Goal: Task Accomplishment & Management: Manage account settings

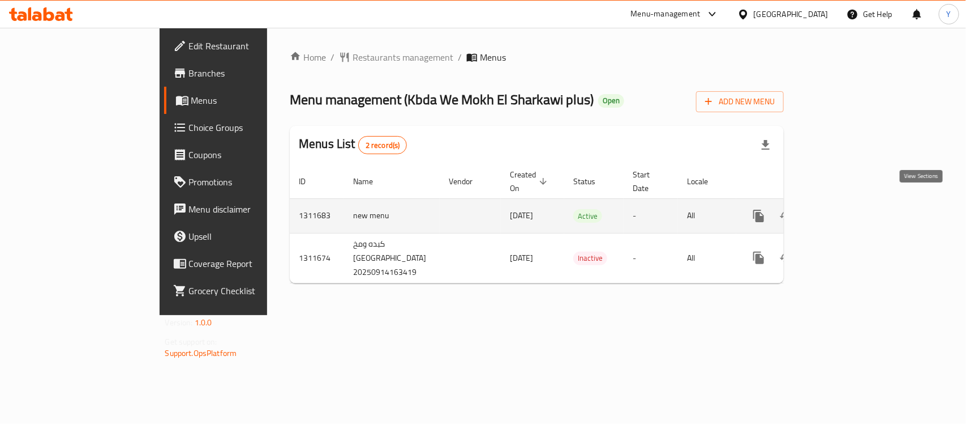
click at [848, 209] on icon "enhanced table" at bounding box center [841, 216] width 14 height 14
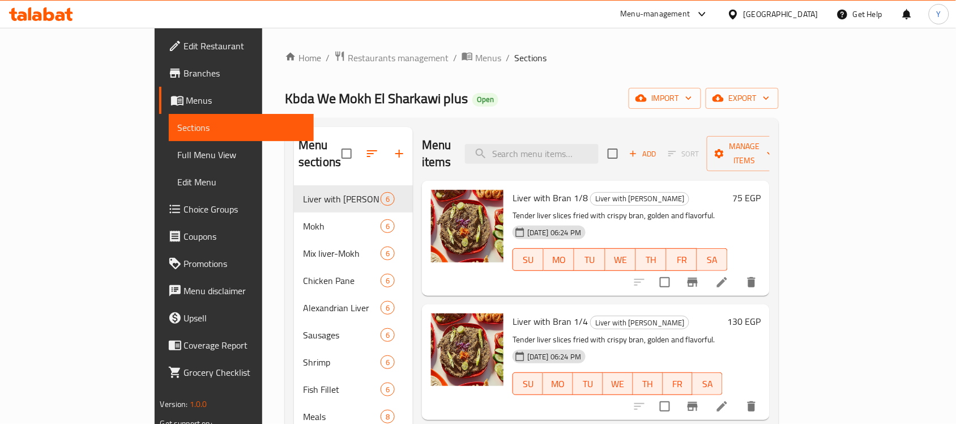
click at [600, 157] on div "Menu items Add Sort Manage items" at bounding box center [596, 154] width 348 height 54
click at [598, 146] on input "search" at bounding box center [532, 154] width 134 height 20
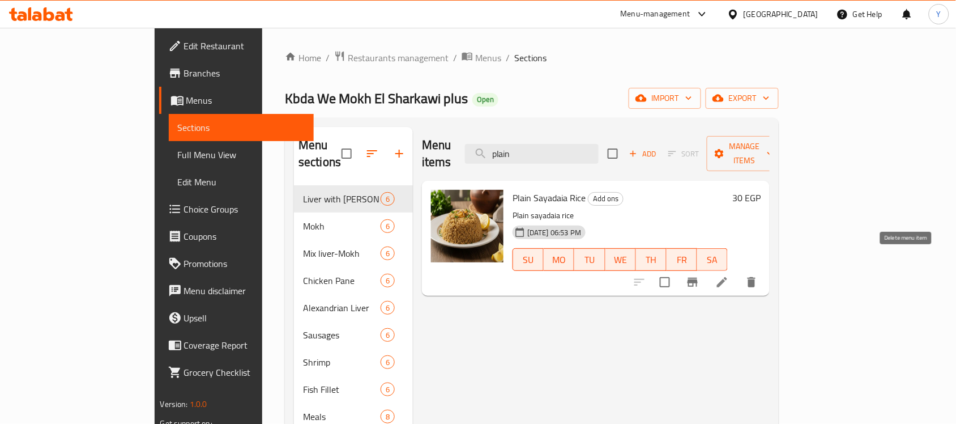
type input "plain"
click at [729, 275] on icon at bounding box center [722, 282] width 14 height 14
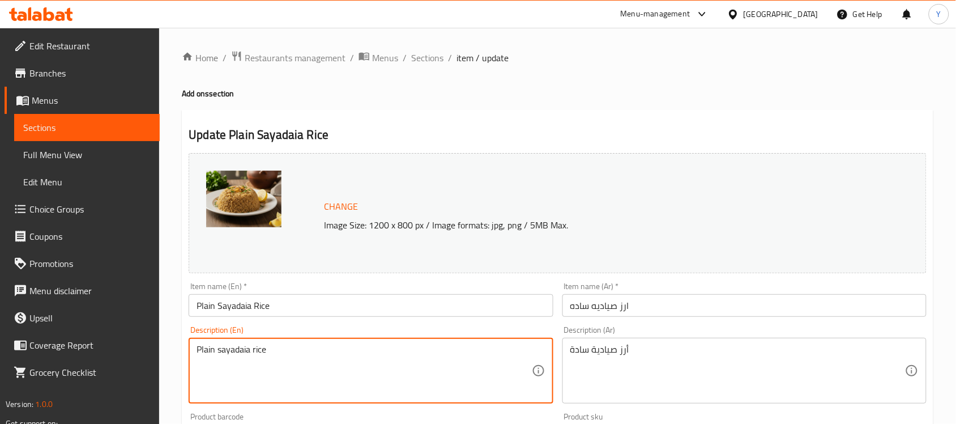
click at [466, 348] on textarea "Plain sayadaia rice" at bounding box center [363, 371] width 335 height 54
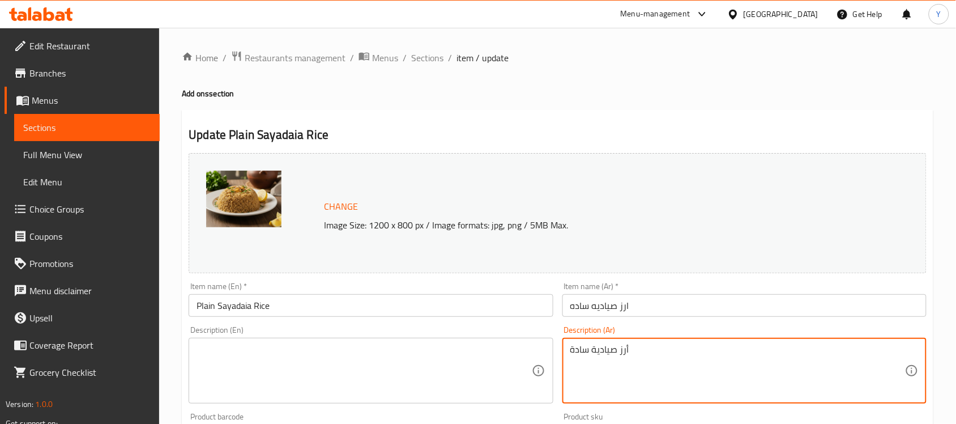
click at [630, 367] on textarea "أرز صيادية سادة" at bounding box center [737, 371] width 335 height 54
click at [512, 293] on div "Item name (En)   * Plain Sayadaia Rice Item name (En) *" at bounding box center [371, 299] width 364 height 35
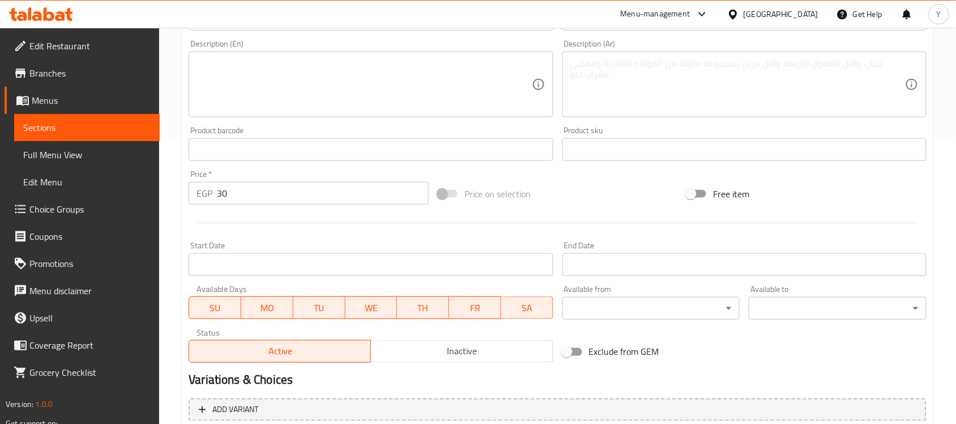
scroll to position [354, 0]
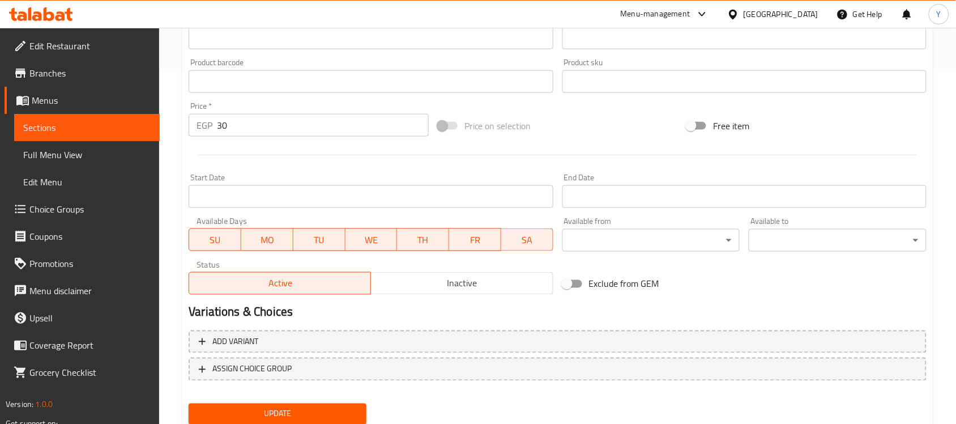
click at [316, 407] on span "Update" at bounding box center [278, 414] width 160 height 14
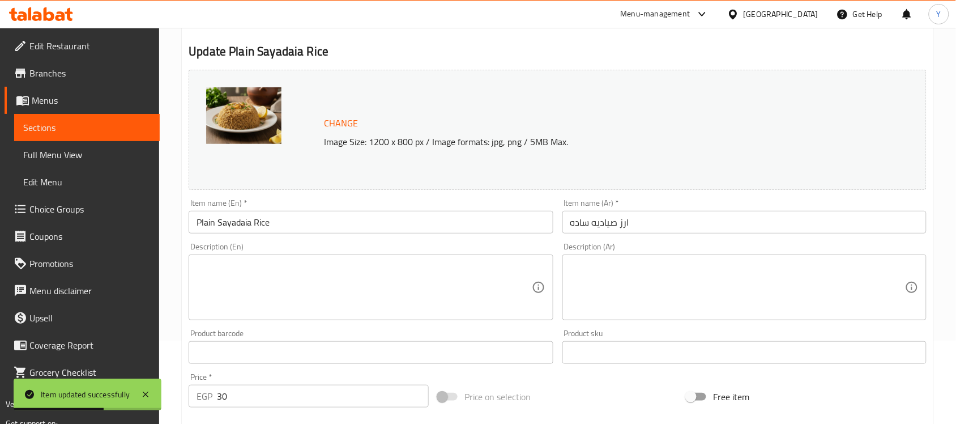
scroll to position [108, 0]
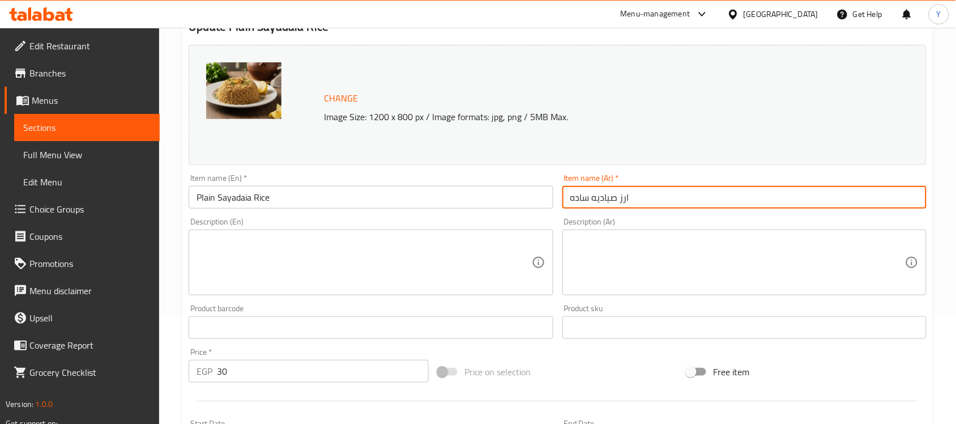
click at [646, 202] on input "ارز صياديه ساده" at bounding box center [744, 197] width 364 height 23
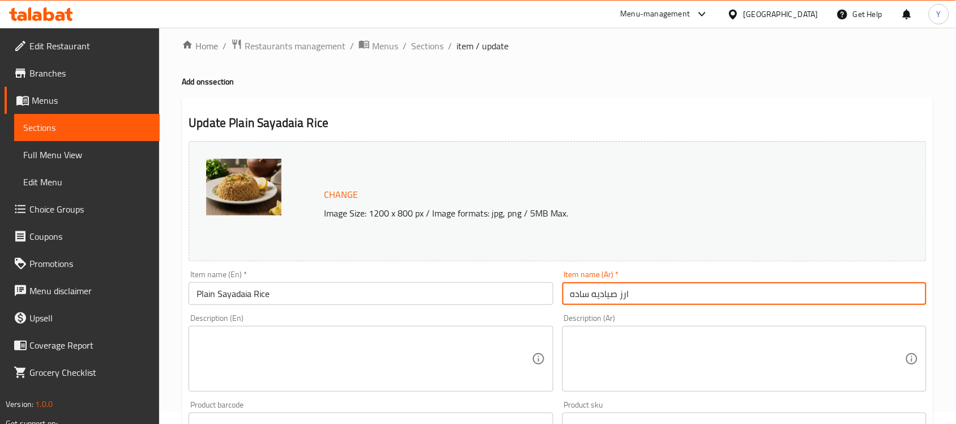
scroll to position [0, 0]
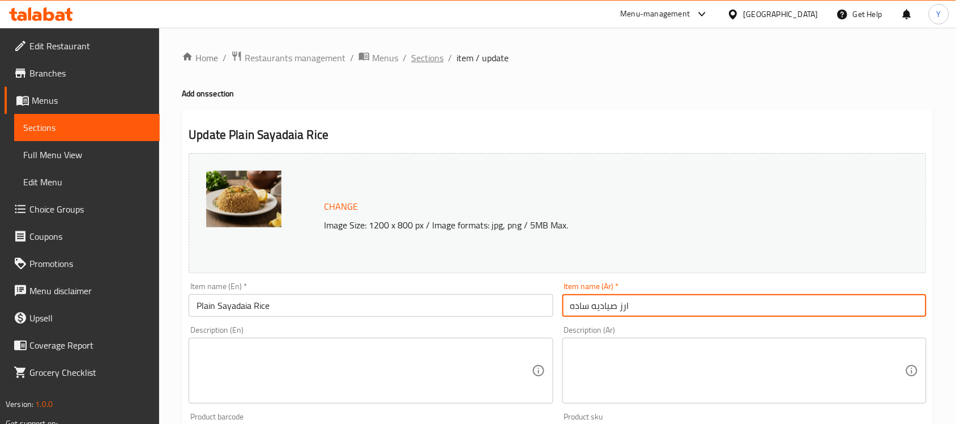
click at [421, 52] on span "Sections" at bounding box center [427, 58] width 32 height 14
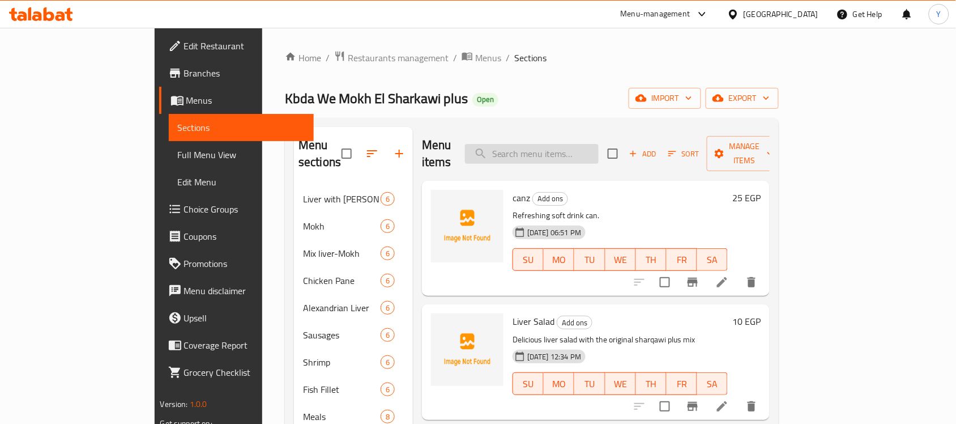
click at [570, 154] on input "search" at bounding box center [532, 154] width 134 height 20
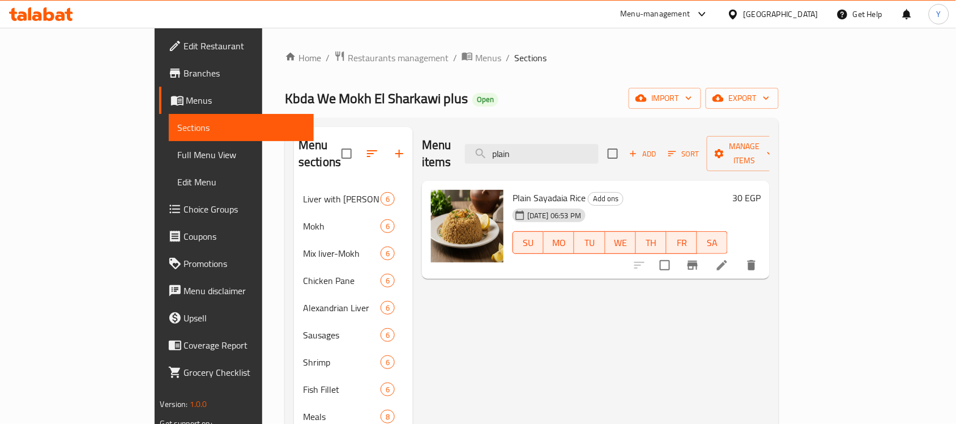
type input "plain"
click at [348, 61] on span "Restaurants management" at bounding box center [398, 58] width 101 height 14
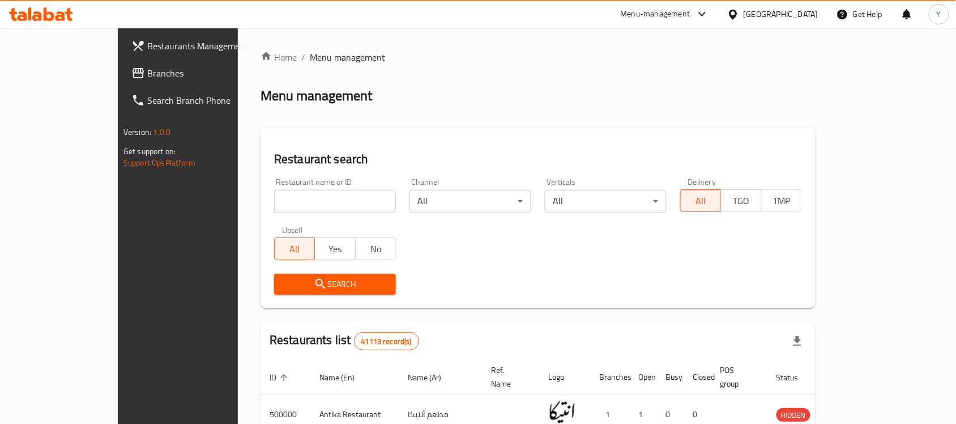
click at [300, 204] on input "search" at bounding box center [335, 201] width 122 height 23
paste input "655151"
type input "655151"
click button "Search" at bounding box center [335, 283] width 122 height 21
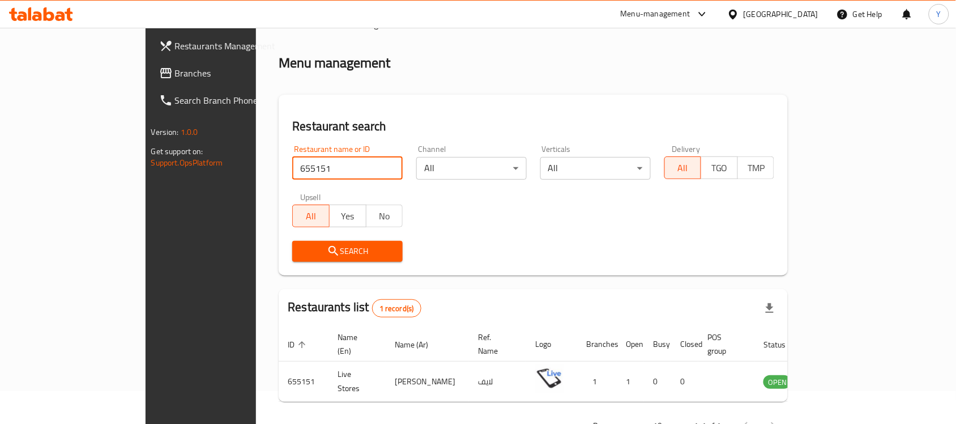
scroll to position [59, 0]
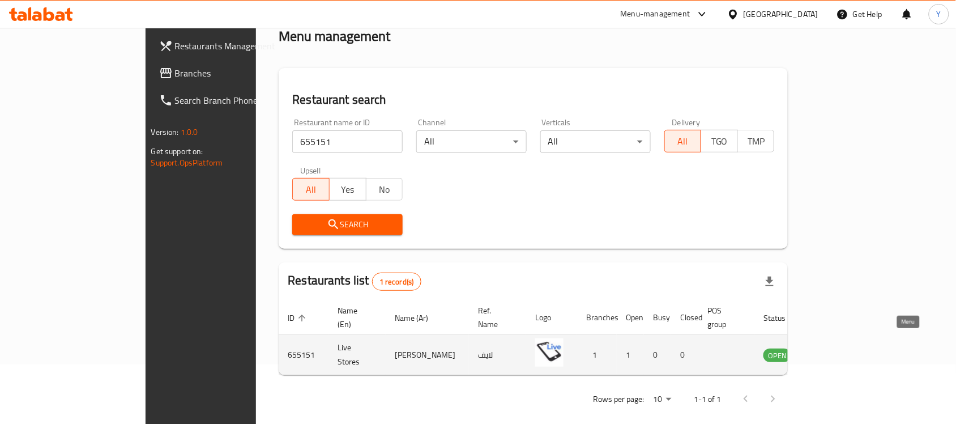
click at [836, 350] on icon "enhanced table" at bounding box center [829, 355] width 12 height 10
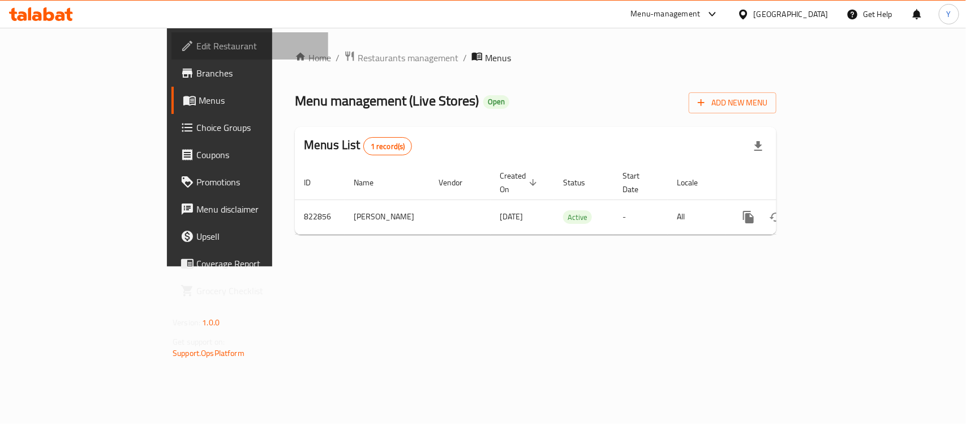
click at [196, 39] on span "Edit Restaurant" at bounding box center [257, 46] width 123 height 14
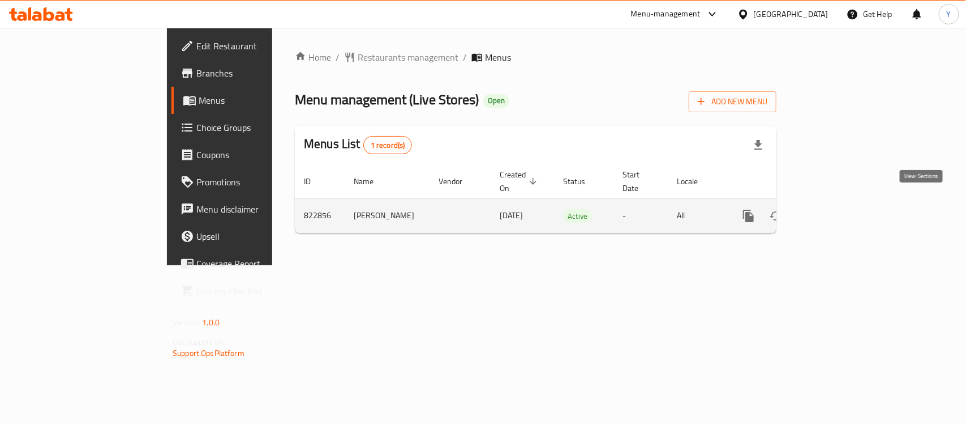
click at [837, 209] on icon "enhanced table" at bounding box center [831, 216] width 14 height 14
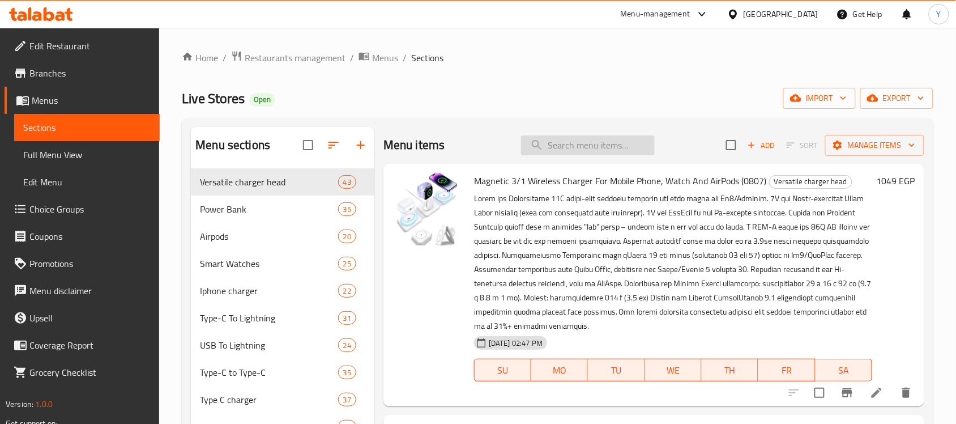
click at [566, 153] on input "search" at bounding box center [588, 145] width 134 height 20
paste input "Magnetic Wireless Charger For Mobile Phone, Watch And Airpods"
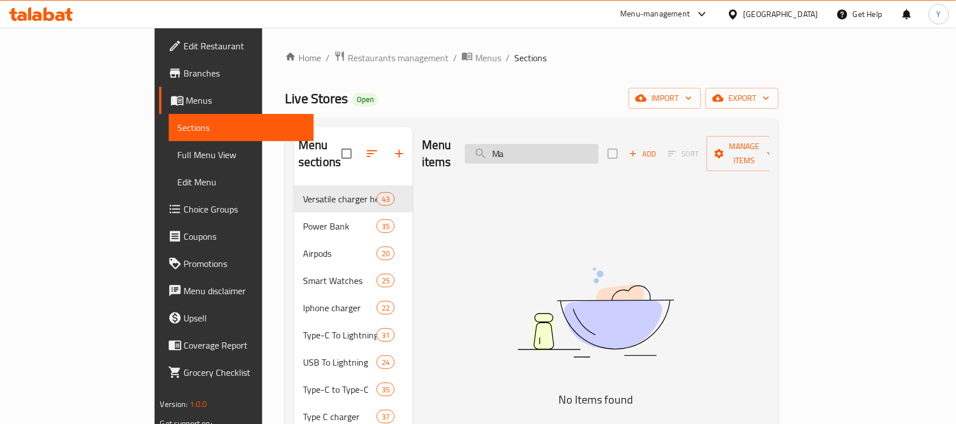
type input "M"
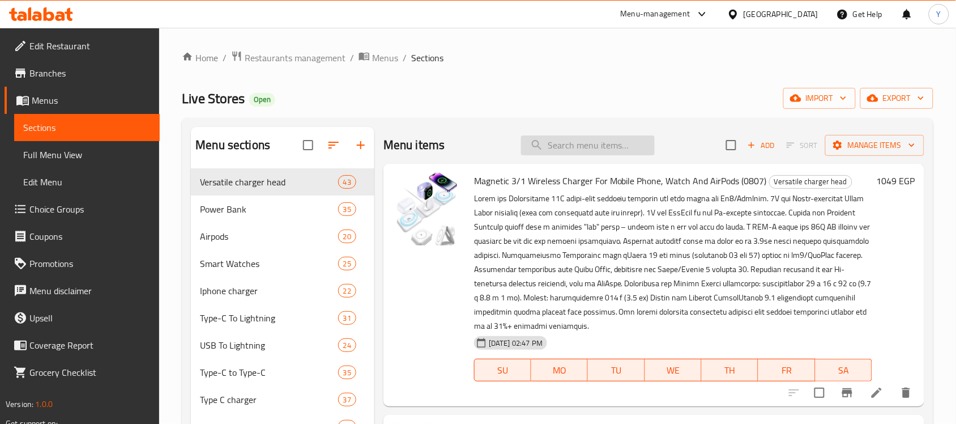
click at [575, 143] on input "search" at bounding box center [588, 145] width 134 height 20
click at [586, 143] on input "magnetic" at bounding box center [588, 145] width 134 height 20
type input "magnetic"
click at [908, 97] on span "export" at bounding box center [896, 98] width 55 height 14
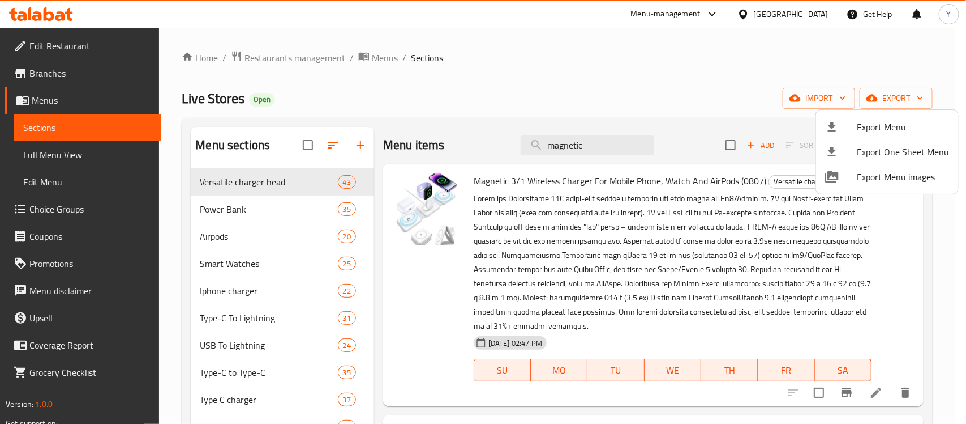
click at [780, 316] on div at bounding box center [483, 212] width 966 height 424
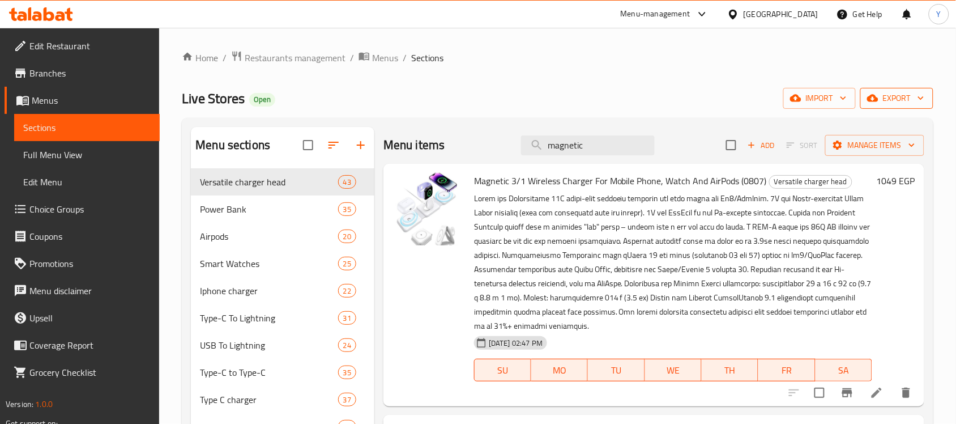
click at [892, 101] on span "export" at bounding box center [896, 98] width 55 height 14
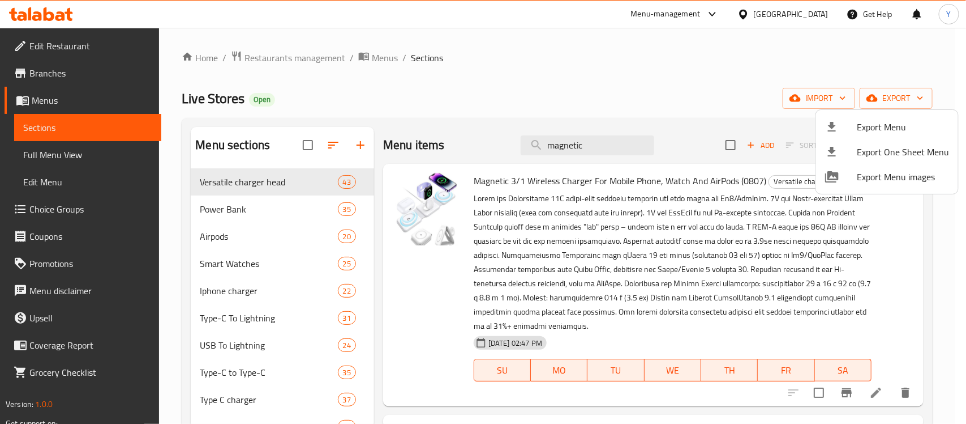
click at [875, 117] on li "Export Menu" at bounding box center [887, 126] width 142 height 25
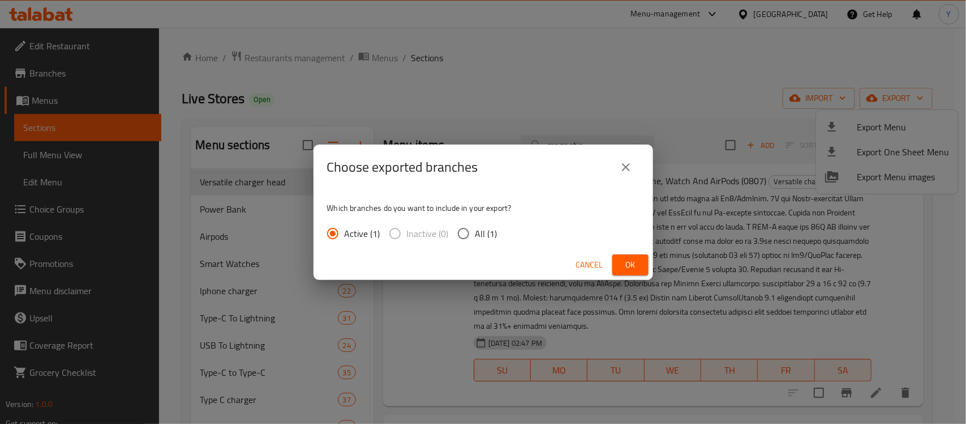
click at [482, 219] on div "Which branches do you want to include in your export? Active (1) Inactive (0) A…" at bounding box center [484, 220] width 340 height 60
click at [481, 233] on span "All (1)" at bounding box center [487, 233] width 22 height 14
click at [476, 233] on input "All (1)" at bounding box center [464, 233] width 24 height 24
radio input "true"
click at [626, 263] on span "Ok" at bounding box center [631, 265] width 18 height 14
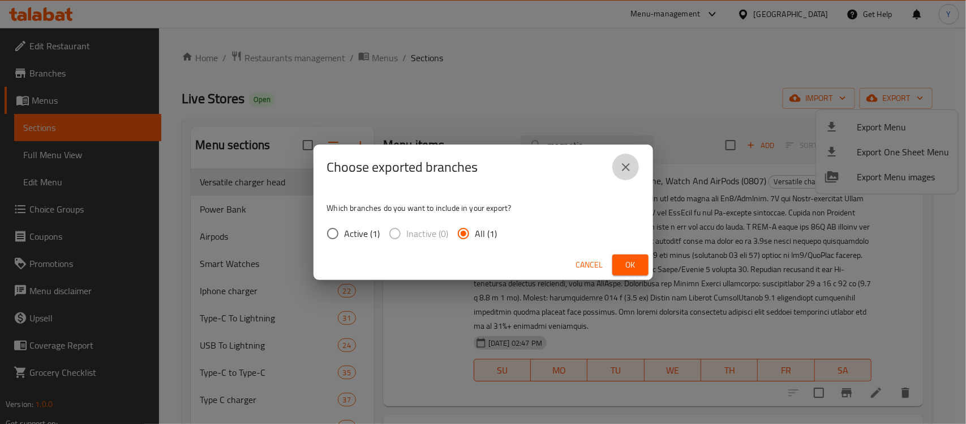
click at [626, 168] on icon "close" at bounding box center [626, 167] width 8 height 8
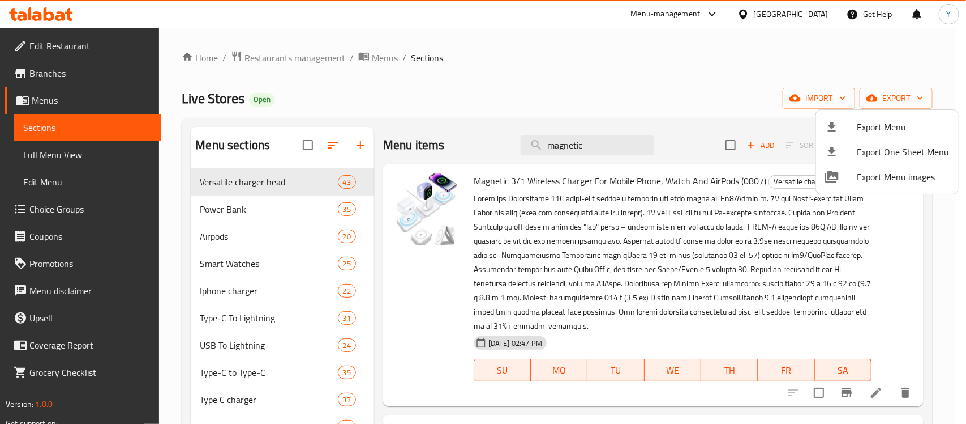
click at [838, 361] on div at bounding box center [483, 212] width 966 height 424
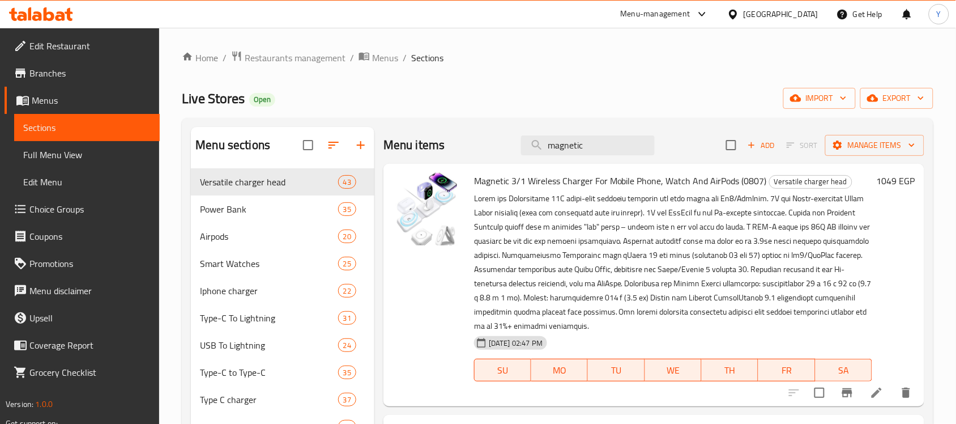
click at [840, 392] on icon "Branch-specific-item" at bounding box center [847, 393] width 14 height 14
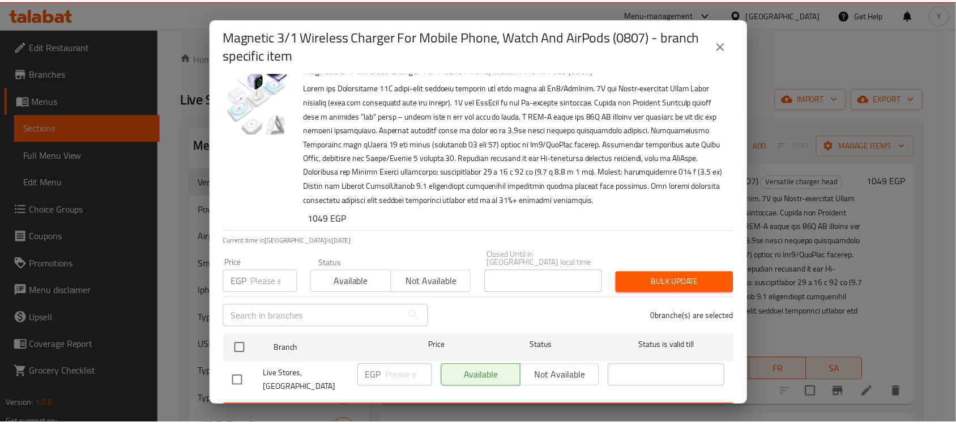
scroll to position [23, 0]
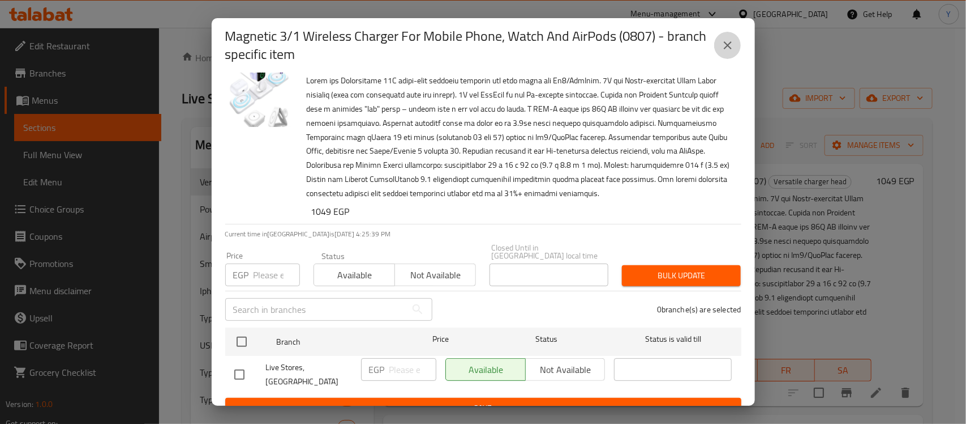
click at [725, 49] on icon "close" at bounding box center [728, 46] width 14 height 14
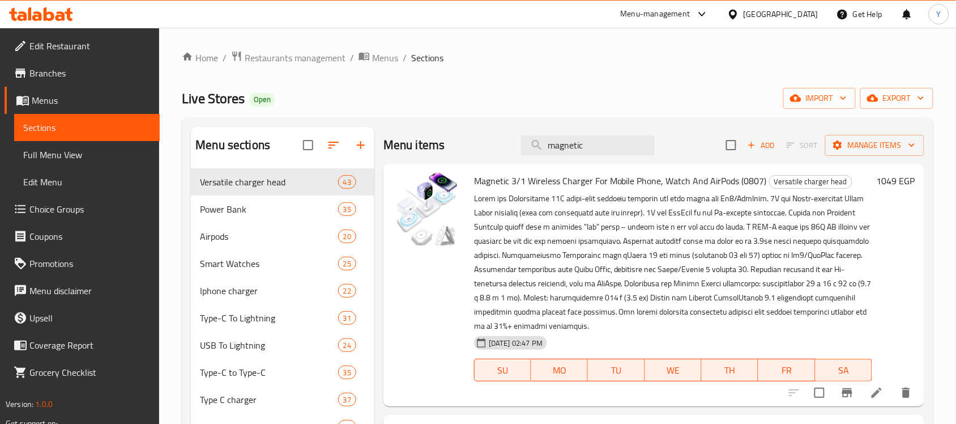
click at [861, 393] on li at bounding box center [877, 392] width 32 height 20
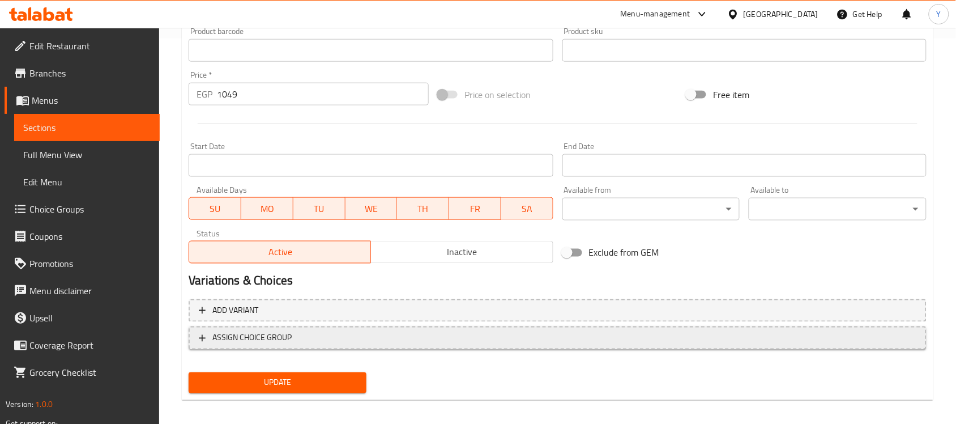
scroll to position [391, 0]
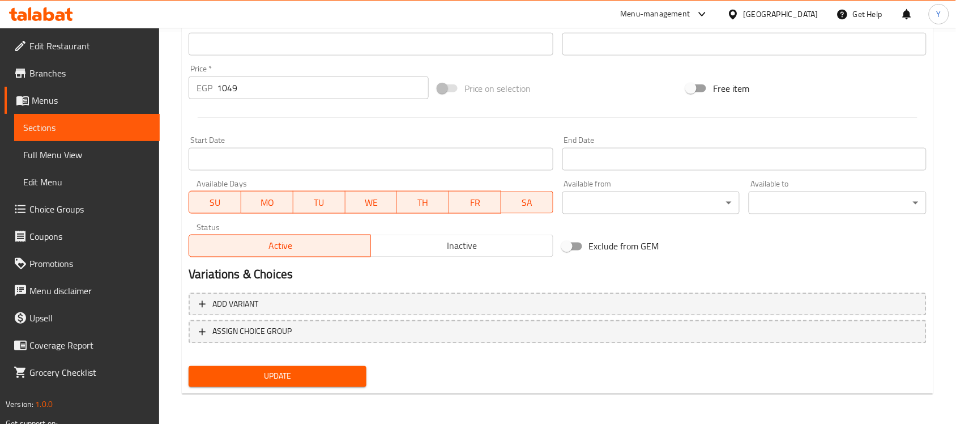
click at [61, 75] on span "Branches" at bounding box center [89, 73] width 121 height 14
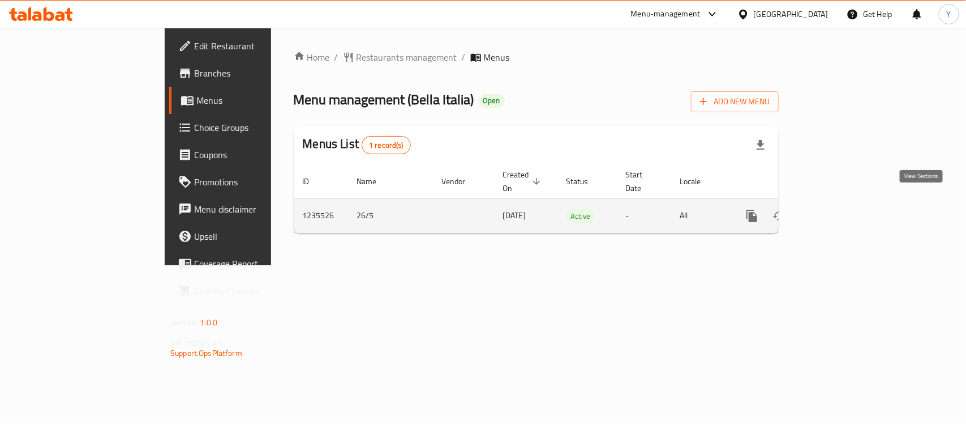
click at [841, 209] on icon "enhanced table" at bounding box center [834, 216] width 14 height 14
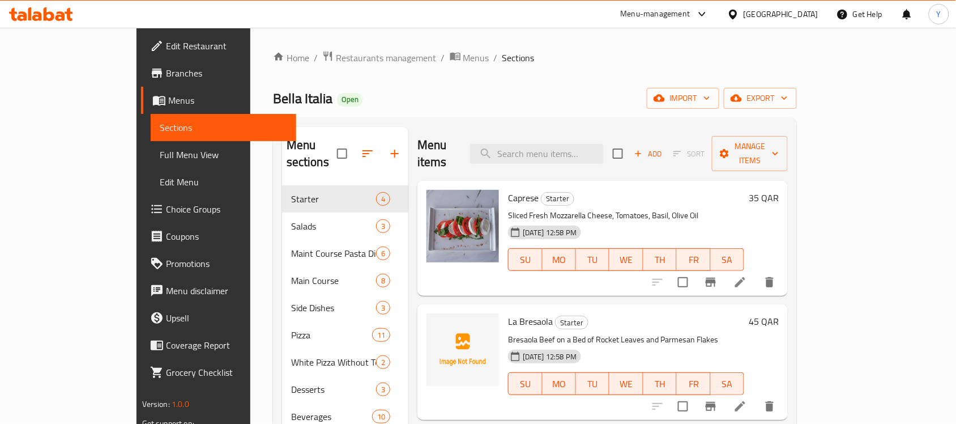
click at [797, 86] on div "Home / Restaurants management / Menus / Sections Bella Italia Open import expor…" at bounding box center [535, 304] width 524 height 509
click at [742, 94] on icon "button" at bounding box center [735, 97] width 11 height 11
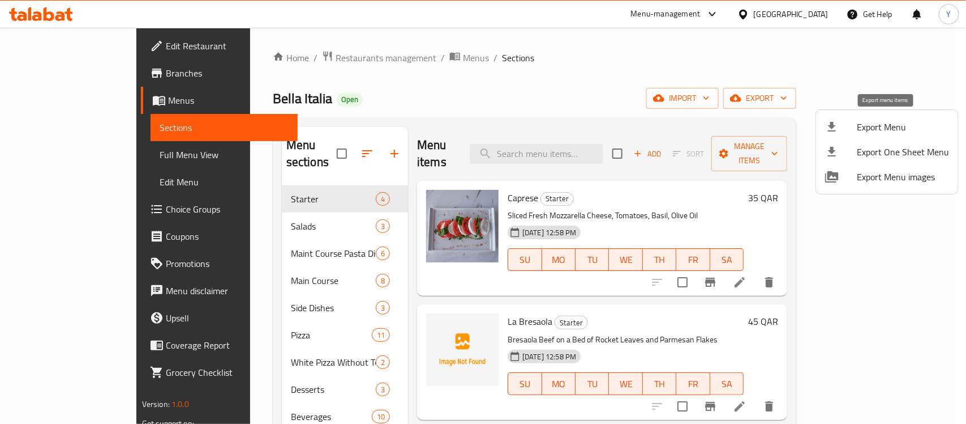
click at [872, 120] on span "Export Menu" at bounding box center [903, 127] width 92 height 14
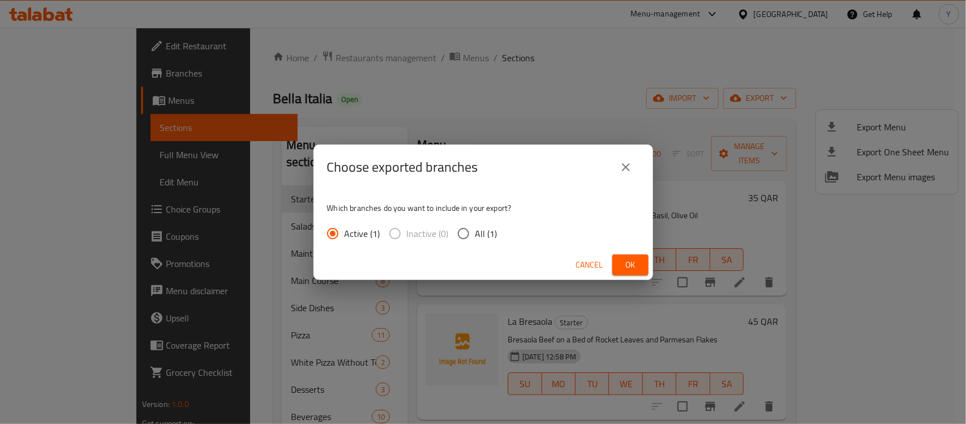
click at [476, 238] on span "All (1)" at bounding box center [487, 233] width 22 height 14
click at [476, 238] on input "All (1)" at bounding box center [464, 233] width 24 height 24
radio input "true"
click at [636, 267] on span "Ok" at bounding box center [631, 265] width 18 height 14
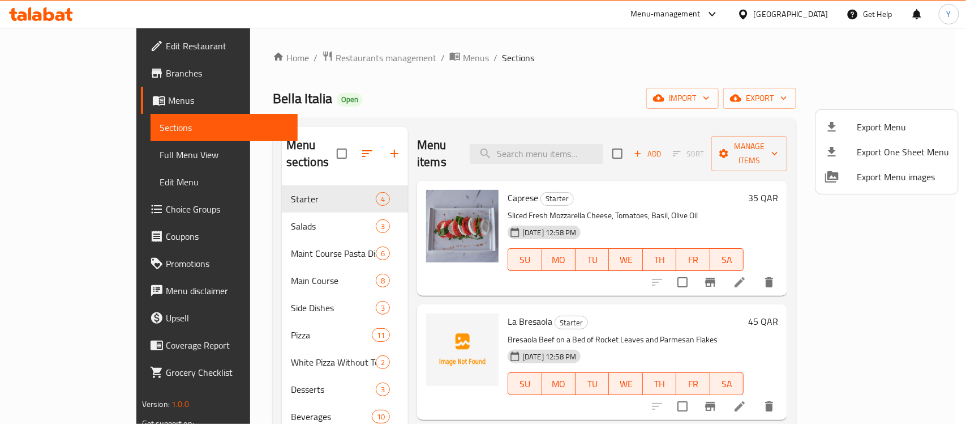
click at [726, 213] on div at bounding box center [483, 212] width 966 height 424
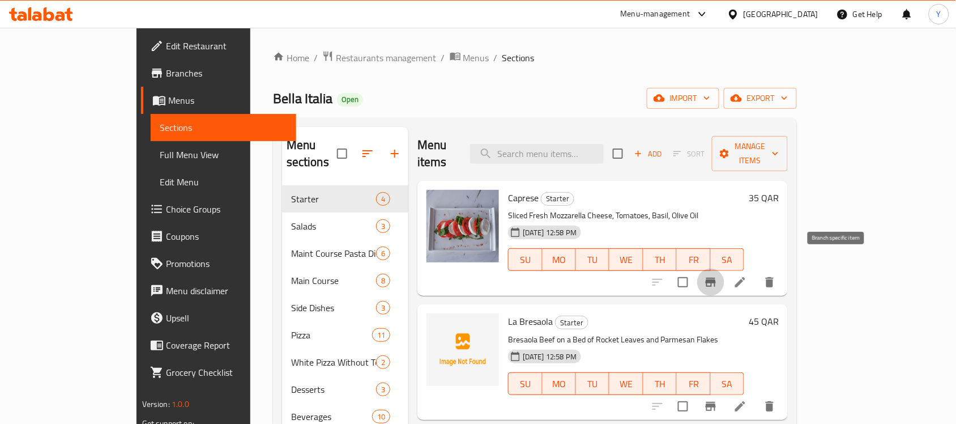
click at [724, 270] on button "Branch-specific-item" at bounding box center [710, 281] width 27 height 27
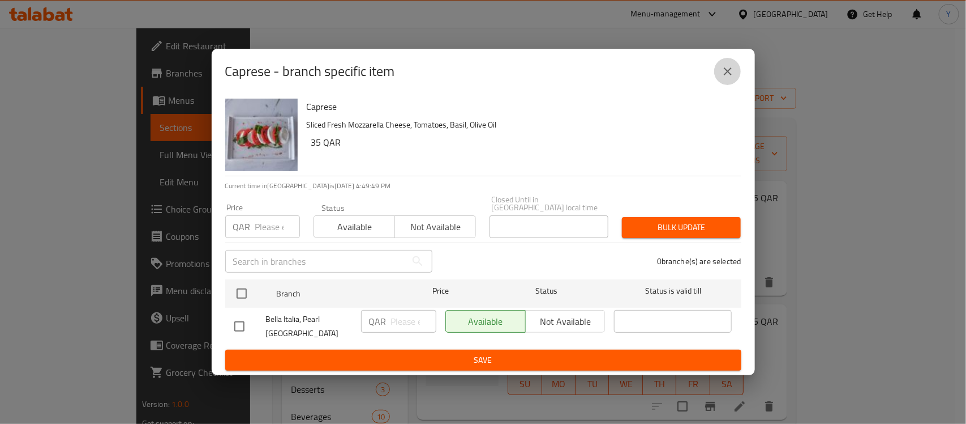
click at [722, 85] on button "close" at bounding box center [728, 71] width 27 height 27
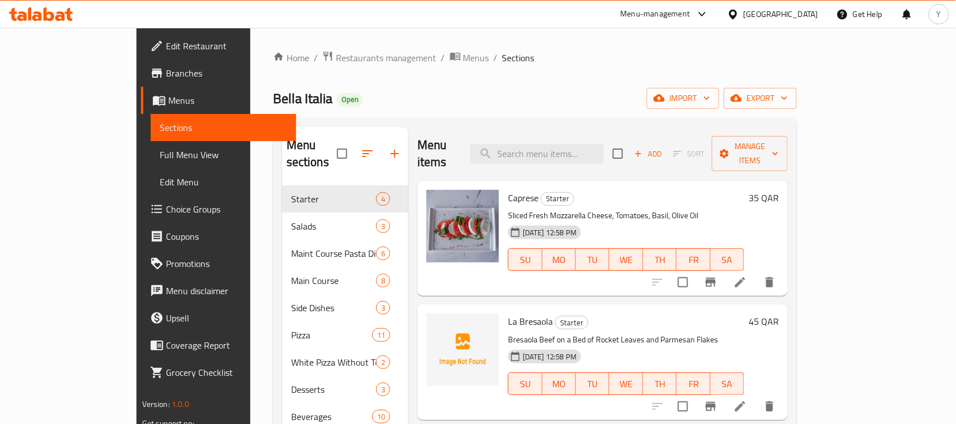
click at [783, 278] on div at bounding box center [713, 281] width 139 height 27
click at [747, 275] on icon at bounding box center [740, 282] width 14 height 14
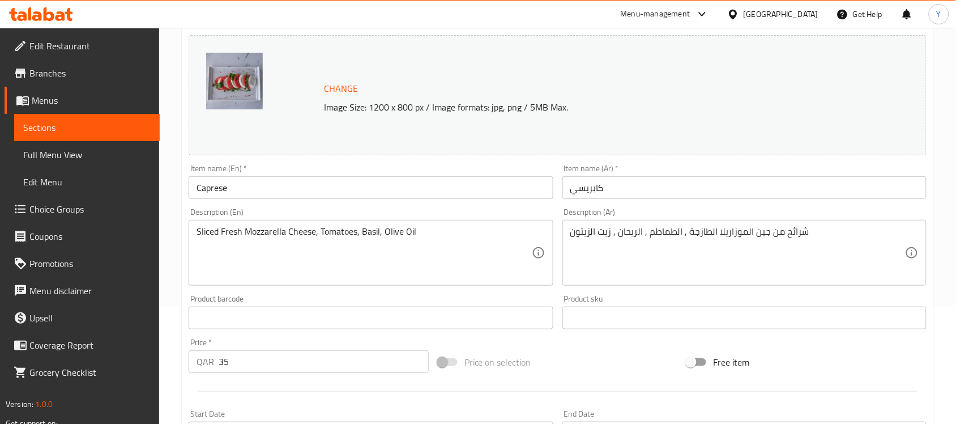
scroll to position [391, 0]
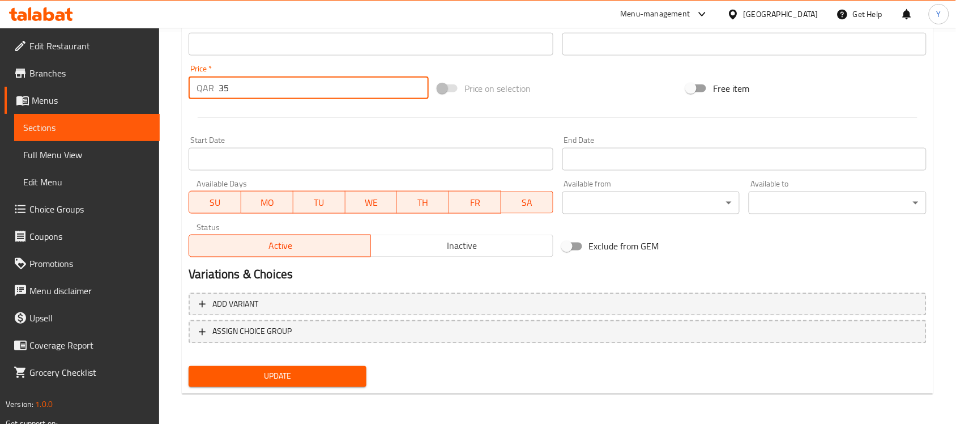
drag, startPoint x: 244, startPoint y: 88, endPoint x: 205, endPoint y: 88, distance: 39.1
click at [205, 88] on div "QAR 35 Price *" at bounding box center [309, 87] width 240 height 23
type input "45"
click at [189, 366] on button "Update" at bounding box center [278, 376] width 178 height 21
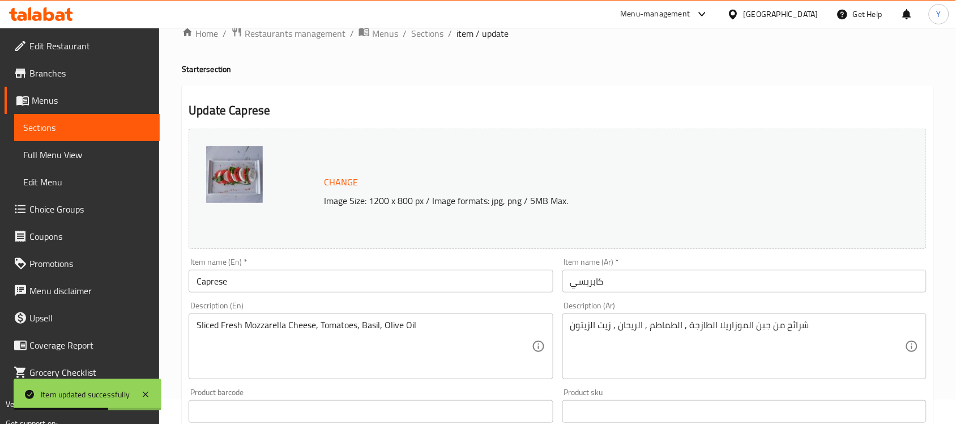
scroll to position [0, 0]
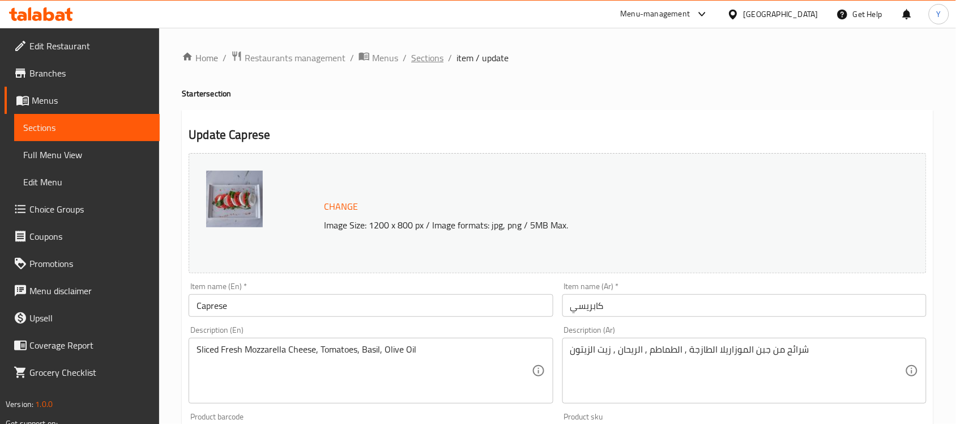
click at [426, 57] on span "Sections" at bounding box center [427, 58] width 32 height 14
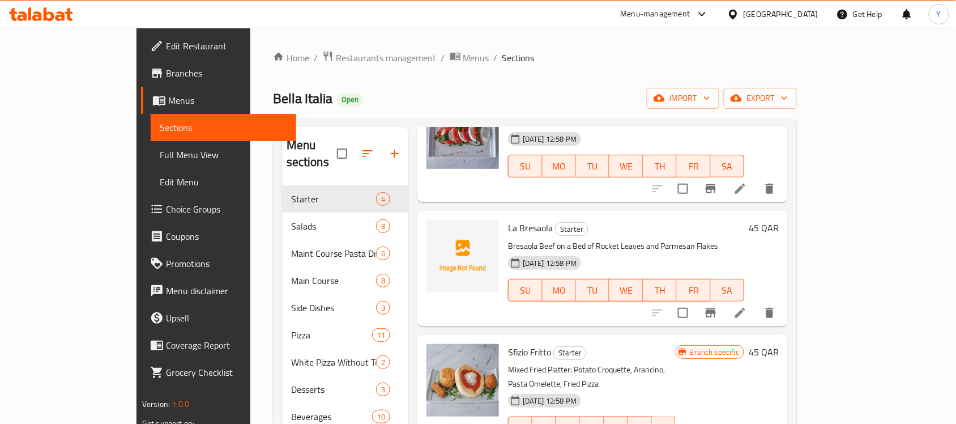
scroll to position [99, 0]
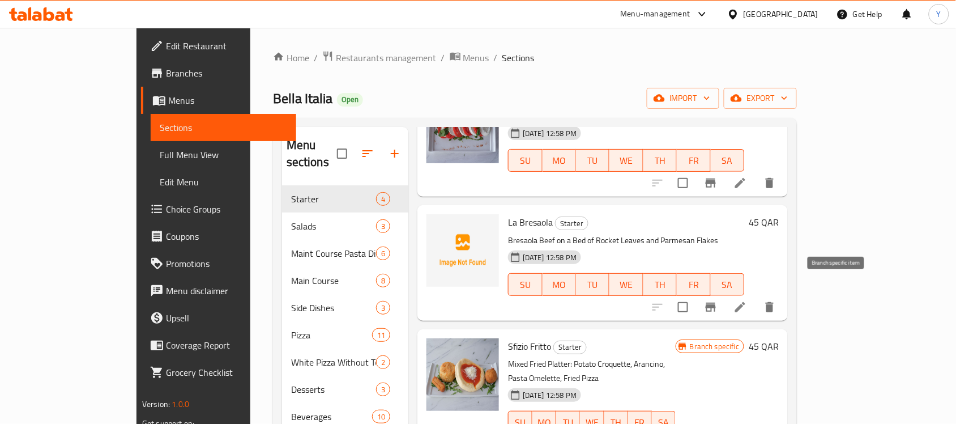
click at [716, 302] on icon "Branch-specific-item" at bounding box center [710, 306] width 10 height 9
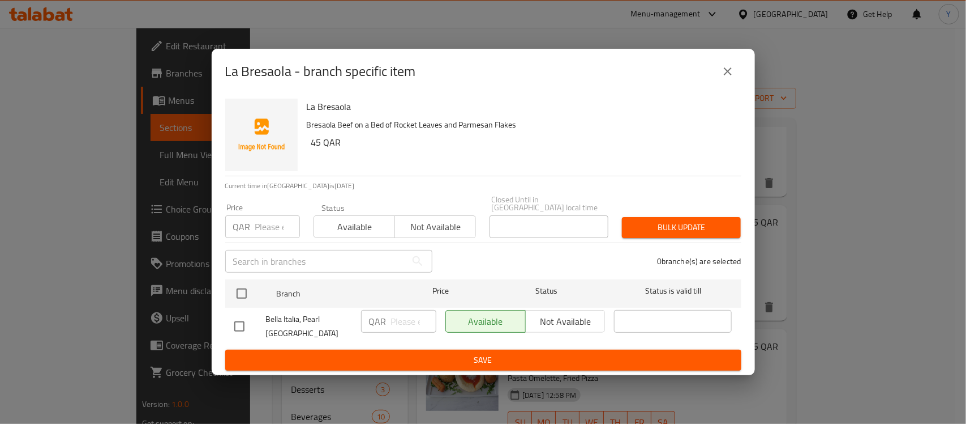
click at [717, 81] on button "close" at bounding box center [728, 71] width 27 height 27
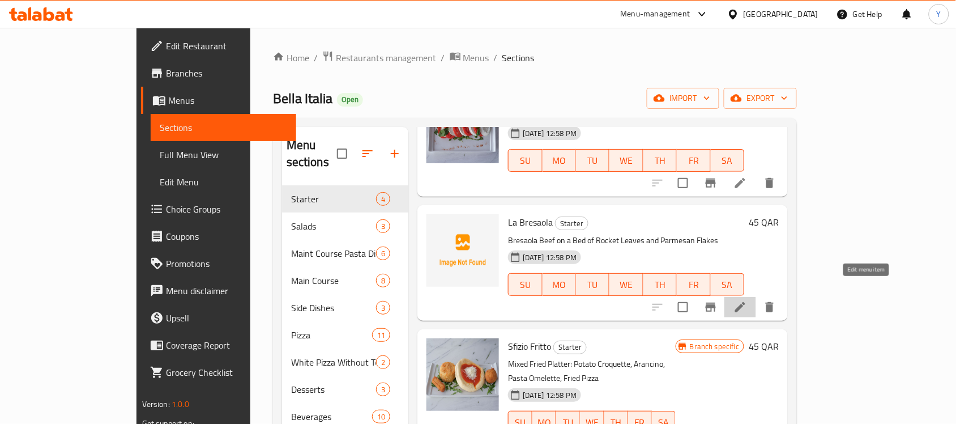
click at [747, 300] on icon at bounding box center [740, 307] width 14 height 14
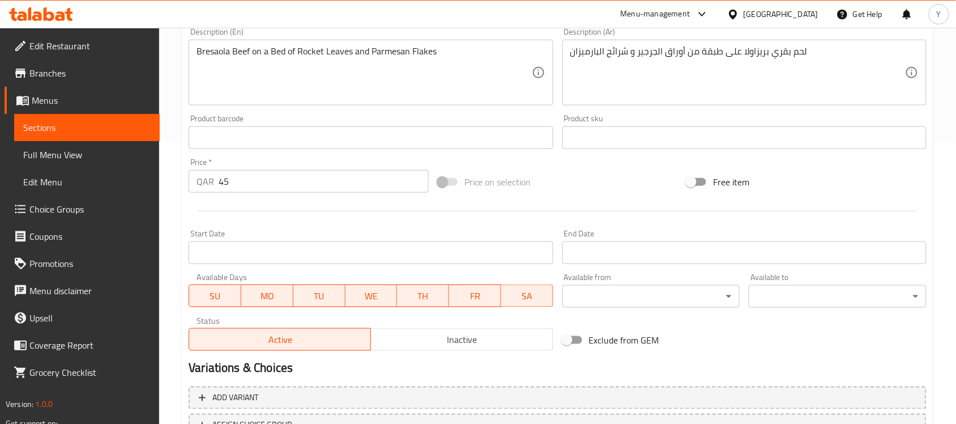
scroll to position [283, 0]
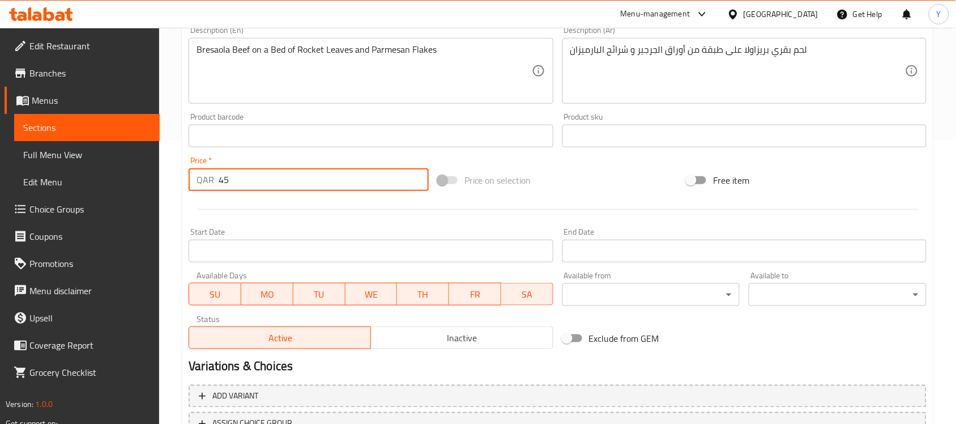
drag, startPoint x: 247, startPoint y: 184, endPoint x: 222, endPoint y: 181, distance: 25.6
click at [222, 181] on input "45" at bounding box center [324, 179] width 210 height 23
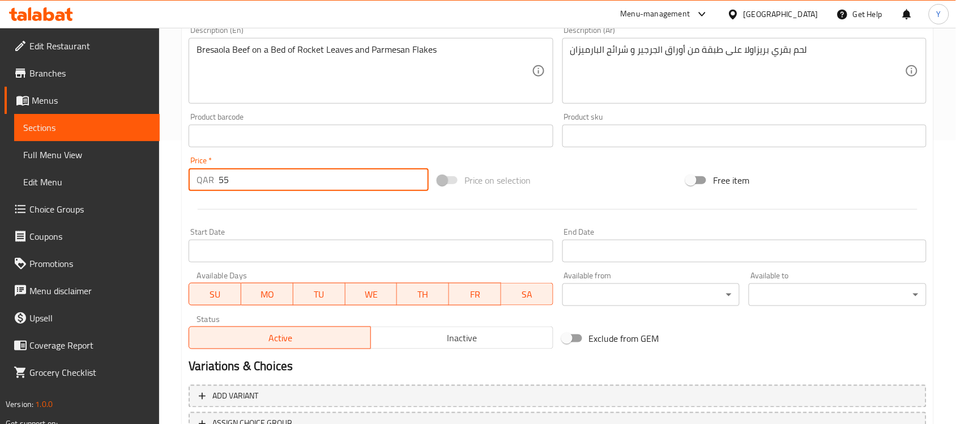
type input "55"
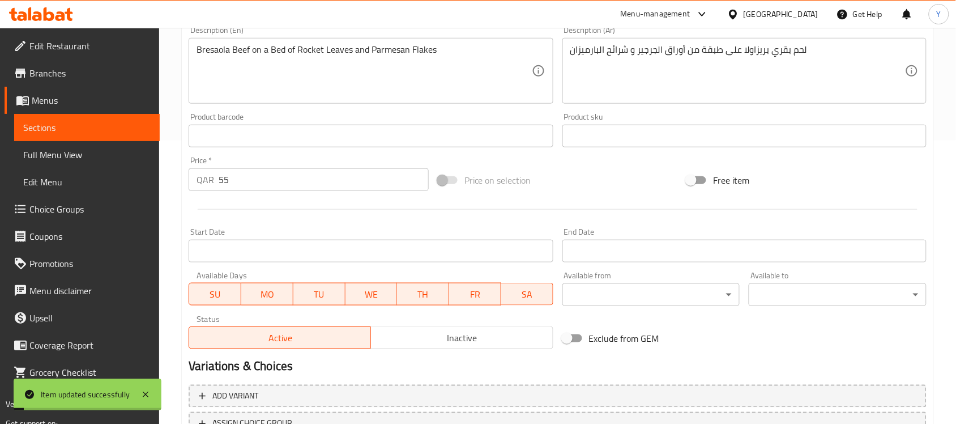
click at [576, 219] on div at bounding box center [557, 209] width 747 height 28
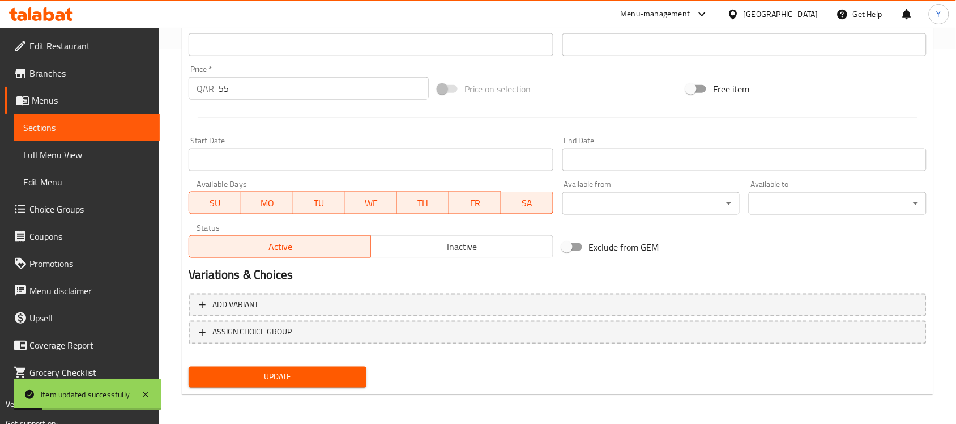
scroll to position [0, 0]
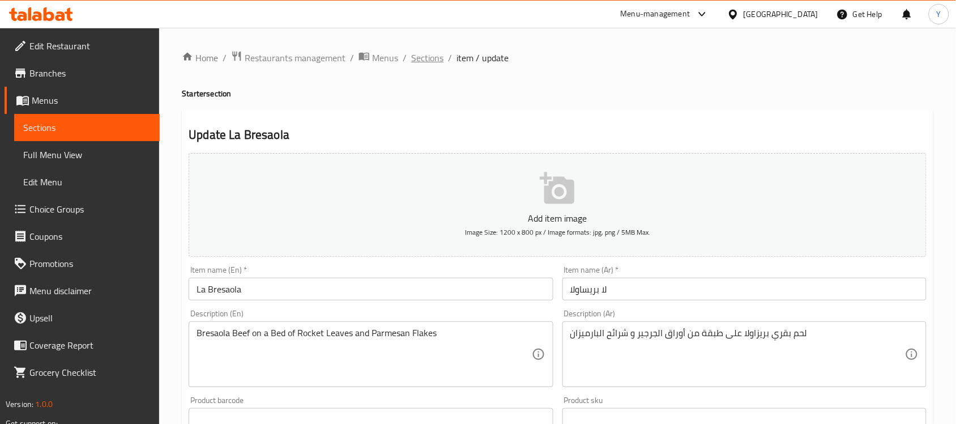
click at [419, 62] on span "Sections" at bounding box center [427, 58] width 32 height 14
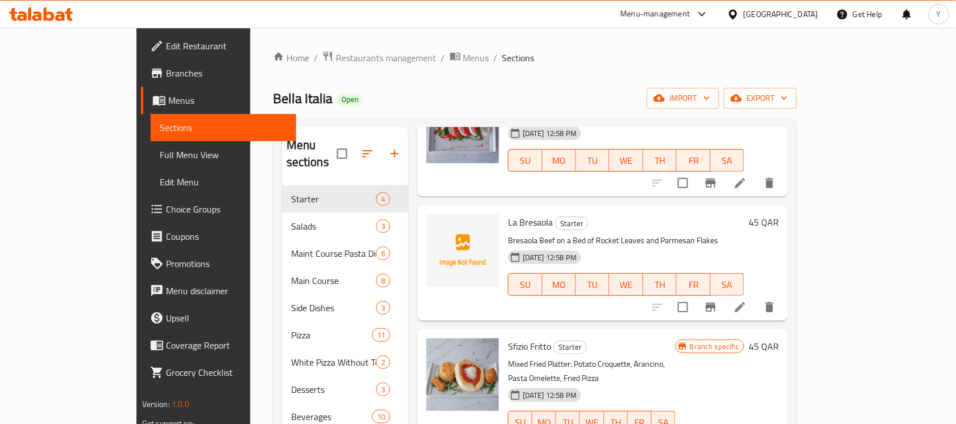
scroll to position [28, 0]
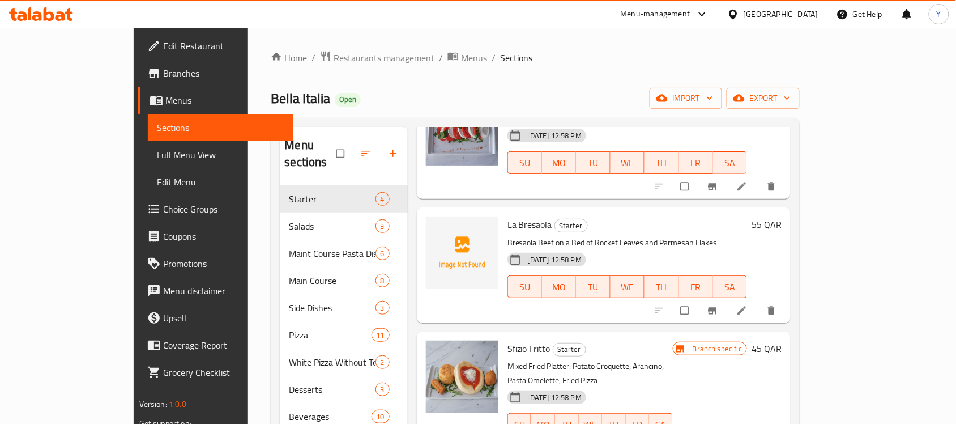
scroll to position [99, 0]
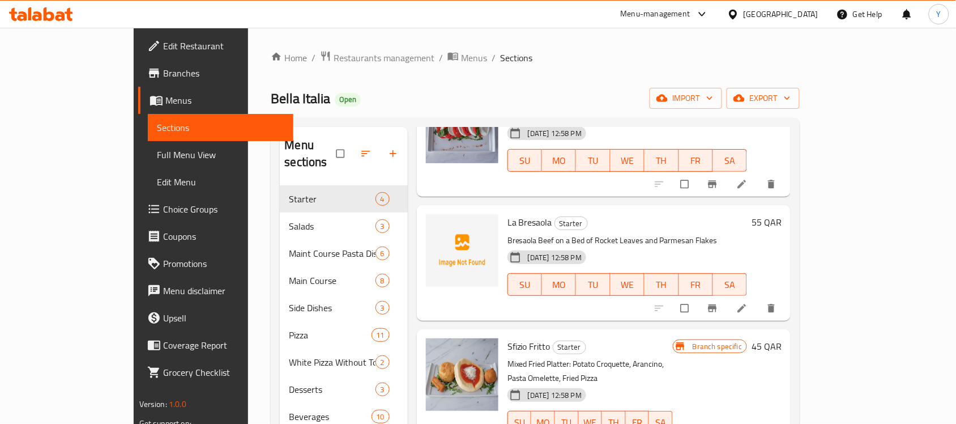
click at [781, 338] on h6 "45 QAR" at bounding box center [766, 346] width 30 height 16
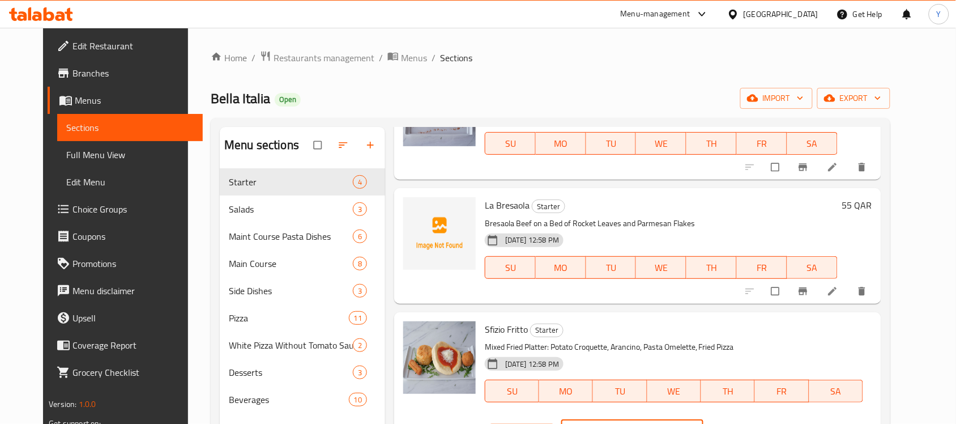
drag, startPoint x: 768, startPoint y: 329, endPoint x: 723, endPoint y: 332, distance: 44.9
click at [703, 419] on div "QAR 45 ​" at bounding box center [632, 430] width 142 height 23
type input "60"
click at [751, 423] on icon "ok" at bounding box center [744, 430] width 11 height 11
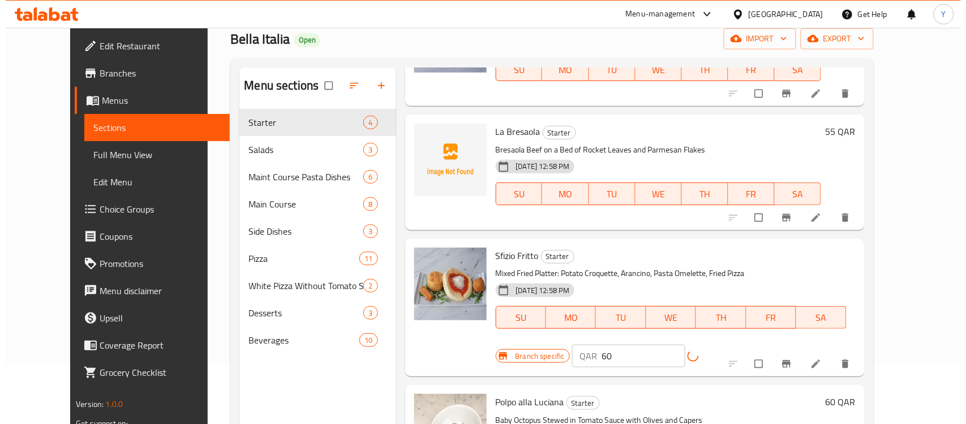
scroll to position [142, 0]
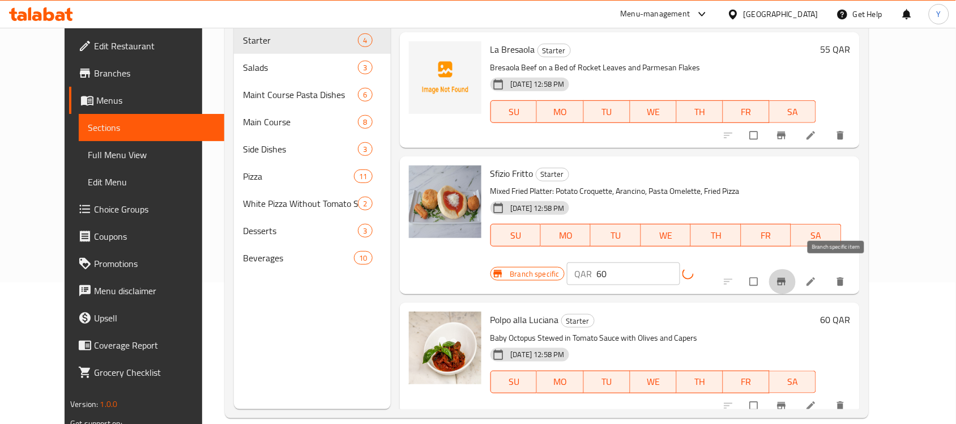
click at [789, 276] on span "Branch-specific-item" at bounding box center [783, 281] width 14 height 11
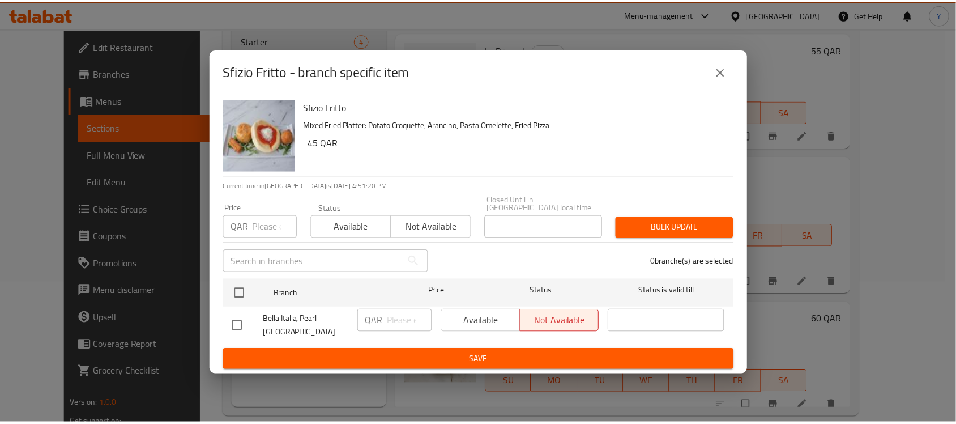
scroll to position [99, 0]
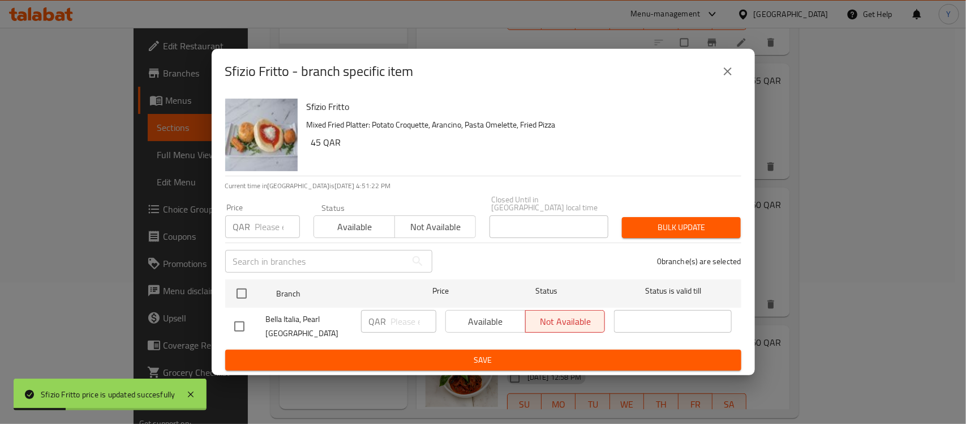
click at [729, 75] on icon "close" at bounding box center [728, 71] width 8 height 8
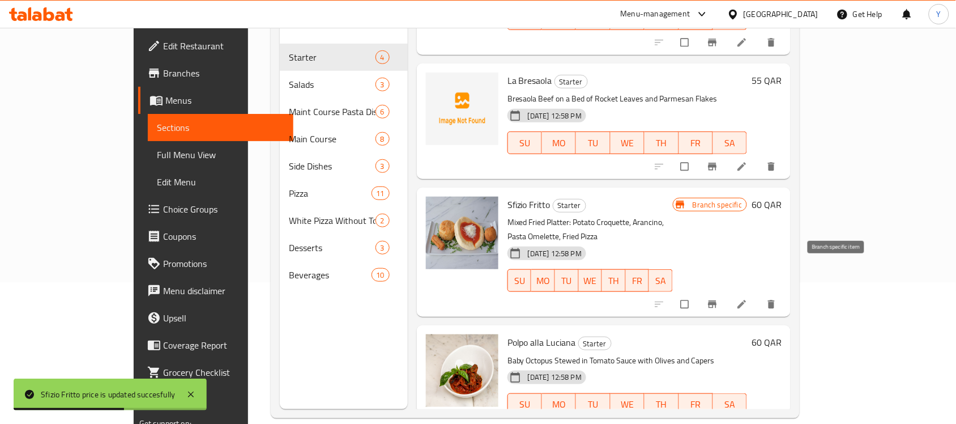
click at [718, 298] on icon "Branch-specific-item" at bounding box center [712, 303] width 11 height 11
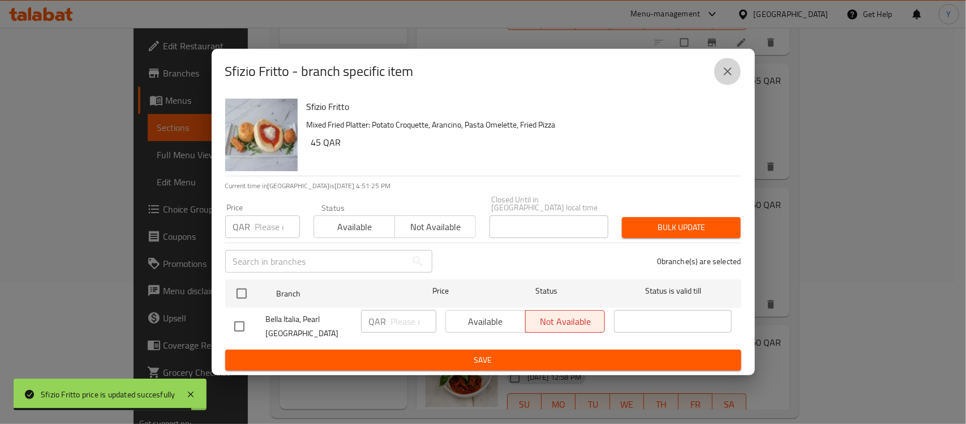
click at [729, 75] on icon "close" at bounding box center [728, 72] width 14 height 14
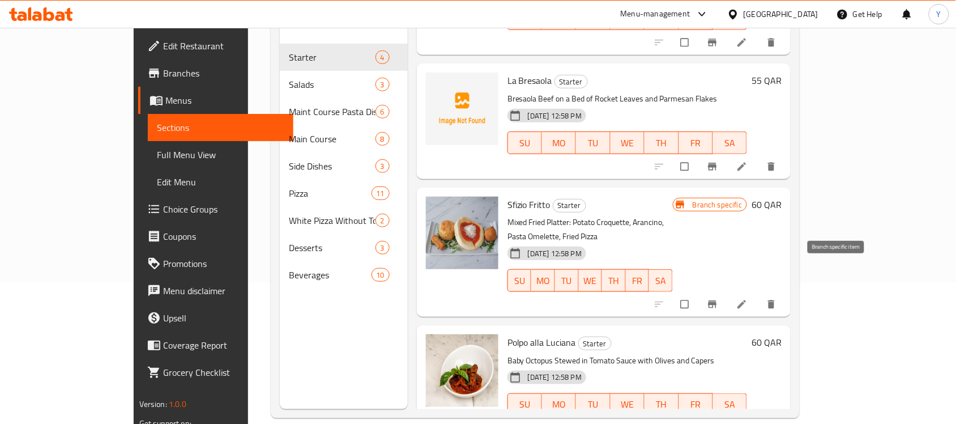
click at [718, 298] on icon "Branch-specific-item" at bounding box center [712, 303] width 11 height 11
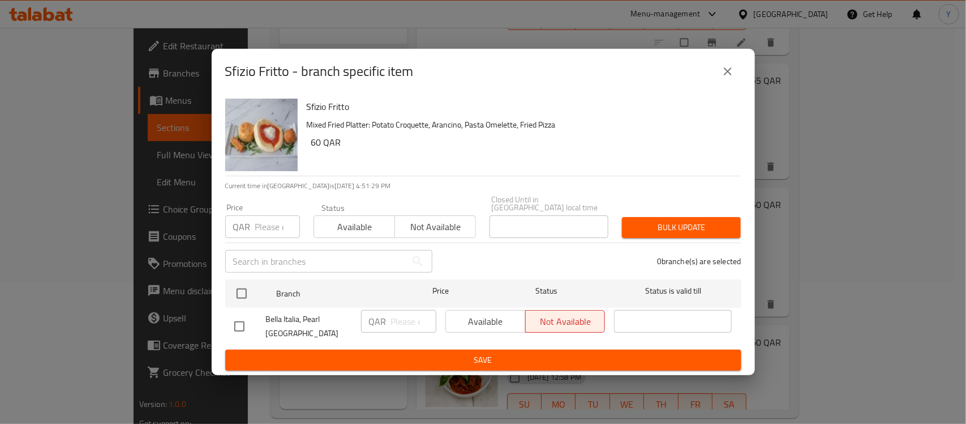
click at [726, 75] on icon "close" at bounding box center [728, 71] width 8 height 8
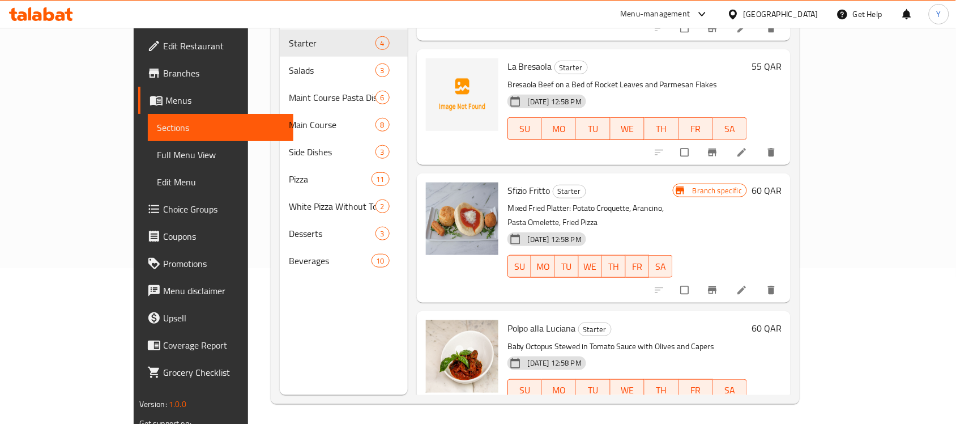
scroll to position [159, 0]
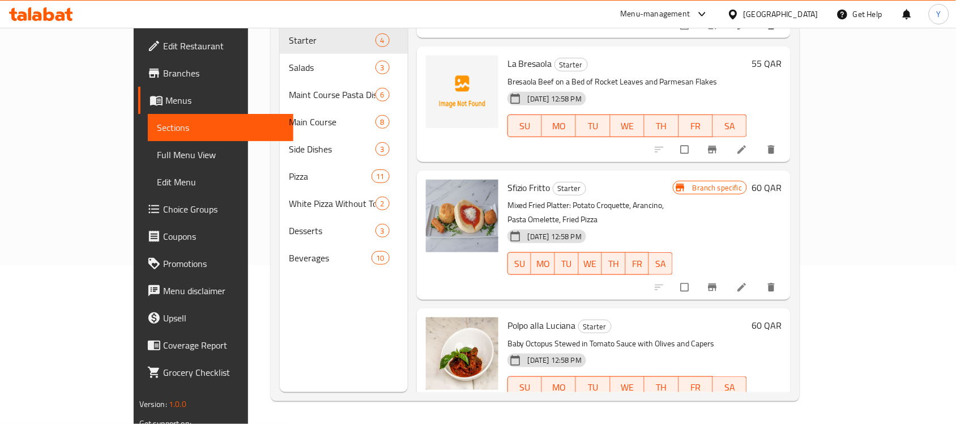
click at [781, 317] on h6 "60 QAR" at bounding box center [766, 325] width 30 height 16
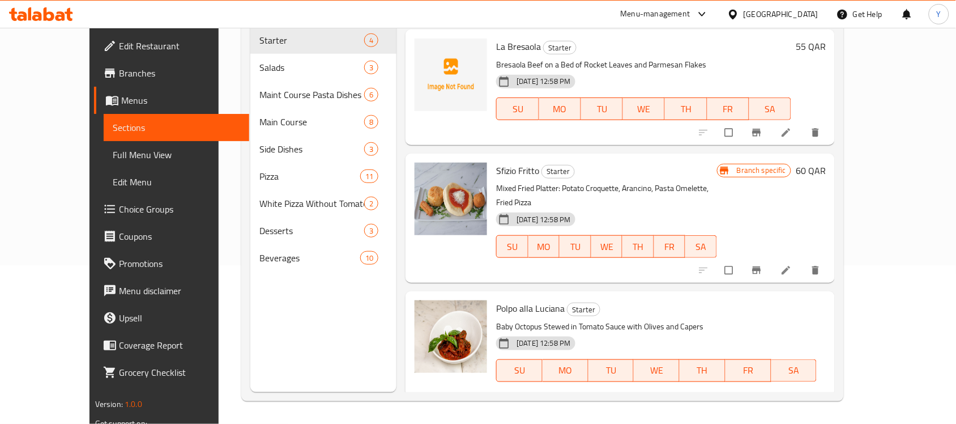
drag, startPoint x: 747, startPoint y: 301, endPoint x: 729, endPoint y: 302, distance: 18.1
click at [640, 399] on div "QAR 60 ​" at bounding box center [569, 410] width 142 height 23
type input "80"
click at [688, 404] on icon "ok" at bounding box center [682, 409] width 11 height 11
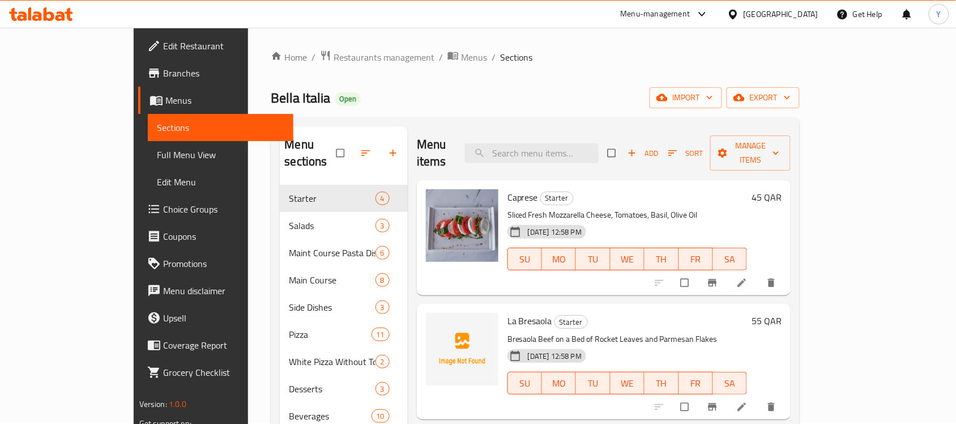
scroll to position [0, 0]
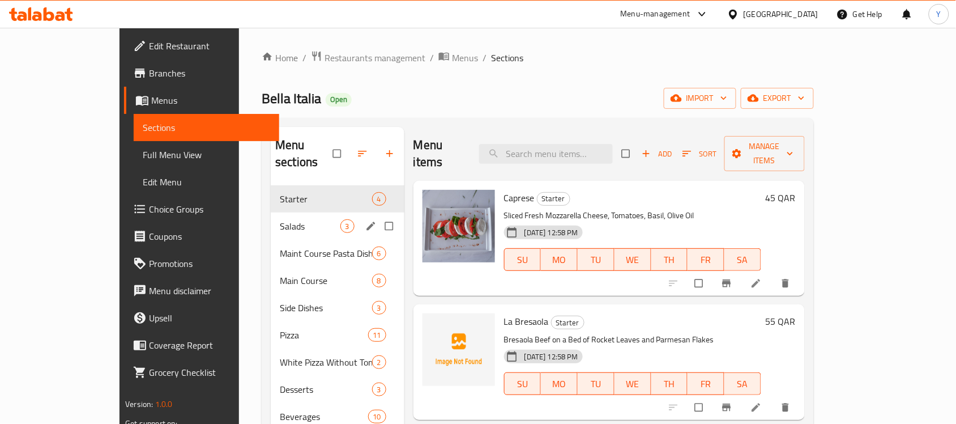
click at [280, 219] on span "Salads" at bounding box center [310, 226] width 60 height 14
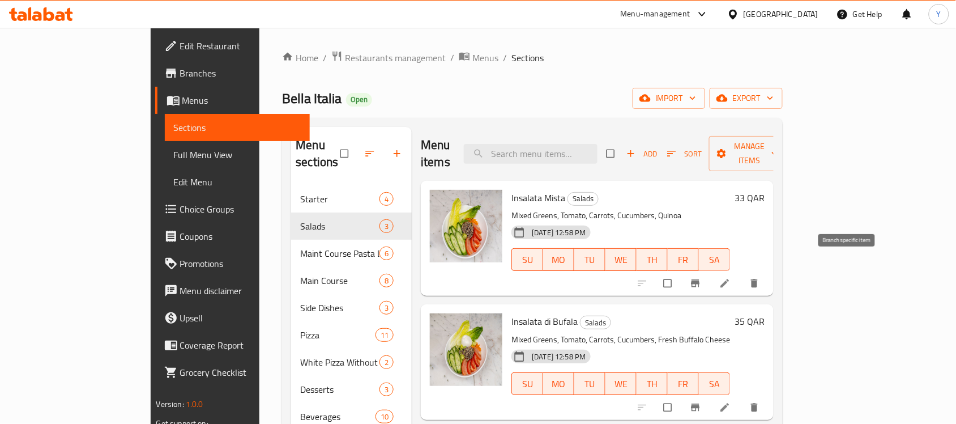
click at [701, 277] on icon "Branch-specific-item" at bounding box center [695, 282] width 11 height 11
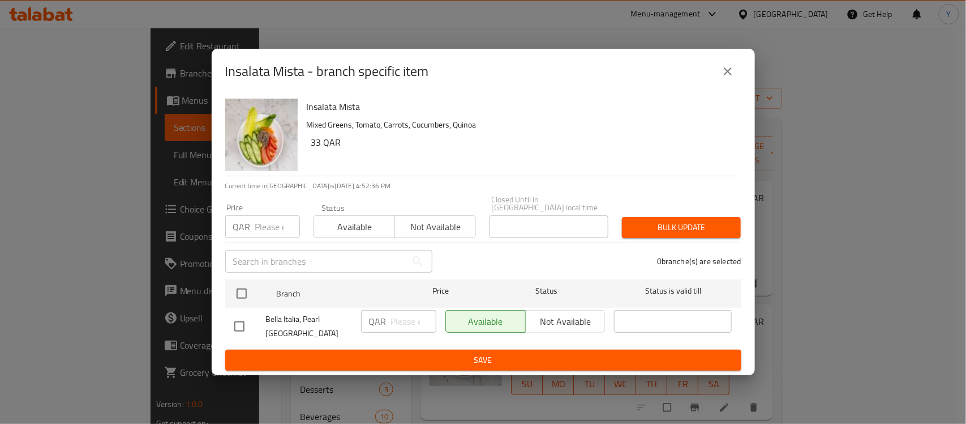
click at [708, 69] on div "Insalata Mista - branch specific item" at bounding box center [483, 71] width 516 height 27
click at [737, 78] on button "close" at bounding box center [728, 71] width 27 height 27
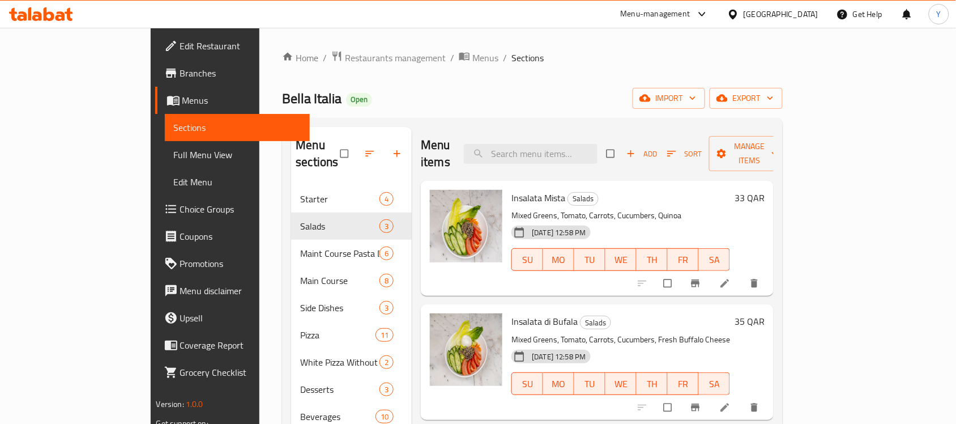
click at [764, 190] on h6 "33 QAR" at bounding box center [749, 198] width 30 height 16
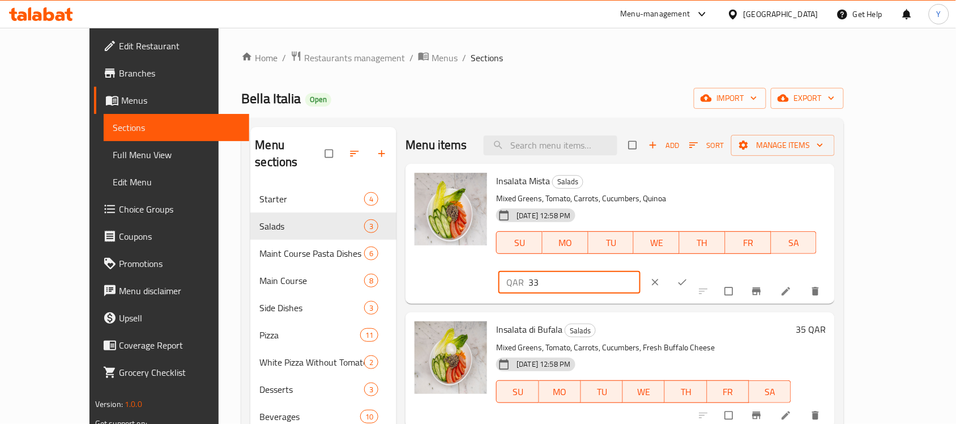
drag, startPoint x: 758, startPoint y: 178, endPoint x: 746, endPoint y: 182, distance: 12.5
click at [640, 271] on div "QAR 33 ​" at bounding box center [569, 282] width 142 height 23
type input "43"
click at [687, 279] on icon "ok" at bounding box center [682, 282] width 8 height 6
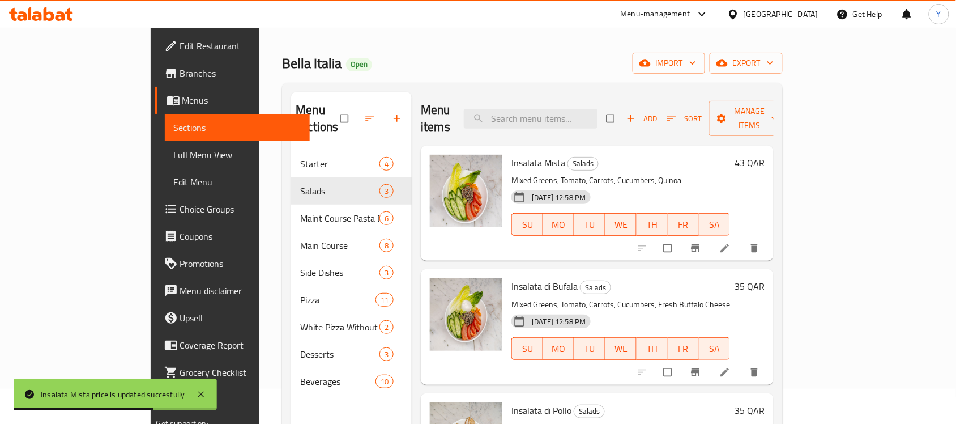
scroll to position [71, 0]
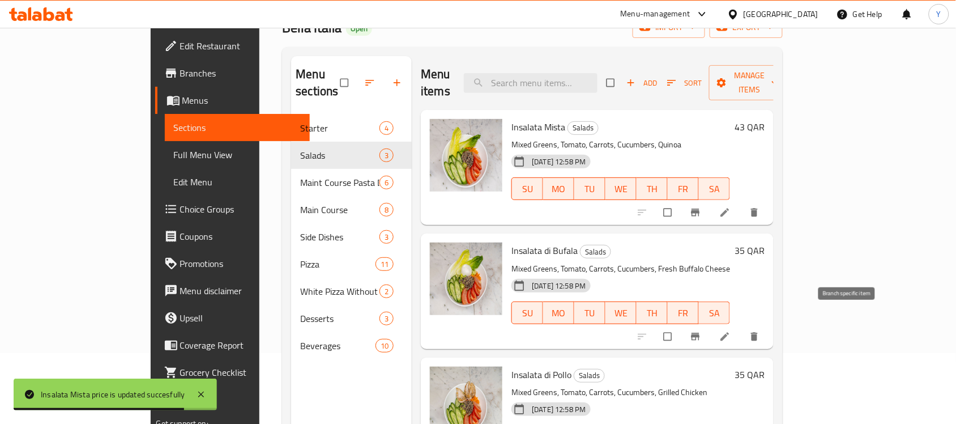
click at [710, 326] on button "Branch-specific-item" at bounding box center [696, 336] width 27 height 25
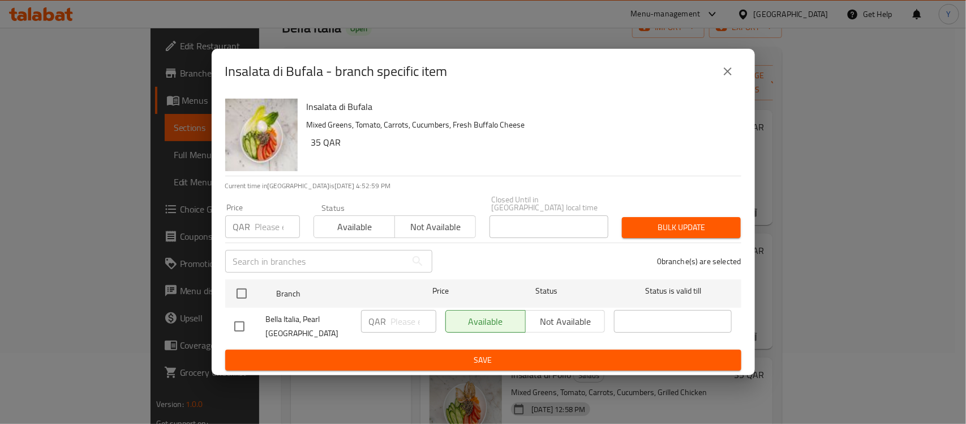
click at [728, 78] on icon "close" at bounding box center [728, 72] width 14 height 14
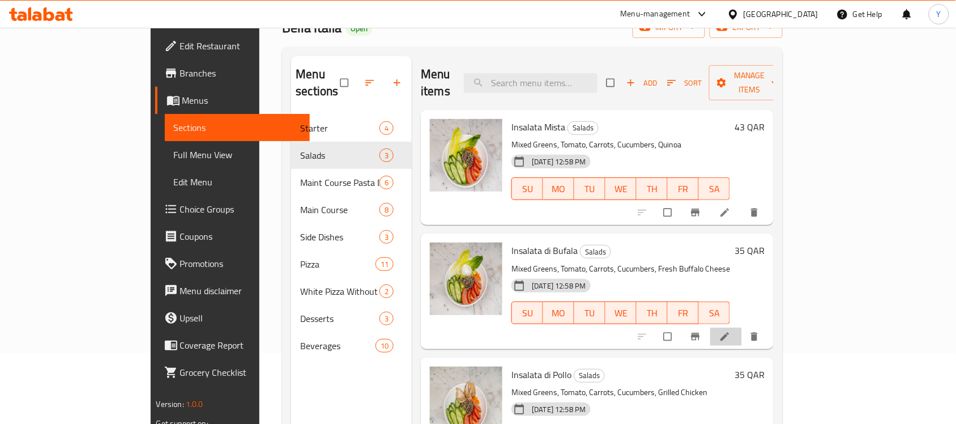
drag, startPoint x: 868, startPoint y: 311, endPoint x: 858, endPoint y: 344, distance: 34.4
click at [773, 127] on div "Insalata Mista Salads Mixed Greens, Tomato, Carrots, Cucumbers, Quinoa 26-05-20…" at bounding box center [597, 118] width 353 height 17
click at [764, 242] on h6 "35 QAR" at bounding box center [749, 250] width 30 height 16
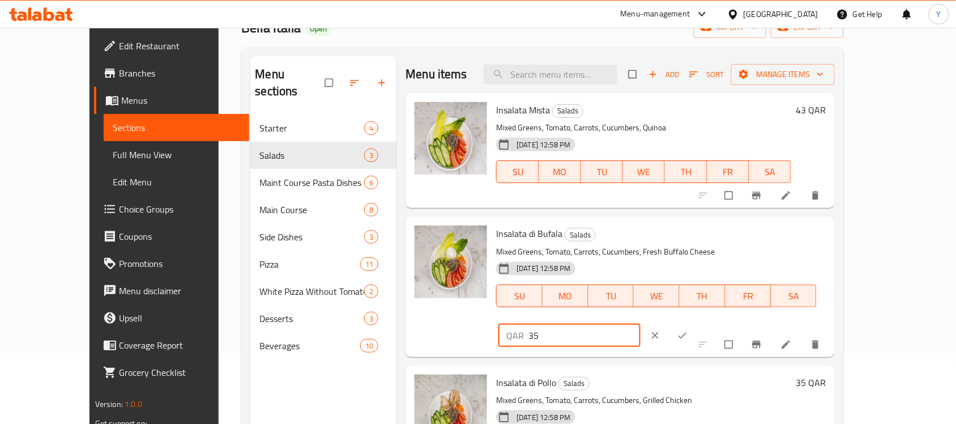
drag, startPoint x: 770, startPoint y: 241, endPoint x: 707, endPoint y: 237, distance: 63.5
click at [707, 237] on div "Insalata di Bufala Salads Mixed Greens, Tomato, Carrots, Cucumbers, Fresh Buffa…" at bounding box center [660, 286] width 339 height 131
type input "45"
click at [688, 330] on icon "ok" at bounding box center [682, 335] width 11 height 11
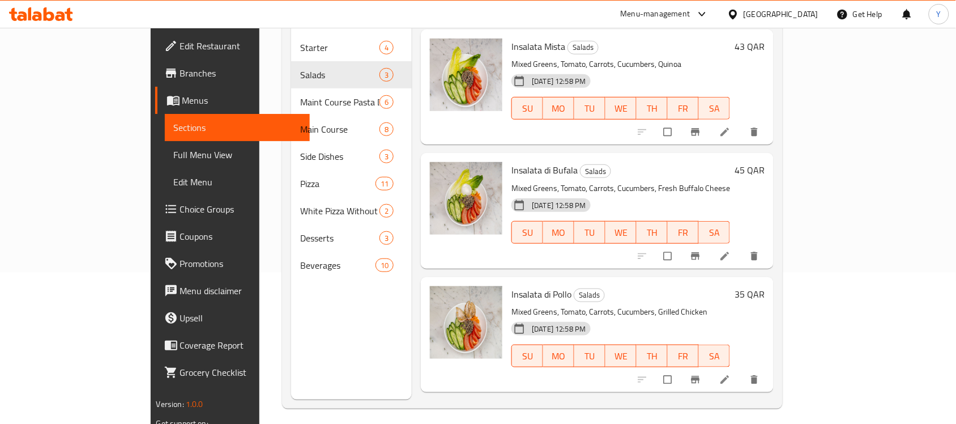
scroll to position [159, 0]
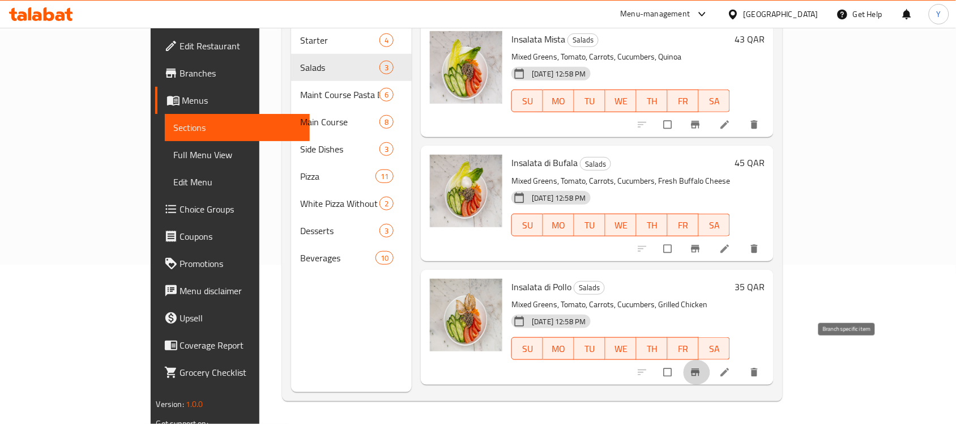
click at [703, 366] on span "Branch-specific-item" at bounding box center [697, 371] width 14 height 11
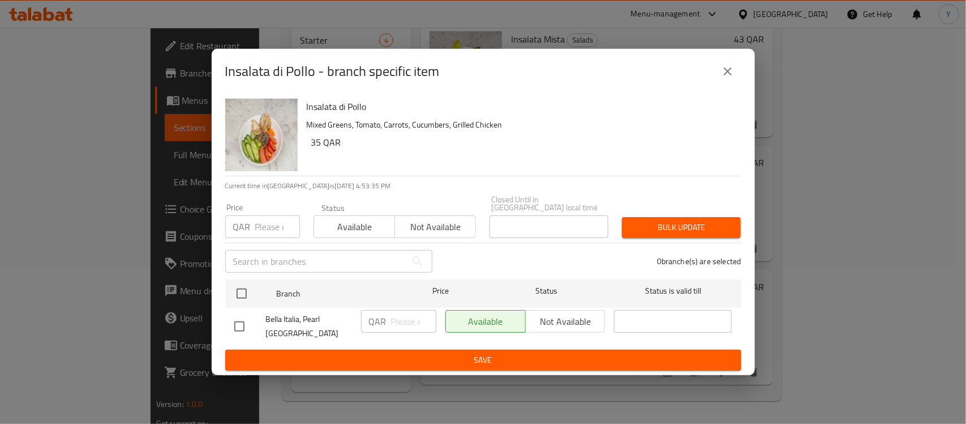
click at [725, 75] on icon "close" at bounding box center [728, 71] width 8 height 8
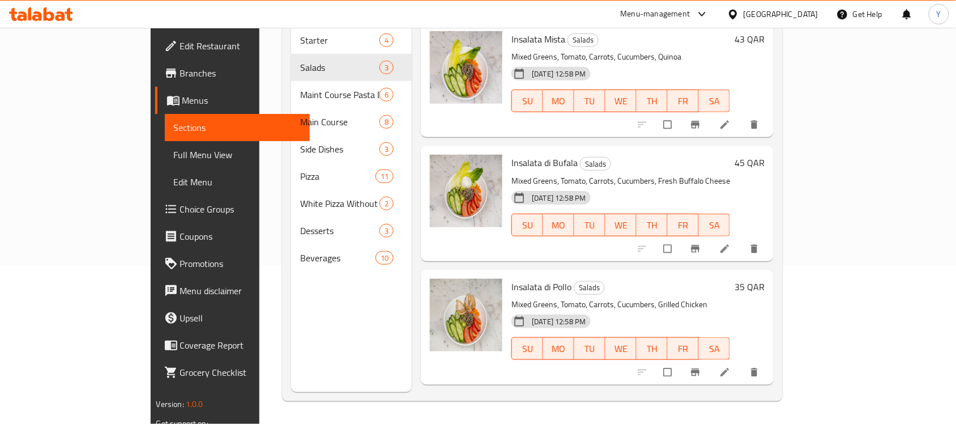
click at [764, 279] on h6 "35 QAR" at bounding box center [749, 287] width 30 height 16
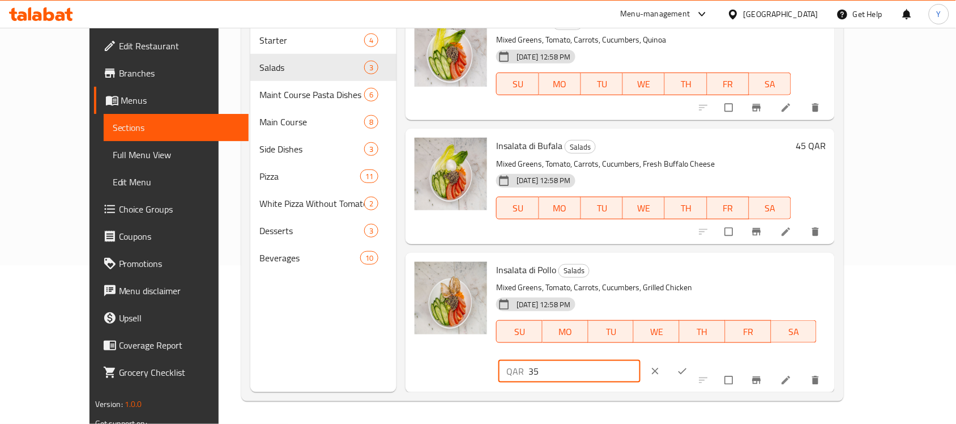
click at [640, 360] on input "35" at bounding box center [584, 371] width 112 height 23
type input "45"
click at [697, 358] on button "ok" at bounding box center [683, 370] width 27 height 25
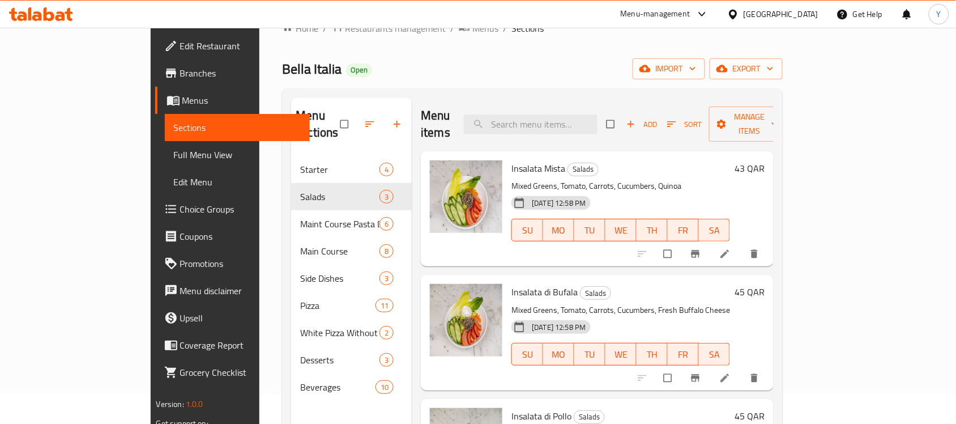
scroll to position [18, 0]
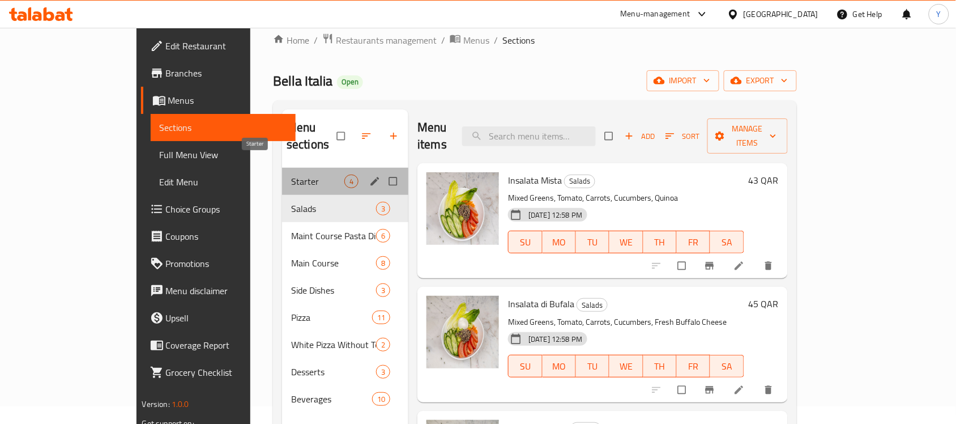
click at [291, 174] on span "Starter" at bounding box center [317, 181] width 53 height 14
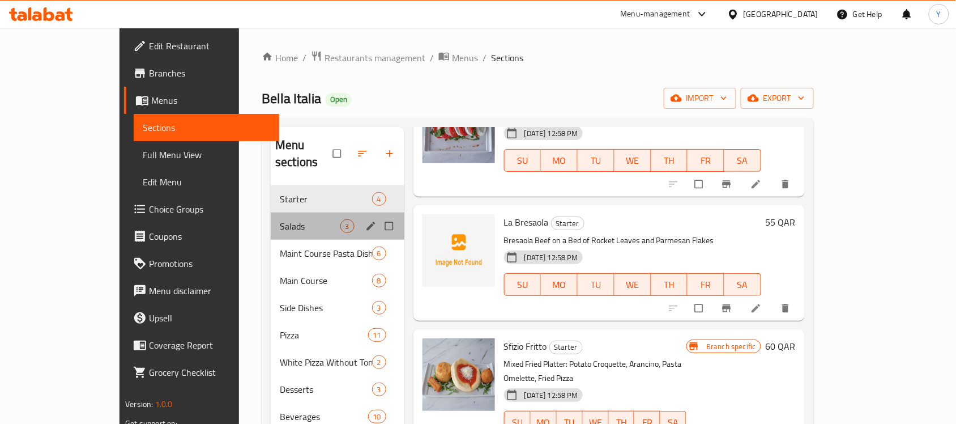
click at [271, 212] on div "Salads 3" at bounding box center [338, 225] width 134 height 27
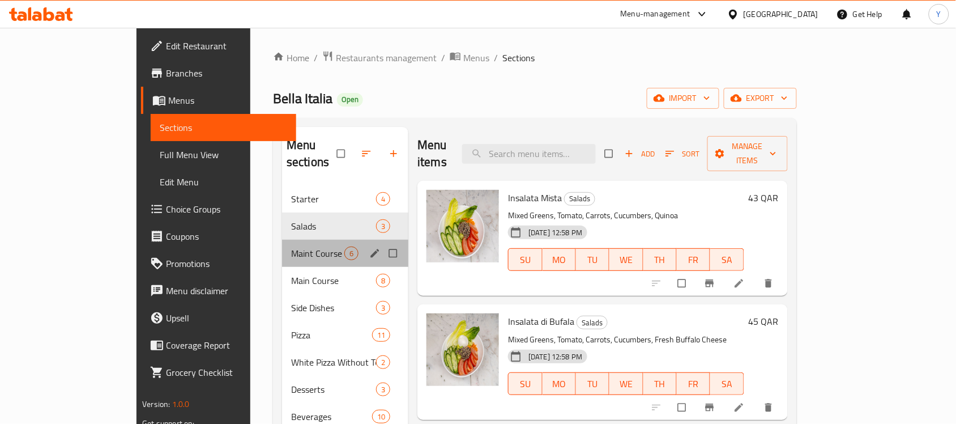
click at [282, 239] on div "Maint Course Pasta Dishes 6" at bounding box center [345, 252] width 126 height 27
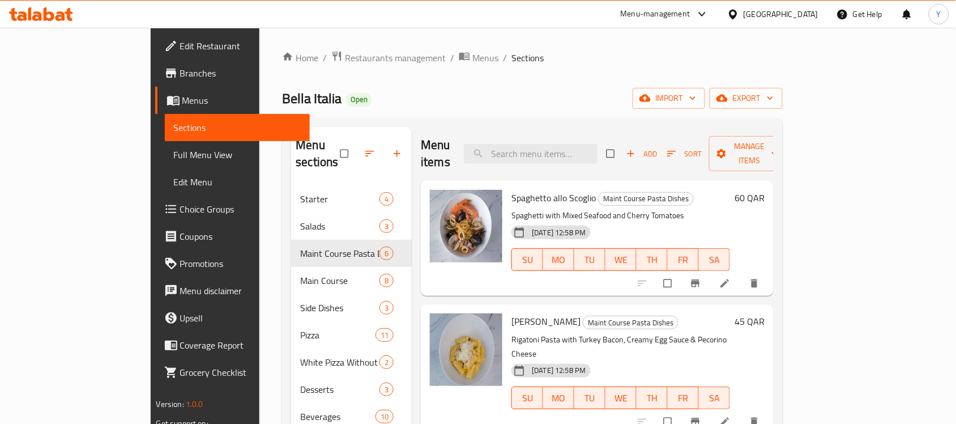
click at [764, 190] on h6 "60 QAR" at bounding box center [749, 198] width 30 height 16
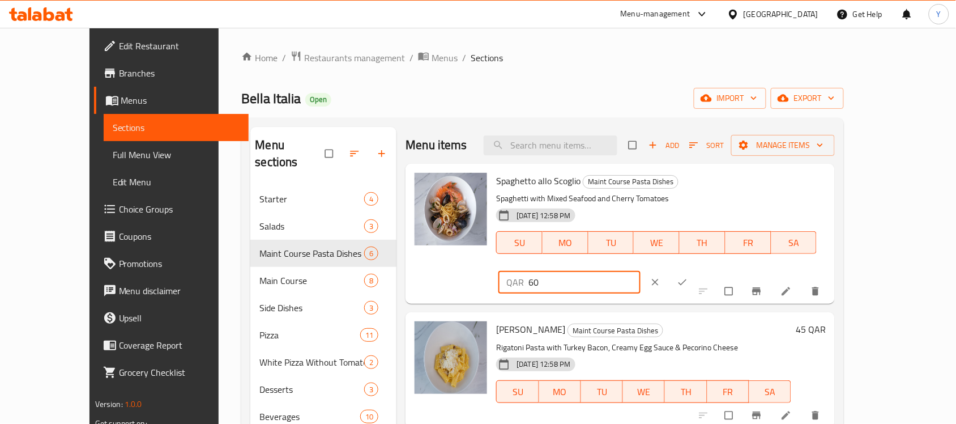
drag, startPoint x: 675, startPoint y: 170, endPoint x: 669, endPoint y: 170, distance: 6.3
click at [669, 170] on div "Spaghetto allo Scoglio Maint Course Pasta Dishes Spaghetti with Mixed Seafood a…" at bounding box center [660, 233] width 339 height 131
type input "90"
click at [697, 270] on button "ok" at bounding box center [683, 282] width 27 height 25
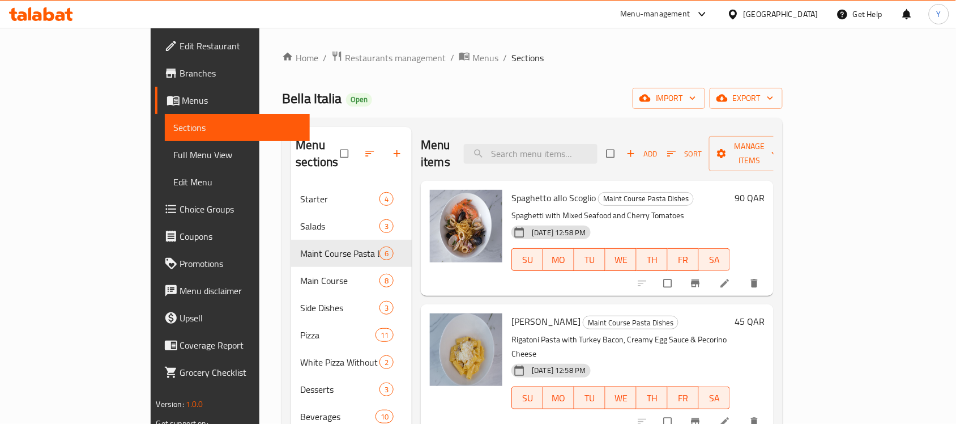
scroll to position [71, 0]
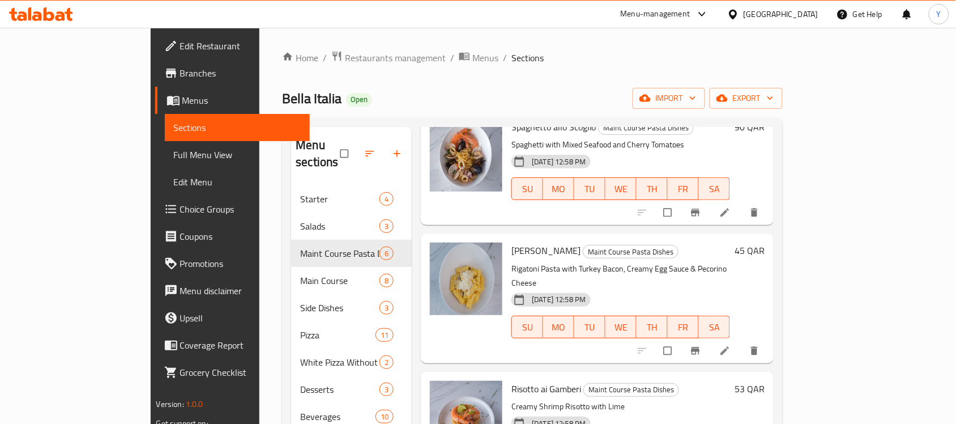
click at [764, 242] on h6 "45 QAR" at bounding box center [749, 250] width 30 height 16
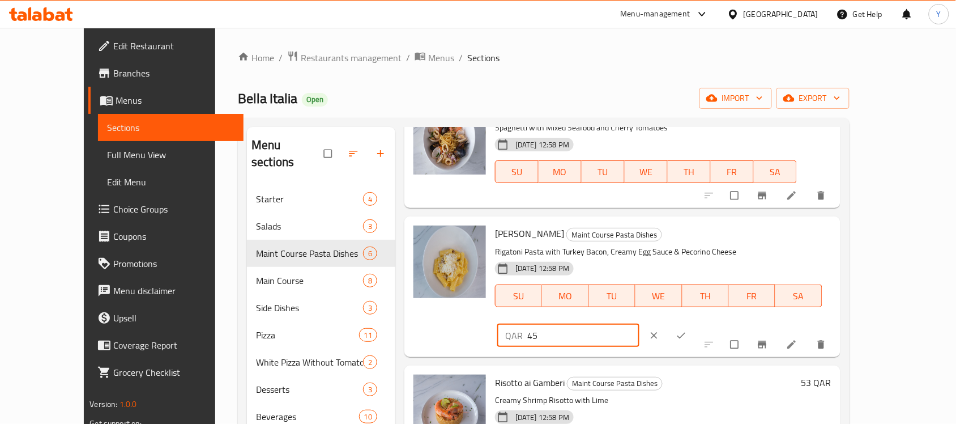
drag, startPoint x: 766, startPoint y: 233, endPoint x: 714, endPoint y: 229, distance: 52.2
click at [639, 324] on div "QAR 45 ​" at bounding box center [568, 335] width 142 height 23
click at [639, 324] on input "45" at bounding box center [583, 335] width 112 height 23
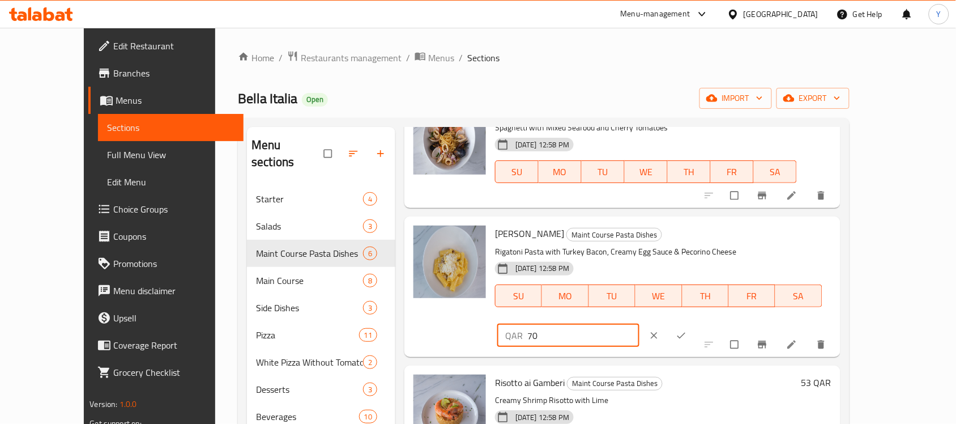
type input "70"
click at [687, 330] on icon "ok" at bounding box center [680, 335] width 11 height 11
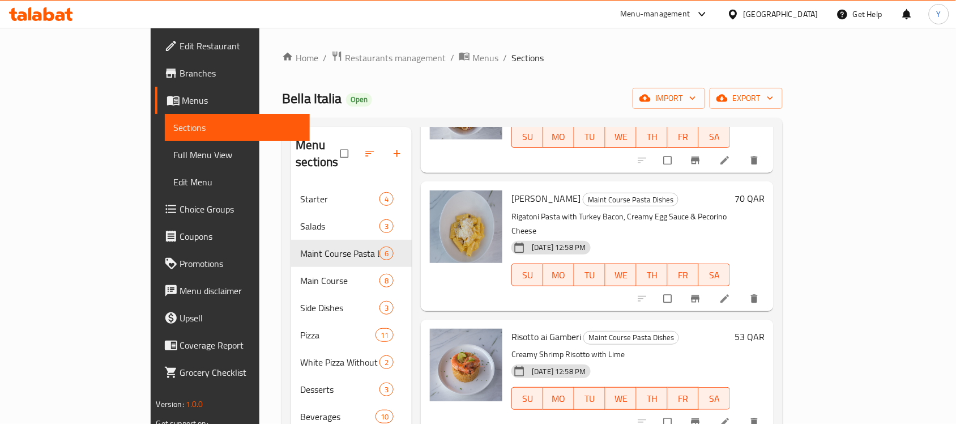
scroll to position [212, 0]
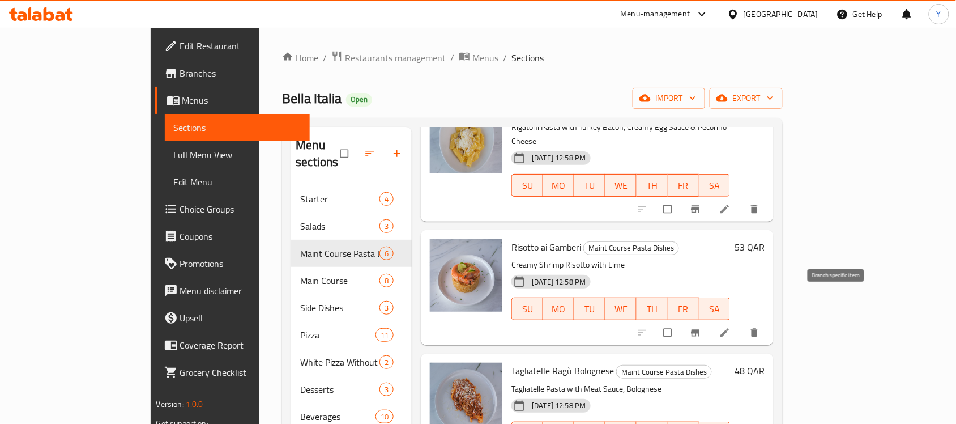
click at [701, 327] on icon "Branch-specific-item" at bounding box center [695, 332] width 11 height 11
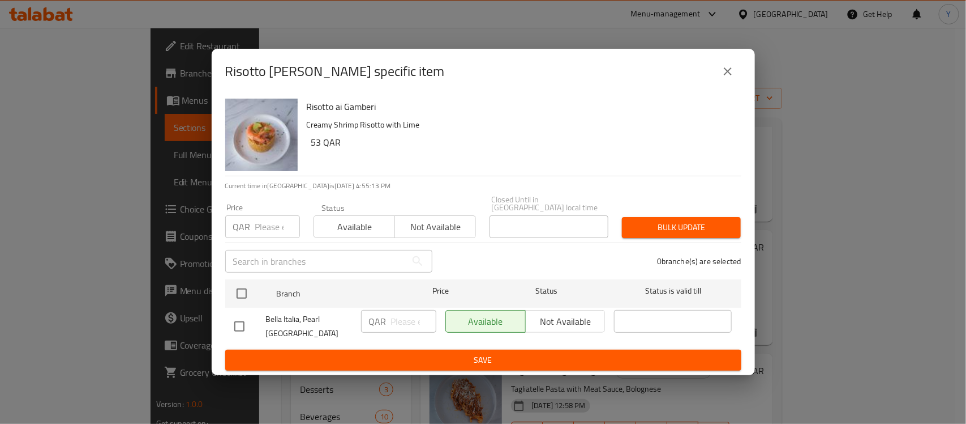
click at [734, 66] on div "Risotto ai Gamberi - branch specific item" at bounding box center [483, 71] width 516 height 27
click at [724, 57] on div "Risotto ai Gamberi - branch specific item Risotto ai Gamberi Creamy Shrimp Riso…" at bounding box center [483, 212] width 966 height 424
click at [723, 78] on icon "close" at bounding box center [728, 72] width 14 height 14
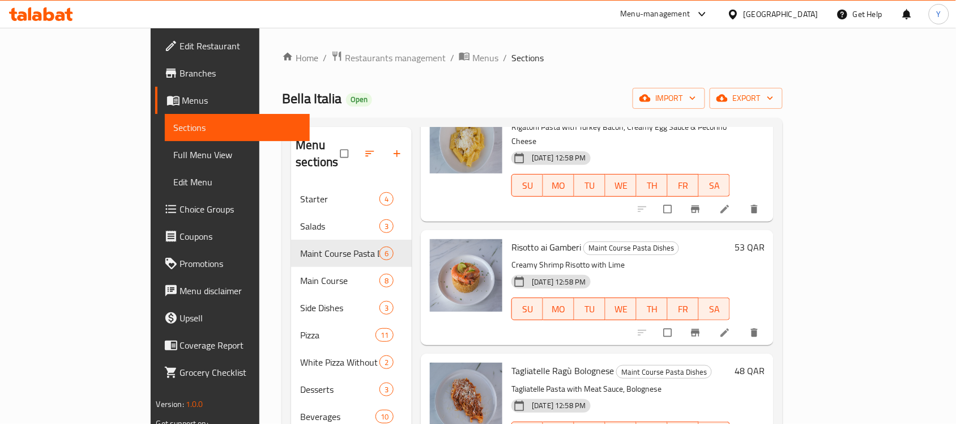
click at [764, 239] on h6 "53 QAR" at bounding box center [749, 247] width 30 height 16
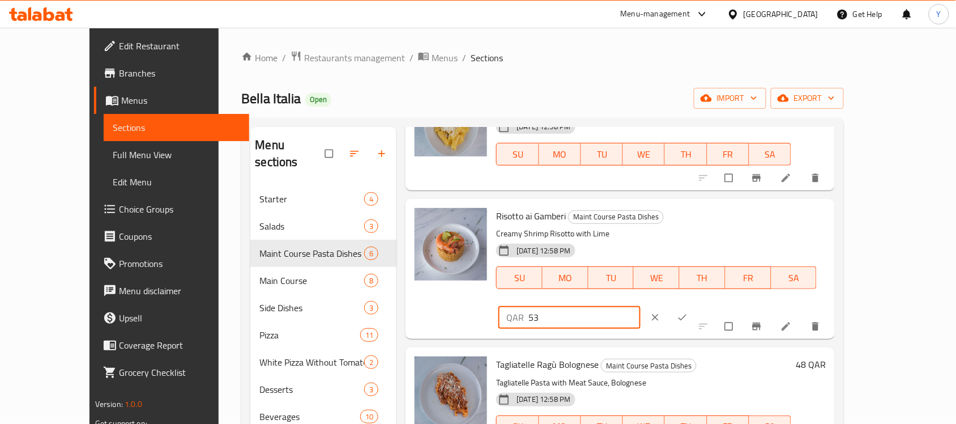
drag, startPoint x: 765, startPoint y: 223, endPoint x: 667, endPoint y: 225, distance: 98.5
click at [667, 225] on div "Risotto ai Gamberi Maint Course Pasta Dishes Creamy Shrimp Risotto with Lime 26…" at bounding box center [660, 268] width 339 height 131
type input "68"
click at [688, 311] on icon "ok" at bounding box center [682, 316] width 11 height 11
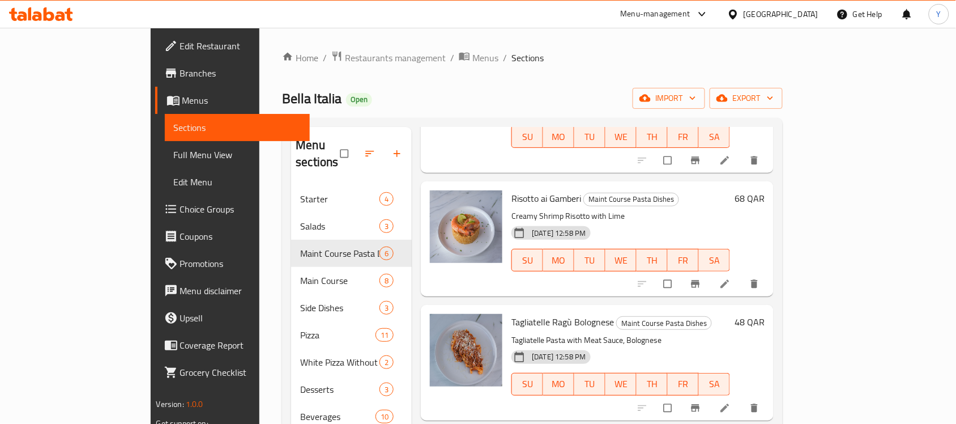
scroll to position [346, 0]
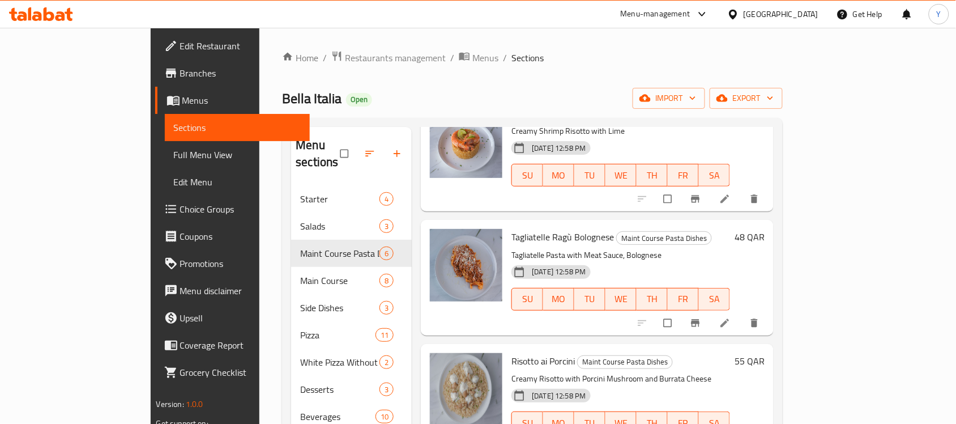
click at [764, 229] on h6 "48 QAR" at bounding box center [749, 237] width 30 height 16
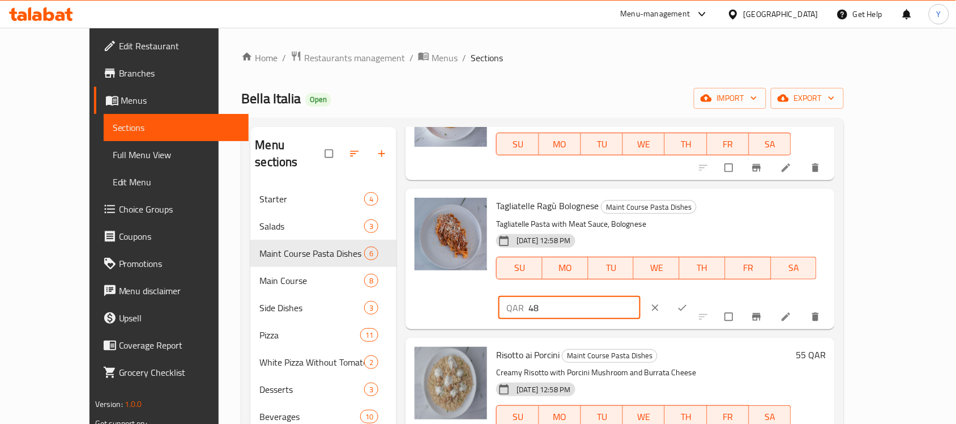
drag, startPoint x: 765, startPoint y: 217, endPoint x: 722, endPoint y: 216, distance: 42.5
click at [640, 296] on div "QAR 48 ​" at bounding box center [569, 307] width 142 height 23
type input "65"
click at [688, 302] on icon "ok" at bounding box center [682, 307] width 11 height 11
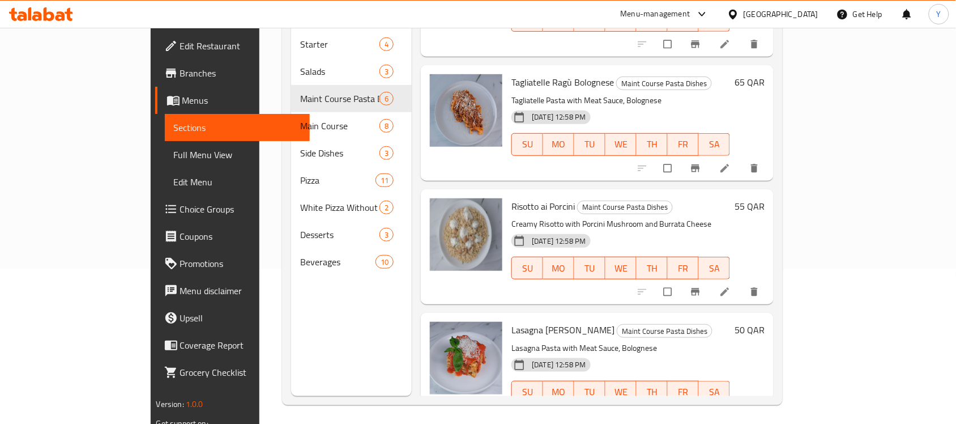
scroll to position [159, 0]
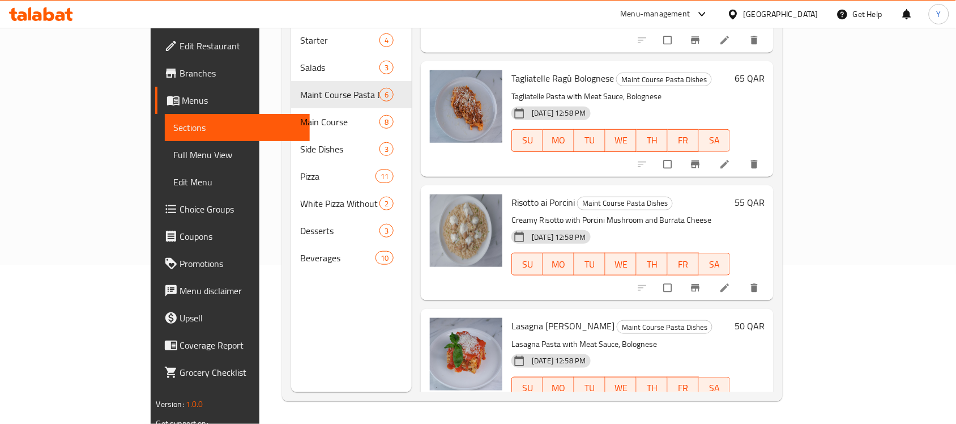
click at [764, 194] on h6 "55 QAR" at bounding box center [749, 202] width 30 height 16
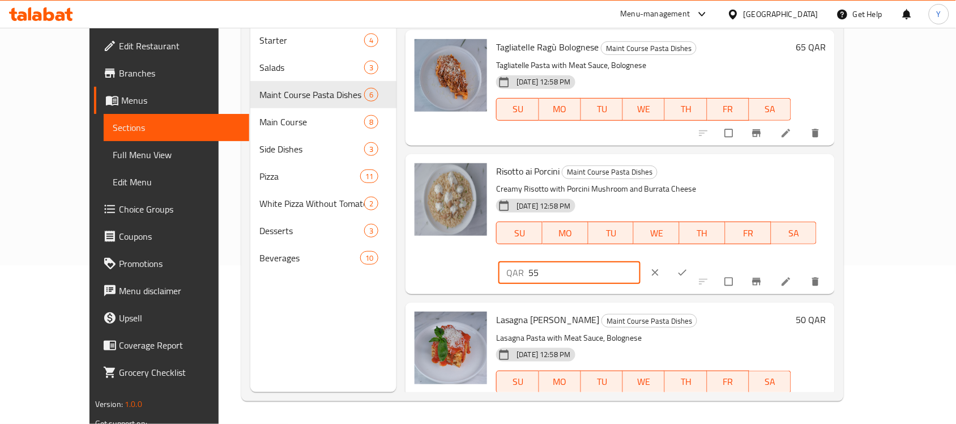
drag, startPoint x: 776, startPoint y: 178, endPoint x: 713, endPoint y: 181, distance: 62.9
click at [640, 261] on div "QAR 55 ​" at bounding box center [569, 272] width 142 height 23
type input "70"
click at [697, 260] on button "ok" at bounding box center [683, 272] width 27 height 25
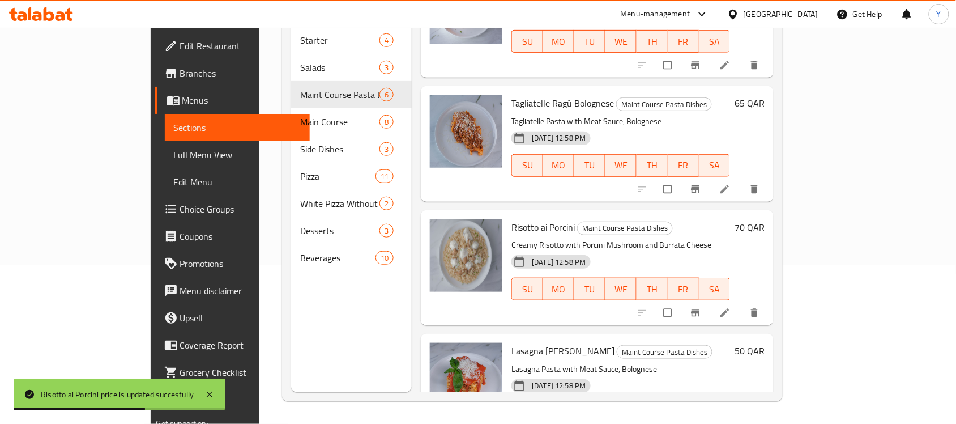
scroll to position [346, 0]
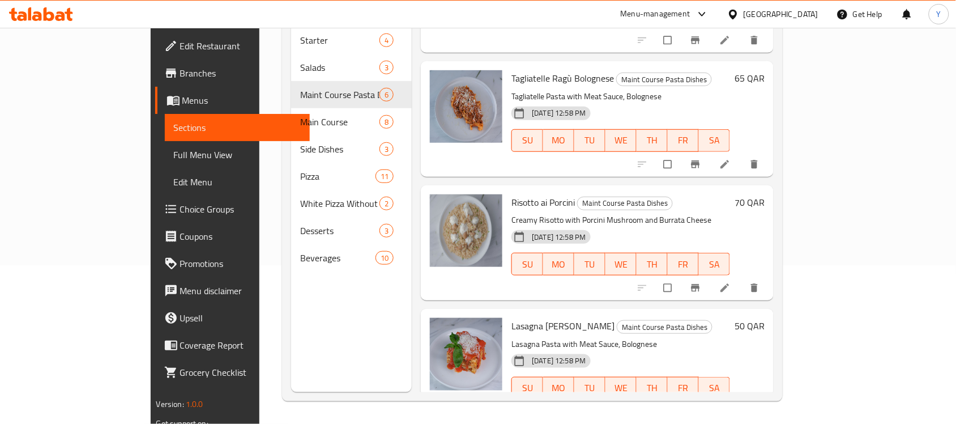
click at [730, 318] on h6 "Lasagna Emilia Bolognese Maint Course Pasta Dishes" at bounding box center [620, 326] width 219 height 16
click at [764, 318] on div "50 QAR" at bounding box center [747, 326] width 35 height 16
click at [764, 318] on h6 "50 QAR" at bounding box center [749, 326] width 30 height 16
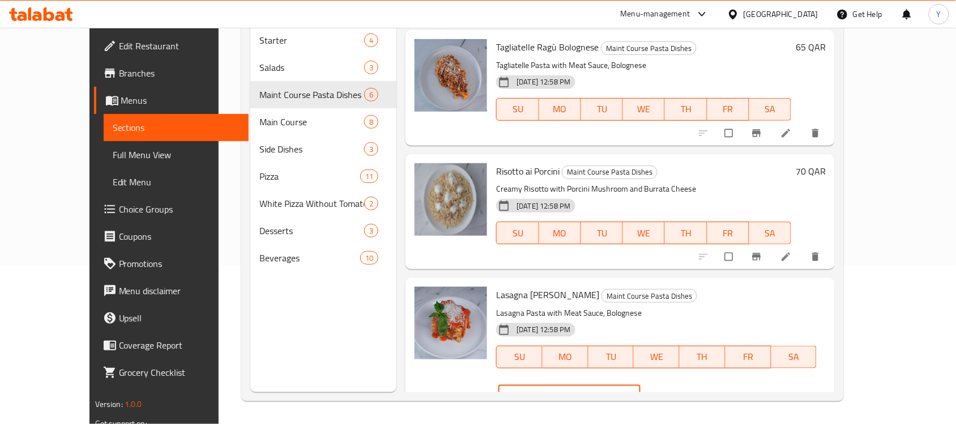
drag, startPoint x: 790, startPoint y: 290, endPoint x: 613, endPoint y: 296, distance: 177.9
click at [613, 296] on div "Lasagna Emilia Bolognese Maint Course Pasta Dishes Lasagna Pasta with Meat Sauc…" at bounding box center [660, 347] width 339 height 131
type input "70"
click at [688, 391] on icon "ok" at bounding box center [682, 396] width 11 height 11
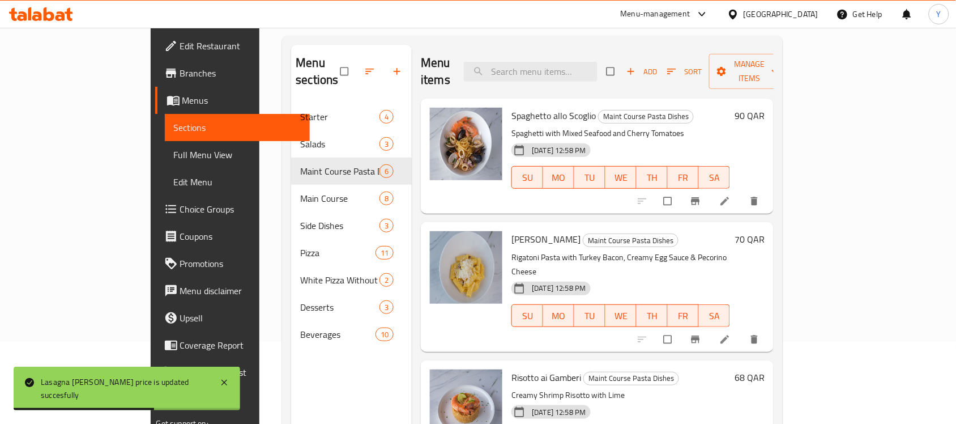
scroll to position [159, 0]
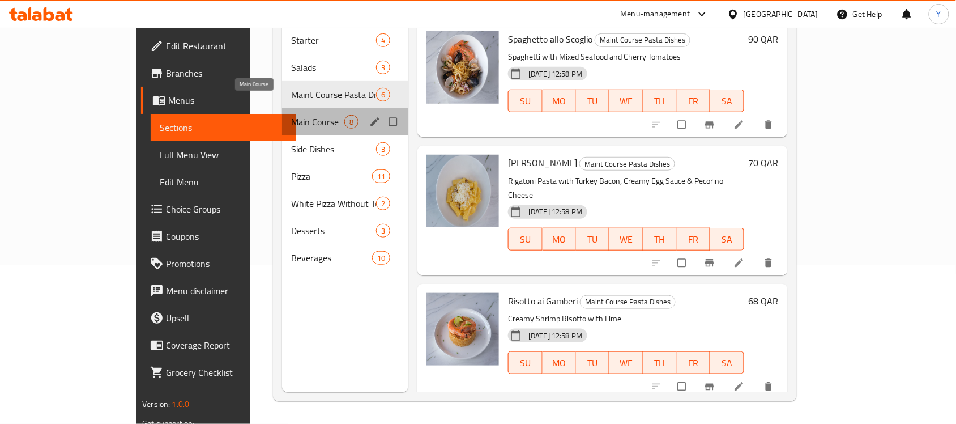
click at [291, 115] on span "Main Course" at bounding box center [317, 122] width 53 height 14
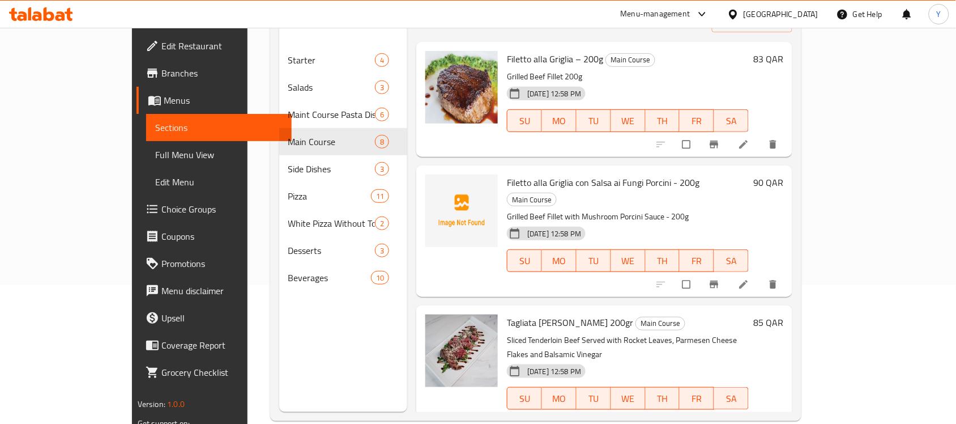
scroll to position [142, 0]
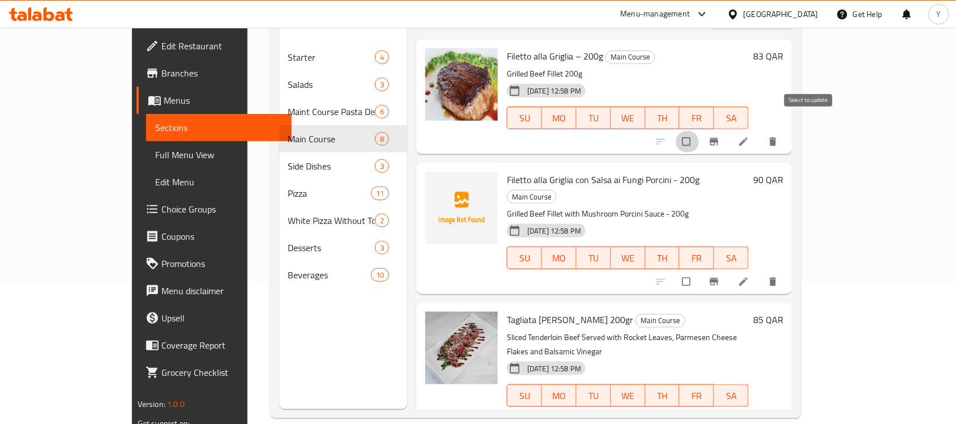
click at [699, 131] on input "checkbox" at bounding box center [687, 142] width 24 height 22
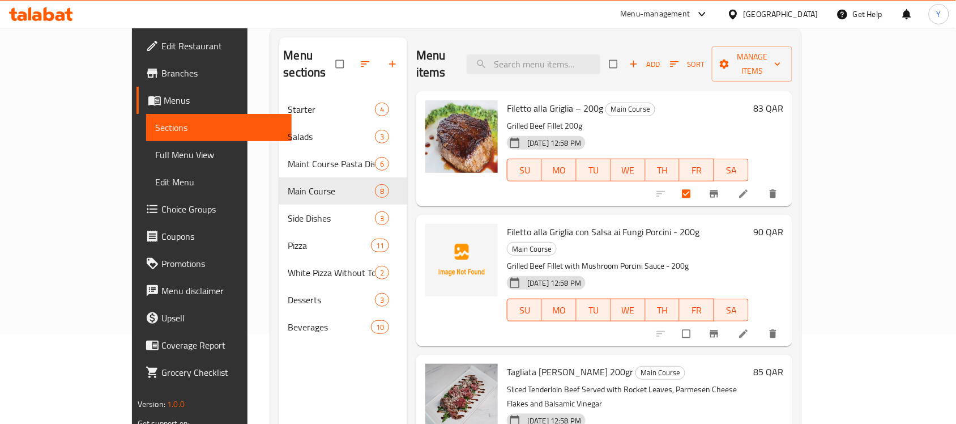
scroll to position [0, 0]
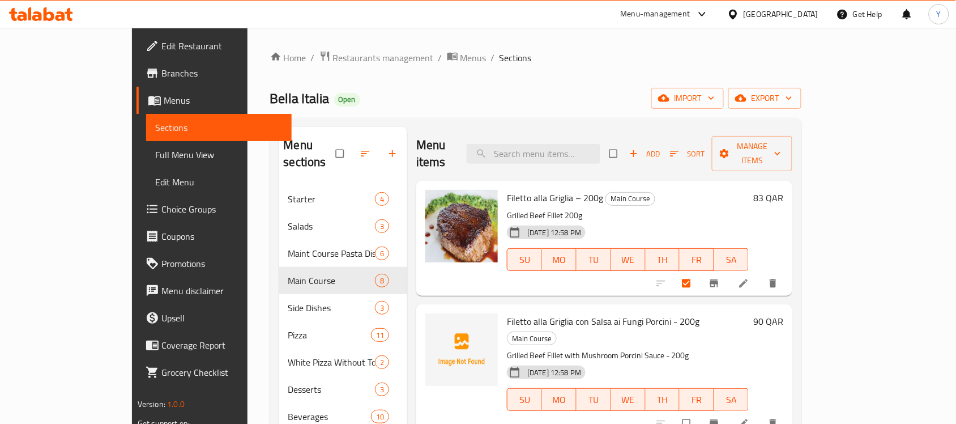
click at [699, 272] on input "checkbox" at bounding box center [687, 283] width 24 height 22
checkbox input "false"
click at [783, 190] on h6 "83 QAR" at bounding box center [768, 198] width 30 height 16
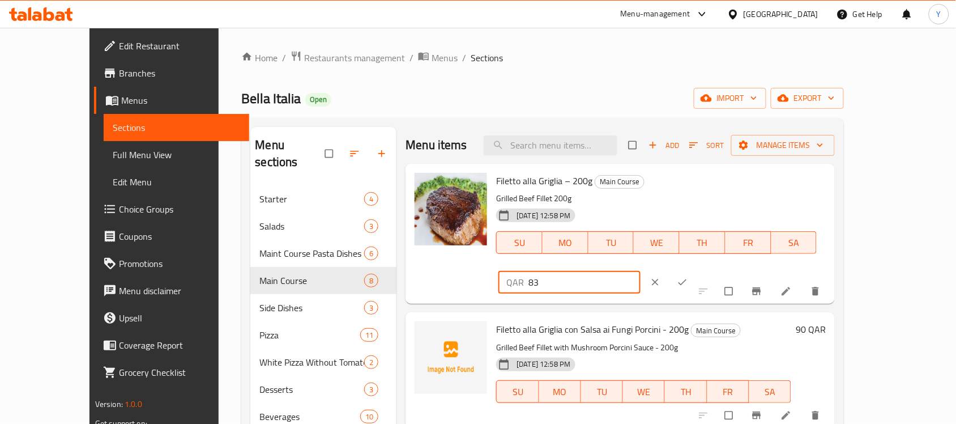
click at [640, 271] on input "83" at bounding box center [584, 282] width 112 height 23
type input "93"
click at [697, 270] on button "ok" at bounding box center [683, 282] width 27 height 25
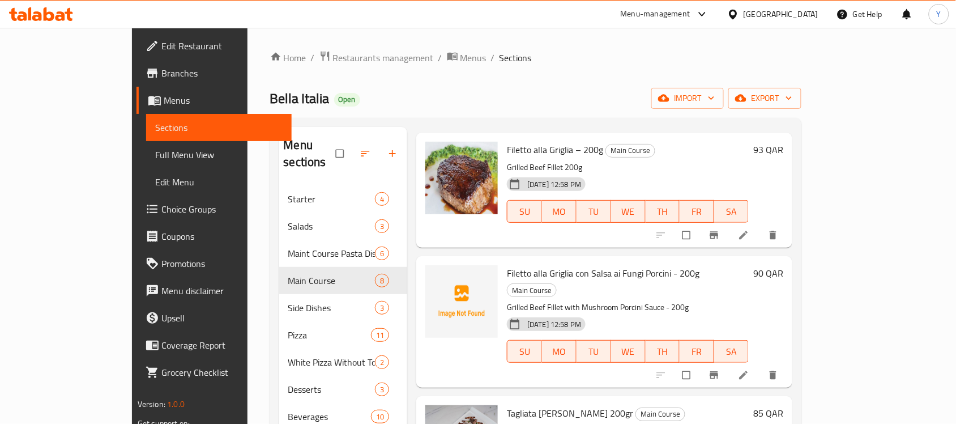
scroll to position [142, 0]
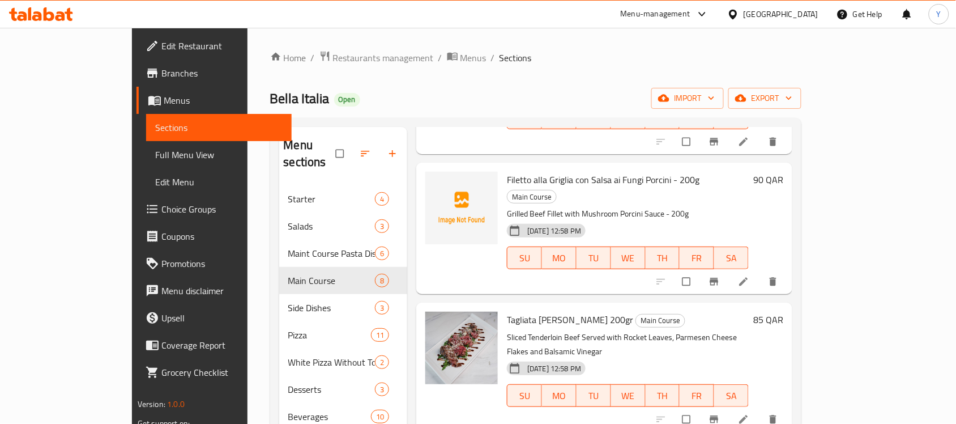
click at [783, 172] on h6 "90 QAR" at bounding box center [768, 180] width 30 height 16
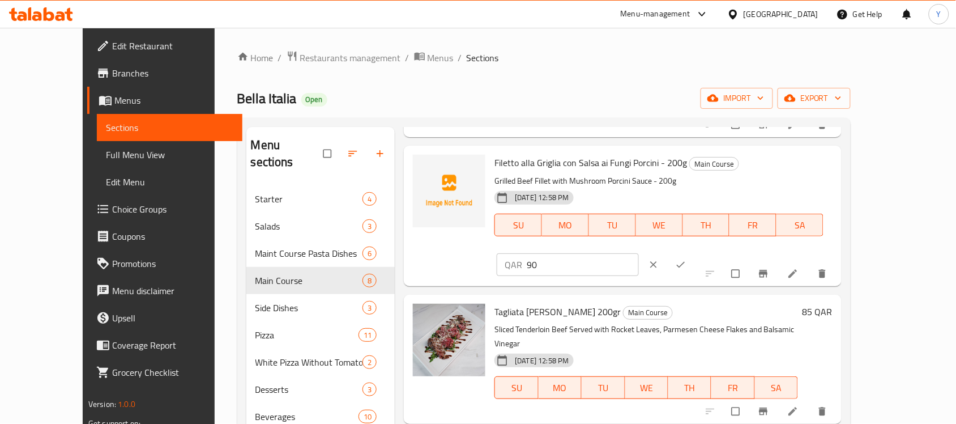
click at [639, 253] on div "QAR 90 ​" at bounding box center [568, 264] width 142 height 23
type input "110"
click at [686, 259] on icon "ok" at bounding box center [680, 264] width 11 height 11
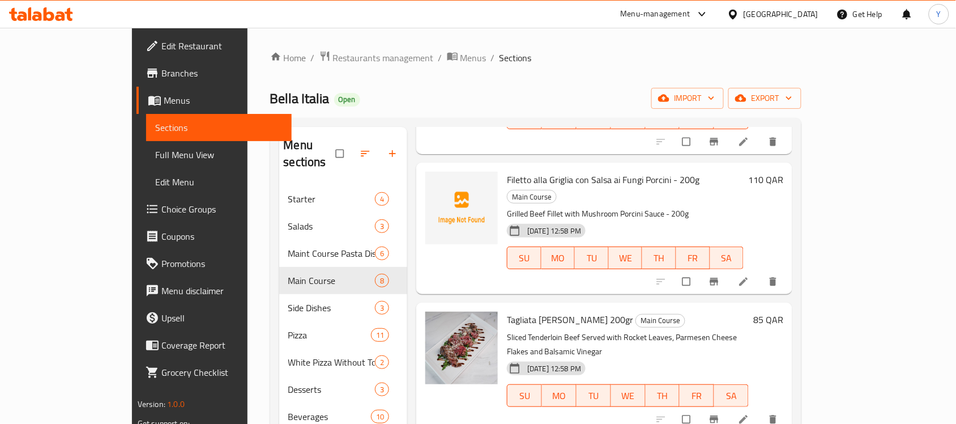
click at [783, 311] on h6 "85 QAR" at bounding box center [768, 319] width 30 height 16
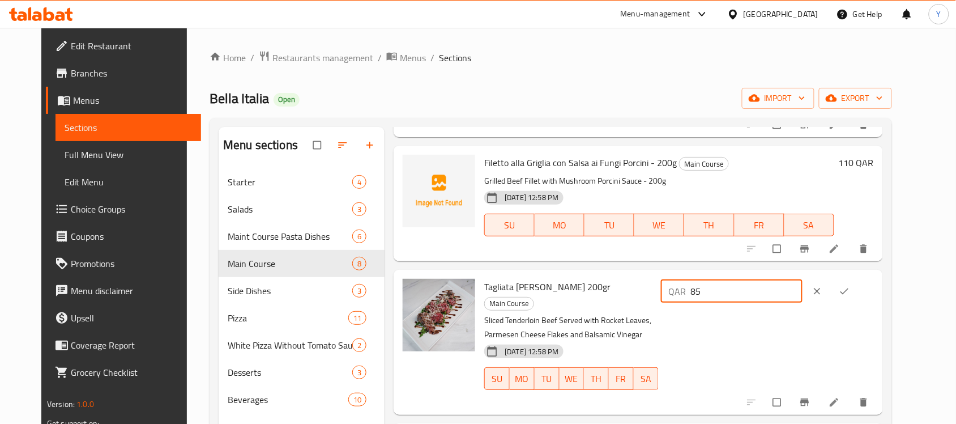
drag, startPoint x: 810, startPoint y: 289, endPoint x: 683, endPoint y: 289, distance: 126.8
click at [683, 289] on div "Tagliata di Manzo 200gr Main Course Sliced Tenderloin Beef Served with Rocket L…" at bounding box center [679, 342] width 398 height 136
type input "120"
click at [850, 290] on icon "ok" at bounding box center [844, 290] width 11 height 11
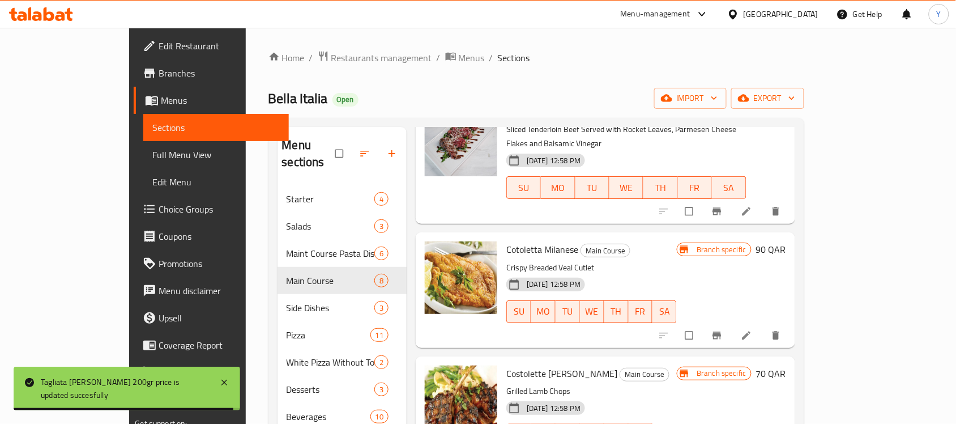
scroll to position [354, 0]
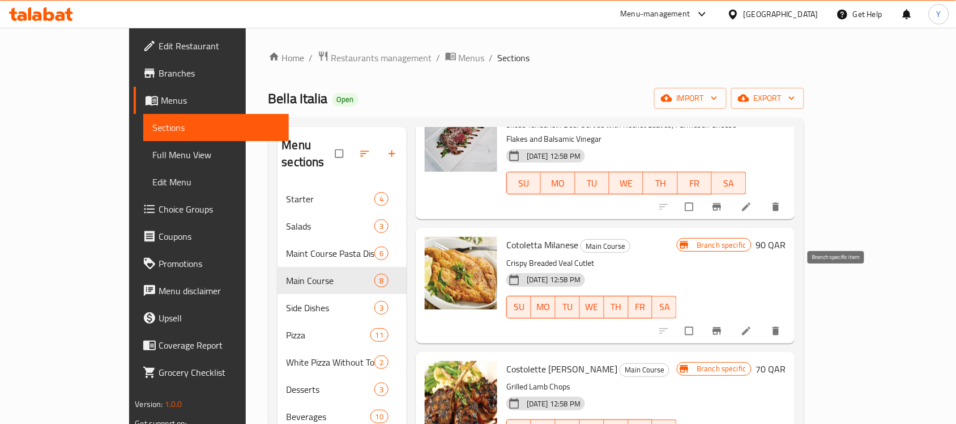
click at [722, 325] on icon "Branch-specific-item" at bounding box center [716, 330] width 11 height 11
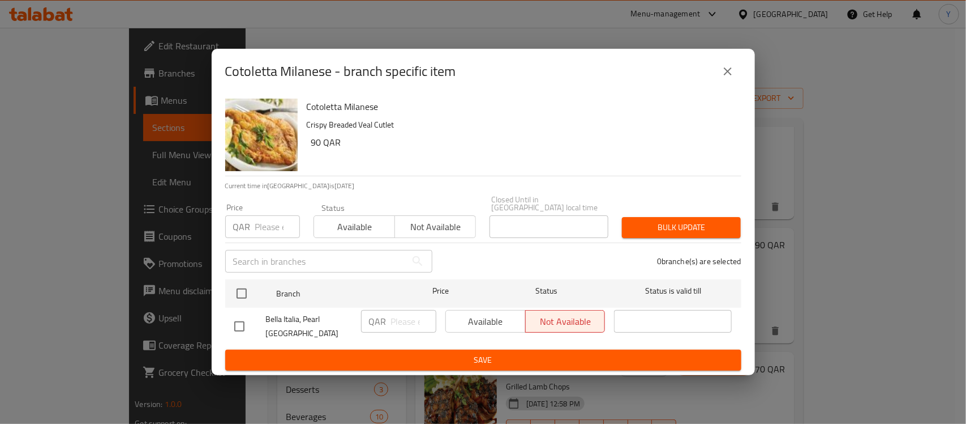
click at [730, 78] on icon "close" at bounding box center [728, 72] width 14 height 14
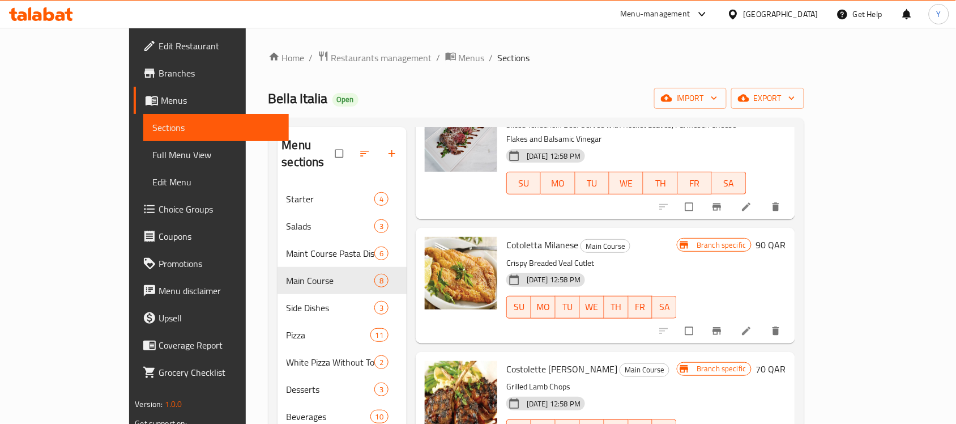
click at [790, 232] on div "Cotoletta Milanese Main Course Crispy Breaded Veal Cutlet 26-05-2024 12:58 PM S…" at bounding box center [646, 285] width 289 height 106
click at [786, 237] on h6 "90 QAR" at bounding box center [771, 245] width 30 height 16
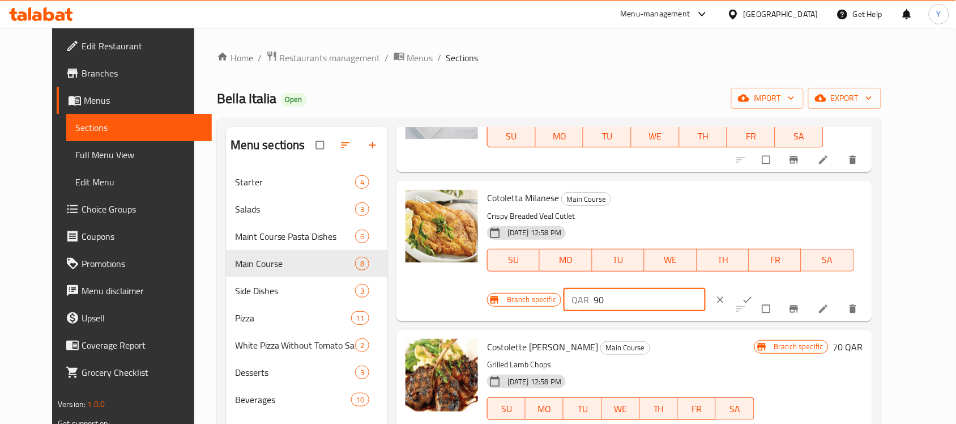
drag, startPoint x: 760, startPoint y: 197, endPoint x: 740, endPoint y: 206, distance: 21.6
click at [705, 288] on div "QAR 90 ​" at bounding box center [634, 299] width 142 height 23
type input "145"
click at [762, 287] on button "ok" at bounding box center [748, 299] width 27 height 25
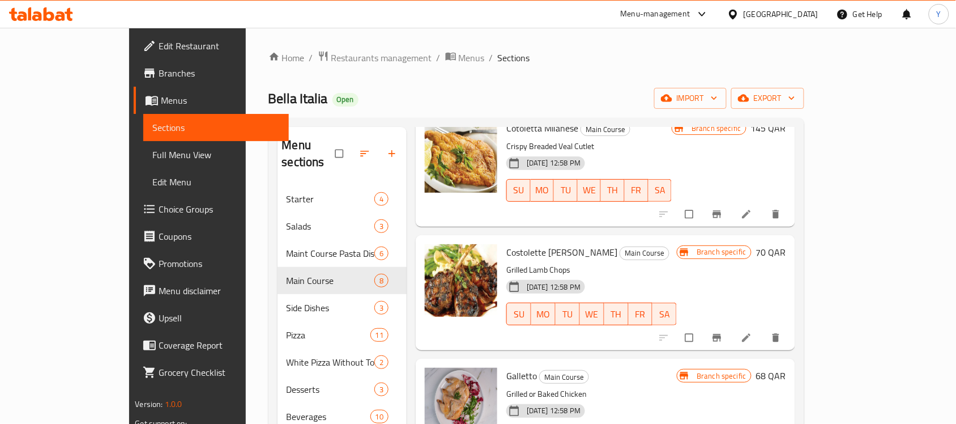
scroll to position [495, 0]
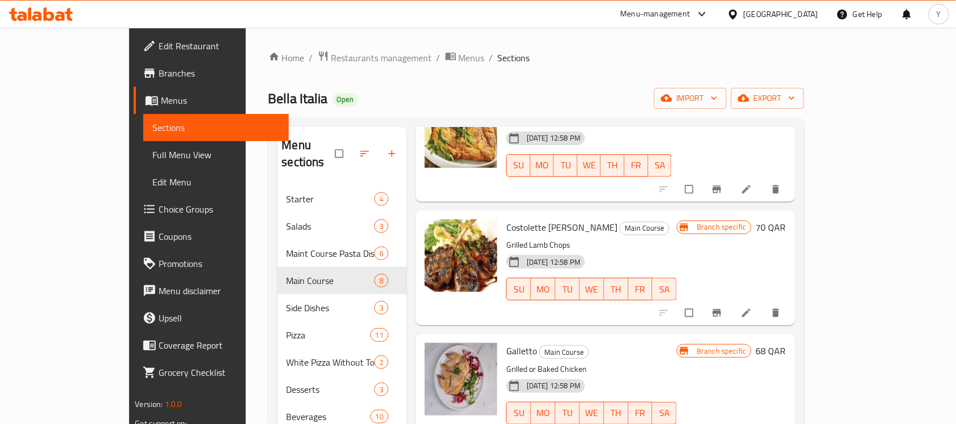
click at [786, 219] on h6 "70 QAR" at bounding box center [771, 227] width 30 height 16
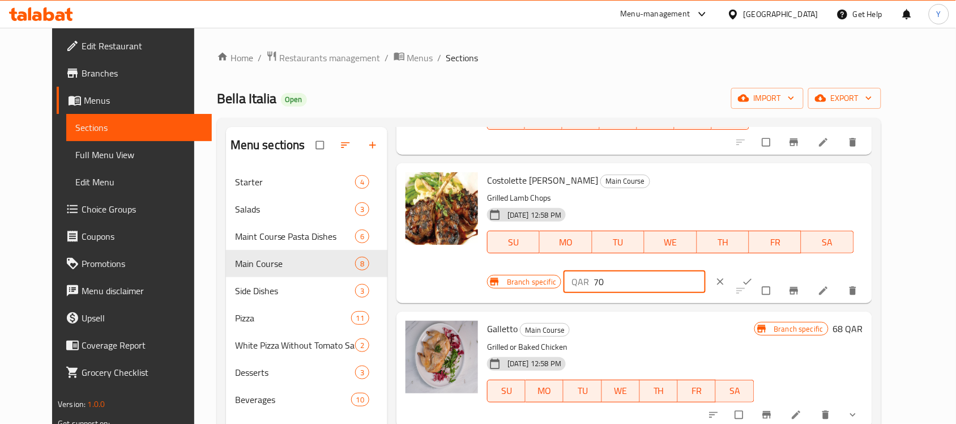
drag, startPoint x: 759, startPoint y: 179, endPoint x: 708, endPoint y: 193, distance: 52.7
click at [708, 269] on div "Branch specific QAR 70 ​" at bounding box center [631, 281] width 289 height 25
type input "90"
click at [762, 269] on button "ok" at bounding box center [748, 281] width 27 height 25
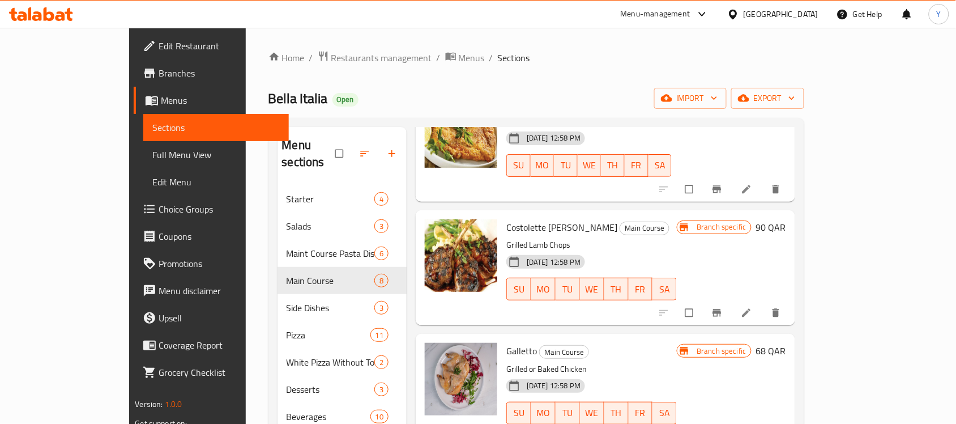
click at [786, 219] on h6 "90 QAR" at bounding box center [771, 227] width 30 height 16
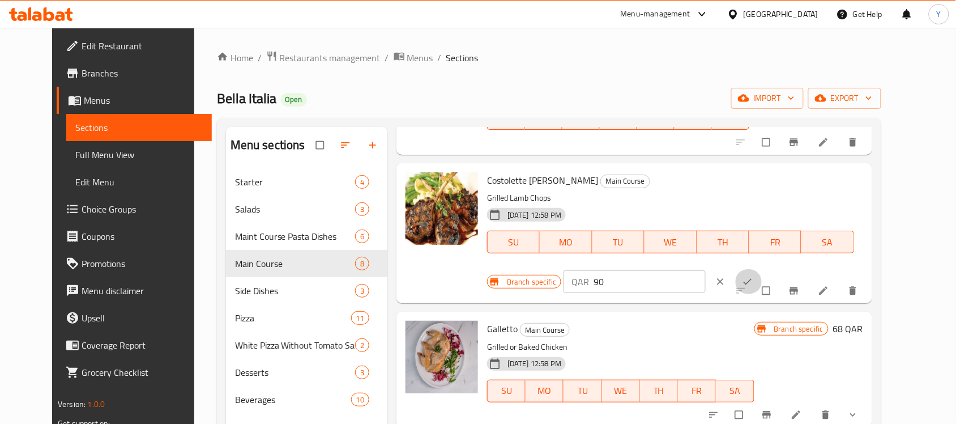
click at [762, 269] on button "ok" at bounding box center [748, 281] width 27 height 25
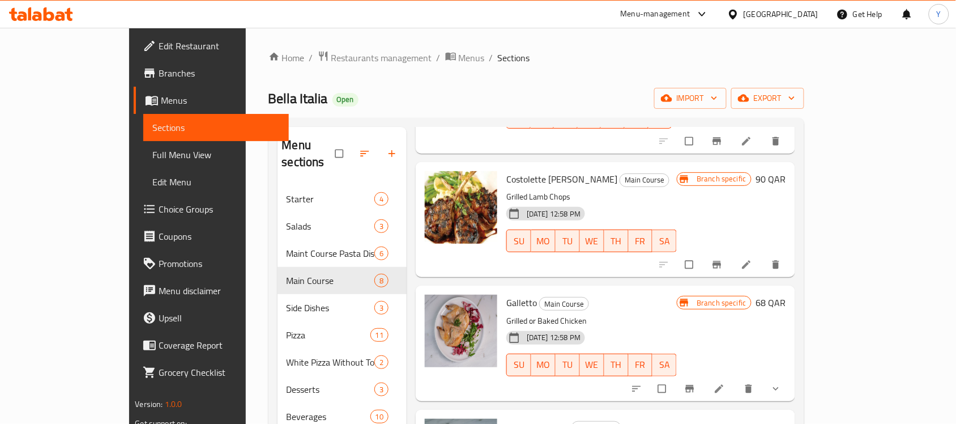
scroll to position [593, 0]
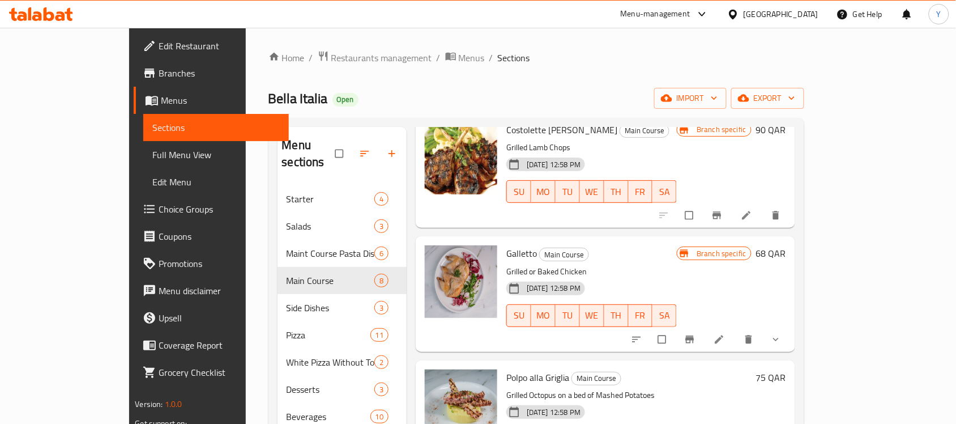
click at [786, 245] on h6 "68 QAR" at bounding box center [771, 253] width 30 height 16
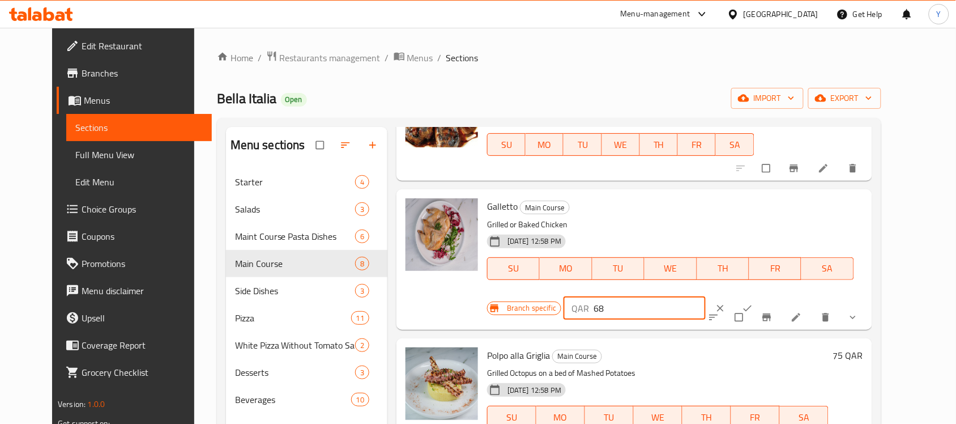
drag, startPoint x: 787, startPoint y: 199, endPoint x: 703, endPoint y: 213, distance: 85.4
click at [703, 296] on div "Branch specific QAR 68 ​" at bounding box center [631, 308] width 289 height 25
type input "70"
click at [762, 296] on button "ok" at bounding box center [748, 308] width 27 height 25
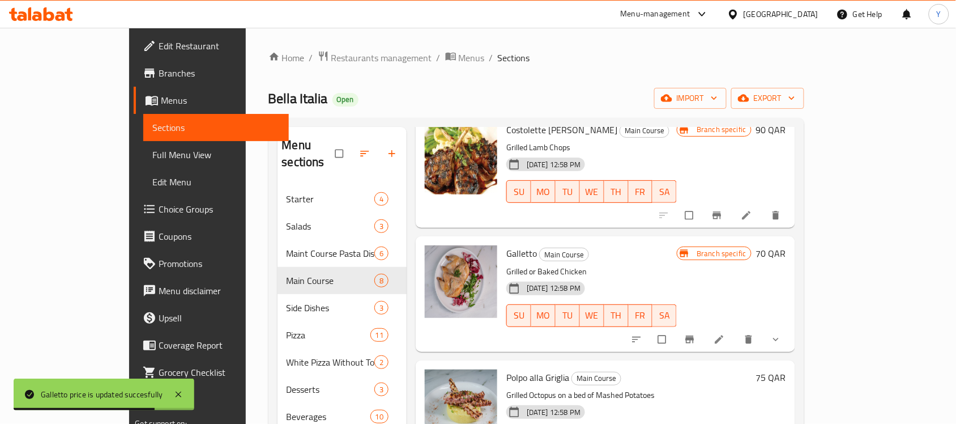
scroll to position [142, 0]
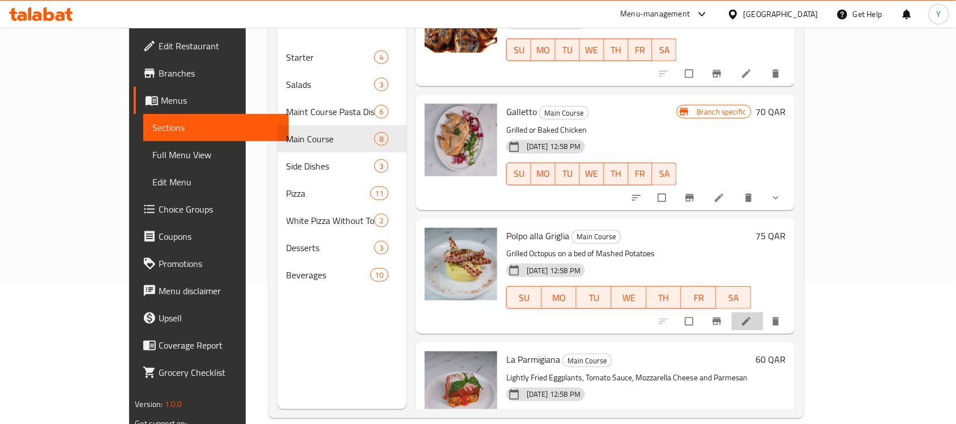
click at [763, 312] on li at bounding box center [748, 321] width 32 height 18
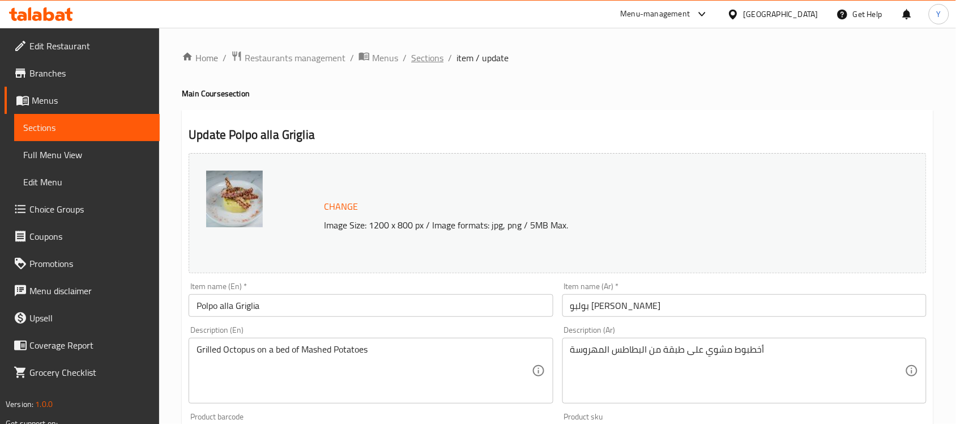
click at [428, 60] on span "Sections" at bounding box center [427, 58] width 32 height 14
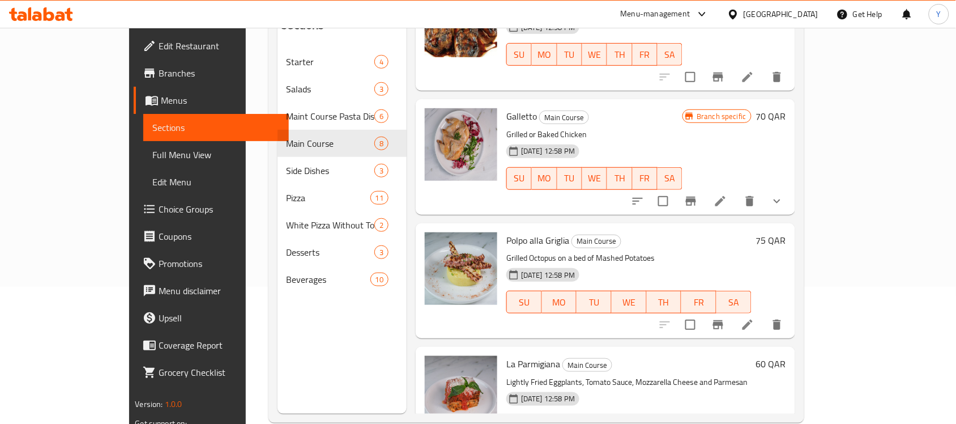
scroll to position [142, 0]
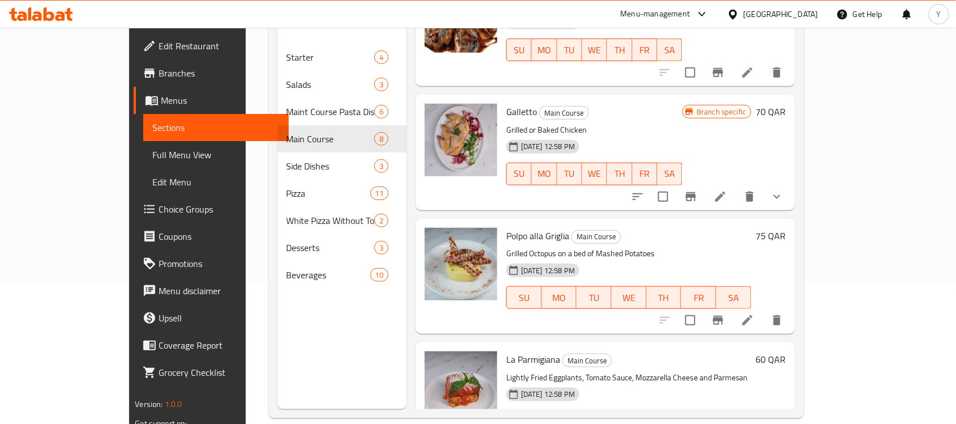
click at [786, 228] on h6 "75 QAR" at bounding box center [771, 236] width 30 height 16
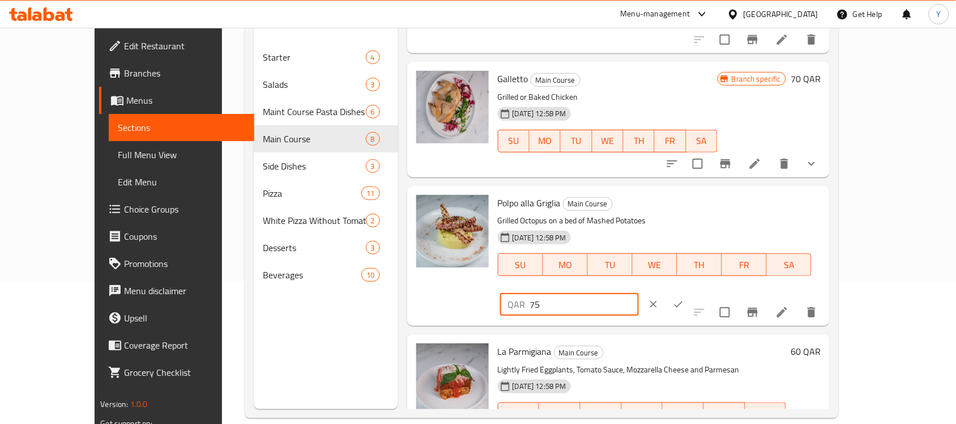
drag, startPoint x: 763, startPoint y: 191, endPoint x: 739, endPoint y: 191, distance: 23.2
click at [639, 293] on div "QAR 75 ​" at bounding box center [569, 304] width 139 height 23
type input "90"
click at [684, 298] on icon "ok" at bounding box center [678, 303] width 11 height 11
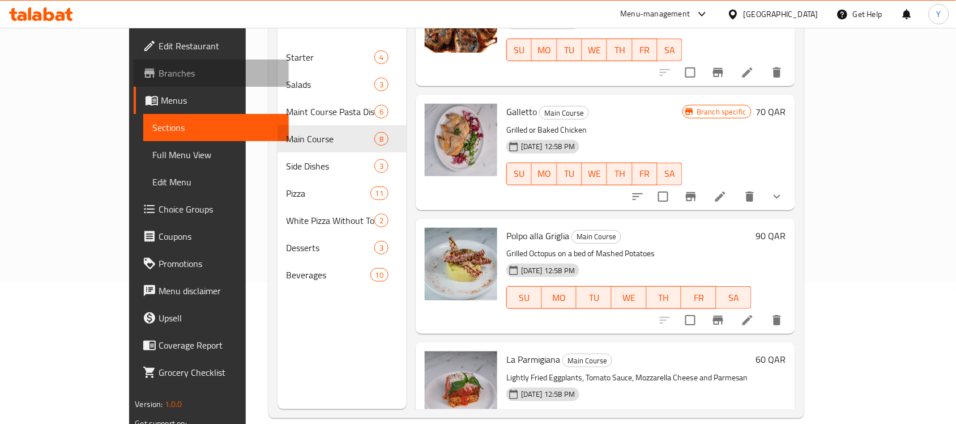
click at [159, 68] on span "Branches" at bounding box center [219, 73] width 121 height 14
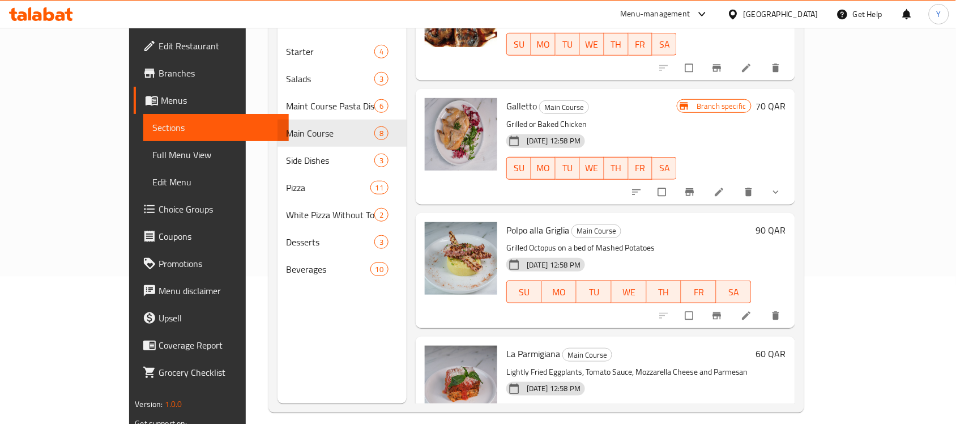
scroll to position [159, 0]
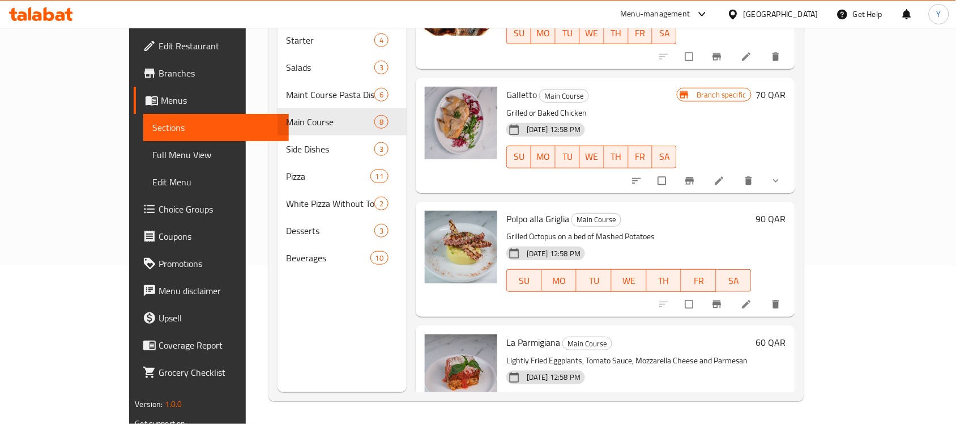
click at [786, 334] on h6 "60 QAR" at bounding box center [771, 342] width 30 height 16
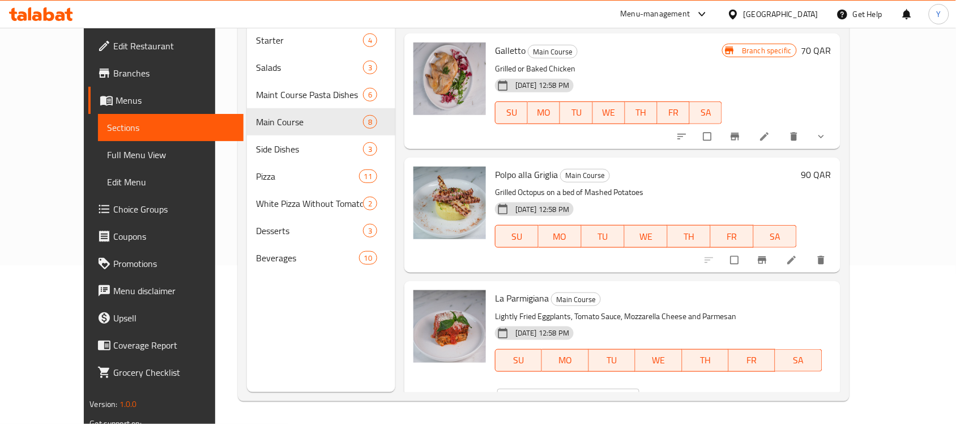
scroll to position [607, 0]
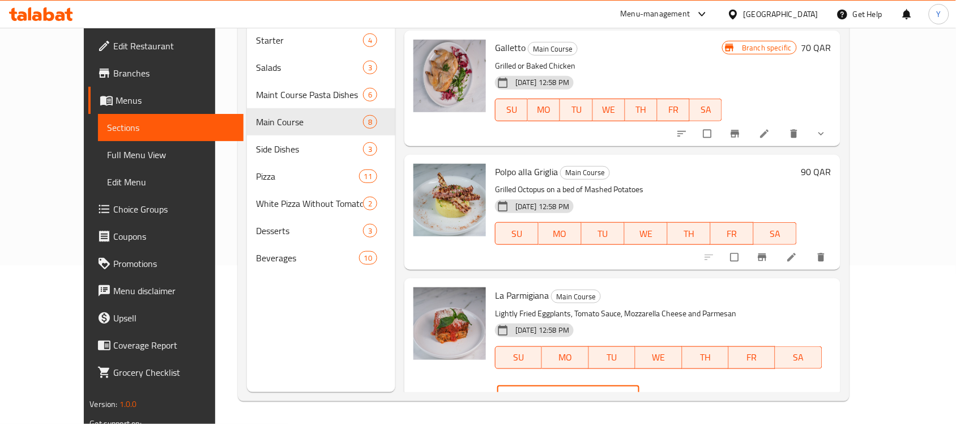
drag, startPoint x: 767, startPoint y: 286, endPoint x: 729, endPoint y: 288, distance: 38.0
click at [639, 386] on div "QAR 60 ​" at bounding box center [568, 397] width 142 height 23
type input "85"
click at [687, 391] on icon "ok" at bounding box center [680, 396] width 11 height 11
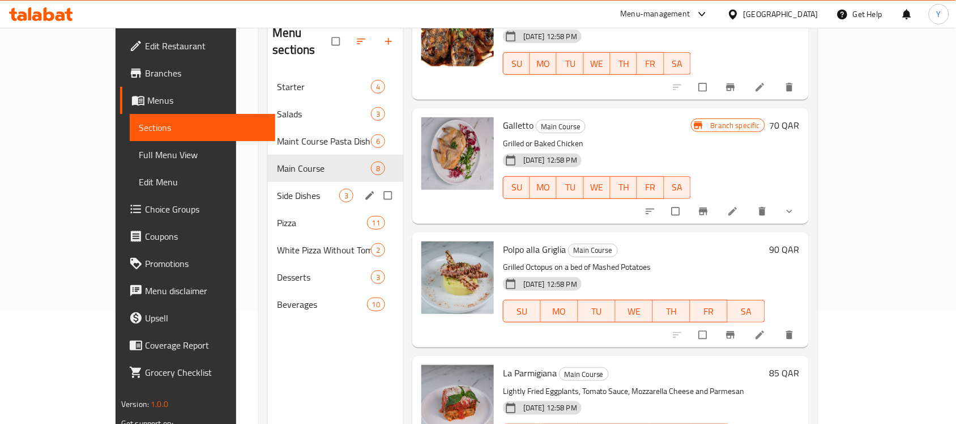
scroll to position [88, 0]
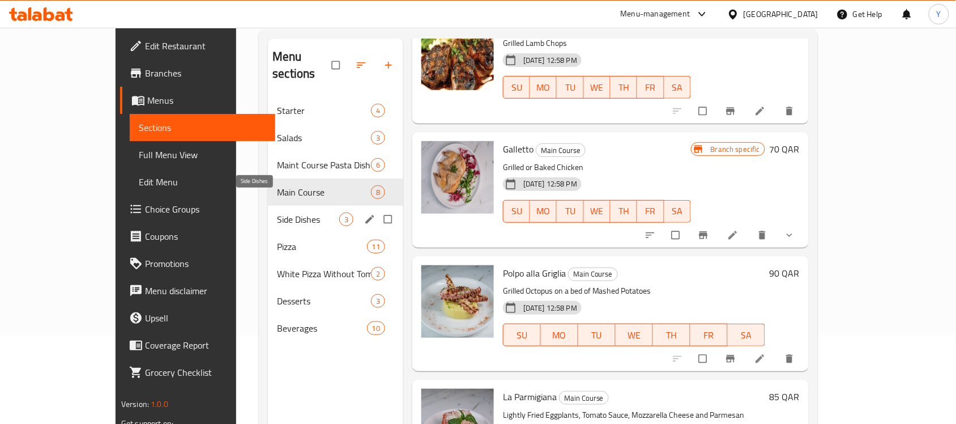
click at [277, 212] on span "Side Dishes" at bounding box center [308, 219] width 62 height 14
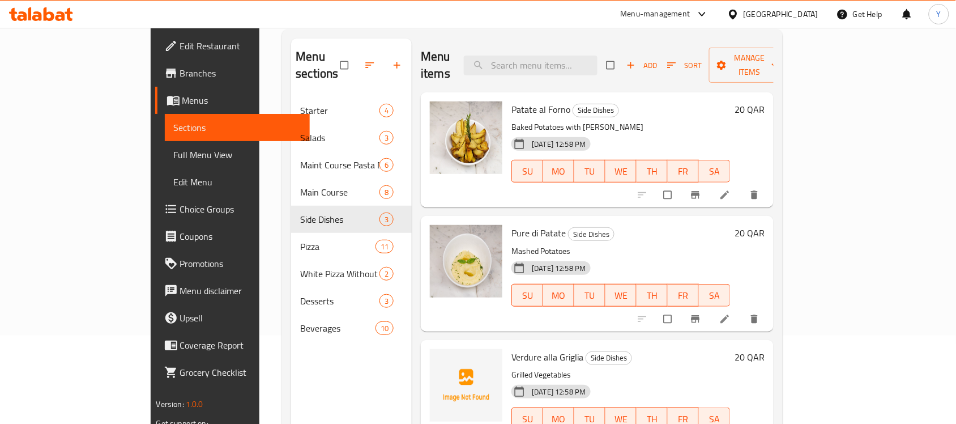
click at [764, 101] on h6 "20 QAR" at bounding box center [749, 109] width 30 height 16
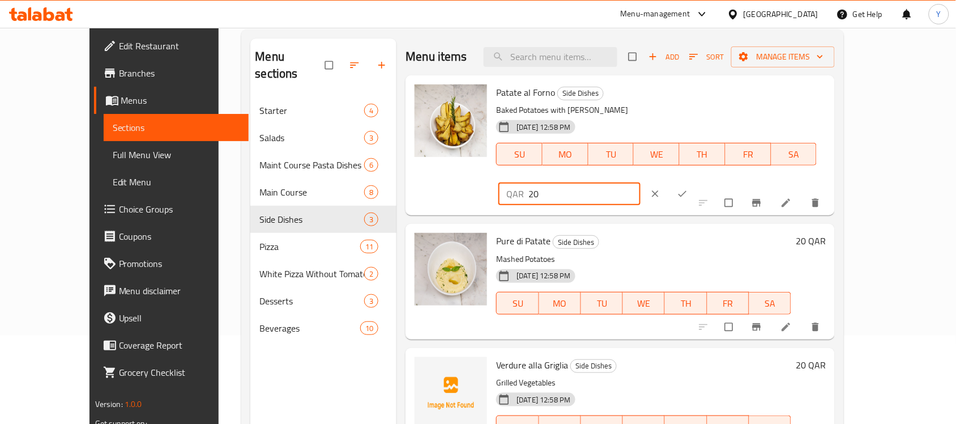
drag, startPoint x: 805, startPoint y: 89, endPoint x: 717, endPoint y: 98, distance: 87.7
click at [717, 98] on div "Patate al Forno Side Dishes Baked Potatoes with Rosemary [DATE] 12:58 PM SU MO …" at bounding box center [660, 145] width 339 height 131
type input "25"
click at [688, 188] on icon "ok" at bounding box center [682, 193] width 11 height 11
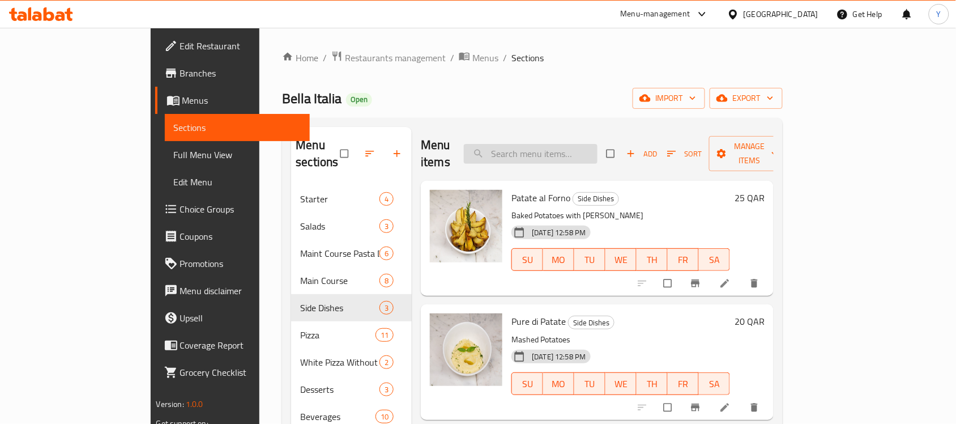
click at [564, 144] on input "search" at bounding box center [531, 154] width 134 height 20
paste input "Patatine Fritte"
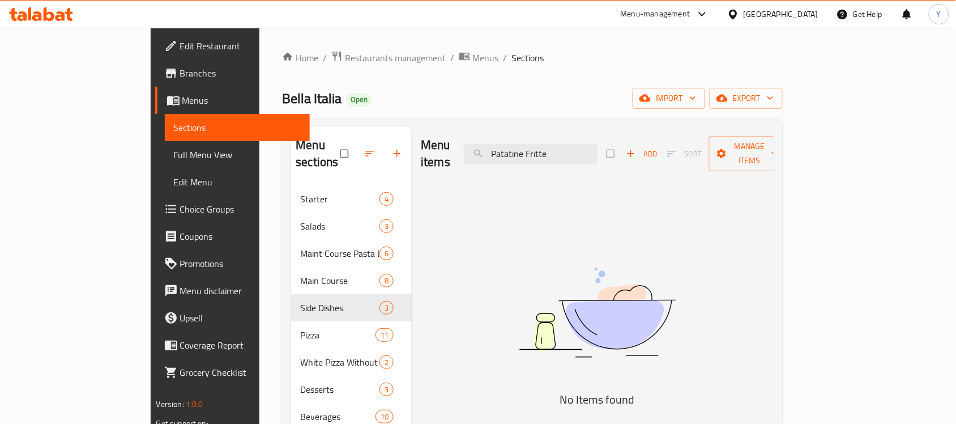
drag, startPoint x: 576, startPoint y: 145, endPoint x: 686, endPoint y: 146, distance: 110.4
click at [686, 146] on div "Menu items Patatine Fritte Add Sort Manage items" at bounding box center [597, 154] width 353 height 54
click at [561, 133] on div "Menu items Patatine Add Sort Manage items" at bounding box center [597, 154] width 353 height 54
drag, startPoint x: 559, startPoint y: 146, endPoint x: 637, endPoint y: 148, distance: 77.6
click at [597, 148] on input "Patatine" at bounding box center [531, 154] width 134 height 20
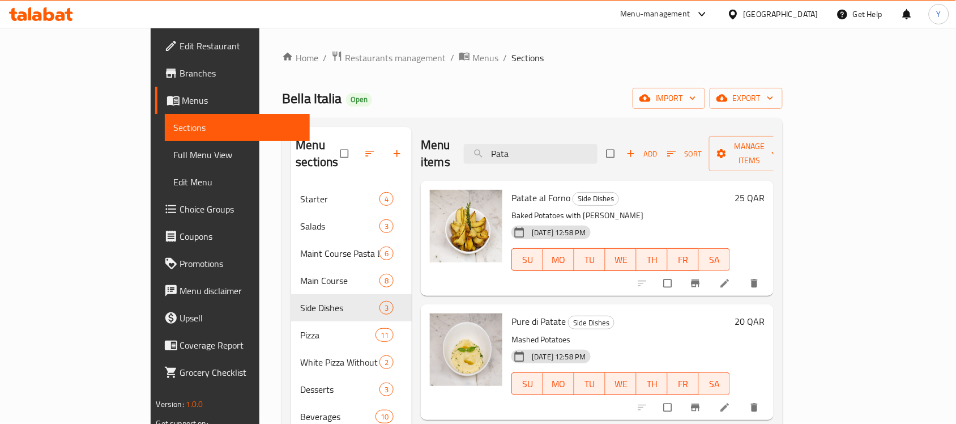
type input "Pata"
click at [764, 313] on h6 "20 QAR" at bounding box center [749, 321] width 30 height 16
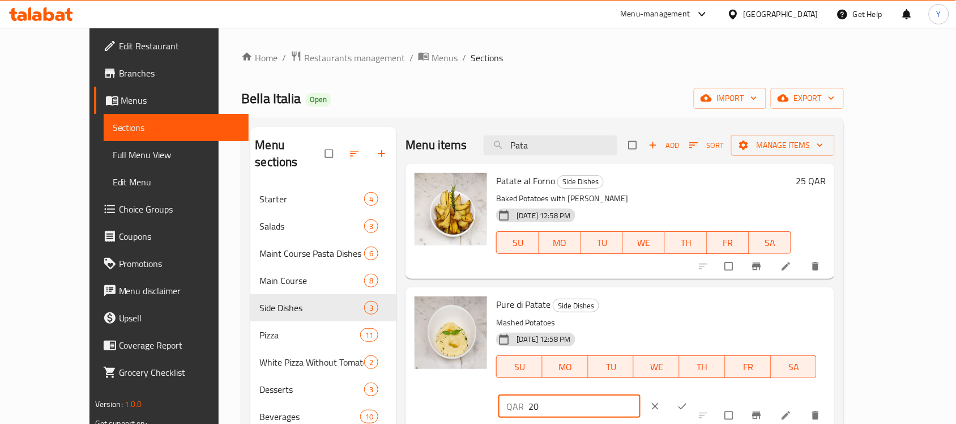
drag, startPoint x: 772, startPoint y: 311, endPoint x: 739, endPoint y: 320, distance: 33.4
click at [640, 395] on div "QAR 20 ​" at bounding box center [569, 406] width 142 height 23
type input "25"
click at [688, 400] on icon "ok" at bounding box center [682, 405] width 11 height 11
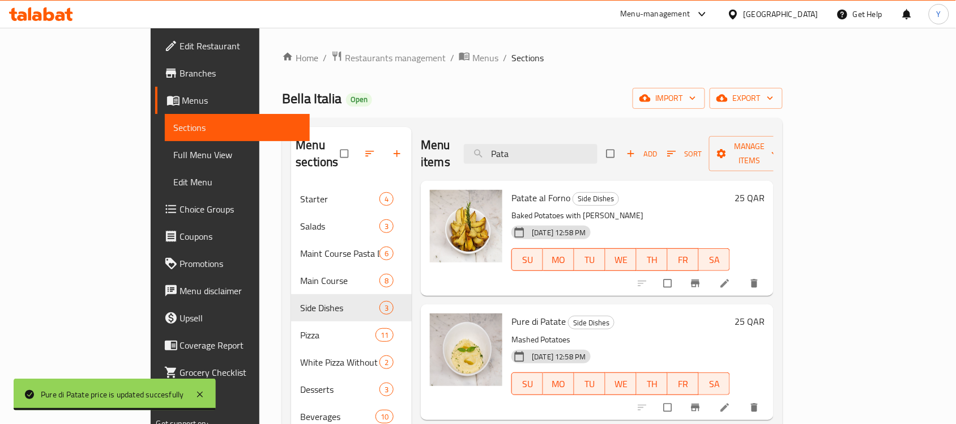
drag, startPoint x: 527, startPoint y: 147, endPoint x: 515, endPoint y: 146, distance: 11.5
click at [515, 146] on div "Menu items Pata Add Sort Manage items" at bounding box center [597, 154] width 353 height 54
paste input "Verdure alla Grigli"
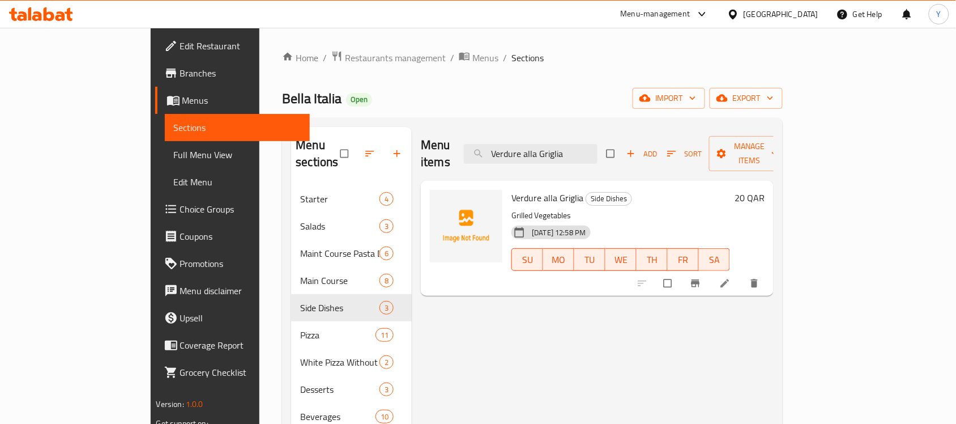
drag, startPoint x: 573, startPoint y: 146, endPoint x: 652, endPoint y: 147, distance: 78.7
click at [652, 147] on div "Menu items Verdure alla Griglia Add Sort Manage items" at bounding box center [597, 154] width 353 height 54
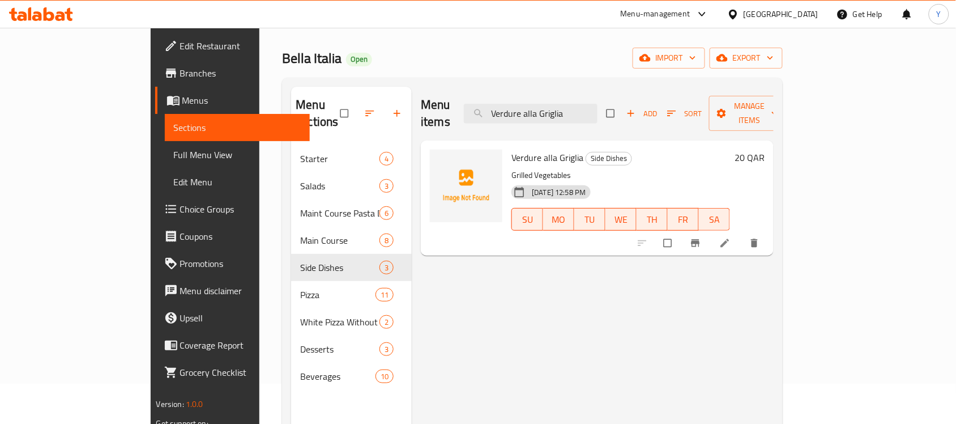
scroll to position [18, 0]
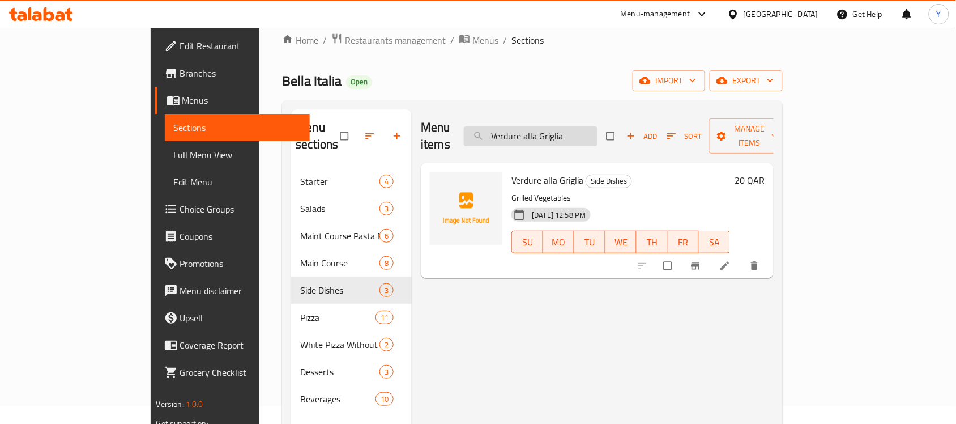
click at [597, 131] on input "Verdure alla Griglia" at bounding box center [531, 136] width 134 height 20
type input "بات"
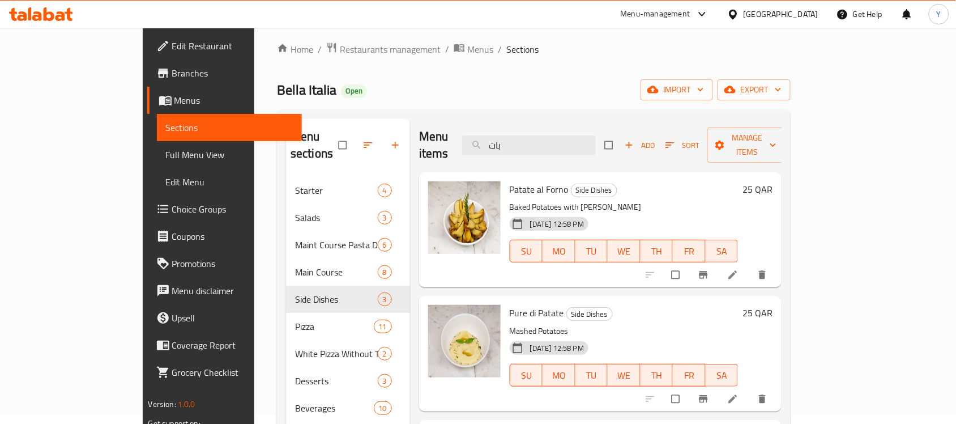
scroll to position [0, 0]
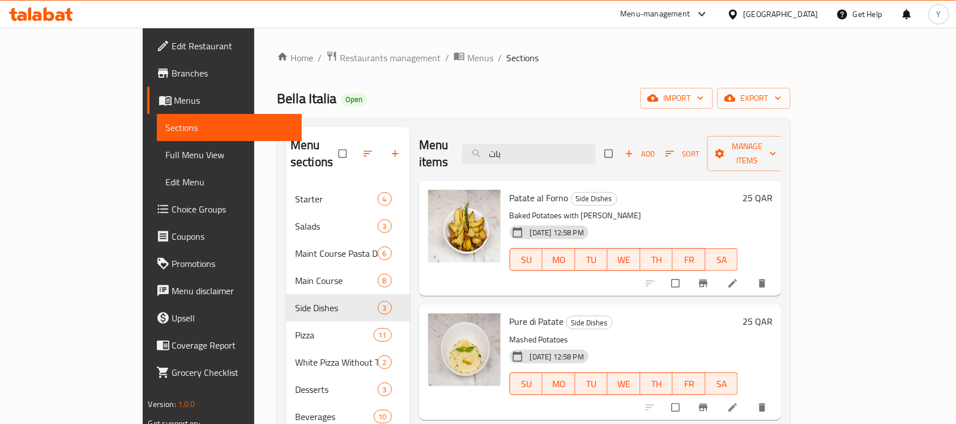
drag, startPoint x: 589, startPoint y: 139, endPoint x: 476, endPoint y: 142, distance: 113.3
click at [476, 142] on div "Menu items بات Add Sort Manage items" at bounding box center [600, 154] width 362 height 54
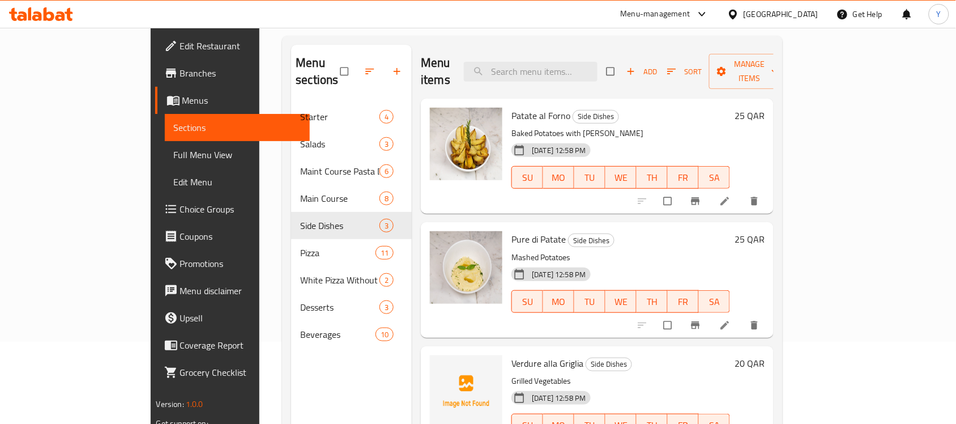
scroll to position [159, 0]
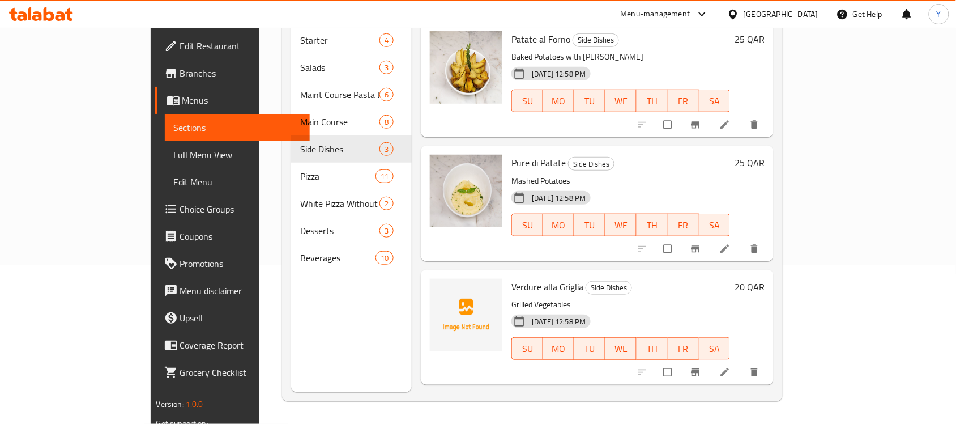
click at [764, 279] on h6 "20 QAR" at bounding box center [749, 287] width 30 height 16
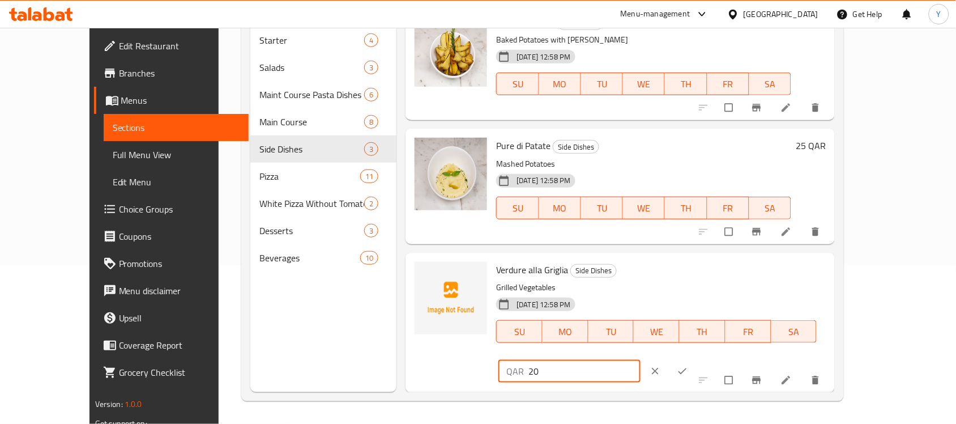
drag, startPoint x: 797, startPoint y: 271, endPoint x: 638, endPoint y: 271, distance: 159.1
click at [638, 271] on div "Verdure alla Griglia Side Dishes Grilled Vegetables [DATE] 12:58 PM SU MO TU WE…" at bounding box center [660, 322] width 339 height 131
type input "25"
click at [697, 358] on button "ok" at bounding box center [683, 370] width 27 height 25
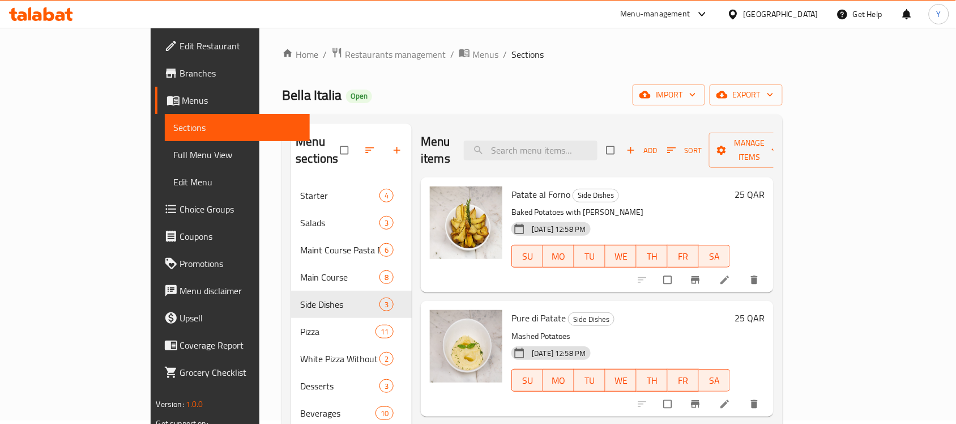
scroll to position [0, 0]
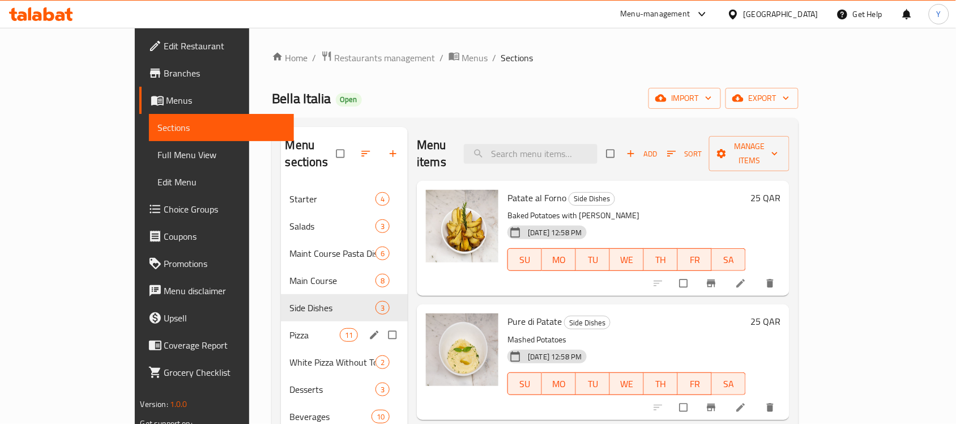
click at [281, 321] on div "Pizza 11" at bounding box center [344, 334] width 127 height 27
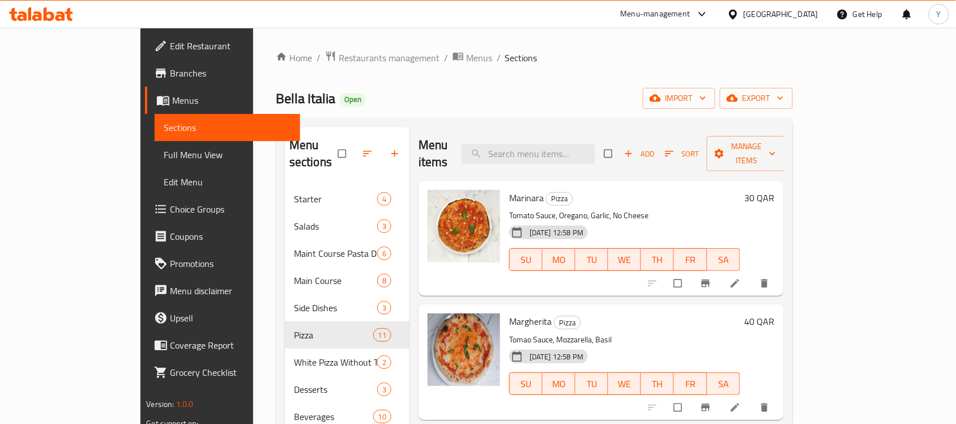
click at [775, 190] on h6 "30 QAR" at bounding box center [760, 198] width 30 height 16
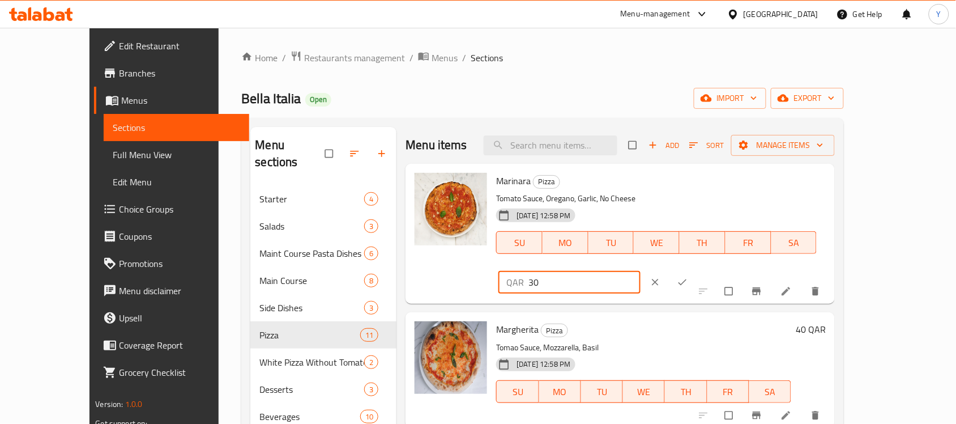
drag, startPoint x: 746, startPoint y: 188, endPoint x: 737, endPoint y: 188, distance: 9.1
click at [640, 271] on div "QAR 30 ​" at bounding box center [569, 282] width 142 height 23
type input "40"
click at [697, 270] on button "ok" at bounding box center [683, 282] width 27 height 25
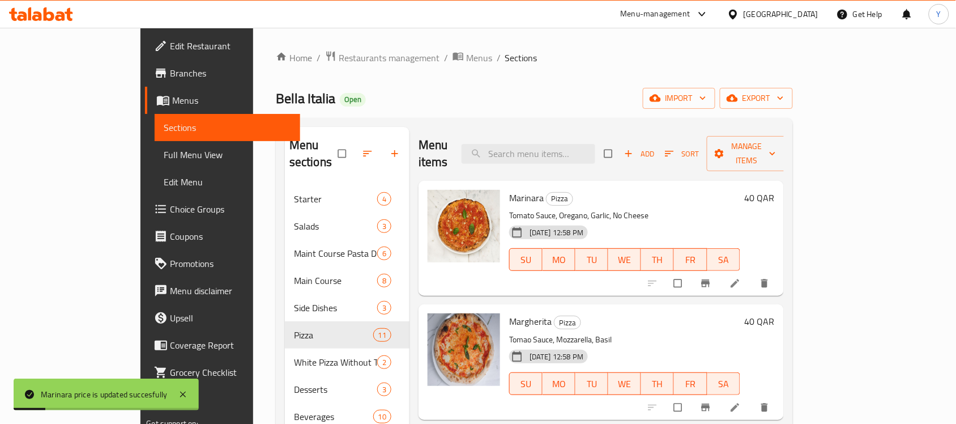
click at [775, 313] on h6 "40 QAR" at bounding box center [760, 321] width 30 height 16
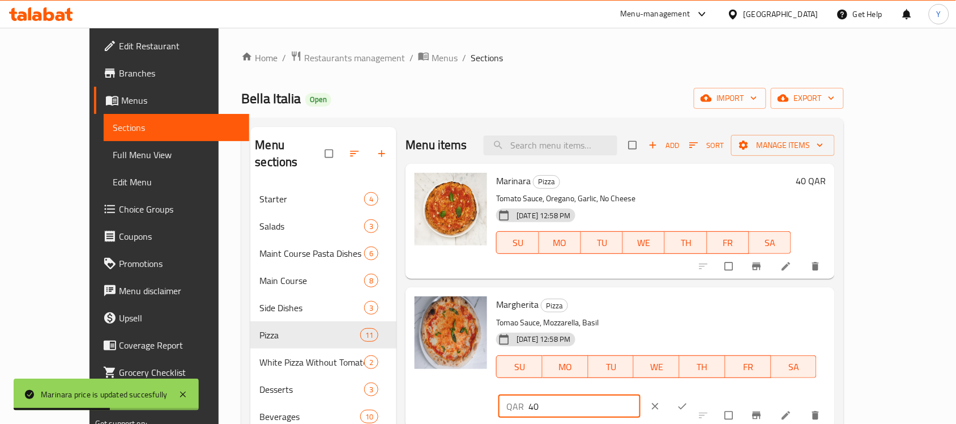
drag, startPoint x: 777, startPoint y: 309, endPoint x: 726, endPoint y: 310, distance: 51.0
click at [640, 395] on div "QAR 40 ​" at bounding box center [569, 406] width 142 height 23
type input "50"
click at [697, 393] on button "ok" at bounding box center [683, 405] width 27 height 25
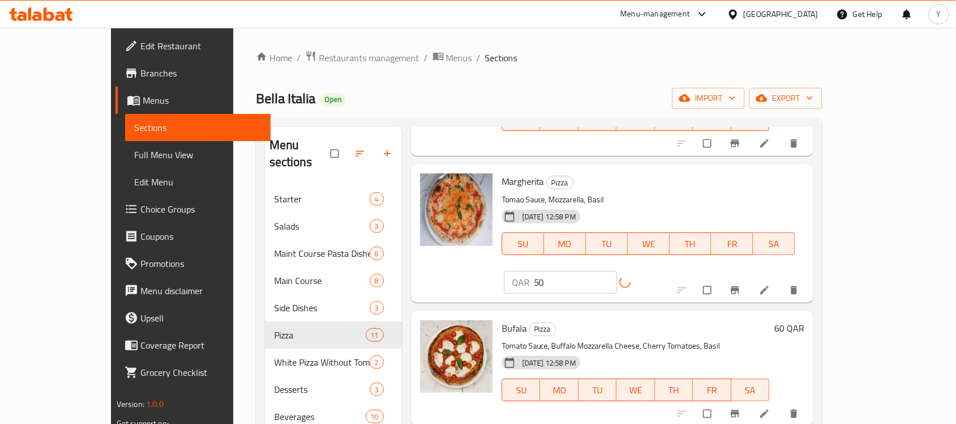
scroll to position [142, 0]
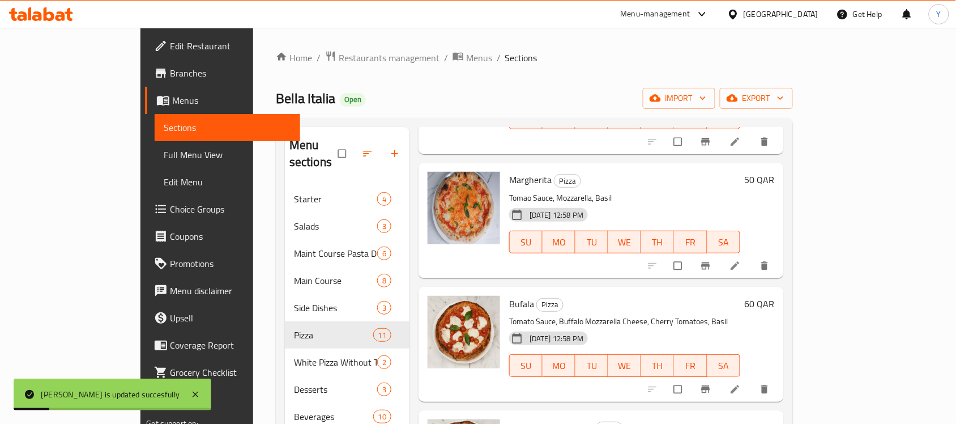
click at [775, 296] on h6 "60 QAR" at bounding box center [760, 304] width 30 height 16
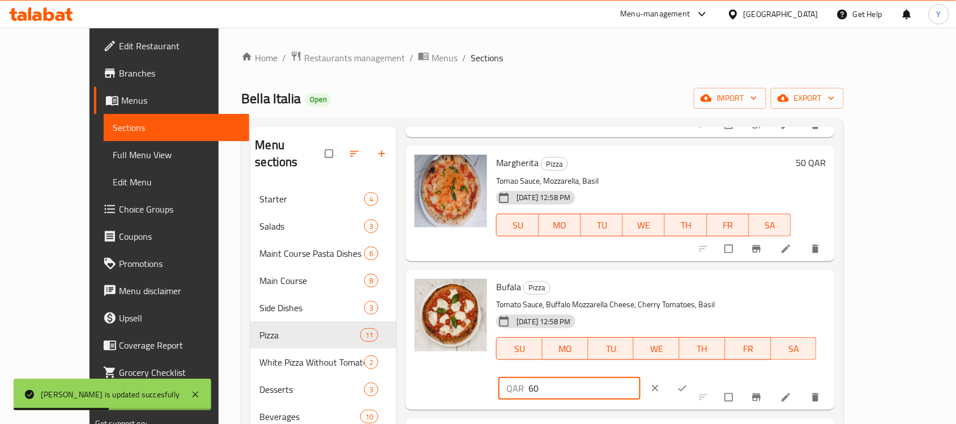
drag, startPoint x: 807, startPoint y: 292, endPoint x: 712, endPoint y: 307, distance: 96.9
click at [711, 375] on div "QAR 60 ​" at bounding box center [603, 387] width 215 height 25
type input "70"
click at [688, 382] on icon "ok" at bounding box center [682, 387] width 11 height 11
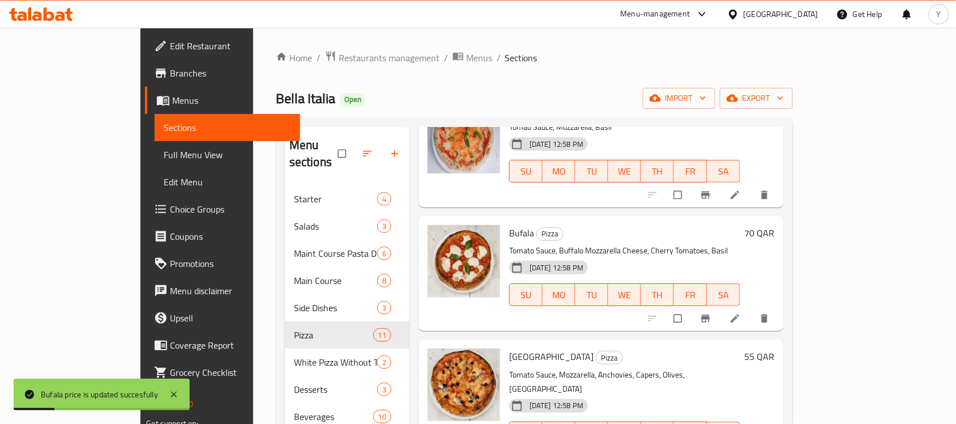
scroll to position [283, 0]
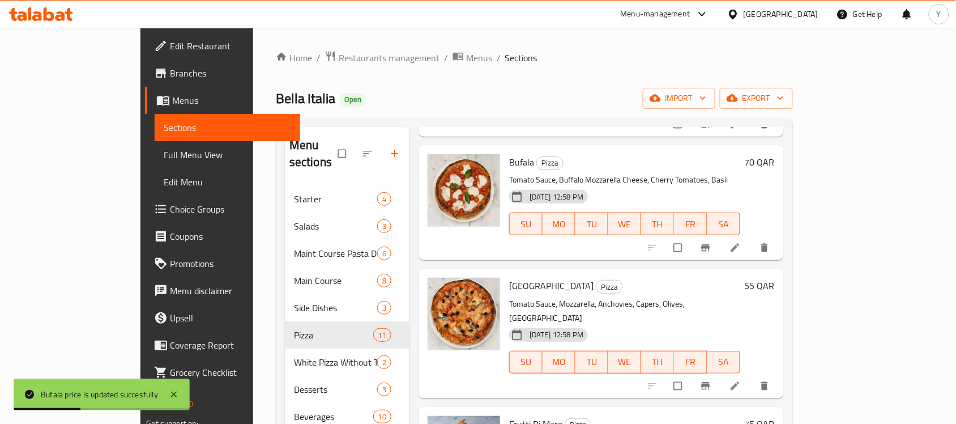
click at [740, 277] on h6 "Napoli Pizza" at bounding box center [624, 285] width 231 height 16
click at [775, 277] on h6 "55 QAR" at bounding box center [760, 285] width 30 height 16
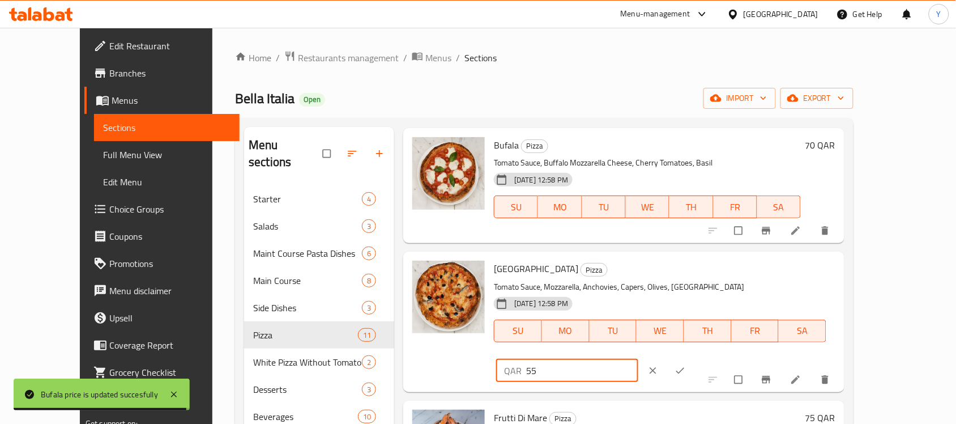
drag, startPoint x: 813, startPoint y: 267, endPoint x: 768, endPoint y: 267, distance: 45.3
click at [638, 359] on input "55" at bounding box center [582, 370] width 112 height 23
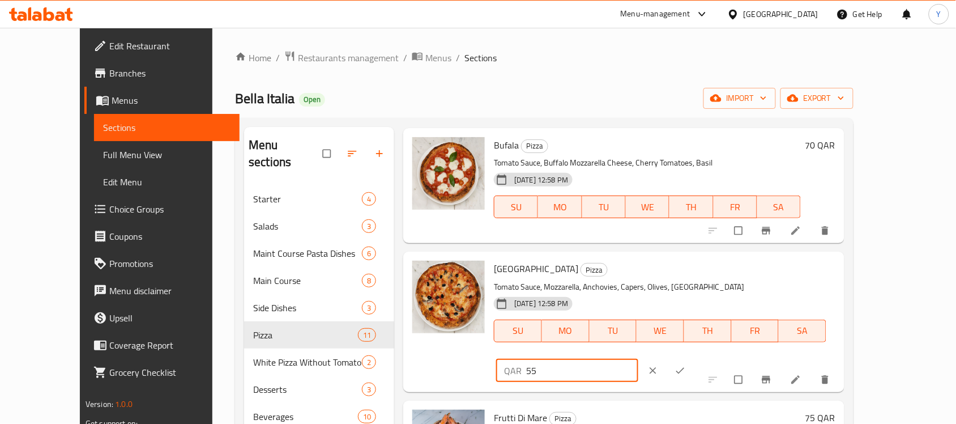
type input "5"
type input "75"
click at [686, 365] on icon "ok" at bounding box center [679, 370] width 11 height 11
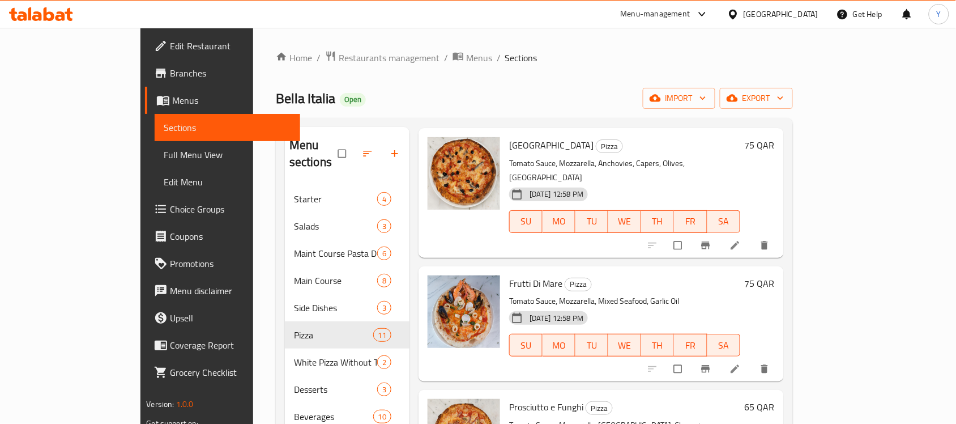
scroll to position [425, 0]
click at [775, 274] on h6 "75 QAR" at bounding box center [760, 282] width 30 height 16
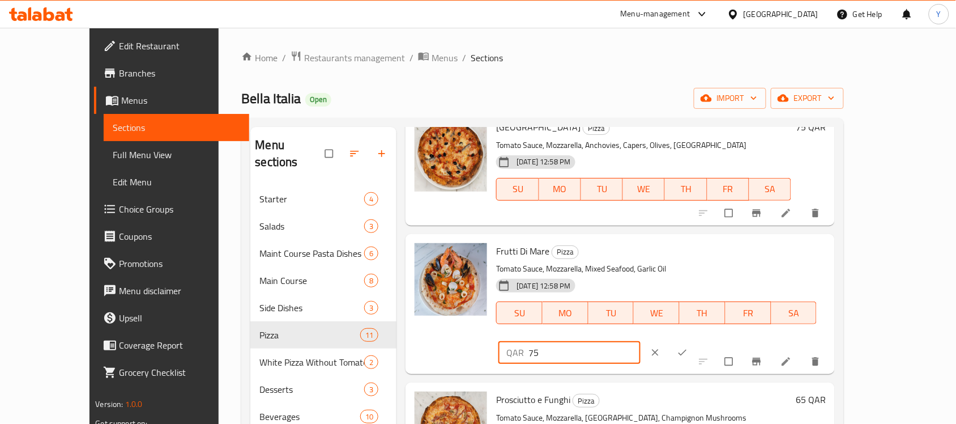
drag, startPoint x: 798, startPoint y: 255, endPoint x: 664, endPoint y: 251, distance: 134.2
click at [664, 251] on div "Frutti Di Mare Pizza Tomato Sauce, Mozzarella, Mixed Seafood, Garlic Oil 26-05-…" at bounding box center [660, 303] width 339 height 131
type input "85"
click at [688, 347] on icon "ok" at bounding box center [682, 352] width 11 height 11
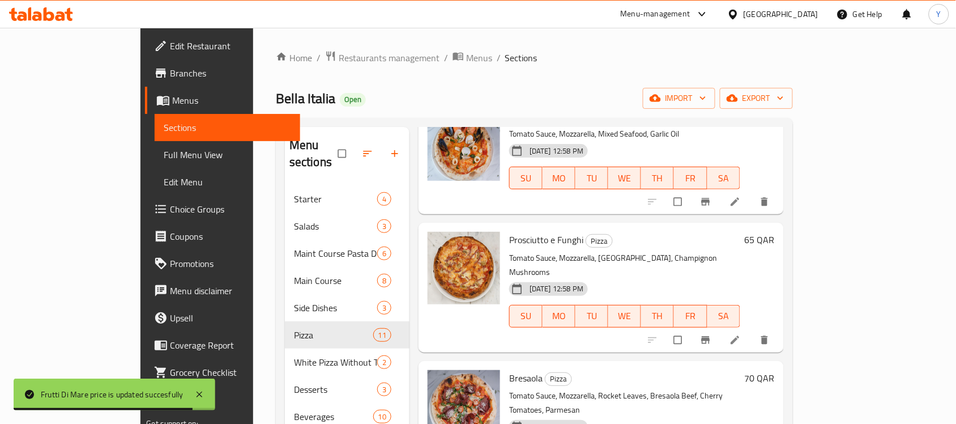
scroll to position [566, 0]
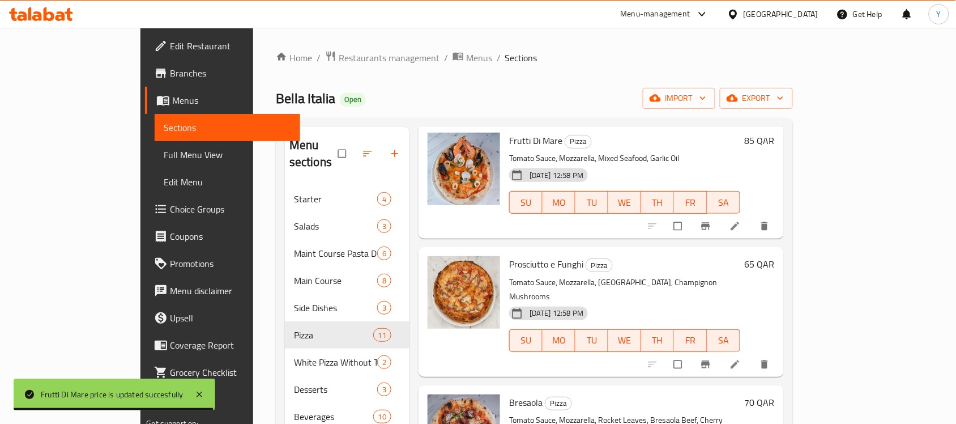
click at [775, 256] on h6 "65 QAR" at bounding box center [760, 264] width 30 height 16
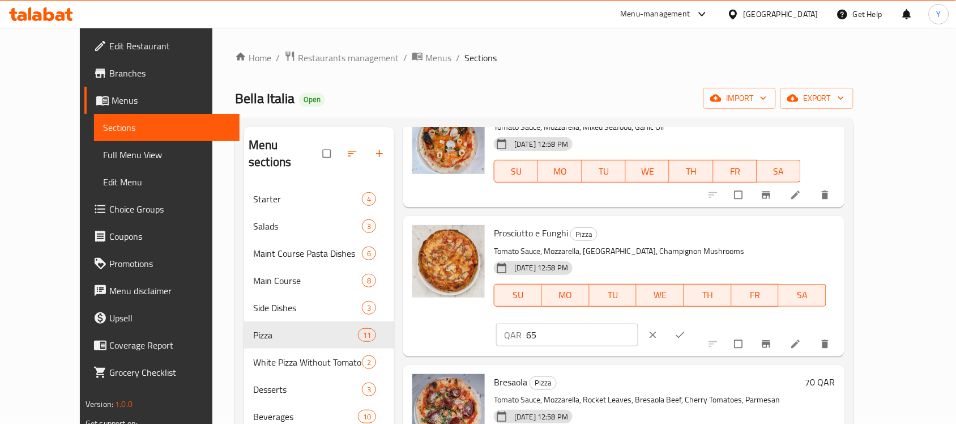
drag, startPoint x: 788, startPoint y: 241, endPoint x: 681, endPoint y: 230, distance: 108.1
click at [681, 230] on div "Prosciutto e Funghi Pizza Tomato Sauce, Mozzarella, Turkey, Champignon Mushroom…" at bounding box center [664, 285] width 350 height 131
type input "75"
click at [695, 322] on button "ok" at bounding box center [681, 334] width 27 height 25
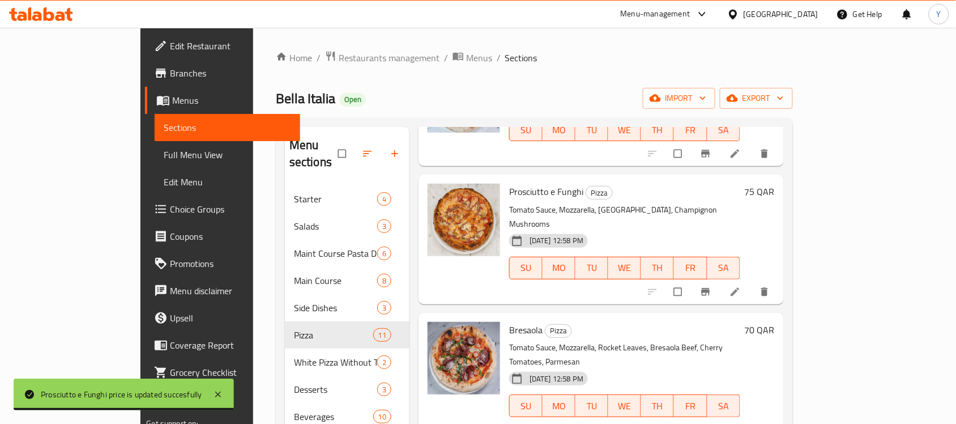
scroll to position [708, 0]
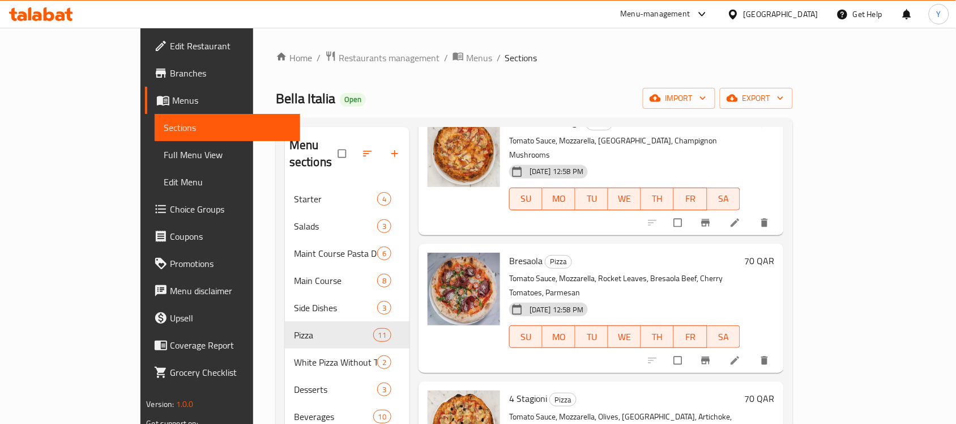
click at [775, 253] on h6 "70 QAR" at bounding box center [760, 261] width 30 height 16
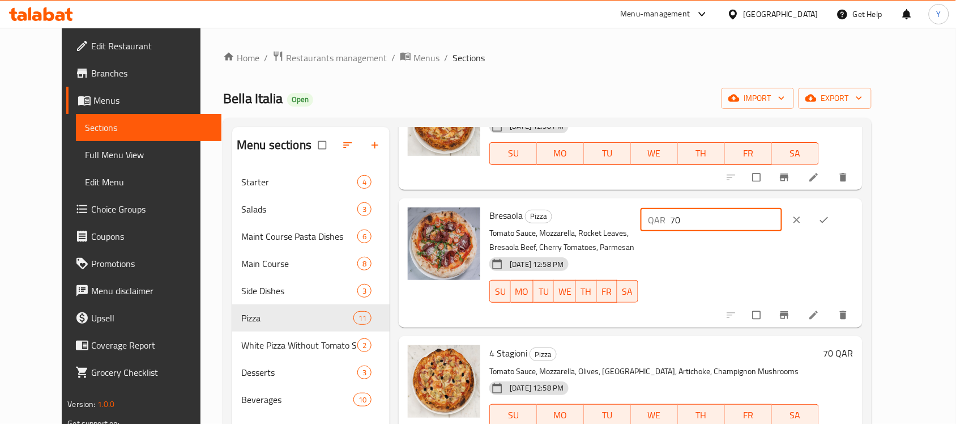
click at [763, 221] on input "70" at bounding box center [726, 219] width 112 height 23
drag, startPoint x: 763, startPoint y: 221, endPoint x: 731, endPoint y: 218, distance: 32.5
click at [731, 218] on div "QAR 70 ​" at bounding box center [711, 219] width 142 height 23
type input "85"
click at [839, 216] on button "ok" at bounding box center [824, 219] width 27 height 25
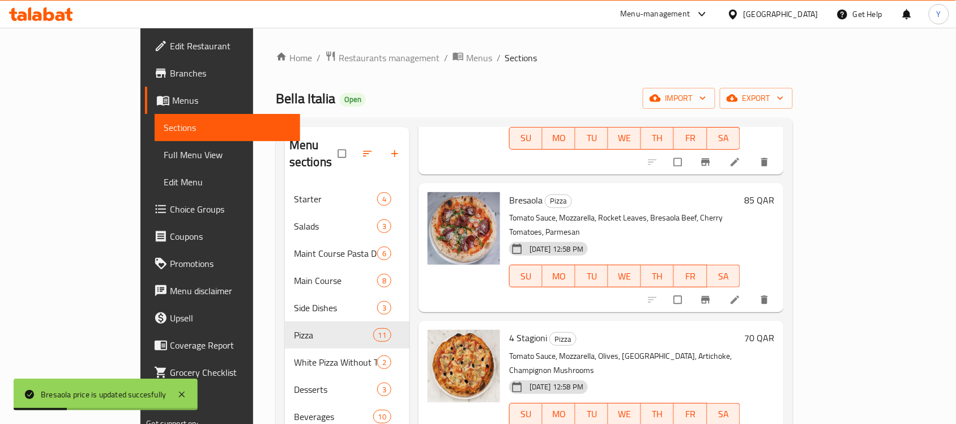
scroll to position [849, 0]
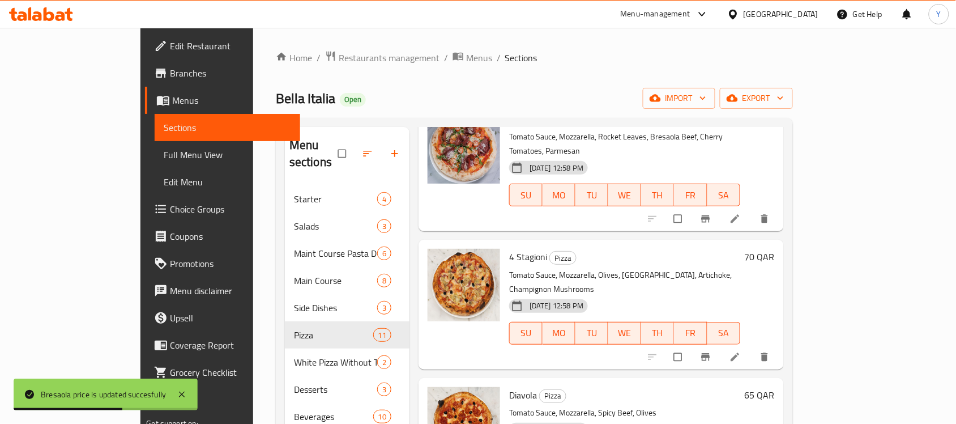
click at [775, 249] on h6 "70 QAR" at bounding box center [760, 257] width 30 height 16
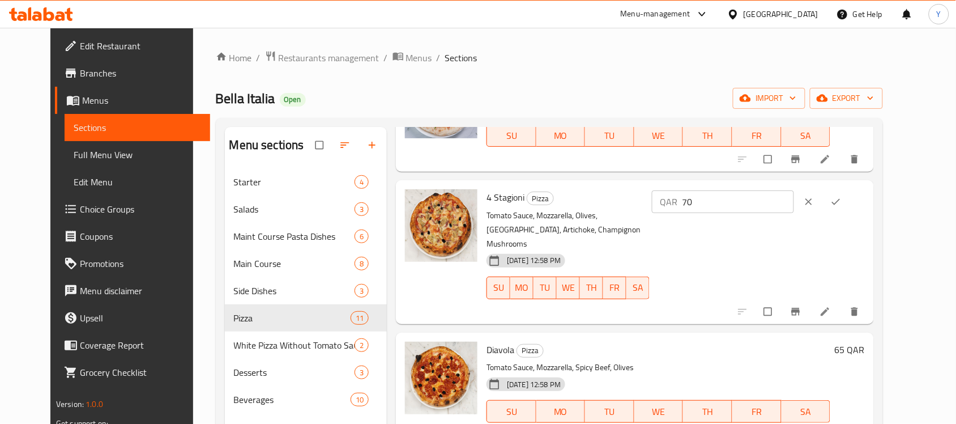
click at [657, 220] on div "4 Stagioni Pizza Tomato Sauce, Mozzarella, Olives, Turkey, Artichoke, Champigno…" at bounding box center [675, 252] width 387 height 134
type input "85"
click at [850, 209] on button "ok" at bounding box center [836, 201] width 27 height 25
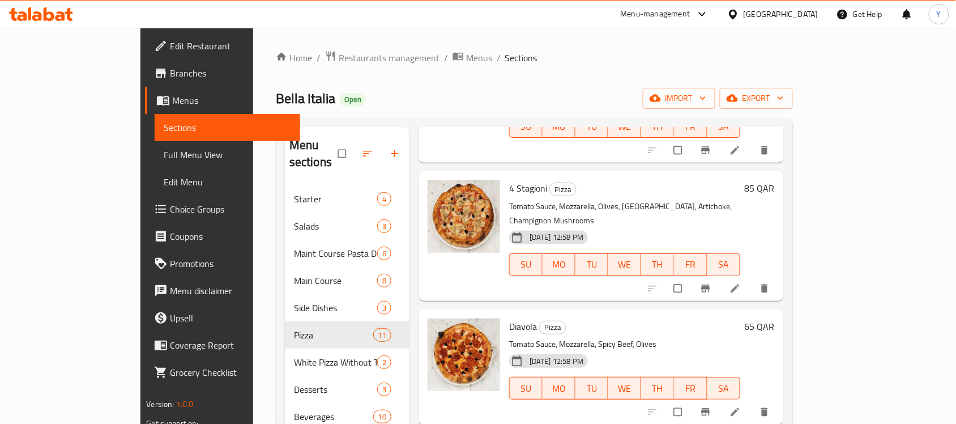
scroll to position [893, 0]
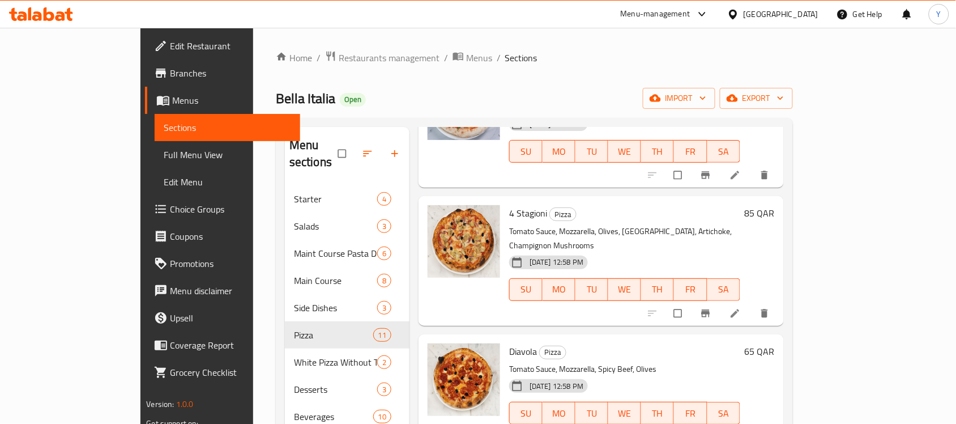
click at [775, 343] on h6 "65 QAR" at bounding box center [760, 351] width 30 height 16
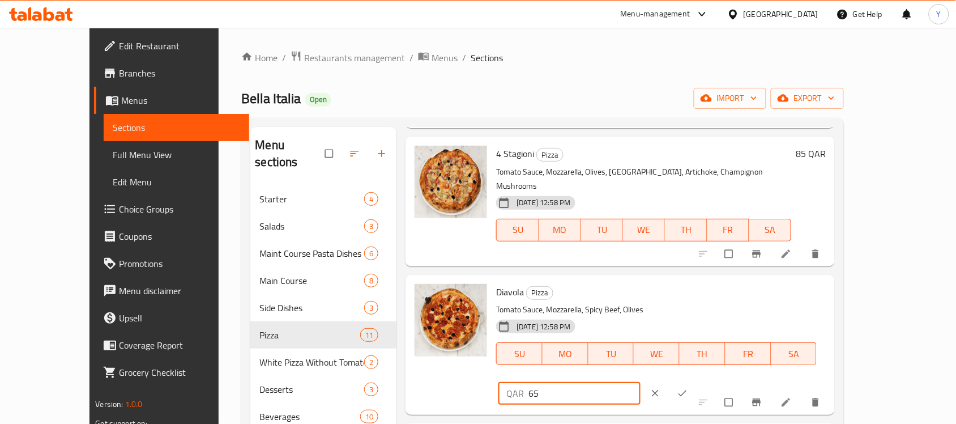
drag, startPoint x: 798, startPoint y: 279, endPoint x: 728, endPoint y: 276, distance: 70.3
click at [640, 382] on div "QAR 65 ​" at bounding box center [569, 393] width 142 height 23
type input "80"
drag, startPoint x: 870, startPoint y: 277, endPoint x: 878, endPoint y: 281, distance: 8.9
click at [697, 380] on div at bounding box center [670, 392] width 54 height 25
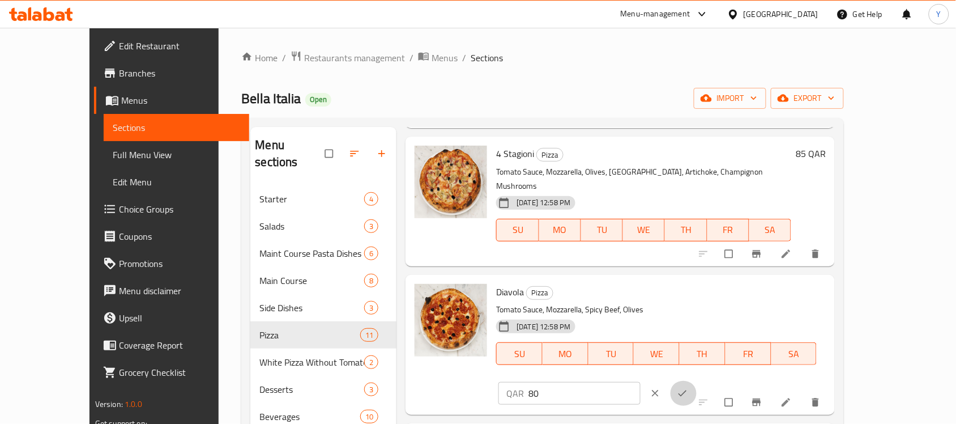
click at [688, 387] on icon "ok" at bounding box center [682, 392] width 11 height 11
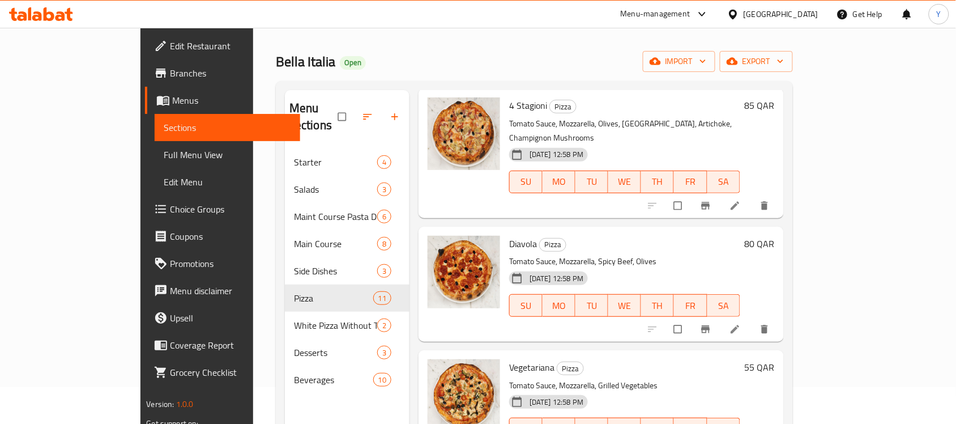
scroll to position [71, 0]
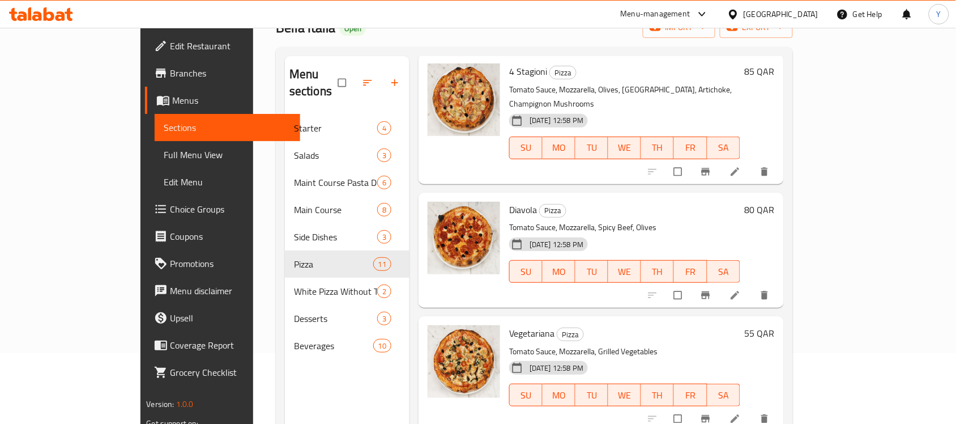
click at [775, 325] on h6 "55 QAR" at bounding box center [760, 333] width 30 height 16
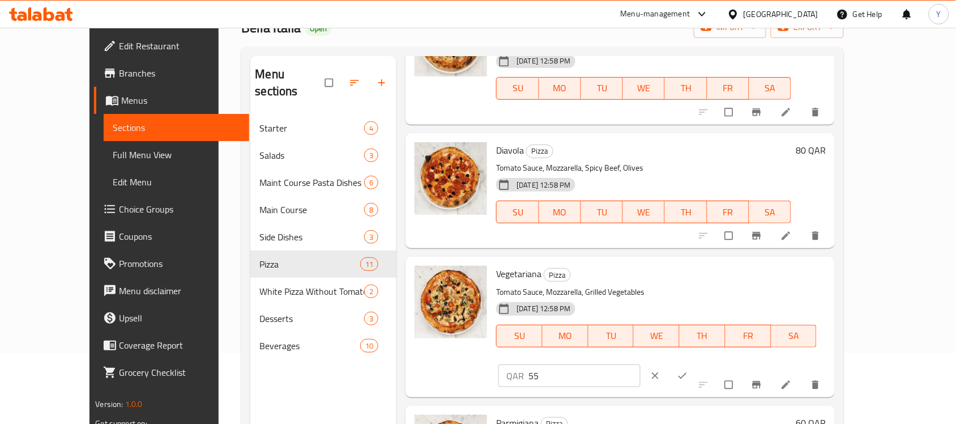
drag, startPoint x: 708, startPoint y: 278, endPoint x: 695, endPoint y: 281, distance: 13.5
click at [695, 281] on div "Vegetariana Pizza Tomato Sauce, Mozzarella, Grilled Vegetables 26-05-2024 12:58…" at bounding box center [660, 326] width 339 height 131
type input "65"
click at [688, 370] on icon "ok" at bounding box center [682, 375] width 11 height 11
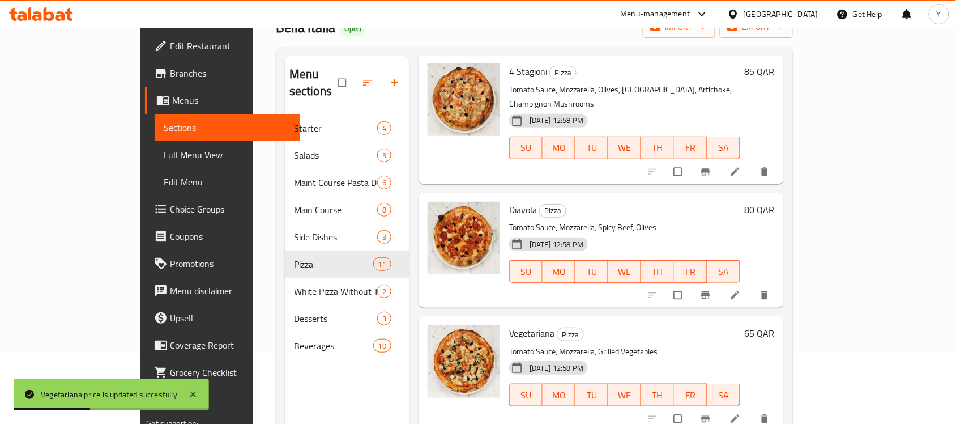
scroll to position [159, 0]
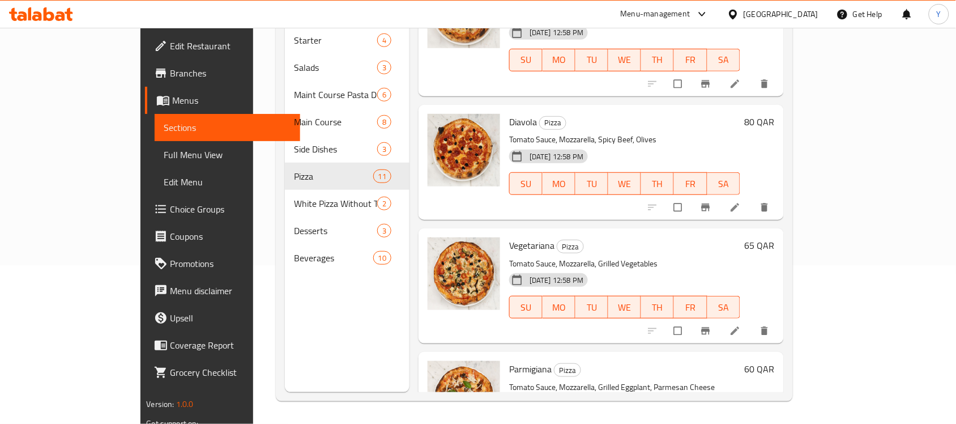
click at [775, 361] on h6 "60 QAR" at bounding box center [760, 369] width 30 height 16
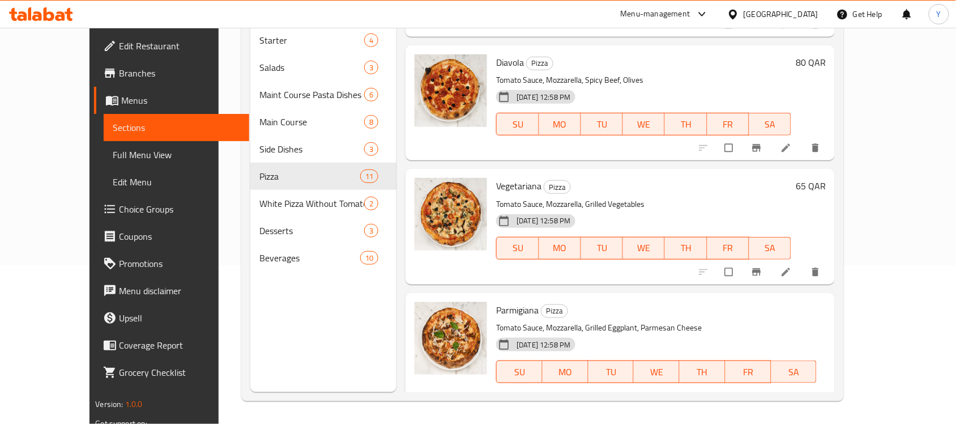
drag, startPoint x: 790, startPoint y: 301, endPoint x: 696, endPoint y: 295, distance: 93.6
click at [696, 297] on div "Parmigiana Pizza Tomato Sauce, Mozzarella, Grilled Eggplant, Parmesan Cheese 26…" at bounding box center [660, 362] width 339 height 131
type input "70"
click at [688, 405] on icon "ok" at bounding box center [682, 410] width 11 height 11
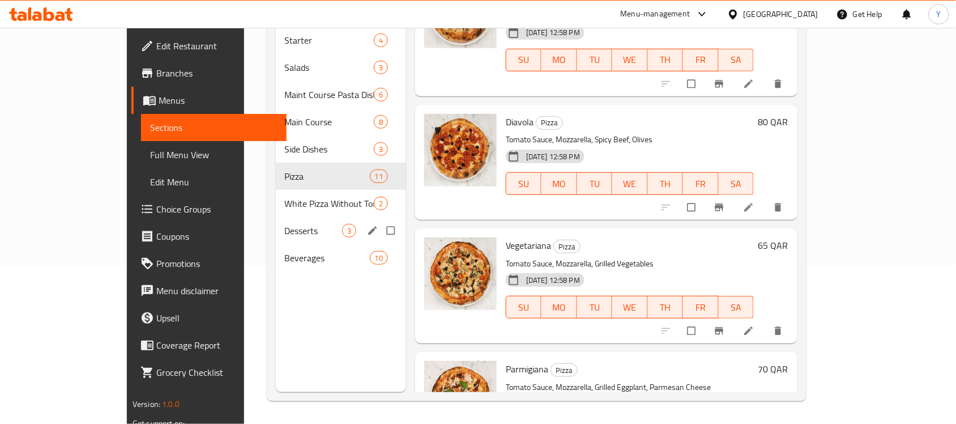
scroll to position [88, 0]
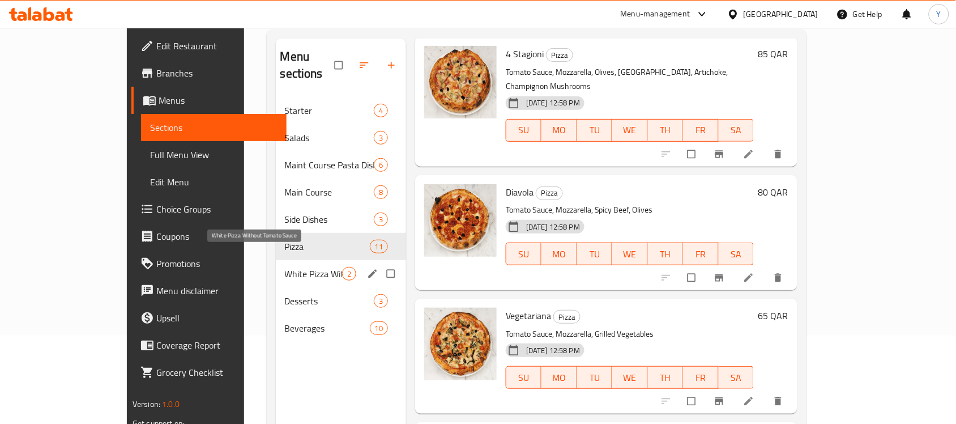
drag, startPoint x: 275, startPoint y: 250, endPoint x: 347, endPoint y: 235, distance: 74.1
click at [285, 267] on span "White Pizza Without Tomato Sauce" at bounding box center [313, 274] width 57 height 14
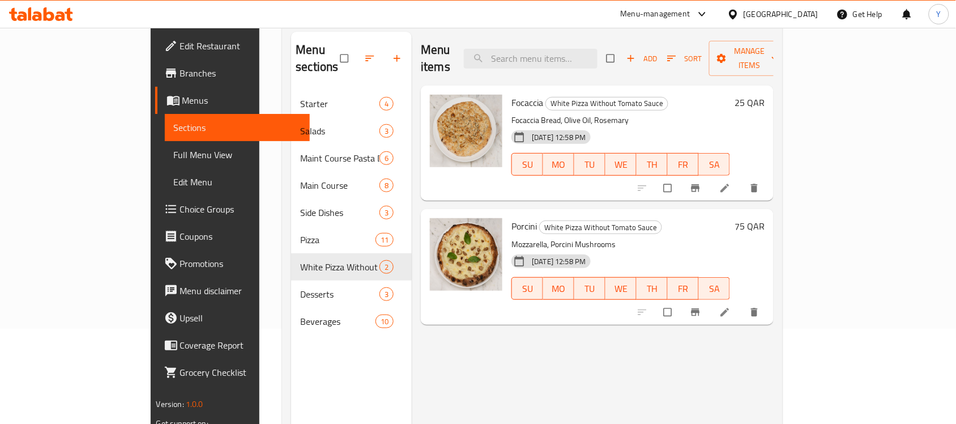
scroll to position [71, 0]
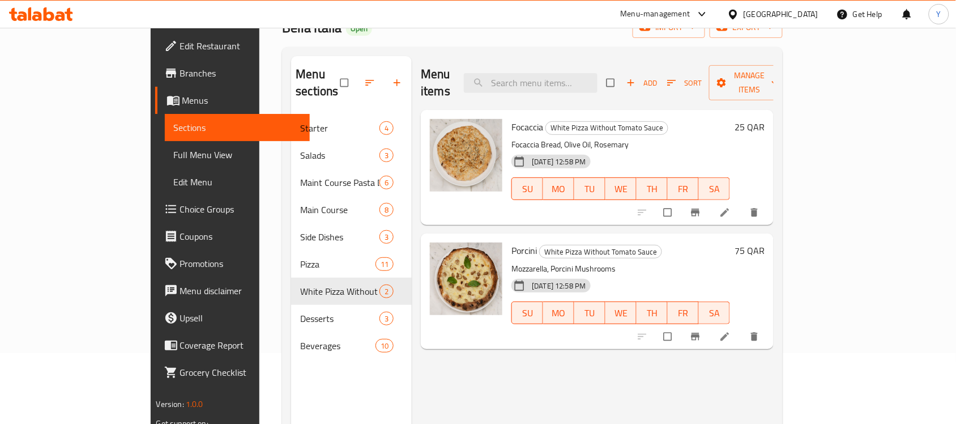
click at [764, 119] on h6 "25 QAR" at bounding box center [749, 127] width 30 height 16
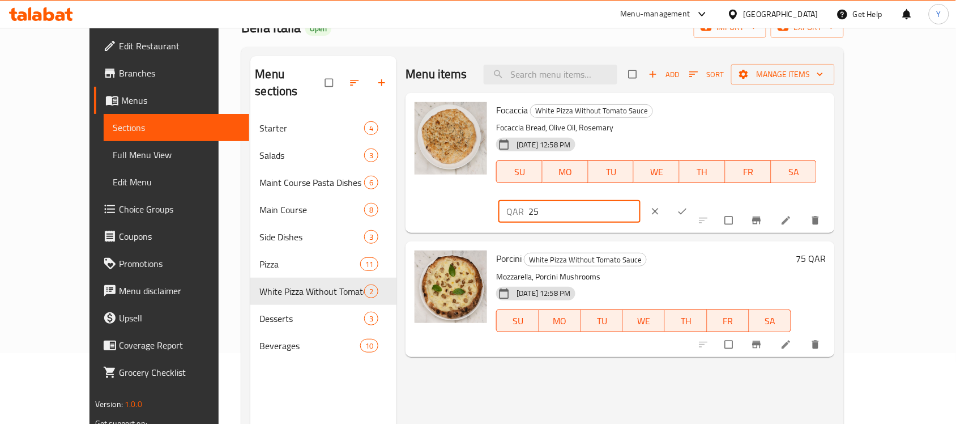
click at [640, 200] on input "25" at bounding box center [584, 211] width 112 height 23
type input "2"
type input "35"
click at [688, 206] on icon "ok" at bounding box center [682, 211] width 11 height 11
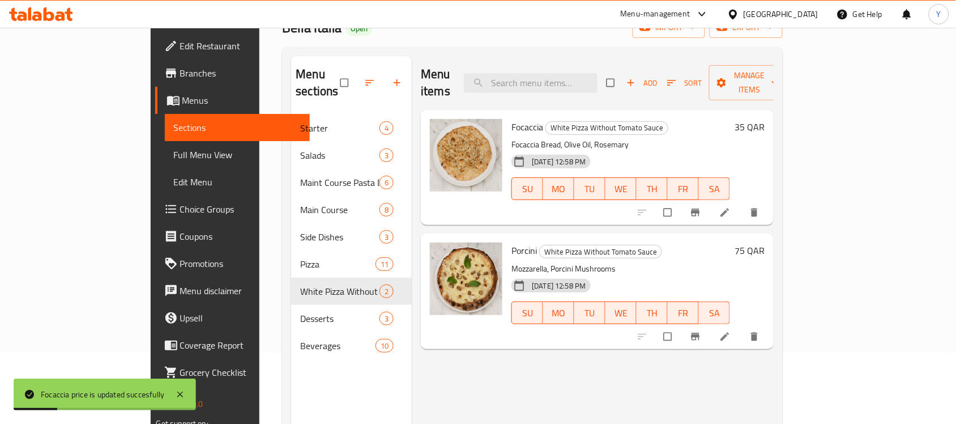
click at [764, 242] on h6 "75 QAR" at bounding box center [749, 250] width 30 height 16
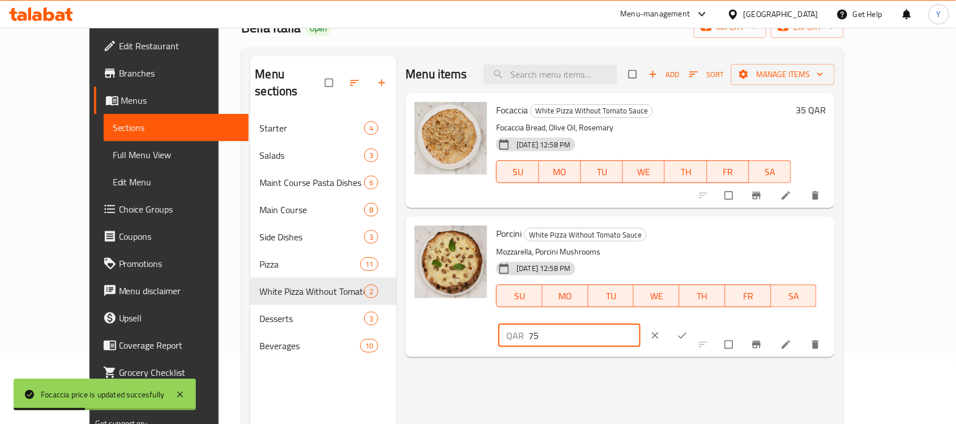
drag, startPoint x: 806, startPoint y: 237, endPoint x: 745, endPoint y: 238, distance: 61.2
click at [640, 324] on div "QAR 75 ​" at bounding box center [569, 335] width 142 height 23
type input "75"
click at [688, 330] on icon "ok" at bounding box center [682, 335] width 11 height 11
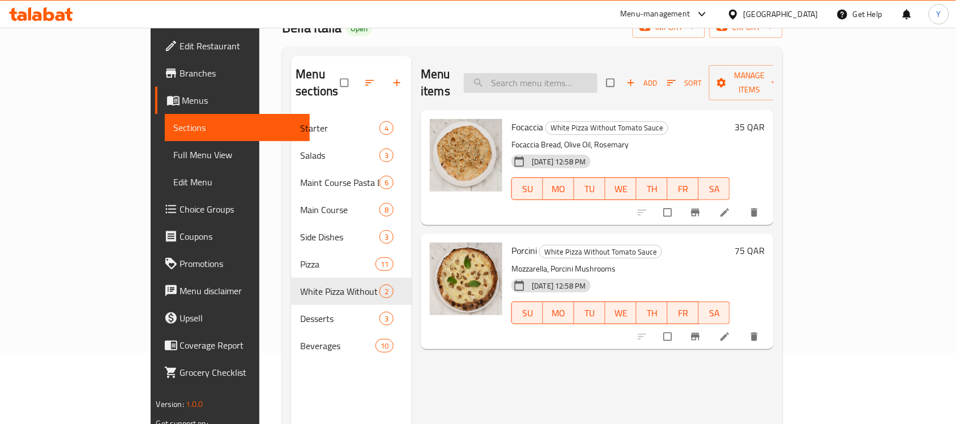
click at [591, 73] on input "search" at bounding box center [531, 83] width 134 height 20
paste input "Quattro Formaggi"
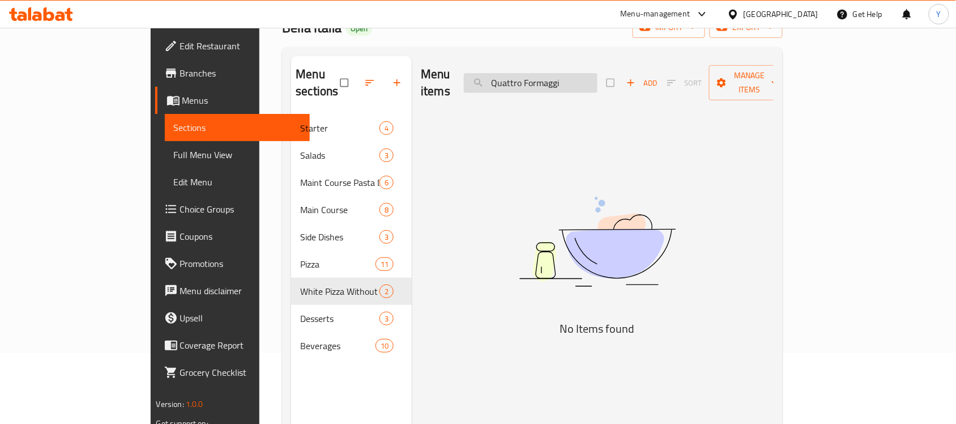
click at [591, 73] on input "Quattro Formaggi" at bounding box center [531, 83] width 134 height 20
type input "Qua"
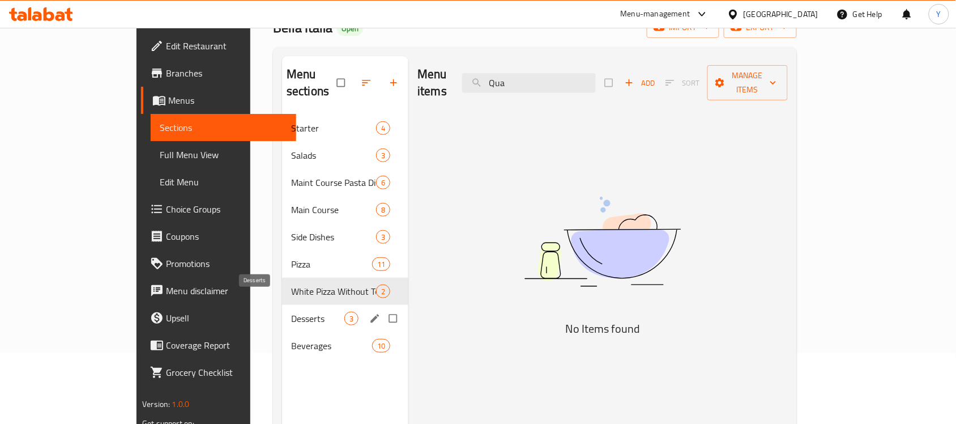
click at [291, 311] on span "Desserts" at bounding box center [317, 318] width 53 height 14
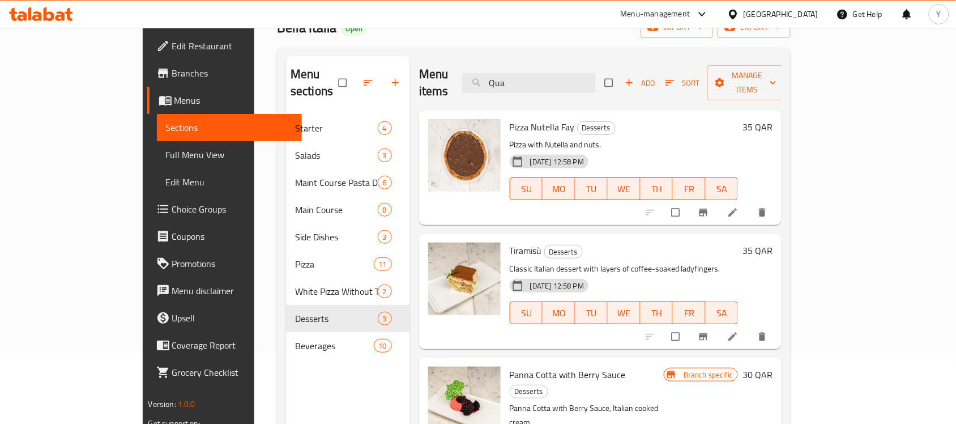
click at [772, 119] on h6 "35 QAR" at bounding box center [757, 127] width 30 height 16
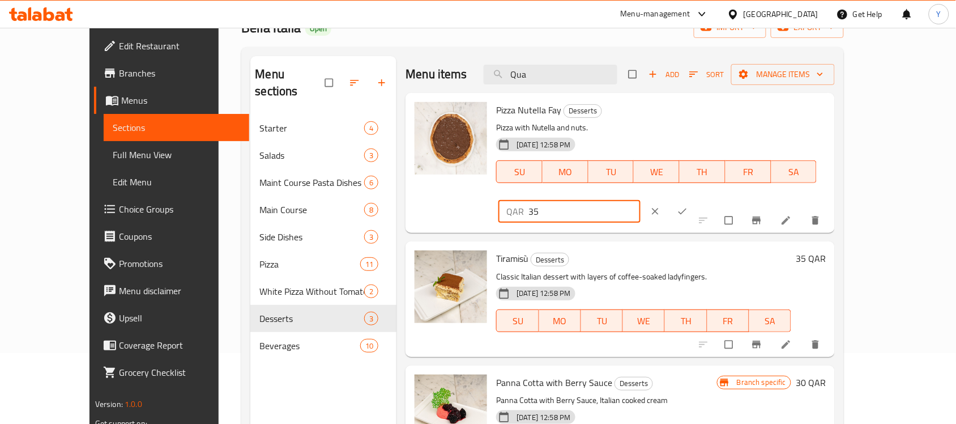
drag, startPoint x: 732, startPoint y: 132, endPoint x: 722, endPoint y: 134, distance: 10.3
click at [711, 199] on div "QAR 35 ​" at bounding box center [603, 211] width 215 height 25
type input "35"
click at [711, 199] on div "QAR 35 ​" at bounding box center [604, 211] width 213 height 25
click at [697, 199] on button "ok" at bounding box center [683, 211] width 27 height 25
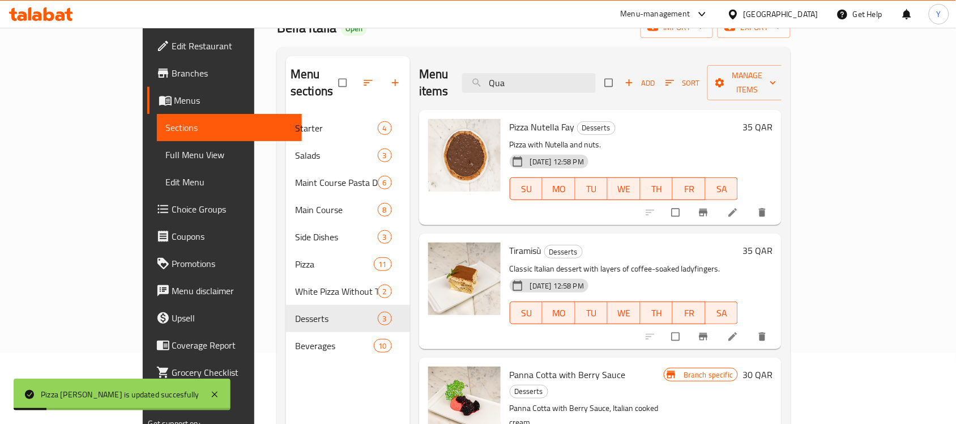
click at [772, 242] on div "35 QAR" at bounding box center [755, 250] width 35 height 16
click at [772, 242] on h6 "35 QAR" at bounding box center [757, 250] width 30 height 16
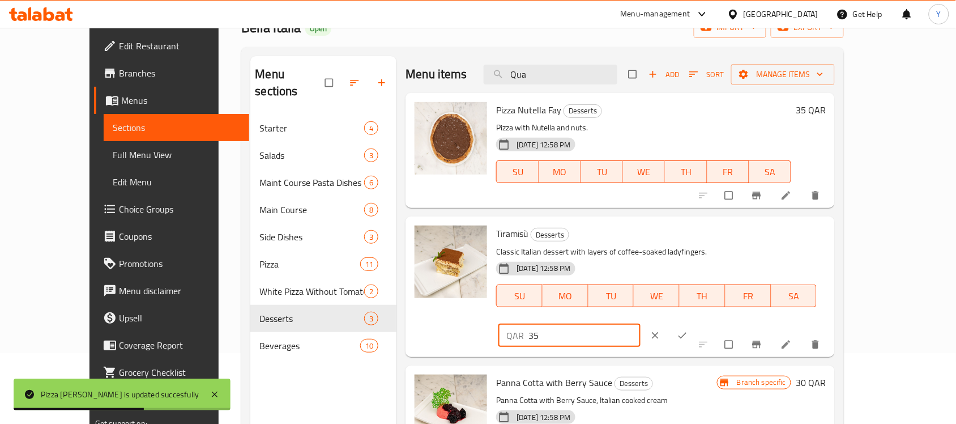
drag, startPoint x: 771, startPoint y: 238, endPoint x: 745, endPoint y: 237, distance: 25.5
click at [640, 324] on div "QAR 35 ​" at bounding box center [569, 335] width 142 height 23
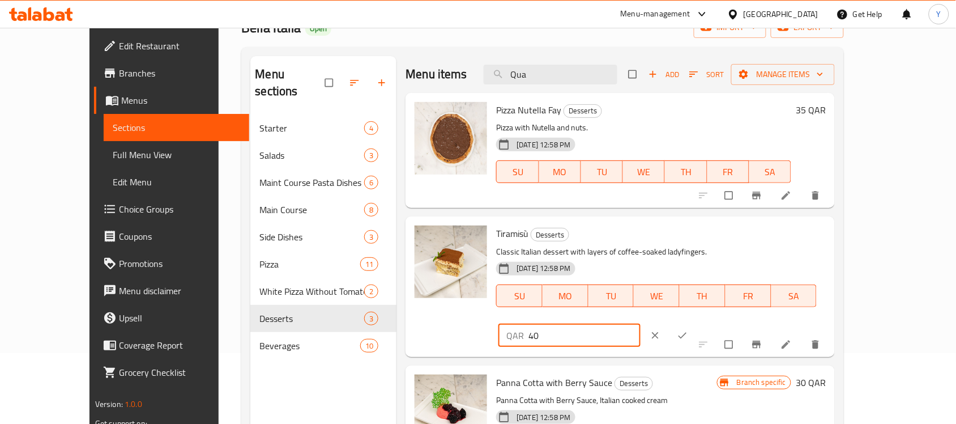
type input "40"
click at [688, 330] on icon "ok" at bounding box center [682, 335] width 11 height 11
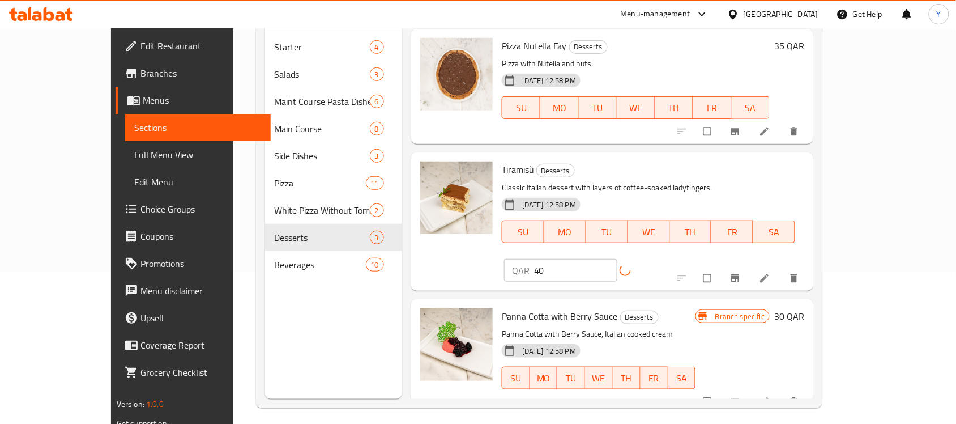
scroll to position [159, 0]
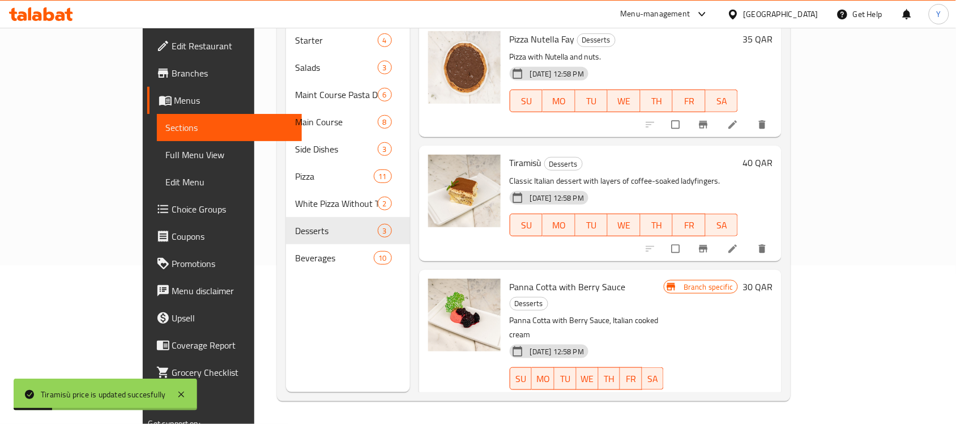
click at [772, 279] on h6 "30 QAR" at bounding box center [757, 287] width 30 height 16
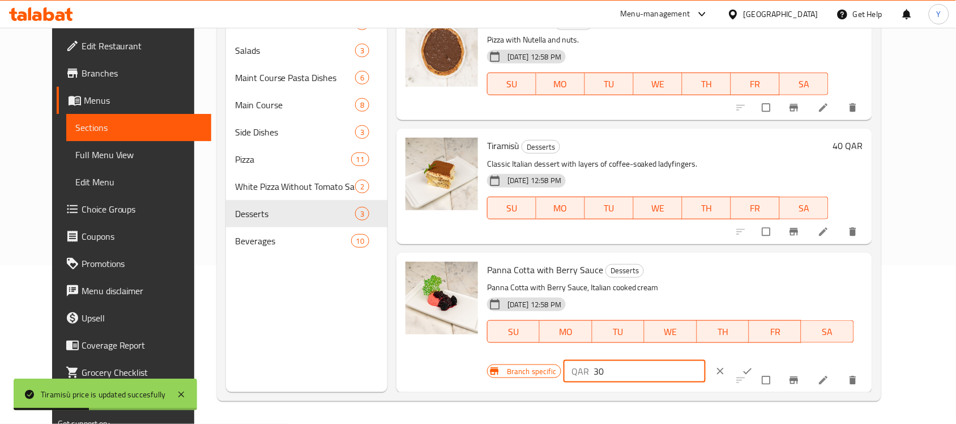
drag, startPoint x: 784, startPoint y: 276, endPoint x: 745, endPoint y: 276, distance: 39.1
click at [705, 360] on div "QAR 30 ​" at bounding box center [634, 371] width 142 height 23
type input "35"
click at [752, 368] on icon "ok" at bounding box center [747, 371] width 8 height 6
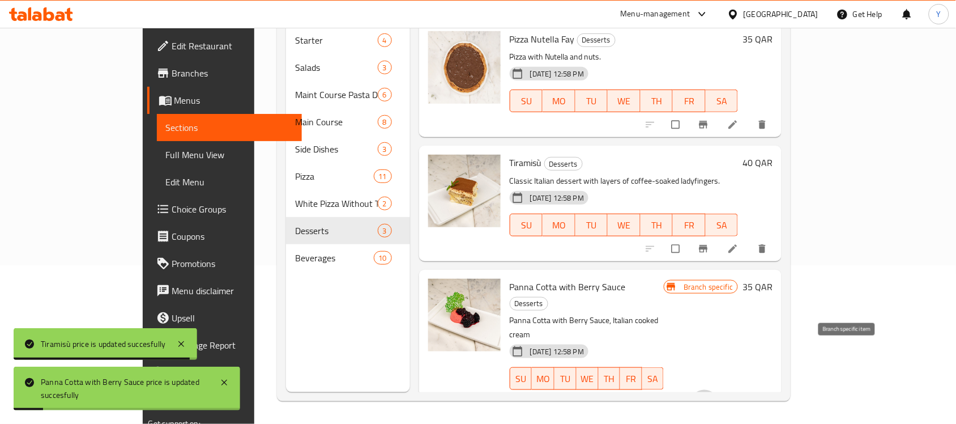
click at [718, 390] on button "Branch-specific-item" at bounding box center [704, 402] width 27 height 25
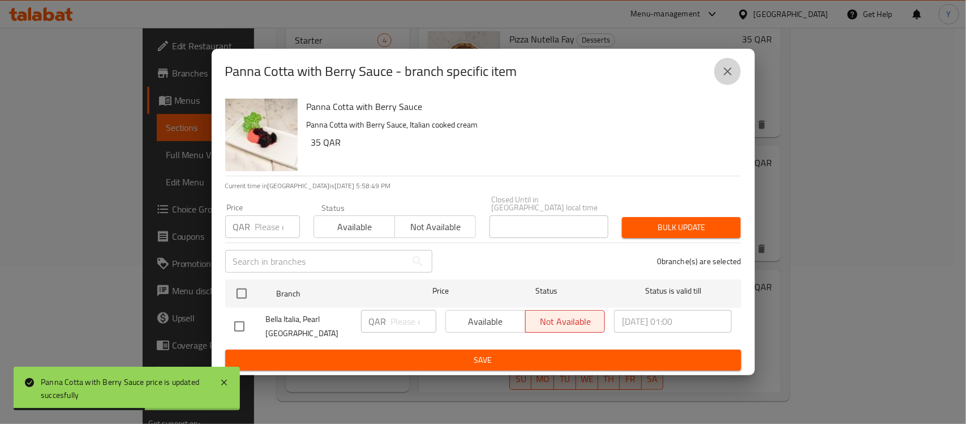
click at [728, 78] on icon "close" at bounding box center [728, 72] width 14 height 14
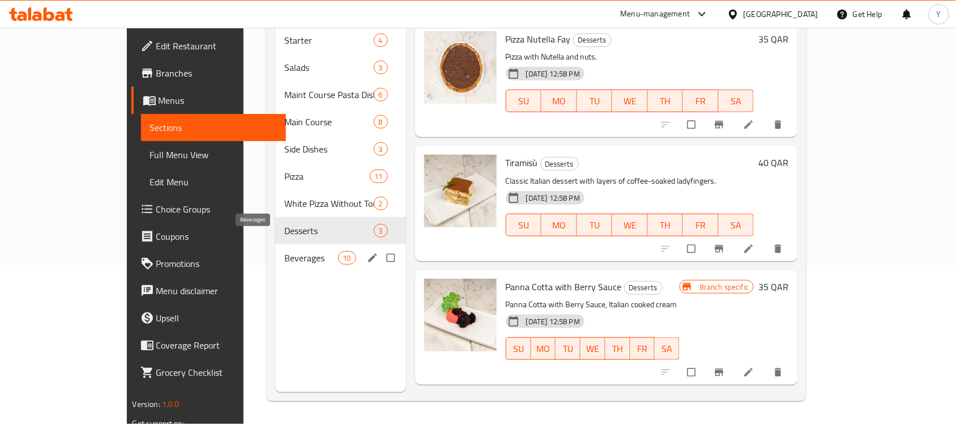
click at [284, 251] on span "Beverages" at bounding box center [310, 258] width 53 height 14
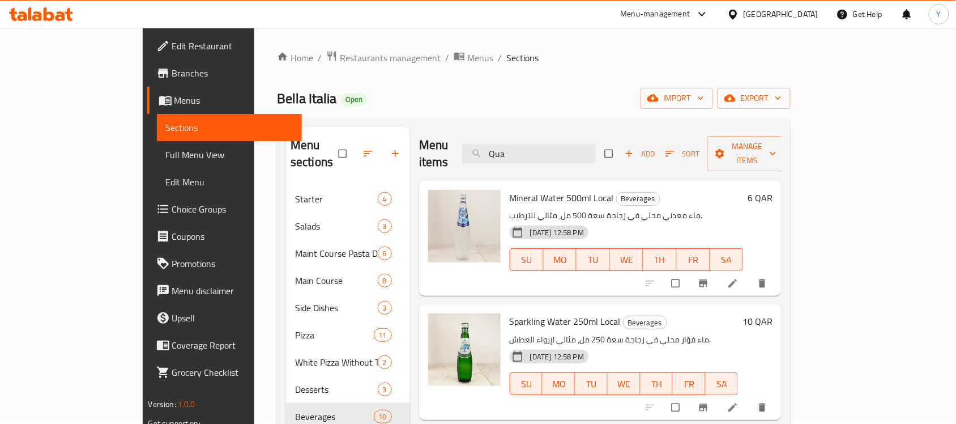
click at [772, 190] on h6 "6 QAR" at bounding box center [759, 198] width 25 height 16
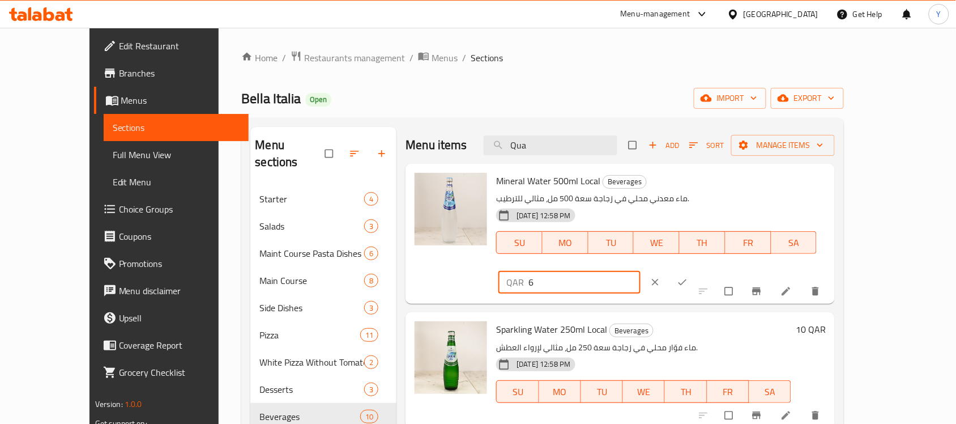
drag, startPoint x: 793, startPoint y: 180, endPoint x: 658, endPoint y: 185, distance: 134.8
click at [658, 185] on div "Mineral Water 500ml Local Beverages ماء معدني محلي في زجاجة سعة 500 مل، مثالي ل…" at bounding box center [660, 233] width 339 height 131
click at [687, 279] on icon "ok" at bounding box center [682, 282] width 8 height 6
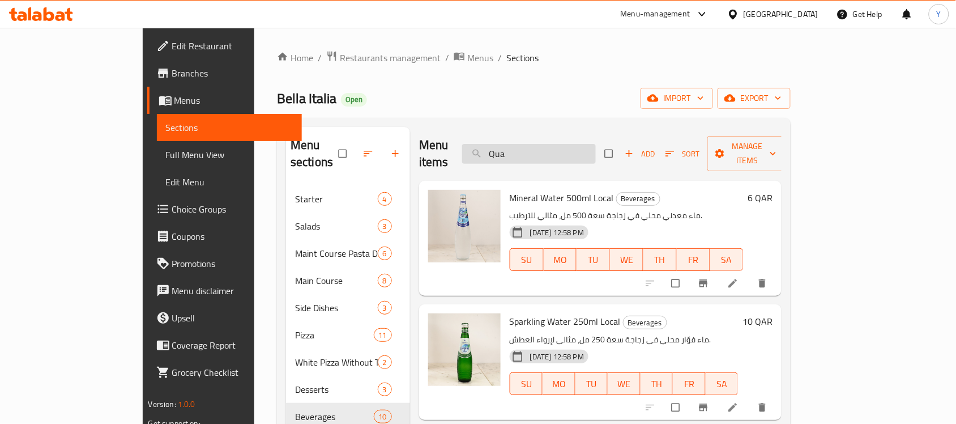
click at [596, 149] on input "Qua" at bounding box center [529, 154] width 134 height 20
drag, startPoint x: 481, startPoint y: 185, endPoint x: 573, endPoint y: 181, distance: 91.8
click at [573, 189] on span "Mineral Water 500ml Local" at bounding box center [562, 197] width 104 height 17
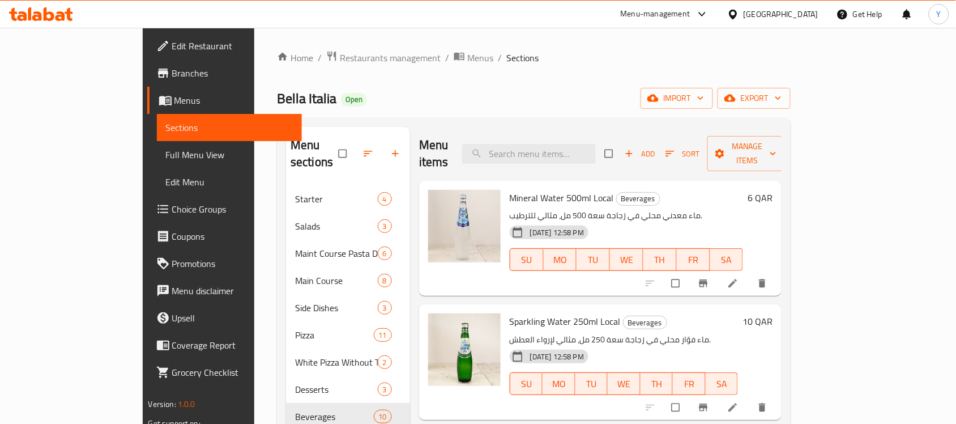
click at [772, 313] on h6 "10 QAR" at bounding box center [757, 321] width 30 height 16
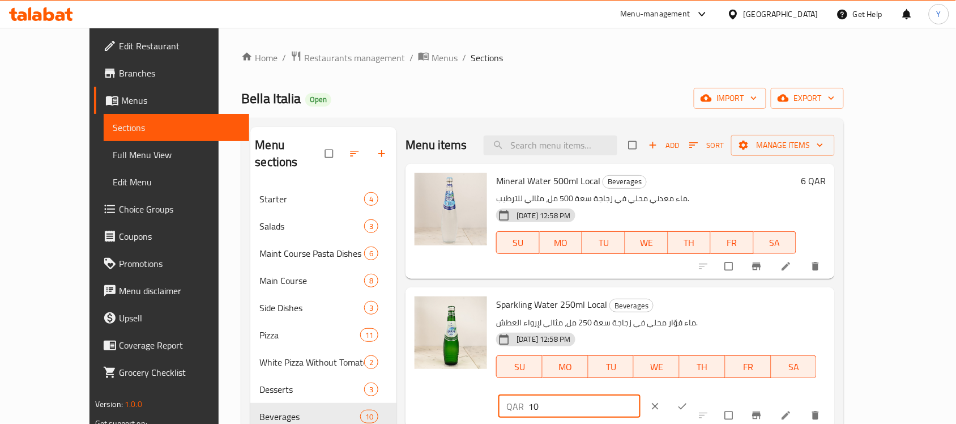
drag, startPoint x: 762, startPoint y: 303, endPoint x: 742, endPoint y: 311, distance: 22.1
click at [640, 395] on div "QAR 10 ​" at bounding box center [569, 406] width 142 height 23
type input "12"
click at [690, 400] on span "ok" at bounding box center [684, 405] width 14 height 11
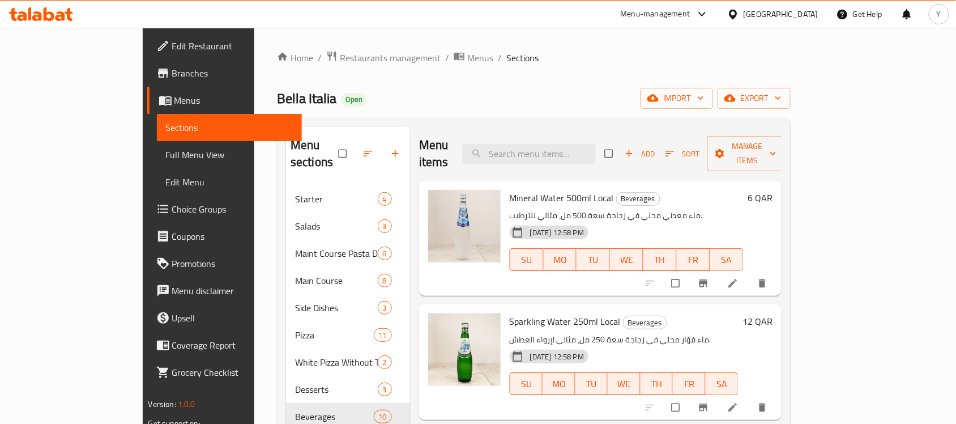
click at [738, 313] on h6 "Sparkling Water 250ml Local Beverages" at bounding box center [624, 321] width 228 height 16
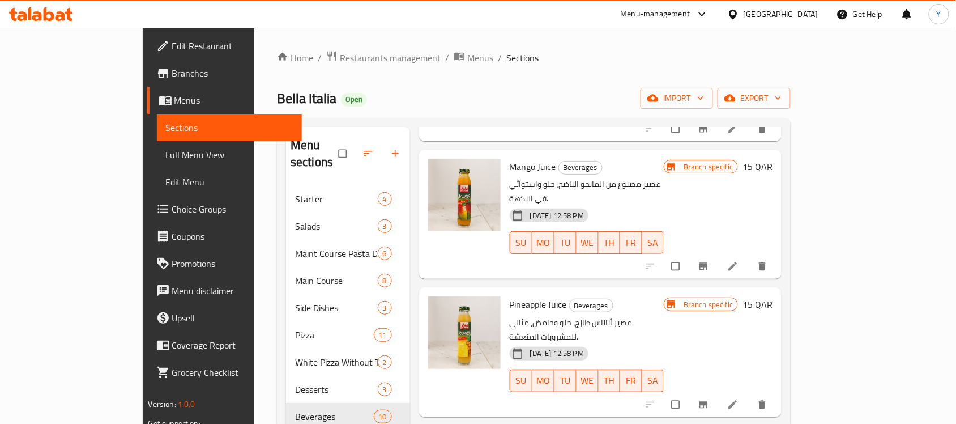
scroll to position [283, 0]
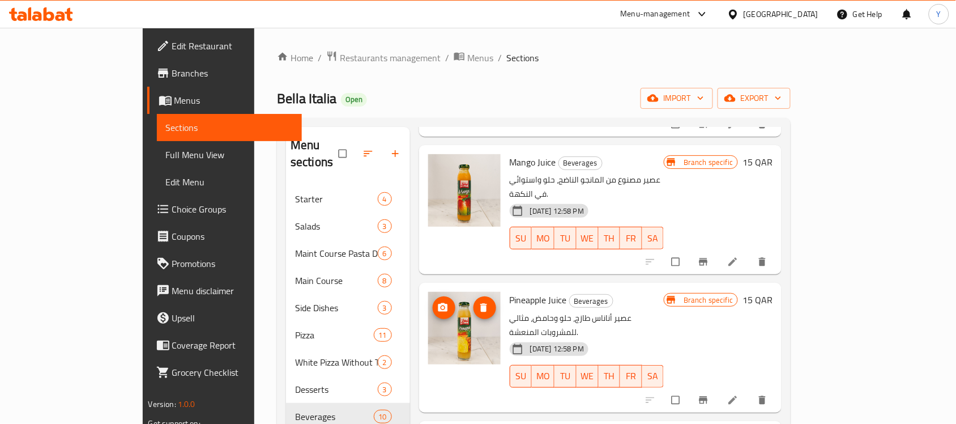
click at [428, 309] on img at bounding box center [464, 328] width 72 height 72
click at [709, 256] on icon "Branch-specific-item" at bounding box center [703, 261] width 11 height 11
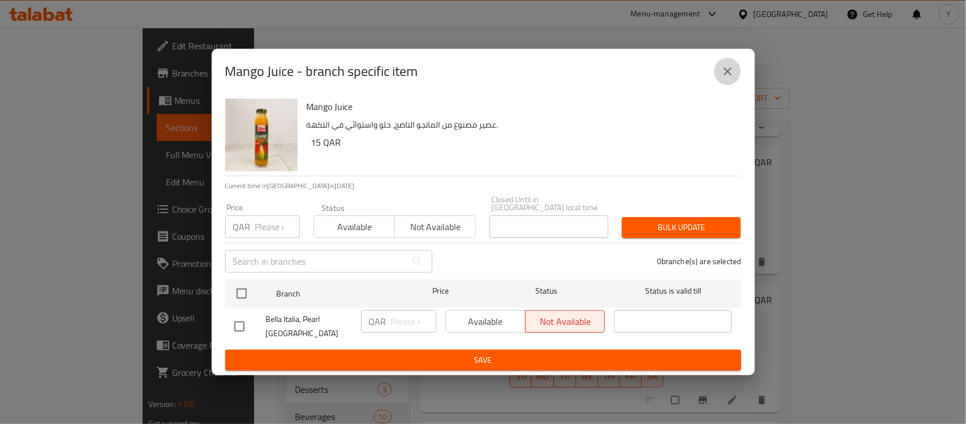
click at [725, 72] on icon "close" at bounding box center [728, 72] width 14 height 14
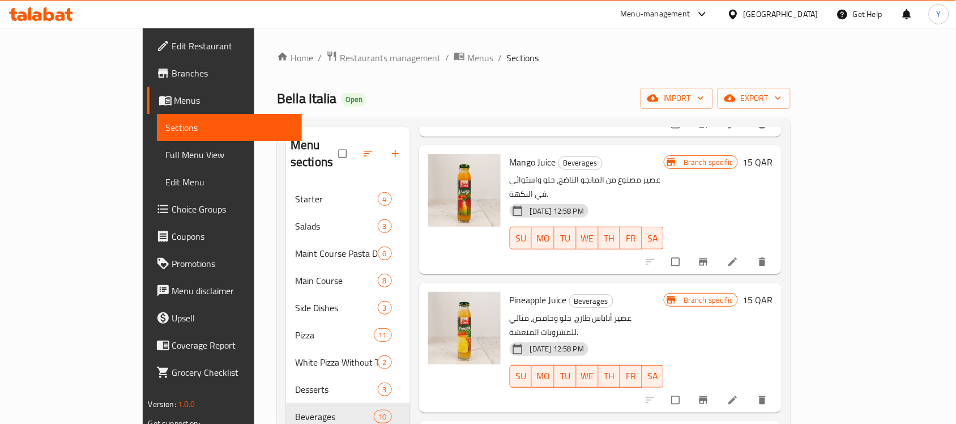
click at [772, 154] on h6 "15 QAR" at bounding box center [757, 162] width 30 height 16
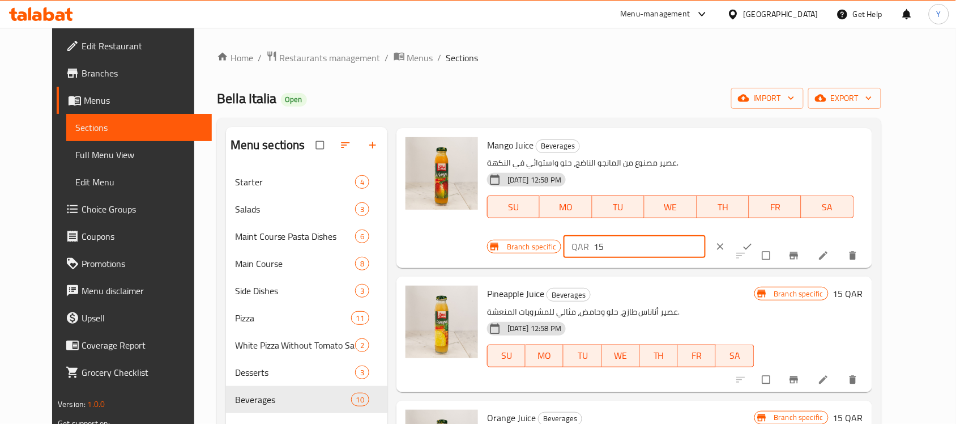
drag, startPoint x: 774, startPoint y: 151, endPoint x: 688, endPoint y: 150, distance: 86.1
click at [688, 234] on div "Branch specific QAR 15 ​" at bounding box center [631, 246] width 289 height 25
type input "18"
click at [762, 234] on button "ok" at bounding box center [748, 246] width 27 height 25
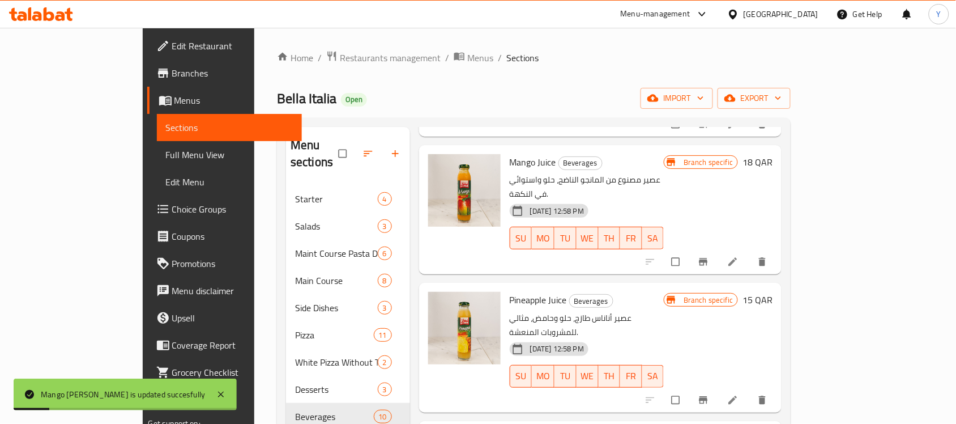
click at [772, 292] on h6 "15 QAR" at bounding box center [757, 300] width 30 height 16
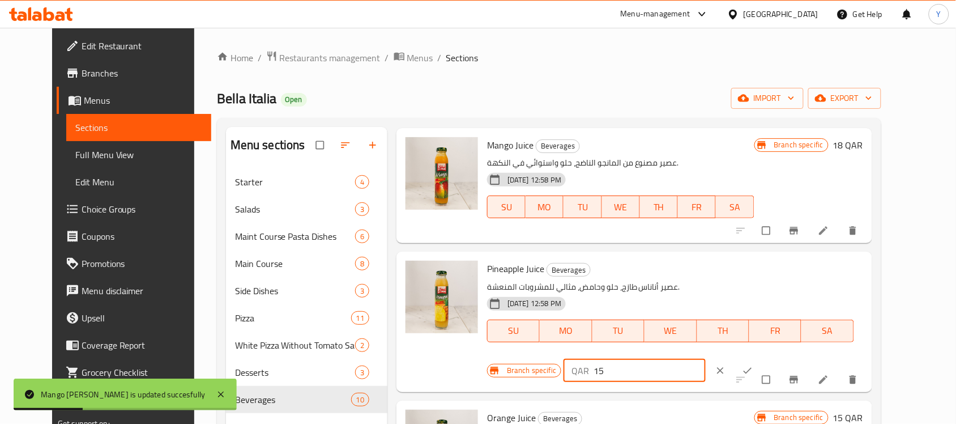
drag, startPoint x: 762, startPoint y: 272, endPoint x: 697, endPoint y: 268, distance: 64.7
click at [697, 358] on div "Branch specific QAR 15 ​" at bounding box center [631, 370] width 289 height 25
type input "18"
click at [753, 365] on icon "ok" at bounding box center [747, 370] width 11 height 11
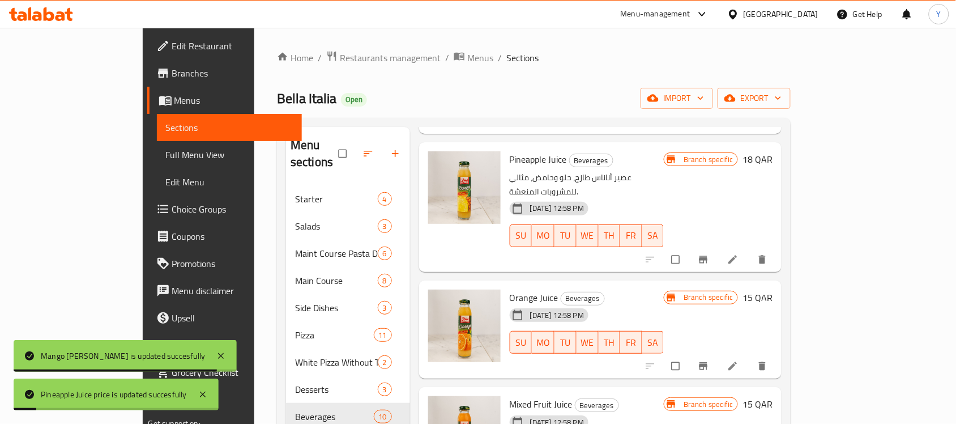
scroll to position [425, 0]
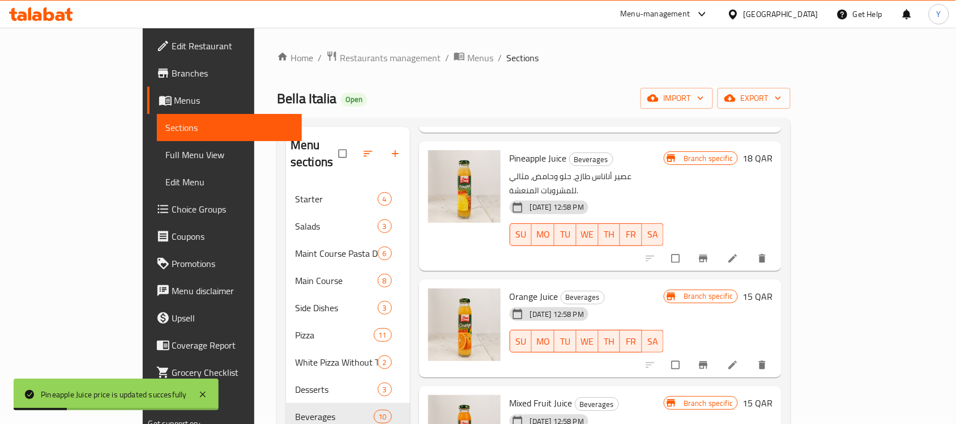
click at [772, 288] on h6 "15 QAR" at bounding box center [757, 296] width 30 height 16
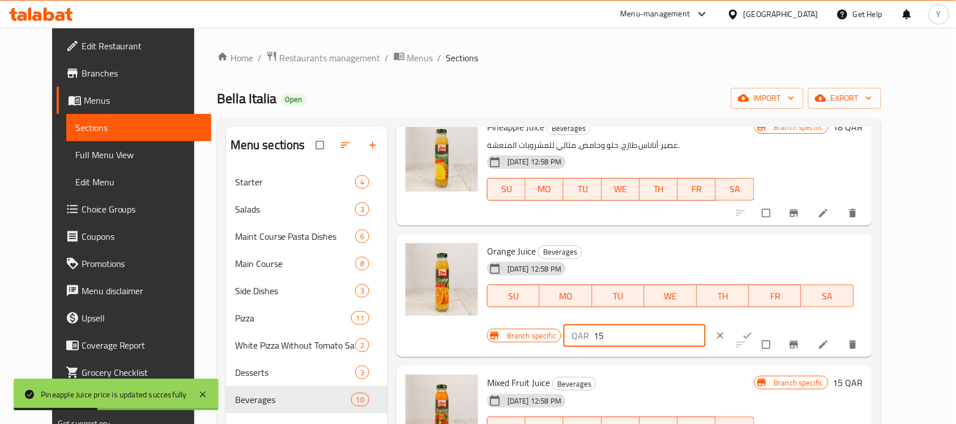
click at [712, 323] on div "Branch specific QAR 15 ​" at bounding box center [631, 335] width 289 height 25
type input "18"
click at [753, 330] on icon "ok" at bounding box center [747, 335] width 11 height 11
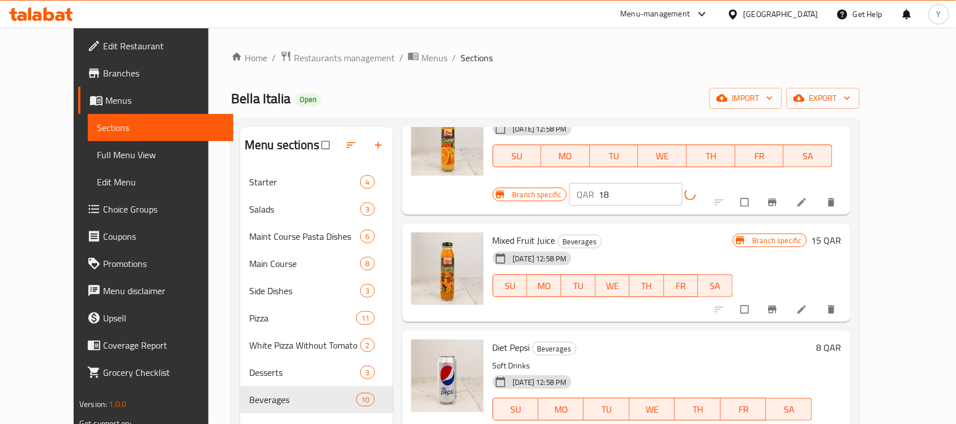
scroll to position [566, 0]
click at [841, 230] on h6 "15 QAR" at bounding box center [826, 238] width 30 height 16
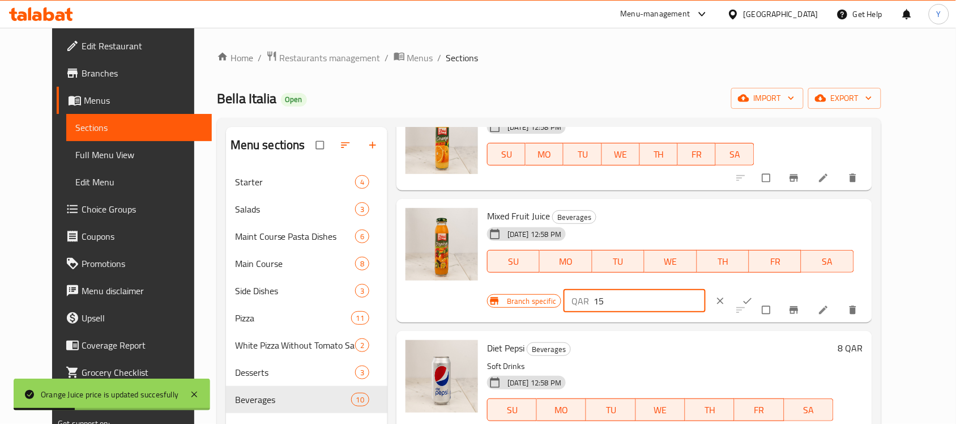
drag, startPoint x: 766, startPoint y: 222, endPoint x: 694, endPoint y: 229, distance: 72.8
click at [694, 288] on div "Branch specific QAR 15 ​" at bounding box center [631, 300] width 289 height 25
type input "18"
click at [762, 288] on button "ok" at bounding box center [748, 300] width 27 height 25
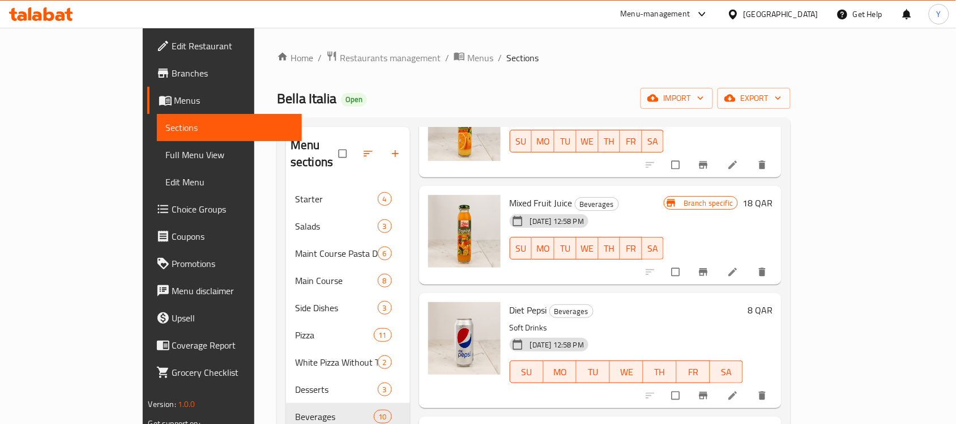
scroll to position [637, 0]
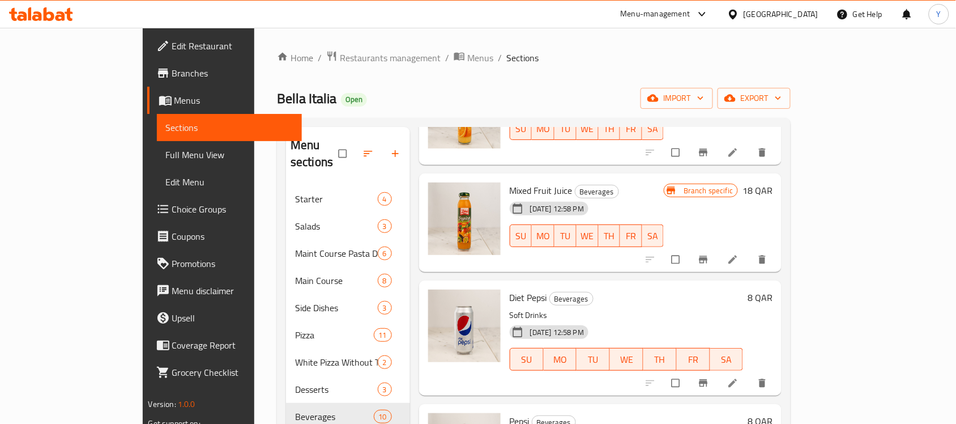
click at [747, 320] on div "26-05-2024 12:58 PM SU MO TU WE TH FR SA" at bounding box center [626, 350] width 242 height 61
click at [743, 289] on h6 "Diet Pepsi Beverages" at bounding box center [626, 297] width 233 height 16
click at [772, 289] on h6 "8 QAR" at bounding box center [759, 297] width 25 height 16
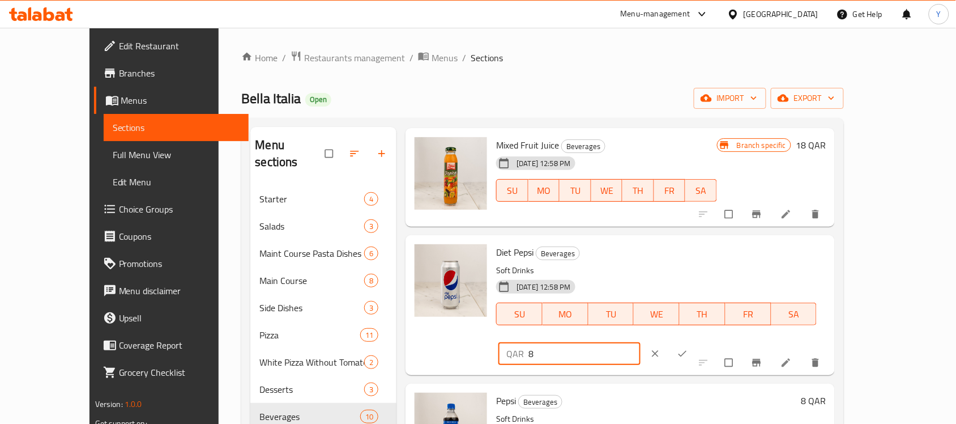
drag, startPoint x: 765, startPoint y: 259, endPoint x: 643, endPoint y: 263, distance: 122.4
click at [644, 264] on div "Diet Pepsi Beverages Soft Drinks 26-05-2024 12:58 PM SU MO TU WE TH FR SA QAR 8…" at bounding box center [660, 304] width 339 height 131
type input "9"
click at [697, 341] on button "ok" at bounding box center [683, 353] width 27 height 25
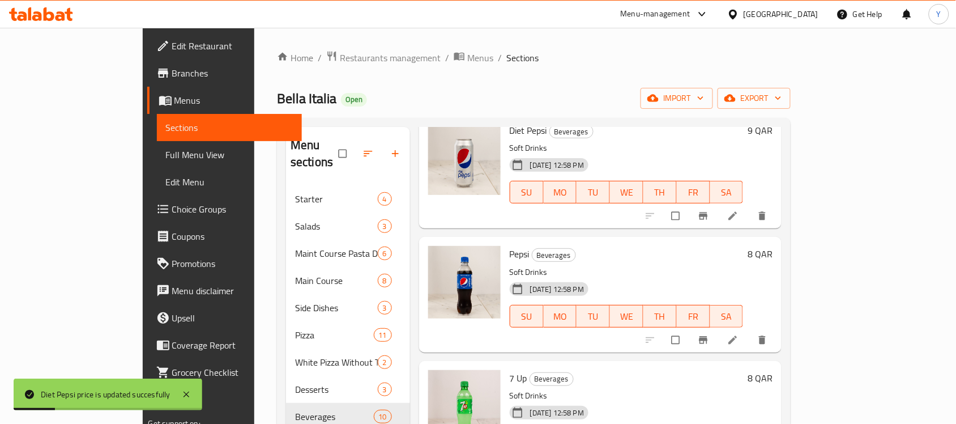
scroll to position [807, 0]
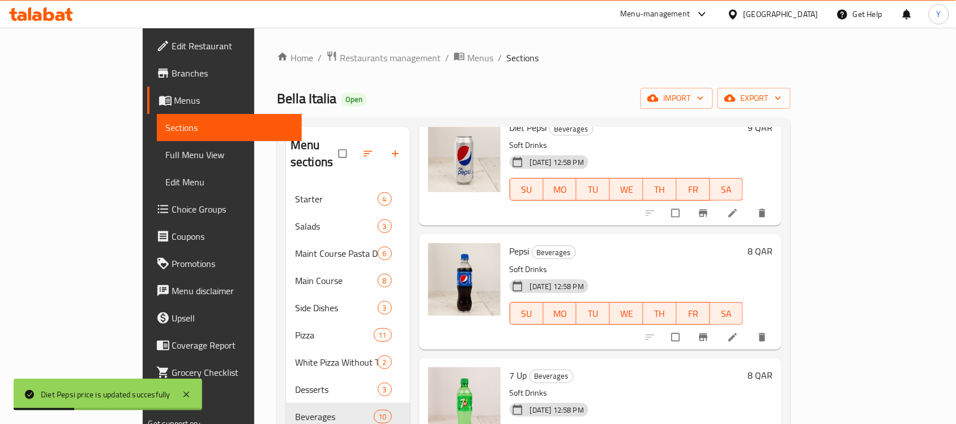
click at [781, 234] on div "Pepsi Beverages Soft Drinks 26-05-2024 12:58 PM SU MO TU WE TH FR SA 8 QAR" at bounding box center [600, 291] width 362 height 115
click at [772, 243] on h6 "8 QAR" at bounding box center [759, 251] width 25 height 16
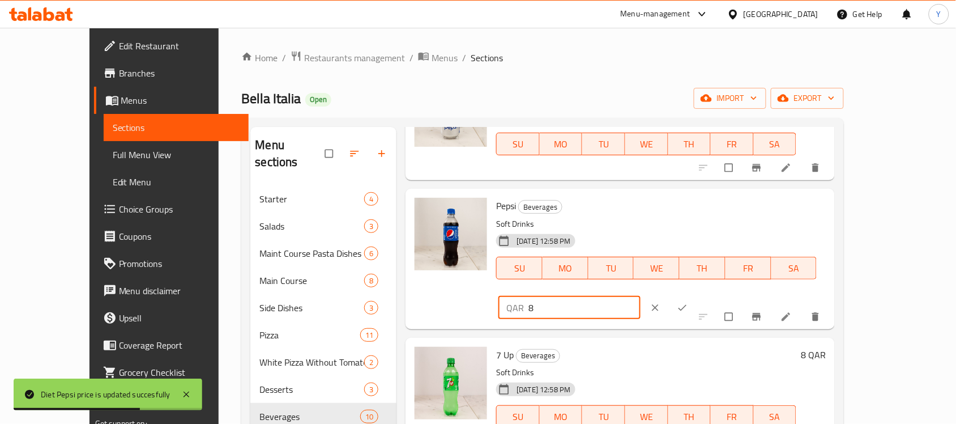
drag, startPoint x: 821, startPoint y: 212, endPoint x: 732, endPoint y: 221, distance: 89.9
click at [640, 296] on div "QAR 8 ​" at bounding box center [569, 307] width 142 height 23
type input "9"
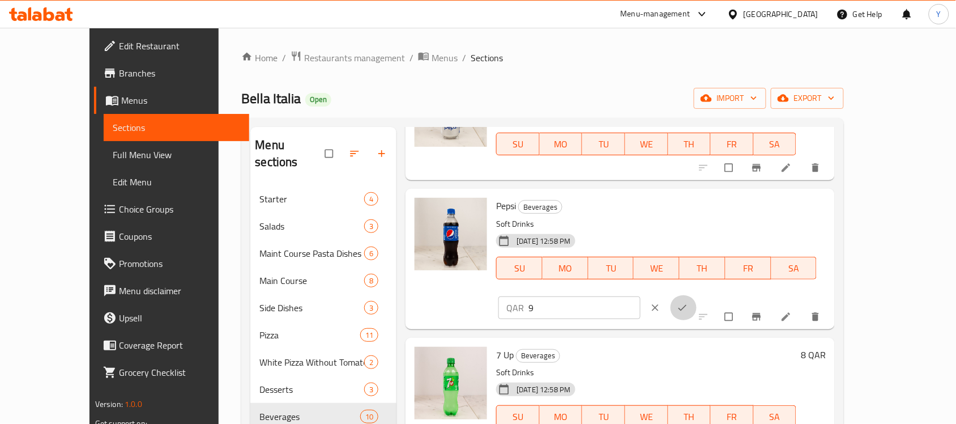
click at [697, 295] on button "ok" at bounding box center [683, 307] width 27 height 25
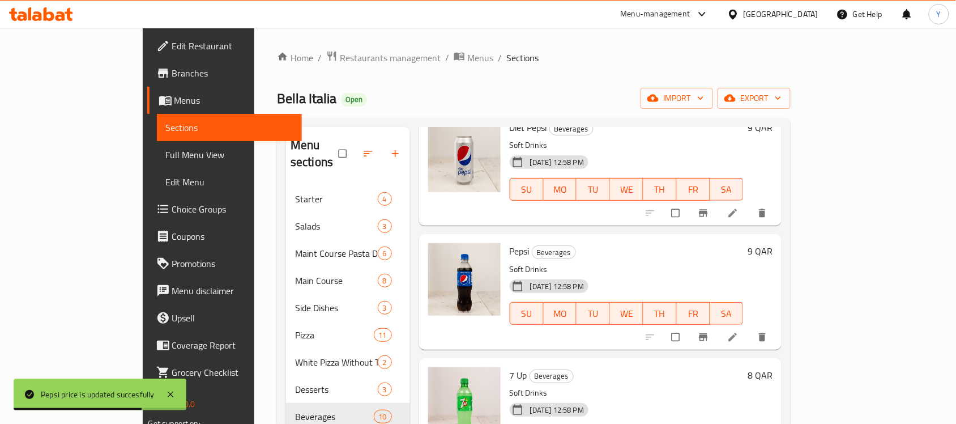
scroll to position [71, 0]
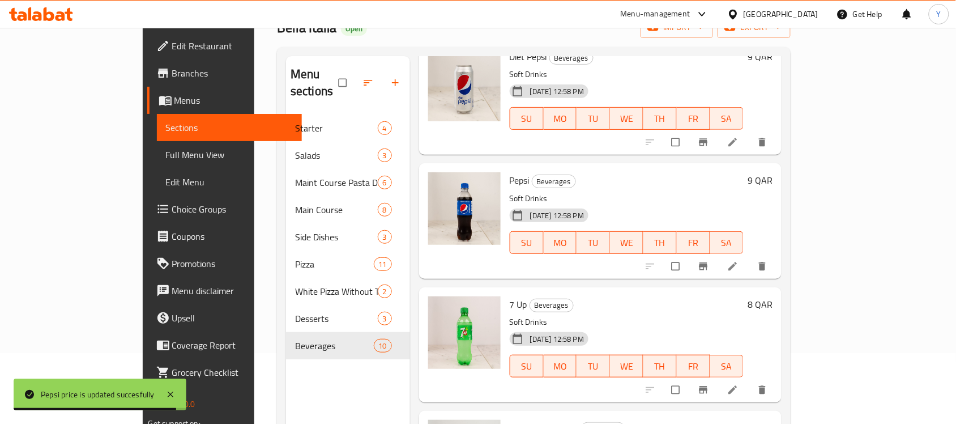
click at [772, 296] on h6 "8 QAR" at bounding box center [759, 304] width 25 height 16
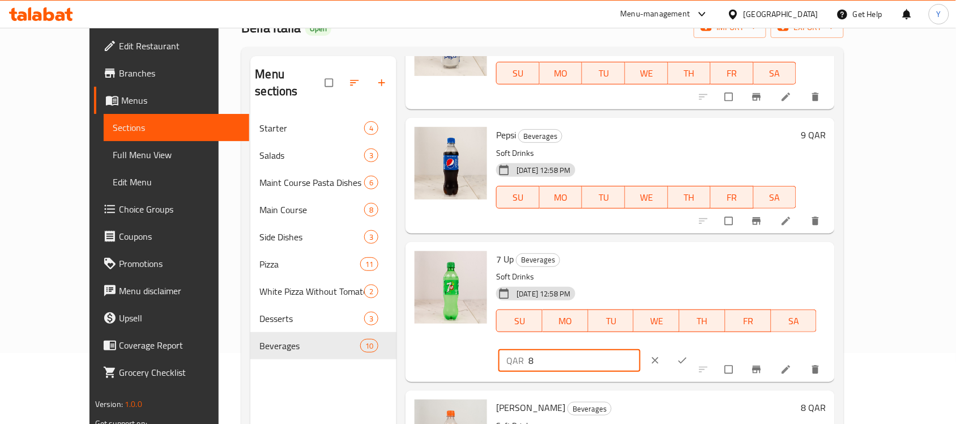
drag, startPoint x: 552, startPoint y: 281, endPoint x: 549, endPoint y: 264, distance: 16.7
click at [551, 281] on div "7 Up Beverages Soft Drinks 26-05-2024 12:58 PM SU MO TU WE TH FR SA QAR 8 ​" at bounding box center [660, 311] width 339 height 131
type input "9"
click at [688, 354] on icon "ok" at bounding box center [682, 359] width 11 height 11
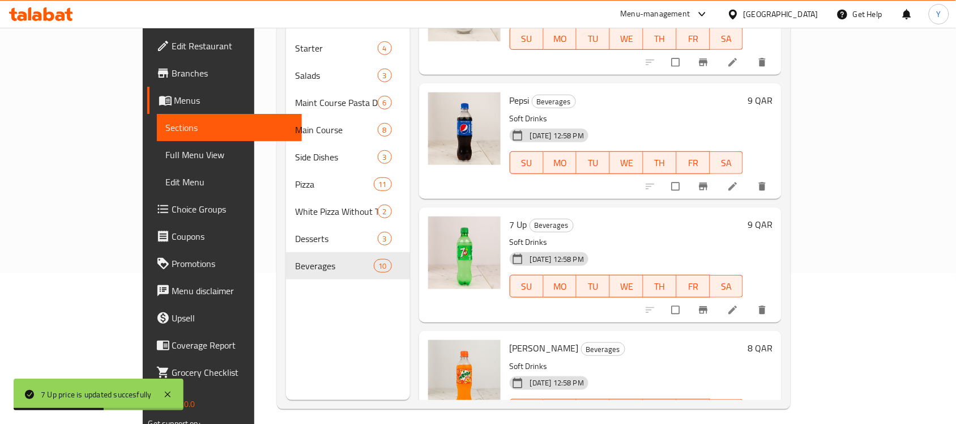
scroll to position [159, 0]
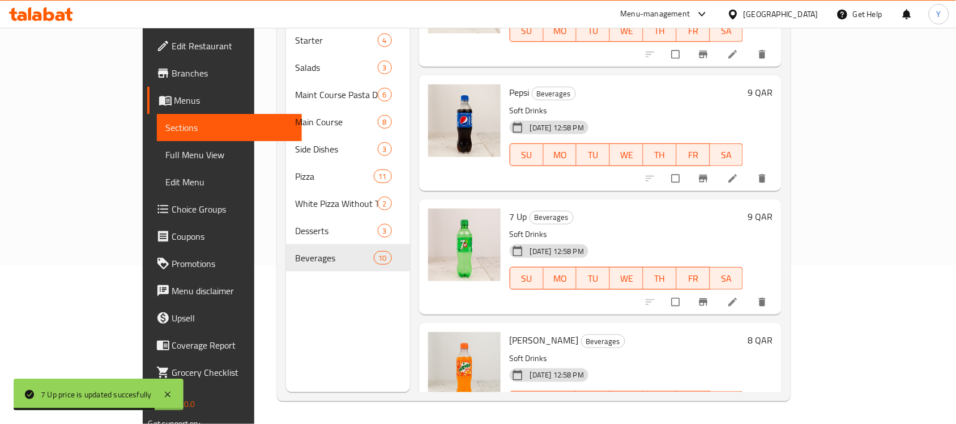
click at [772, 332] on h6 "8 QAR" at bounding box center [759, 340] width 25 height 16
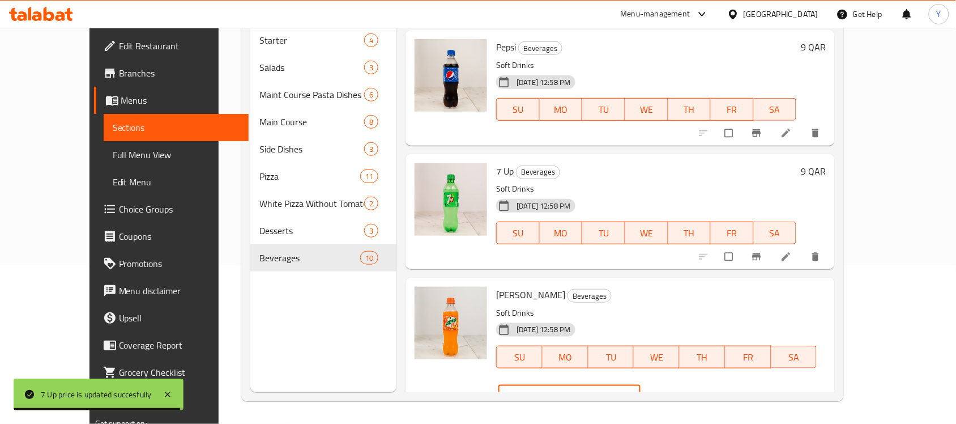
drag, startPoint x: 780, startPoint y: 298, endPoint x: 718, endPoint y: 298, distance: 61.7
click at [640, 385] on div "QAR 8 ​" at bounding box center [569, 396] width 142 height 23
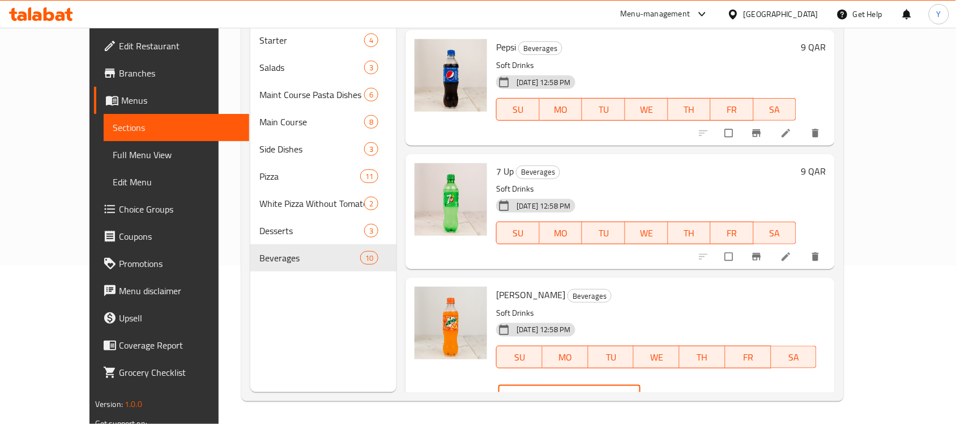
type input "9"
click at [688, 391] on icon "ok" at bounding box center [682, 396] width 11 height 11
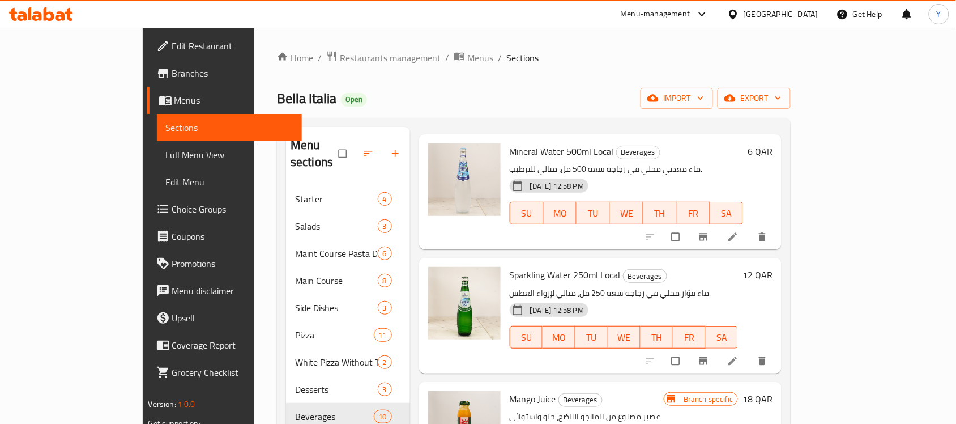
scroll to position [0, 0]
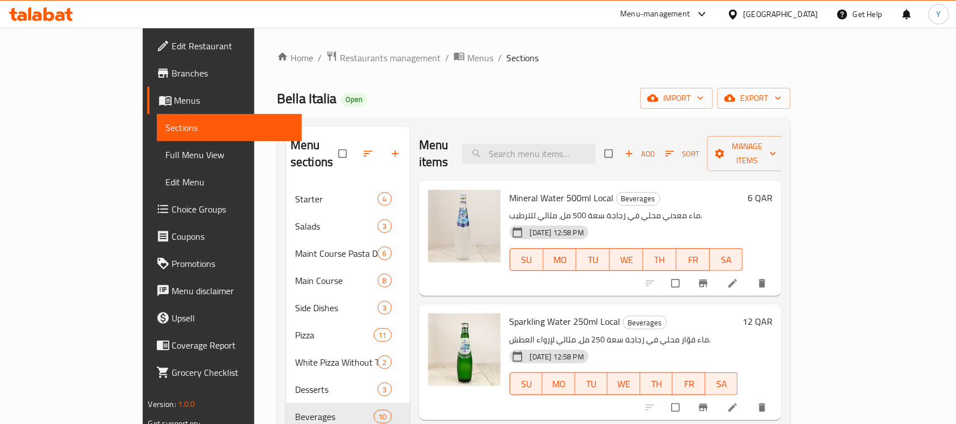
click at [750, 274] on li at bounding box center [734, 283] width 32 height 18
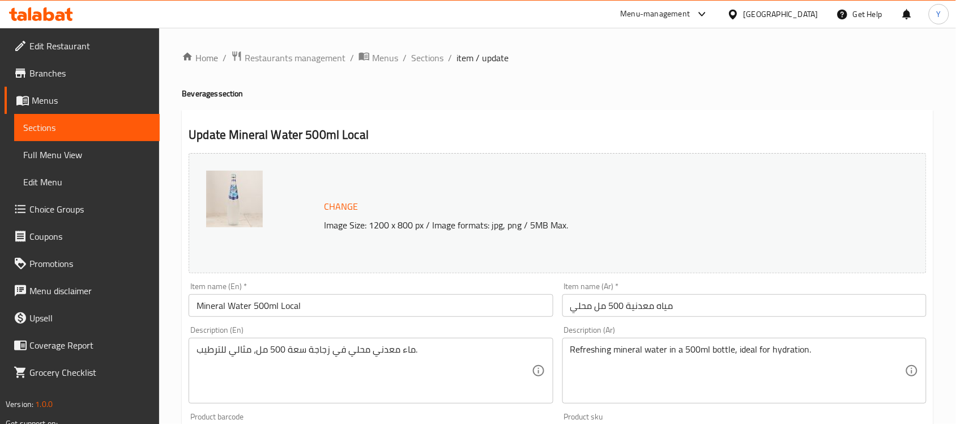
click at [456, 335] on div "Description (En) ماء معدني محلي في زجاجة سعة 500 مل، مثالي للترطيب. Description…" at bounding box center [371, 365] width 364 height 78
click at [456, 337] on div "Description (En) ماء معدني محلي في زجاجة سعة 500 مل، مثالي للترطيب. Description…" at bounding box center [371, 365] width 364 height 78
drag, startPoint x: 457, startPoint y: 340, endPoint x: 459, endPoint y: 345, distance: 5.8
click at [459, 340] on div "ماء معدني محلي في زجاجة سعة 500 مل، مثالي للترطيب. Description (En)" at bounding box center [371, 370] width 364 height 66
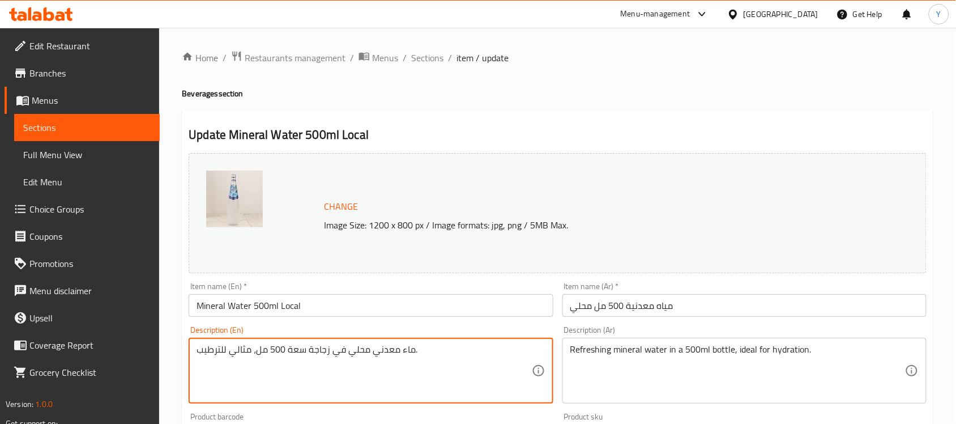
click at [459, 345] on textarea "ماء معدني محلي في زجاجة سعة 500 مل، مثالي للترطيب." at bounding box center [363, 371] width 335 height 54
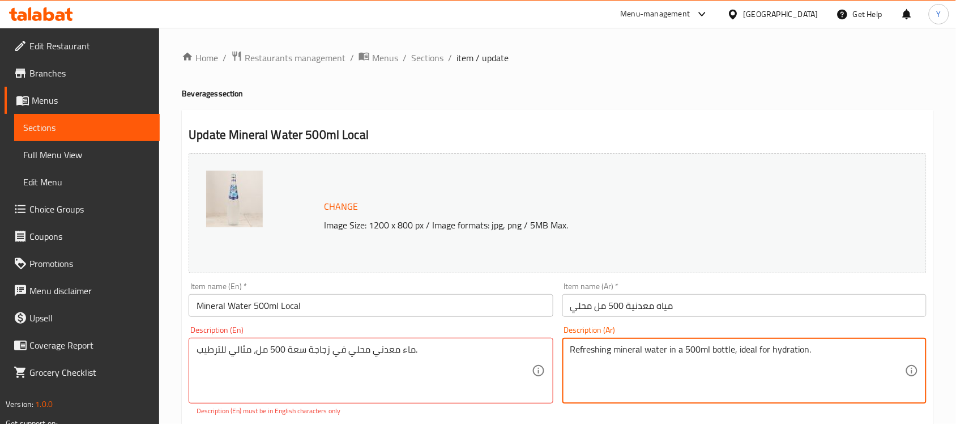
paste textarea "ماء معدني محلي في زجاجة سعة 500 مل، مثالي للترطيب."
click at [779, 351] on textarea "Refreshing mineral water in a 500ml bottle, ideal for hydration. ماء معدني محلي…" at bounding box center [737, 371] width 335 height 54
click at [777, 347] on textarea "Refreshing mineral water in a 500ml bottle, ideal for hydration. ماء معدني محلي…" at bounding box center [737, 371] width 335 height 54
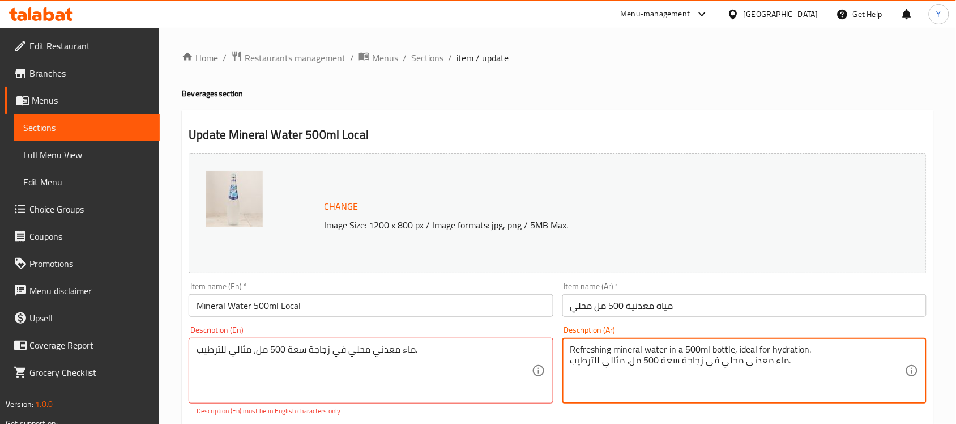
click at [777, 347] on textarea "Refreshing mineral water in a 500ml bottle, ideal for hydration. ماء معدني محلي…" at bounding box center [737, 371] width 335 height 54
type textarea "ماء معدني محلي في زجاجة سعة 500 مل، مثالي للترطيب."
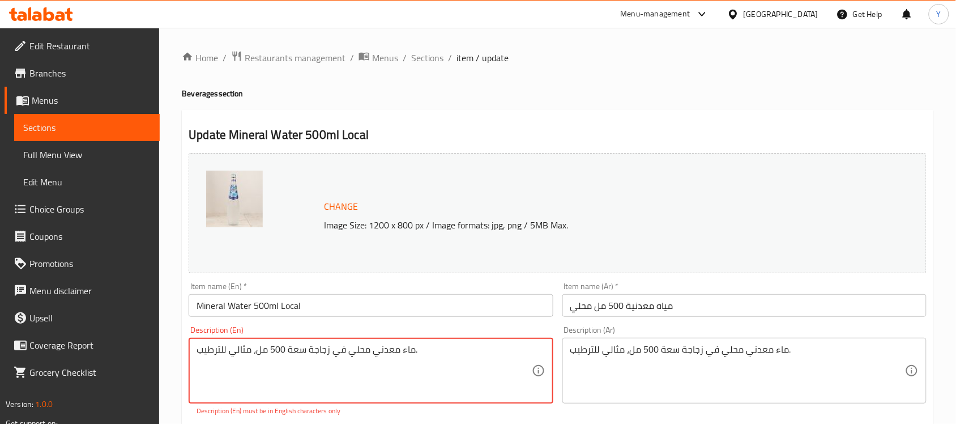
click at [403, 354] on textarea "ماء معدني محلي في زجاجة سعة 500 مل، مثالي للترطيب." at bounding box center [363, 371] width 335 height 54
paste textarea "Refreshing mineral water in a 500ml bottle, ideal for hydration."
type textarea "Refreshing mineral water in a 500ml bottle, ideal for hydration."
click at [404, 310] on input "Mineral Water 500ml Local" at bounding box center [371, 305] width 364 height 23
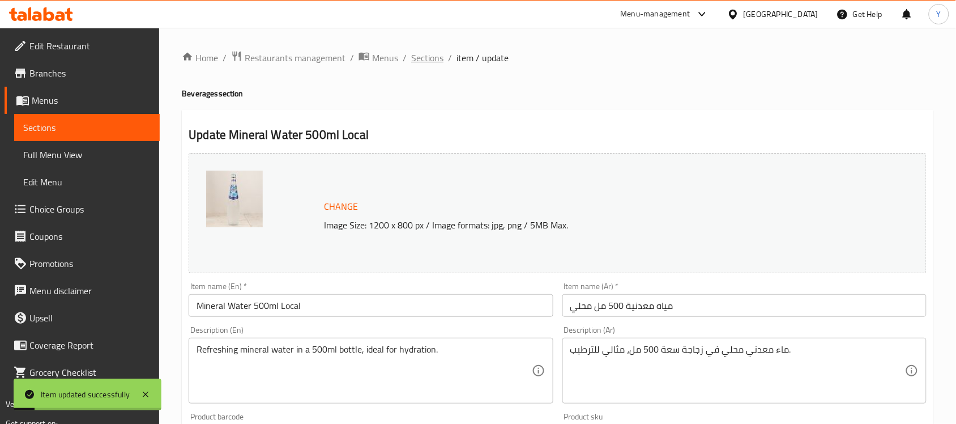
click at [428, 59] on span "Sections" at bounding box center [427, 58] width 32 height 14
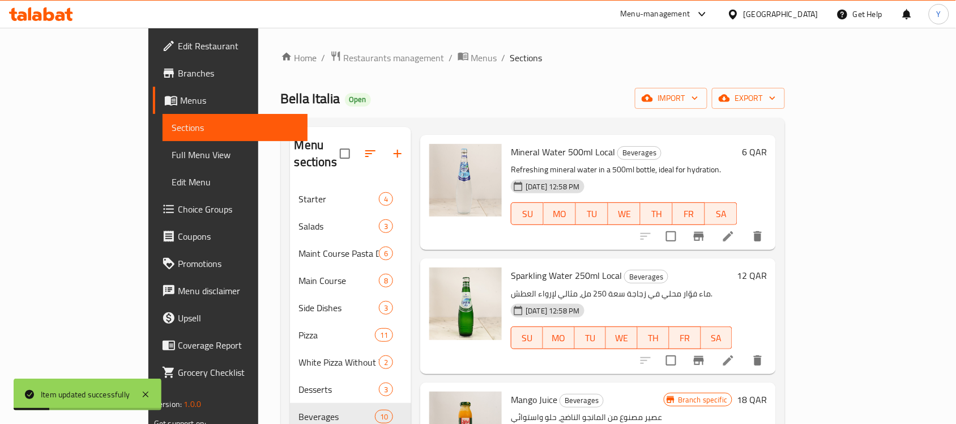
scroll to position [71, 0]
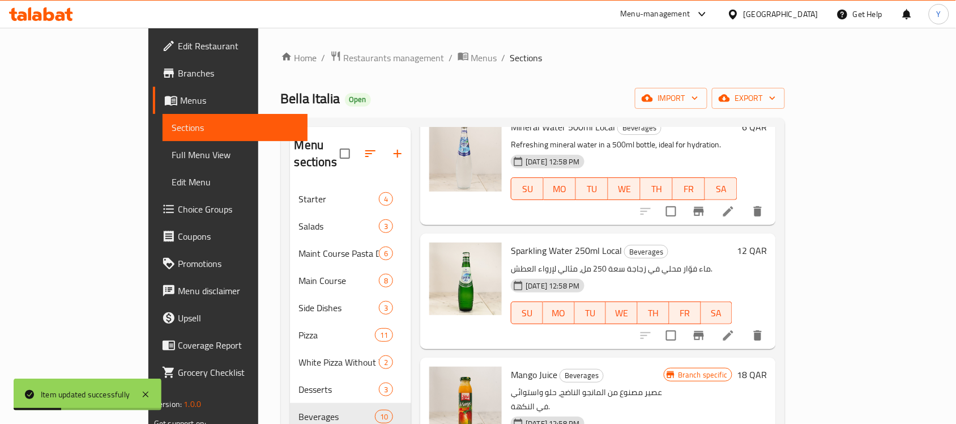
click at [735, 328] on icon at bounding box center [728, 335] width 14 height 14
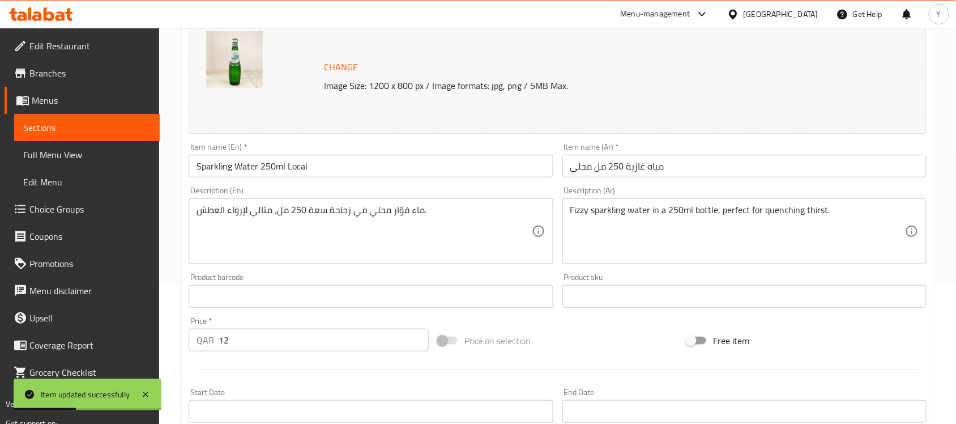
scroll to position [142, 0]
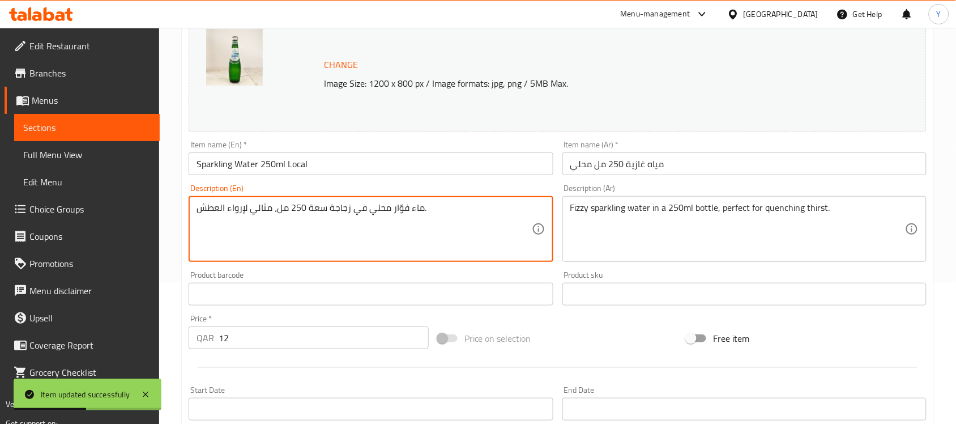
click at [446, 208] on textarea "ماء فوّار محلي في زجاجة سعة 250 مل، مثالي لإرواء العطش." at bounding box center [363, 229] width 335 height 54
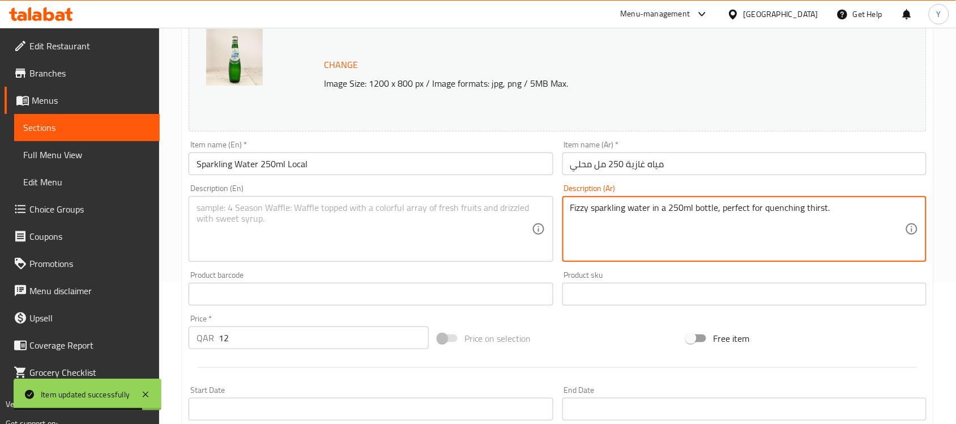
paste textarea "ماء فوّار محلي في زجاجة سعة 250 مل، مثالي لإرواء العطش."
click at [797, 207] on textarea "Fizzy sparkling water in a 250ml bottle, perfect for quenching thirst. ماء فوّا…" at bounding box center [737, 229] width 335 height 54
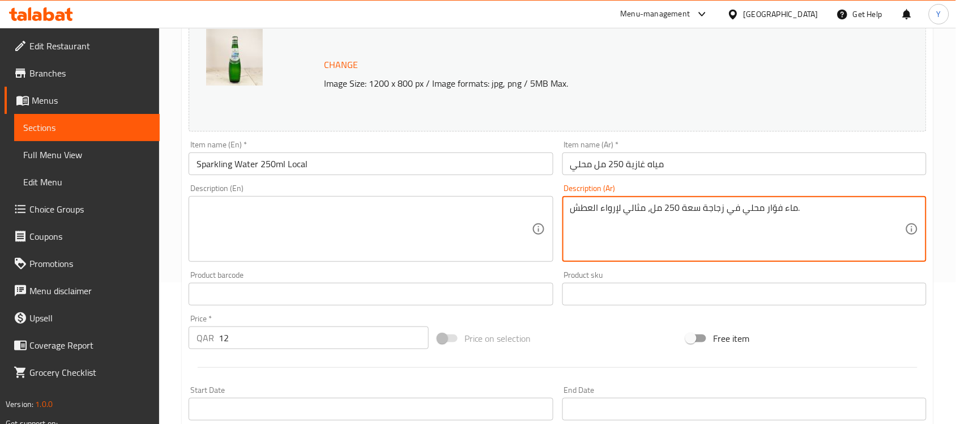
type textarea "ماء فوّار محلي في زجاجة سعة 250 مل، مثالي لإرواء العطش."
click at [412, 204] on textarea at bounding box center [363, 229] width 335 height 54
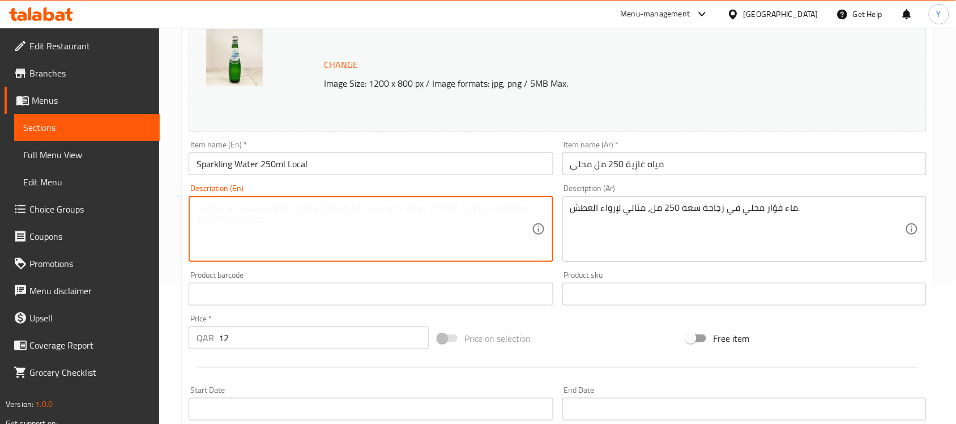
paste textarea "Fizzy sparkling water in a 250ml bottle, perfect for quenching thirst."
type textarea "Fizzy sparkling water in a 250ml bottle, perfect for quenching thirst."
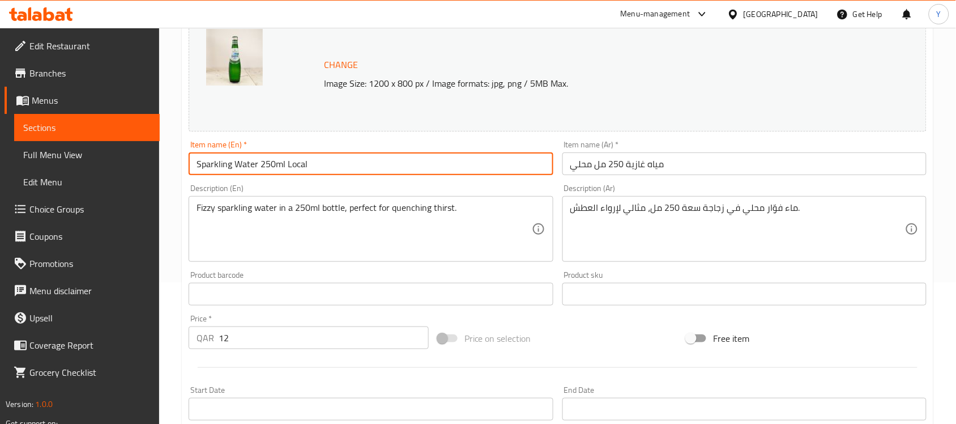
click at [440, 168] on input "Sparkling Water 250ml Local" at bounding box center [371, 163] width 364 height 23
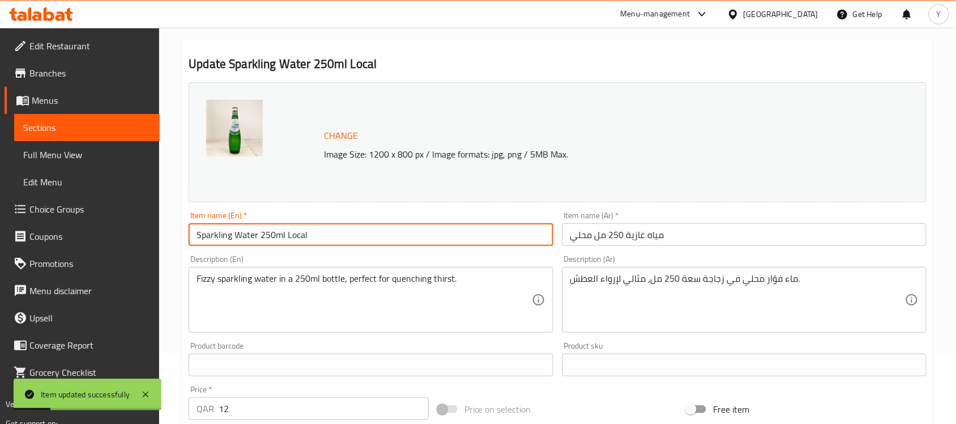
scroll to position [0, 0]
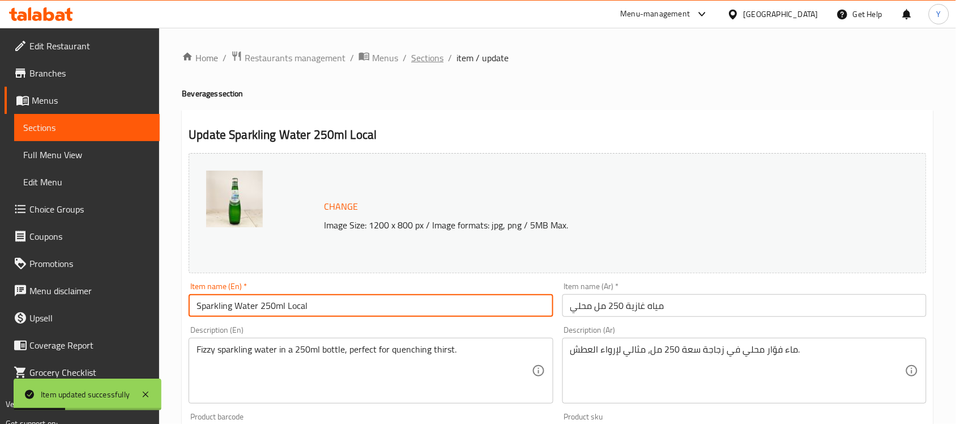
click at [411, 51] on span "Sections" at bounding box center [427, 58] width 32 height 14
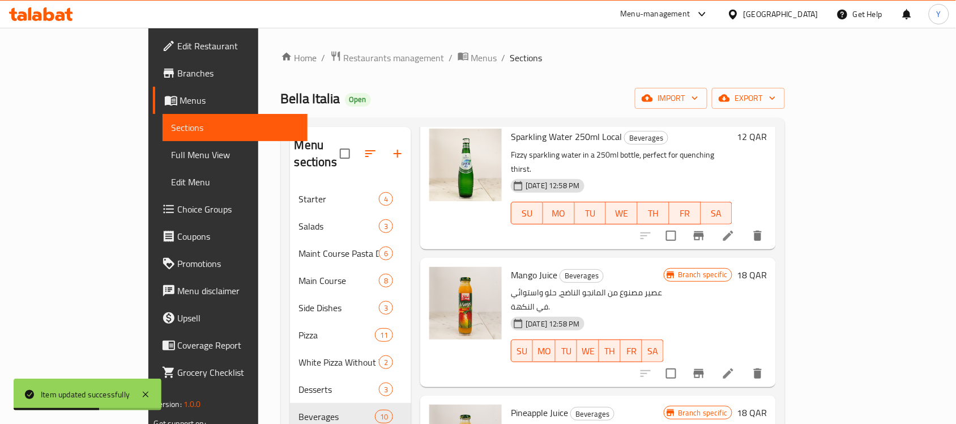
scroll to position [212, 0]
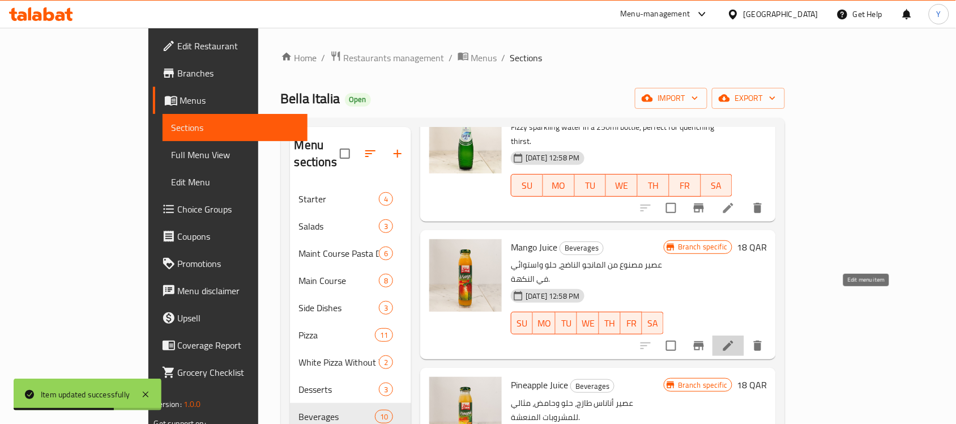
click at [733, 340] on icon at bounding box center [728, 345] width 10 height 10
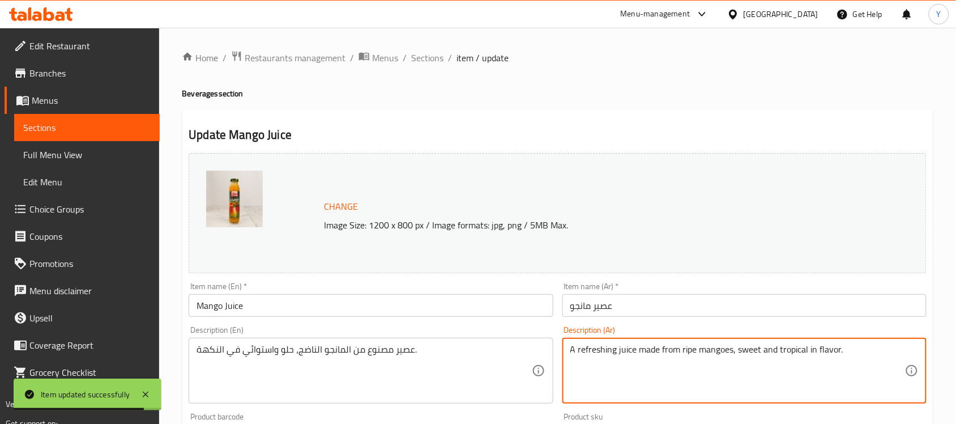
click at [742, 347] on textarea "A refreshing juice made from ripe mangoes, sweet and tropical in flavor." at bounding box center [737, 371] width 335 height 54
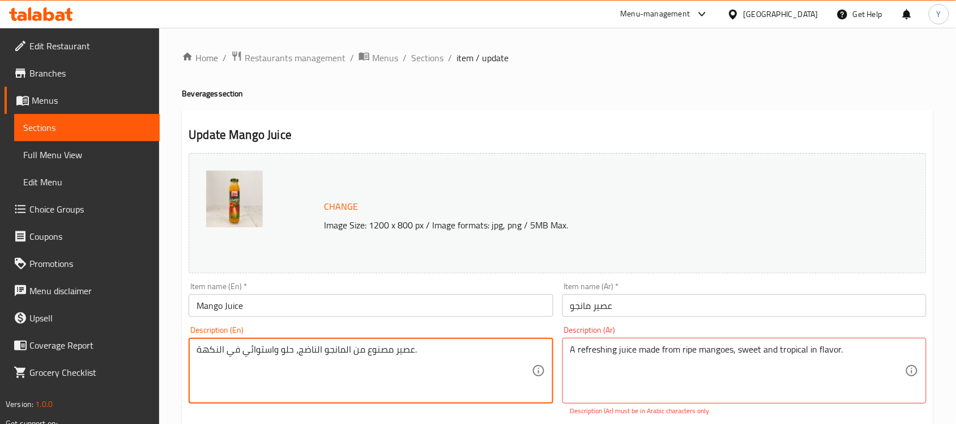
paste textarea "A refreshing juice made from ripe mangoes, sweet and tropical in flavor."
click at [396, 355] on textarea "عصير مصنوع من المانجو الناضج، حلو واستوائي في النكهة. A refreshing juice made f…" at bounding box center [363, 371] width 335 height 54
click at [396, 349] on textarea "عصير مصنوع من المانجو الناضج، حلو واستوائي في النكهة. A refreshing juice made f…" at bounding box center [363, 371] width 335 height 54
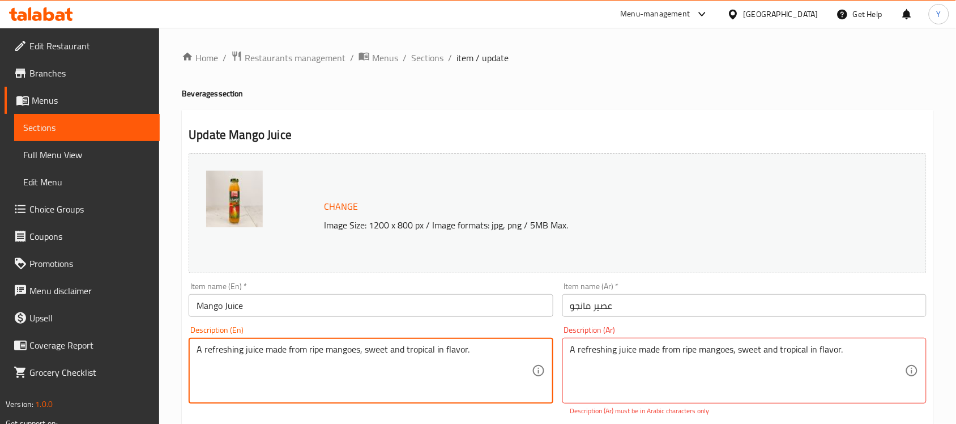
type textarea "A refreshing juice made from ripe mangoes, sweet and tropical in flavor."
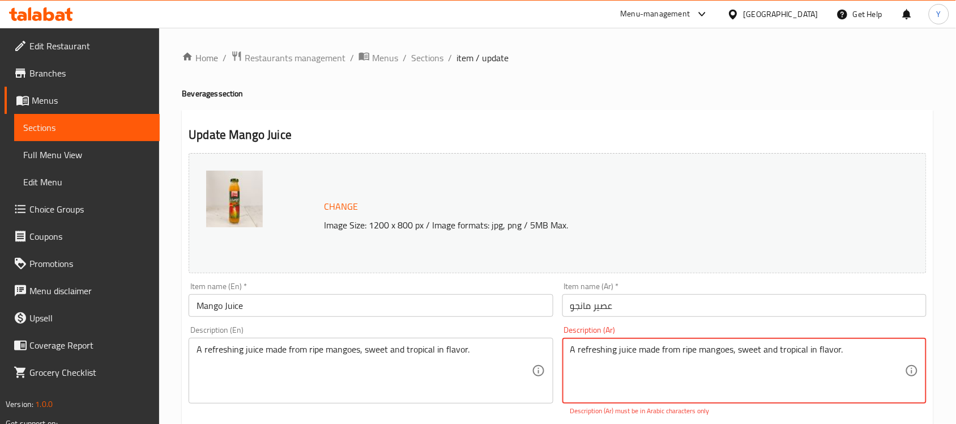
click at [647, 346] on textarea "A refreshing juice made from ripe mangoes, sweet and tropical in flavor." at bounding box center [737, 371] width 335 height 54
paste textarea "عصير مصنوع من المانجو الناضج، حلو واستوائي في النكهة."
click at [541, 306] on input "Mango Juice" at bounding box center [371, 305] width 364 height 23
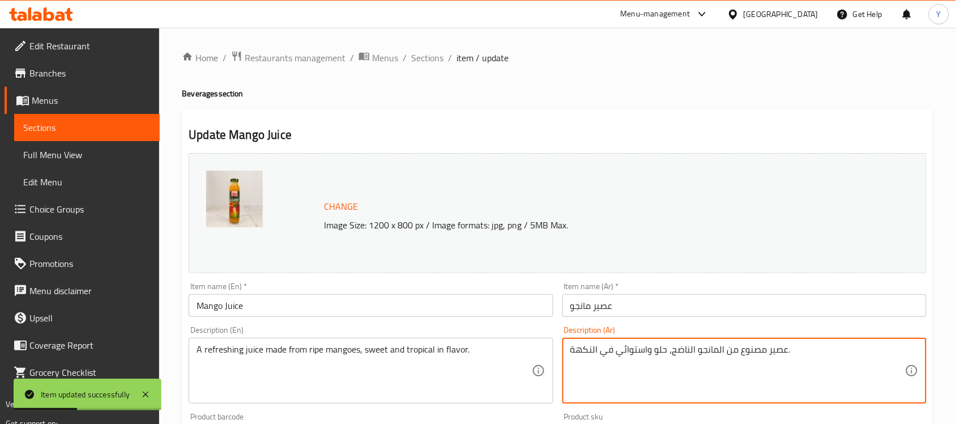
click at [762, 351] on textarea "عصير مصنوع من المانجو الناضج، حلو واستوائي في النكهة." at bounding box center [737, 371] width 335 height 54
type textarea "عصير منعش مصنوع من المانجو الناضج، حلو واستوائي في النكهة."
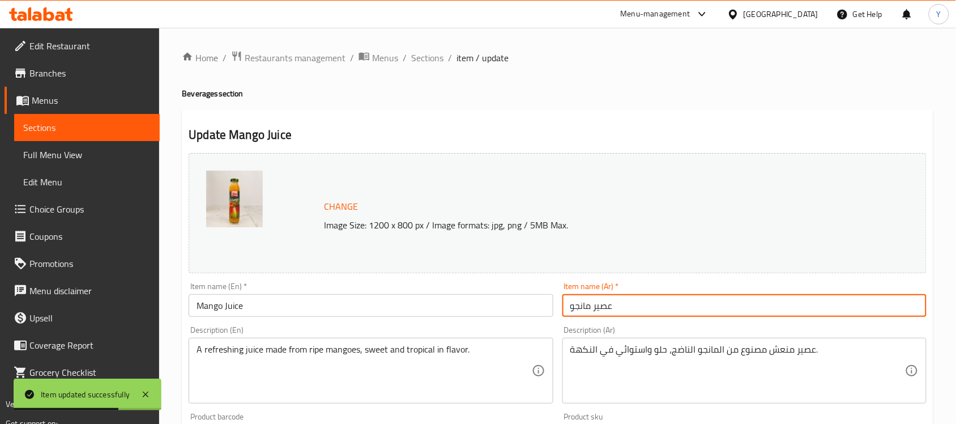
click at [723, 294] on input "عصير مانجو" at bounding box center [744, 305] width 364 height 23
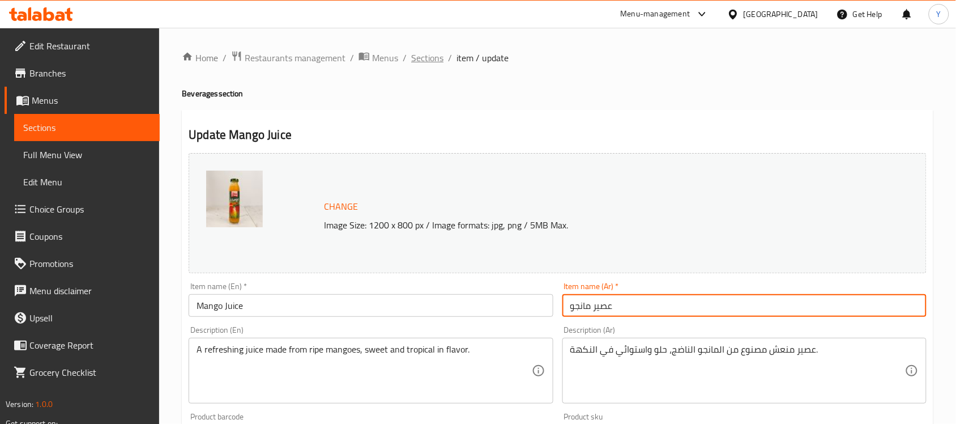
click at [430, 59] on span "Sections" at bounding box center [427, 58] width 32 height 14
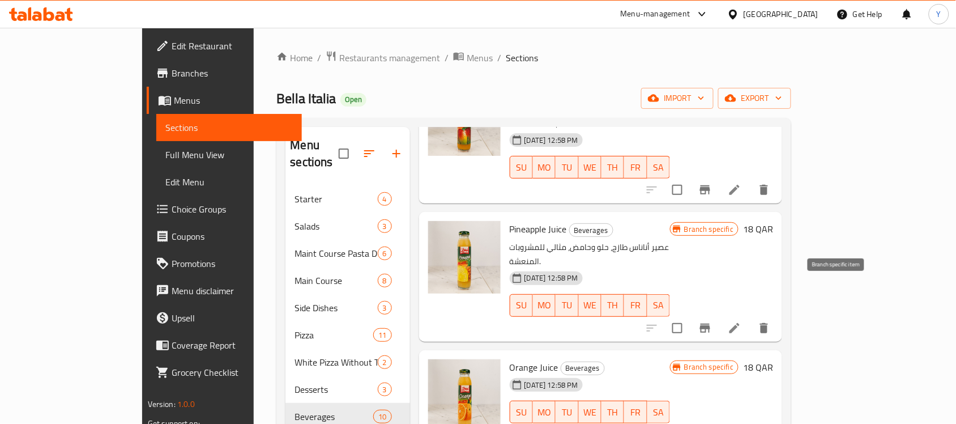
scroll to position [283, 0]
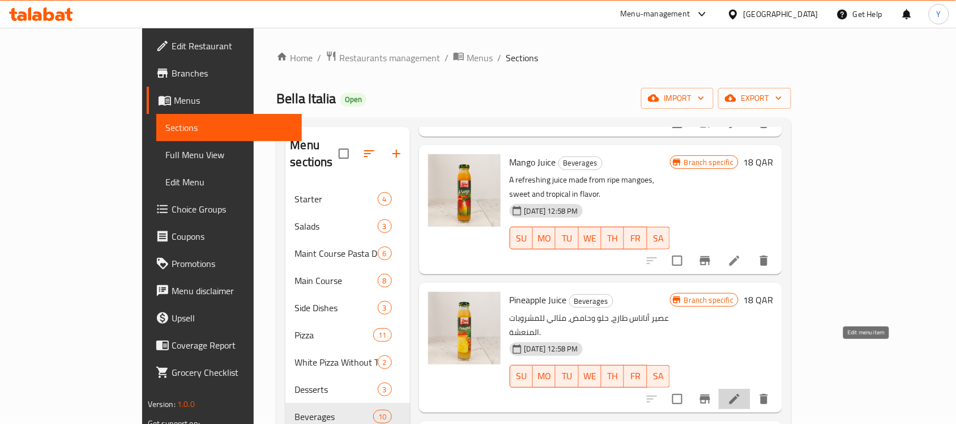
click at [741, 392] on icon at bounding box center [735, 399] width 14 height 14
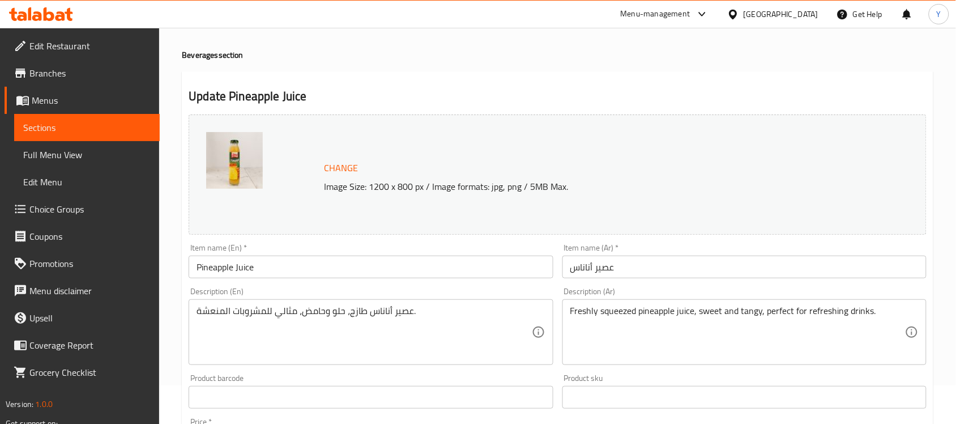
scroll to position [71, 0]
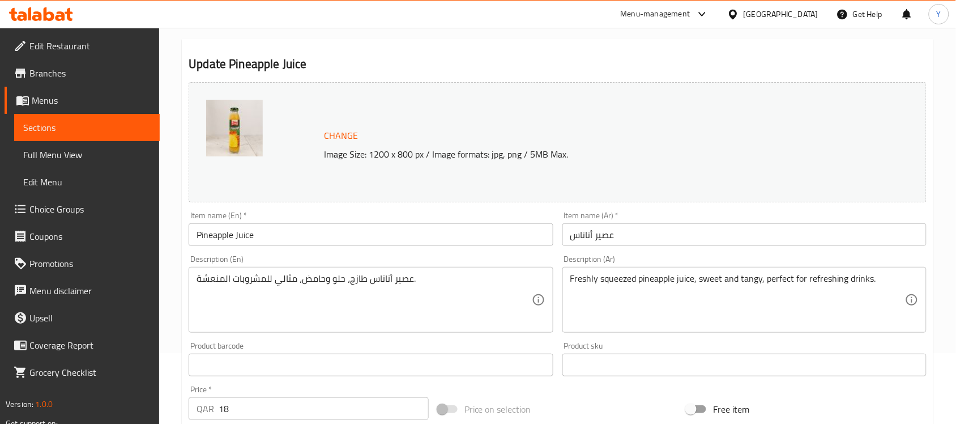
click at [459, 270] on div "عصير أناناس طازج، حلو وحامض، مثالي للمشروبات المنعشة. Description (En)" at bounding box center [371, 300] width 364 height 66
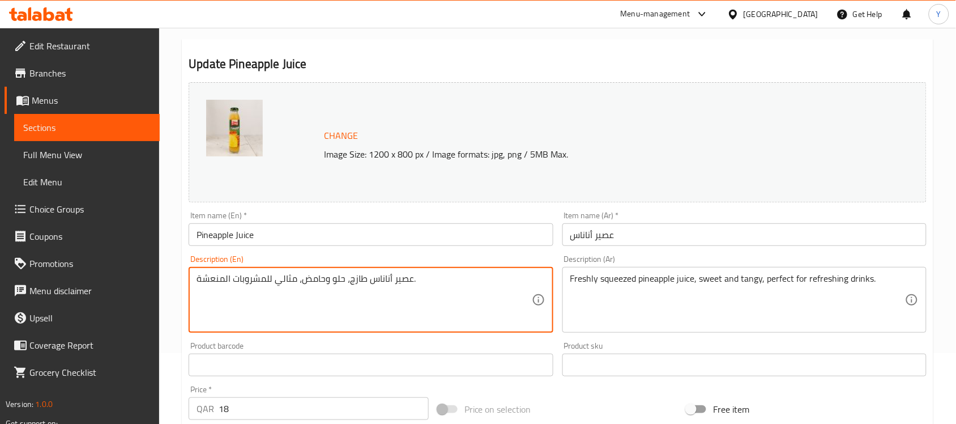
click at [459, 270] on div "عصير أناناس طازج، حلو وحامض، مثالي للمشروبات المنعشة. Description (En)" at bounding box center [371, 300] width 364 height 66
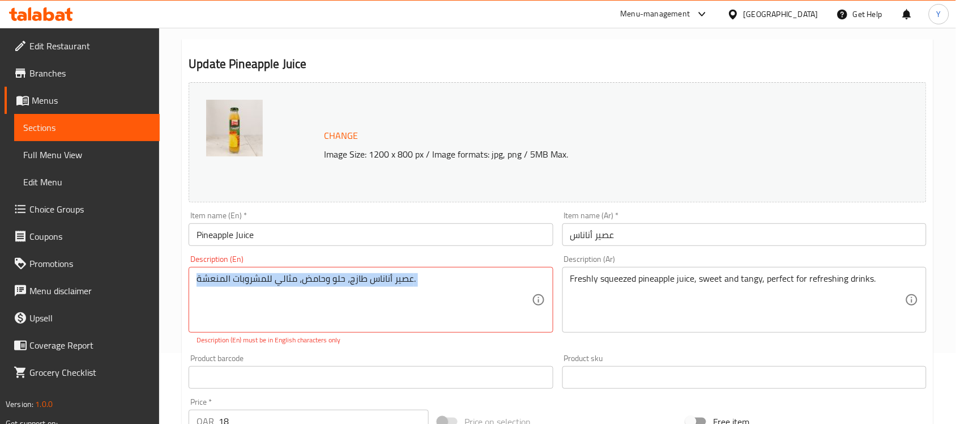
click at [459, 270] on div "عصير أناناس طازج، حلو وحامض، مثالي للمشروبات المنعشة. Description (En)" at bounding box center [371, 300] width 364 height 66
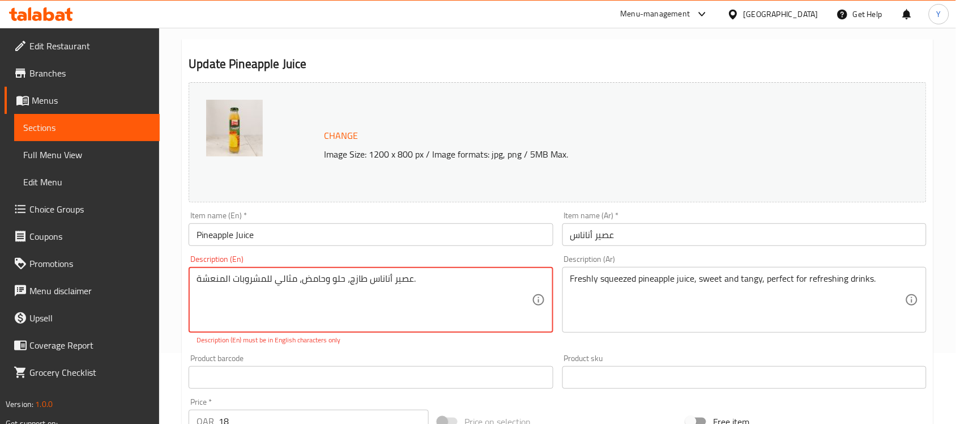
click at [456, 286] on textarea "عصير أناناس طازج، حلو وحامض، مثالي للمشروبات المنعشة." at bounding box center [363, 300] width 335 height 54
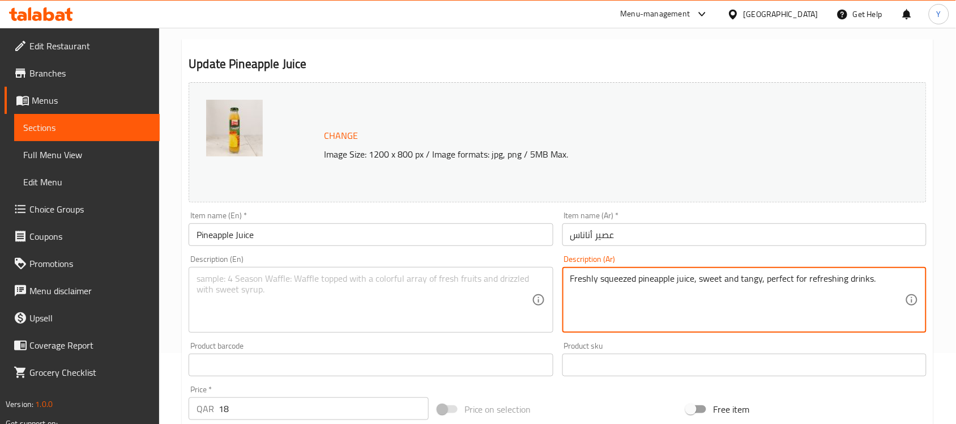
paste textarea "عصير أناناس طازج، حلو وحامض، مثالي للمشروبات المنعشة."
click at [858, 271] on div "Freshly squeezed pineapple juice, sweet and tangy, perfect for refreshing drink…" at bounding box center [744, 300] width 364 height 66
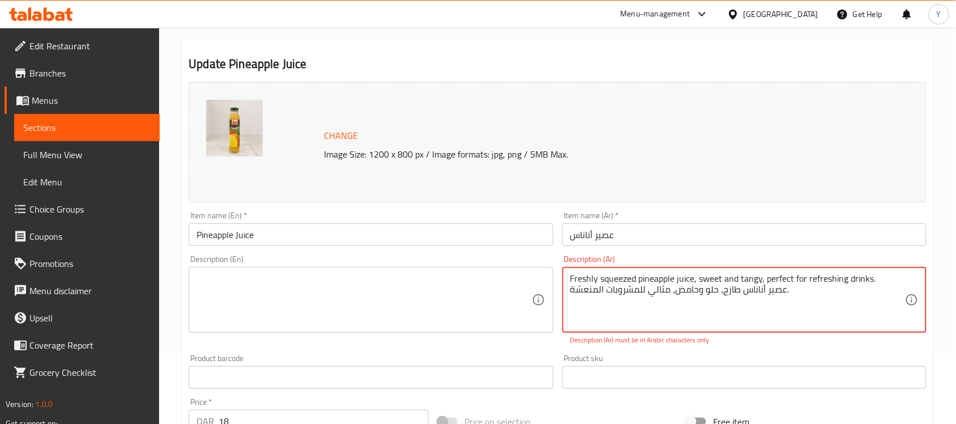
click at [858, 271] on div "Freshly squeezed pineapple juice, sweet and tangy, perfect for refreshing drink…" at bounding box center [744, 300] width 364 height 66
click at [844, 277] on textarea "Freshly squeezed pineapple juice, sweet and tangy, perfect for refreshing drink…" at bounding box center [737, 300] width 335 height 54
type textarea "عصير أناناس طازج، حلو وحامض، مثالي للمشروبات المنعشة."
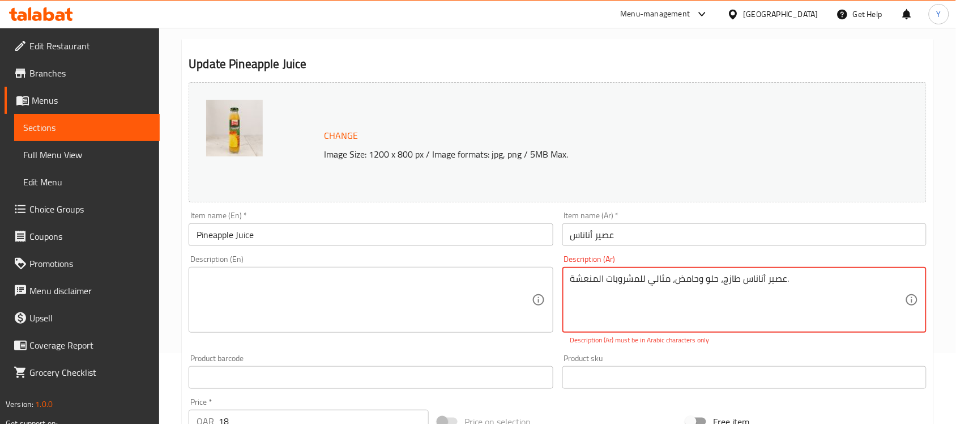
click at [411, 279] on textarea at bounding box center [363, 300] width 335 height 54
paste textarea "Freshly squeezed pineapple juice, sweet and tangy, perfect for refreshing drink…"
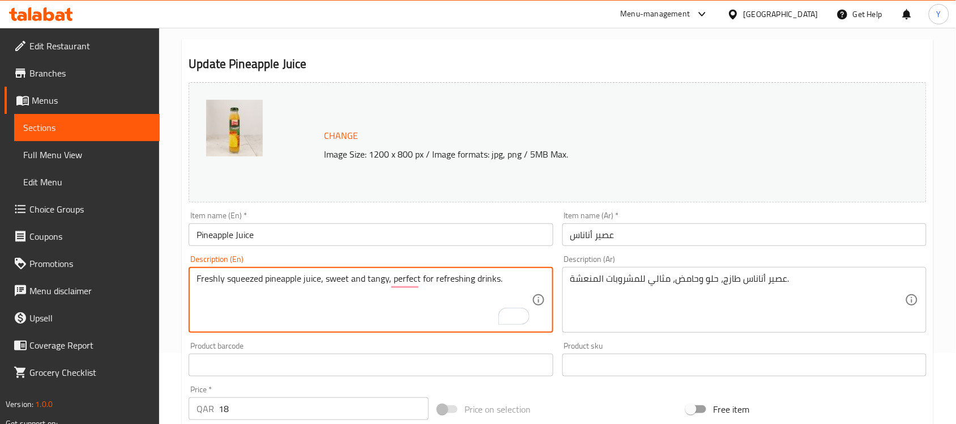
type textarea "Freshly squeezed pineapple juice, sweet and tangy, perfect for refreshing drink…"
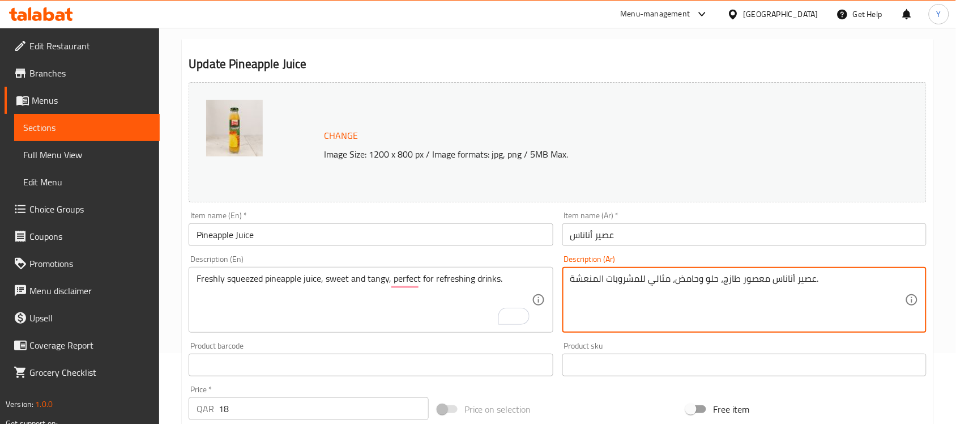
type textarea "عصير أناناس معصور طازج، حلو وحامض، مثالي للمشروبات المنعشة."
click at [554, 229] on div "Item name (En)   * Pineapple Juice Item name (En) *" at bounding box center [370, 229] width 373 height 44
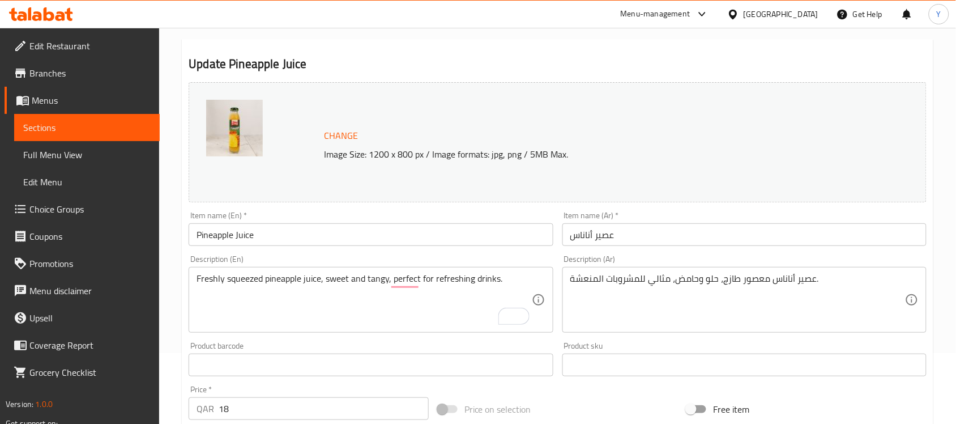
click at [541, 238] on input "Pineapple Juice" at bounding box center [371, 234] width 364 height 23
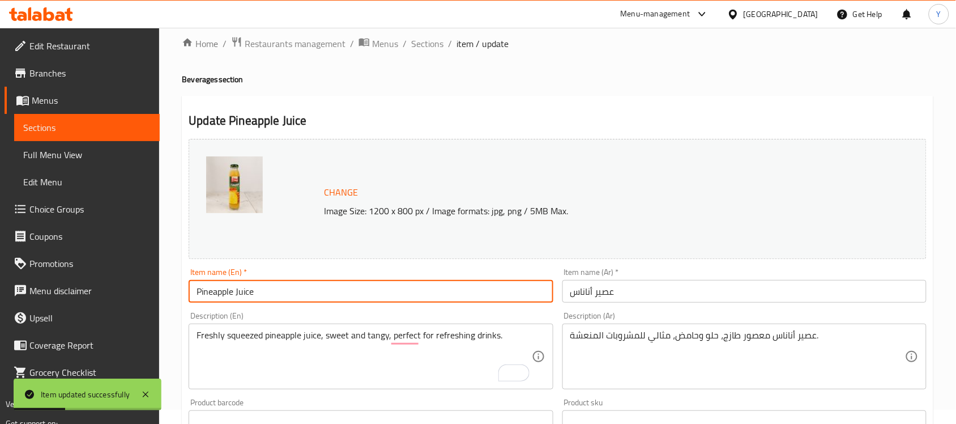
scroll to position [0, 0]
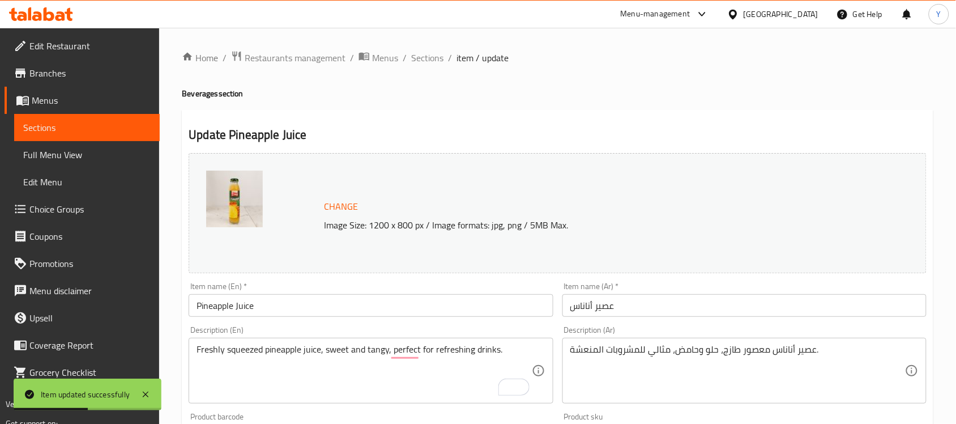
click at [436, 66] on div "Home / Restaurants management / Menus / Sections / item / update Beverages sect…" at bounding box center [557, 421] width 751 height 743
click at [434, 62] on span "Sections" at bounding box center [427, 58] width 32 height 14
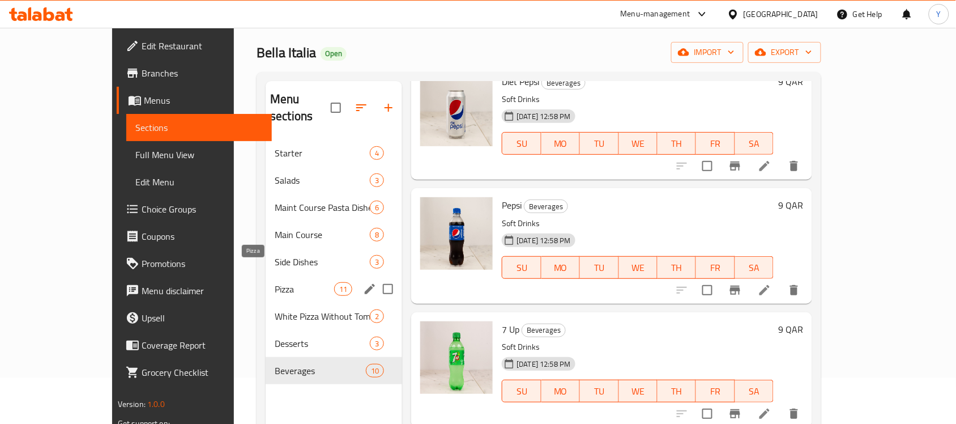
scroll to position [71, 0]
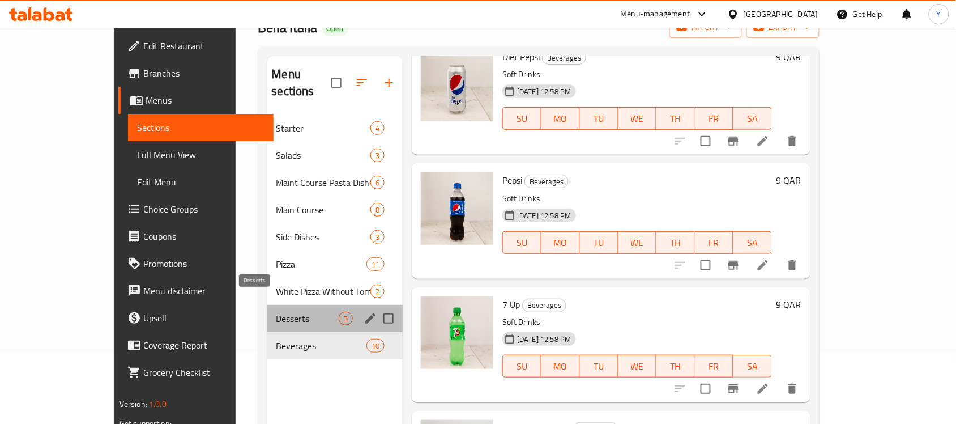
click at [276, 311] on span "Desserts" at bounding box center [307, 318] width 63 height 14
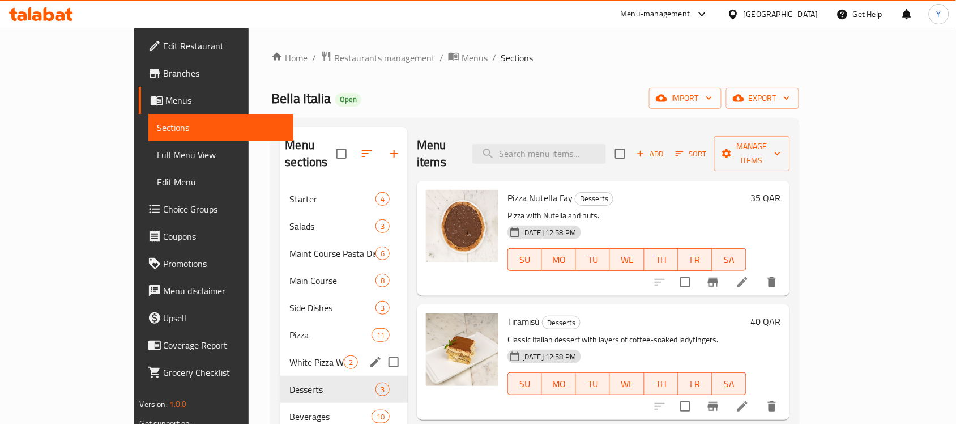
click at [289, 355] on span "White Pizza Without Tomato Sauce" at bounding box center [316, 362] width 54 height 14
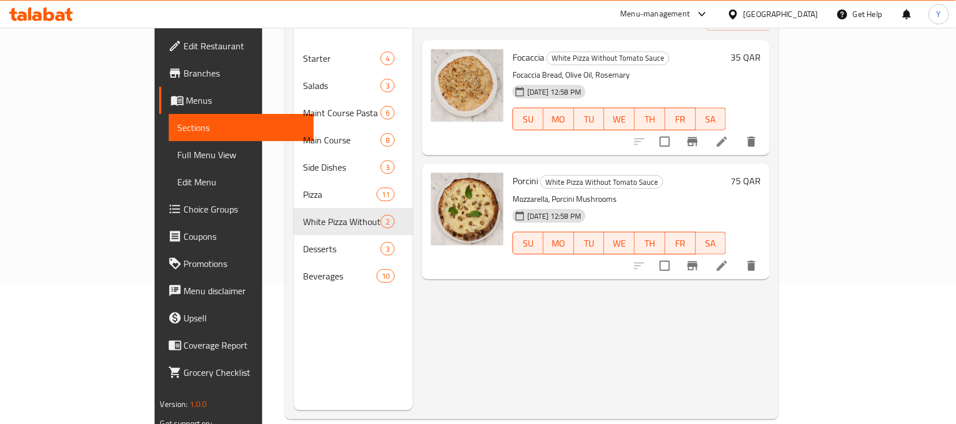
scroll to position [142, 0]
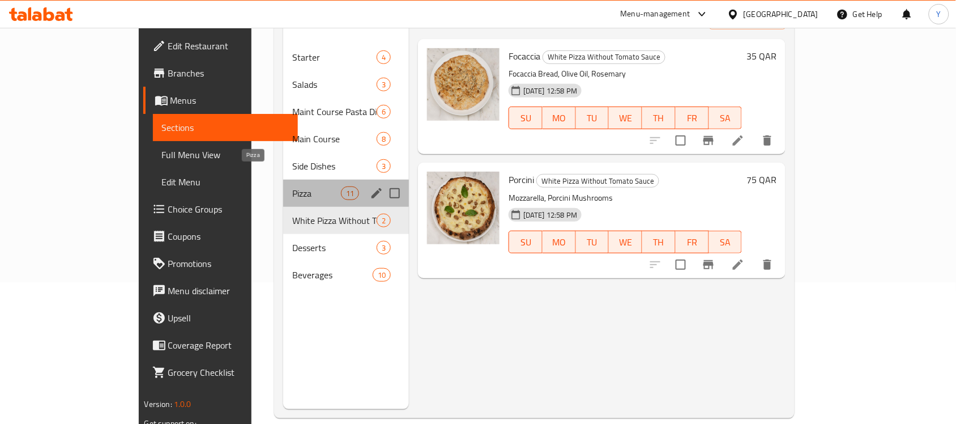
click at [292, 186] on span "Pizza" at bounding box center [316, 193] width 48 height 14
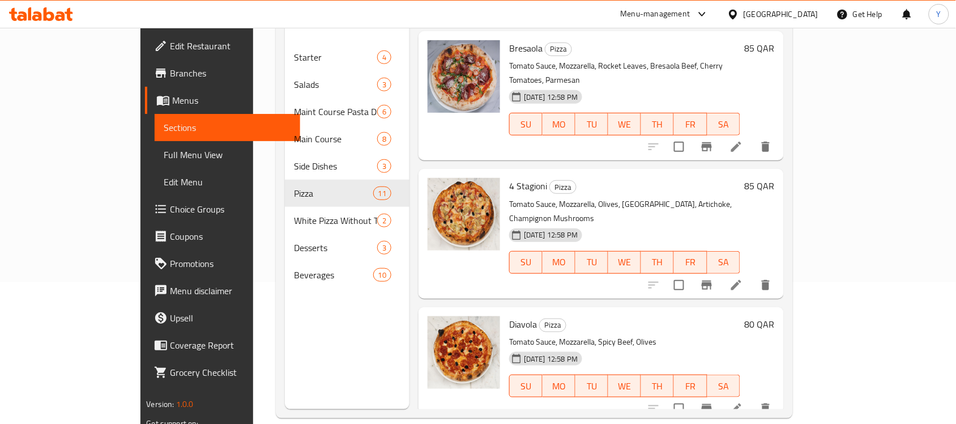
scroll to position [964, 0]
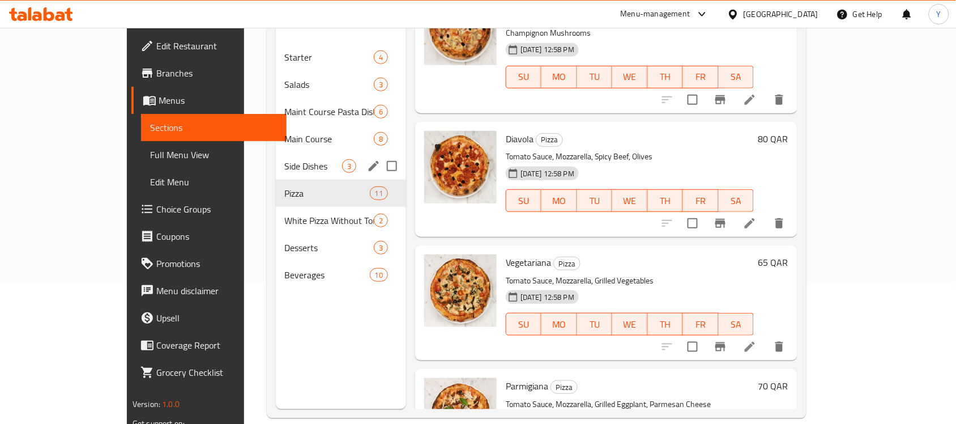
click at [296, 159] on span "Side Dishes" at bounding box center [313, 166] width 57 height 14
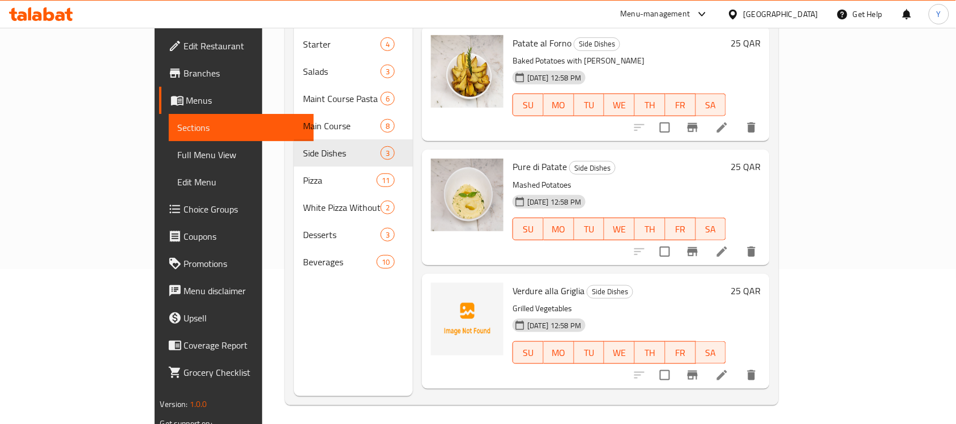
scroll to position [159, 0]
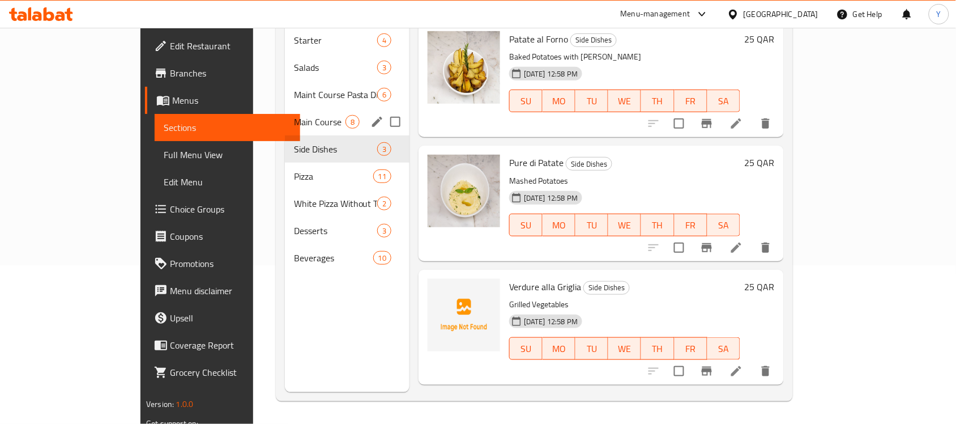
click at [294, 115] on span "Main Course" at bounding box center [320, 122] width 52 height 14
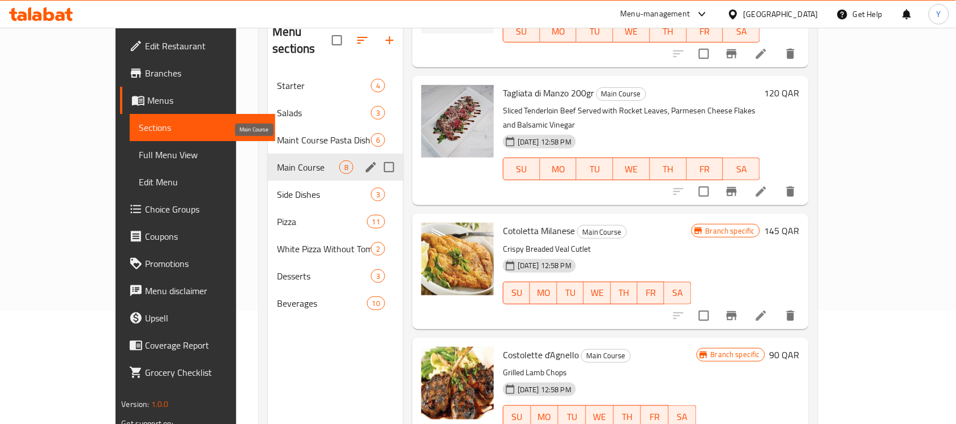
scroll to position [88, 0]
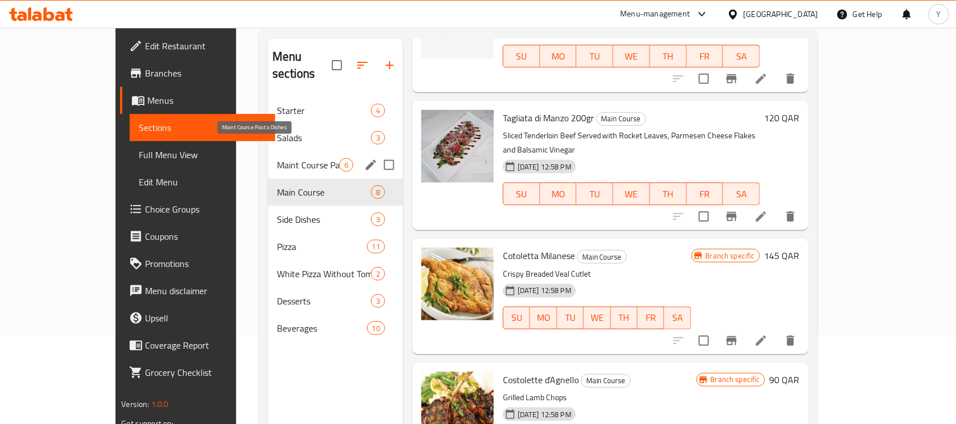
click at [277, 158] on span "Maint Course Pasta Dishes" at bounding box center [308, 165] width 62 height 14
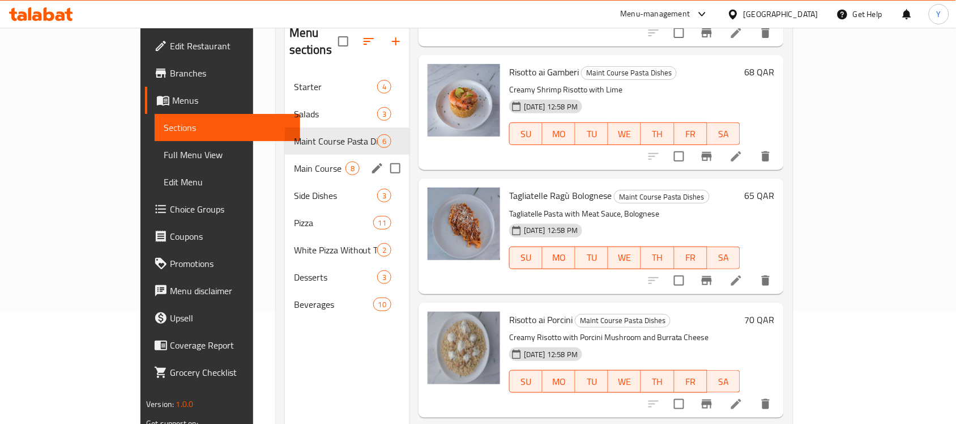
scroll to position [18, 0]
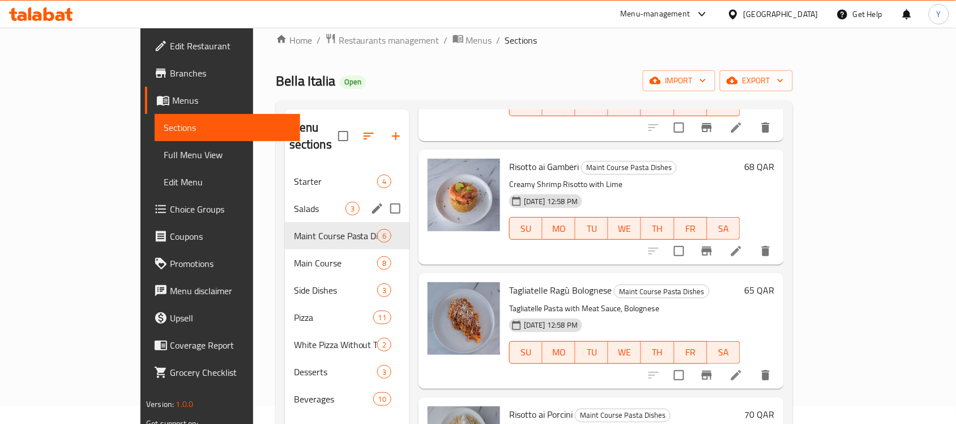
click at [285, 199] on div "Salads 3" at bounding box center [347, 208] width 125 height 27
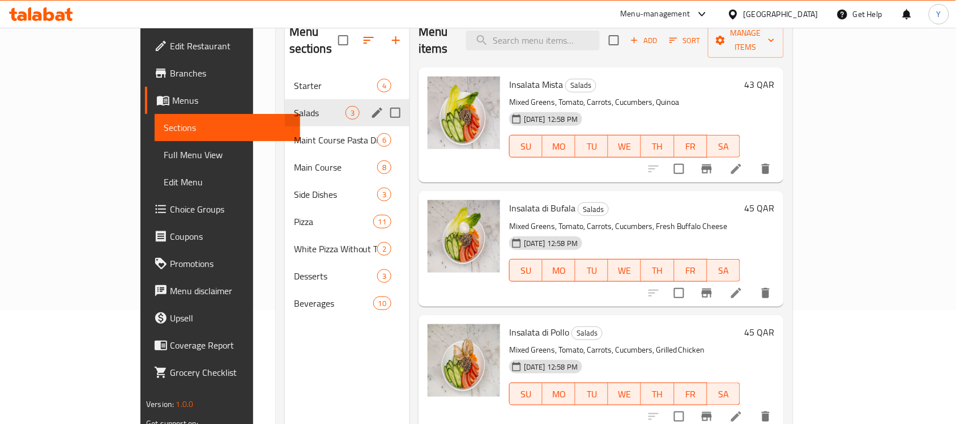
scroll to position [88, 0]
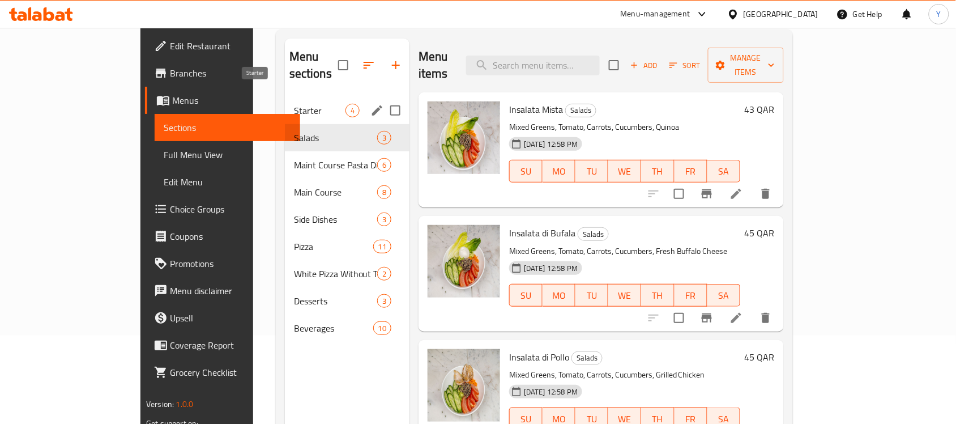
click at [294, 104] on span "Starter" at bounding box center [320, 111] width 52 height 14
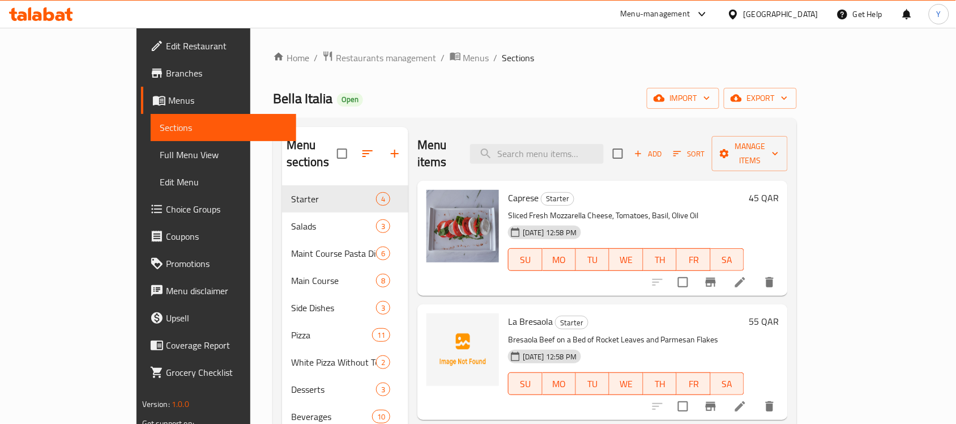
click at [160, 153] on span "Full Menu View" at bounding box center [223, 155] width 127 height 14
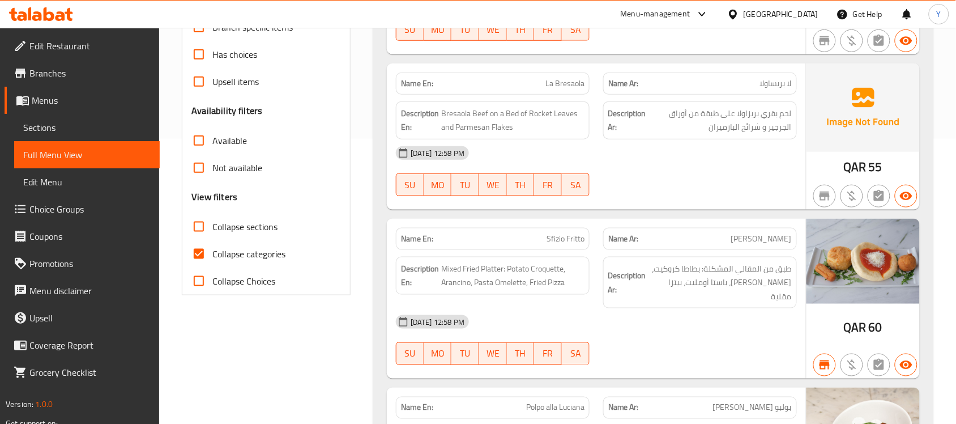
scroll to position [354, 0]
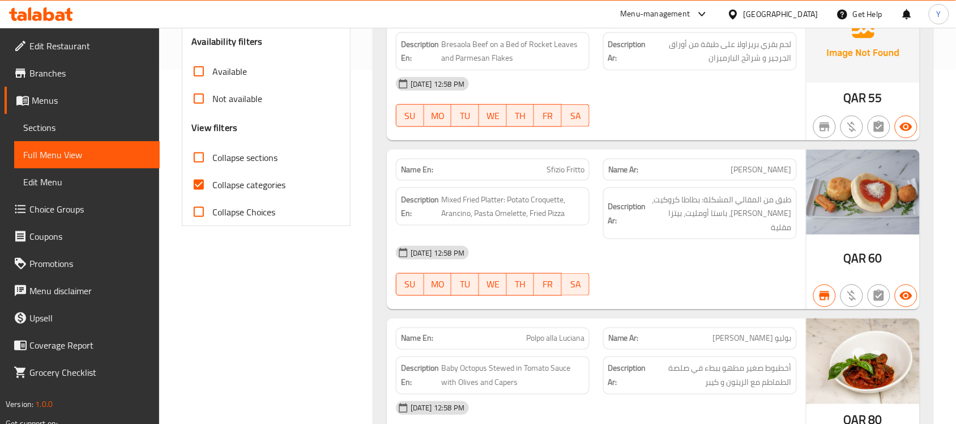
click at [285, 190] on span "Collapse categories" at bounding box center [248, 185] width 73 height 14
click at [212, 190] on input "Collapse categories" at bounding box center [198, 184] width 27 height 27
checkbox input "false"
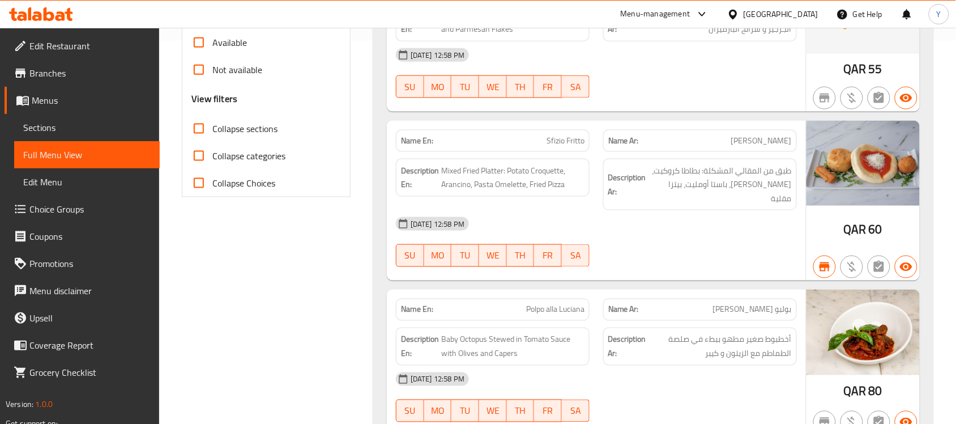
scroll to position [0, 0]
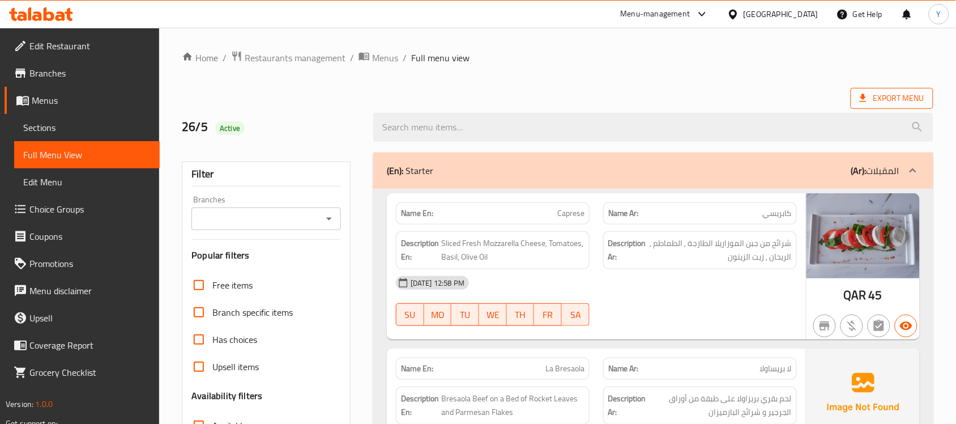
click at [901, 89] on span "Export Menu" at bounding box center [891, 98] width 83 height 21
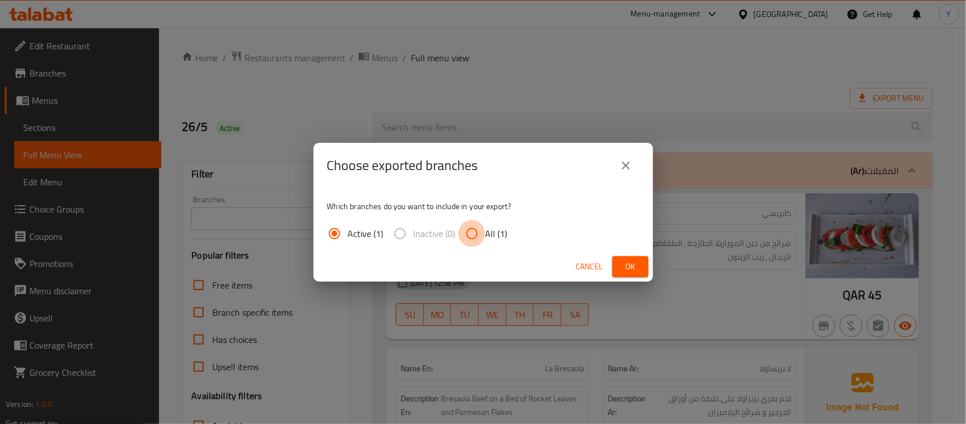
click at [477, 228] on input "All (1)" at bounding box center [472, 233] width 27 height 27
radio input "true"
click at [640, 267] on button "Ok" at bounding box center [631, 266] width 36 height 21
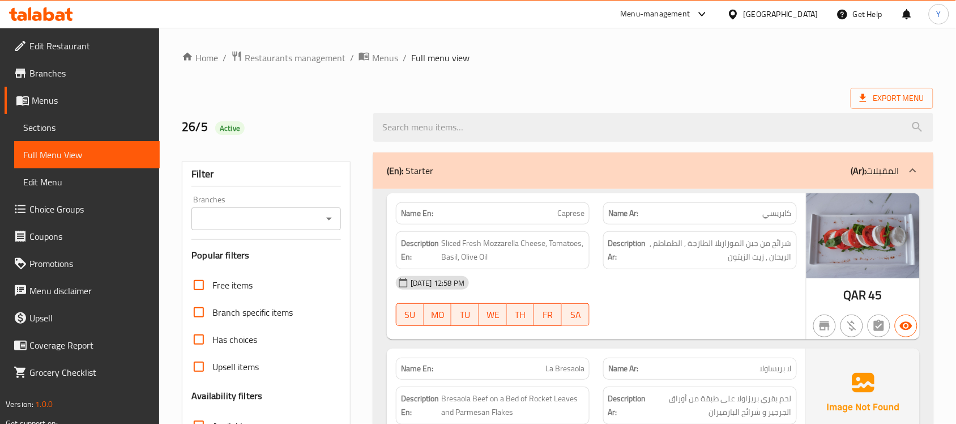
click at [743, 17] on div at bounding box center [735, 14] width 16 height 12
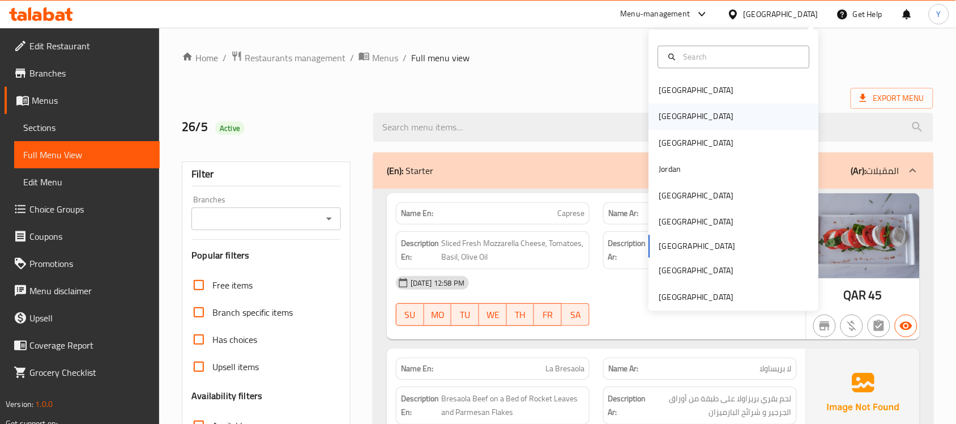
click at [675, 118] on div "[GEOGRAPHIC_DATA]" at bounding box center [696, 117] width 93 height 26
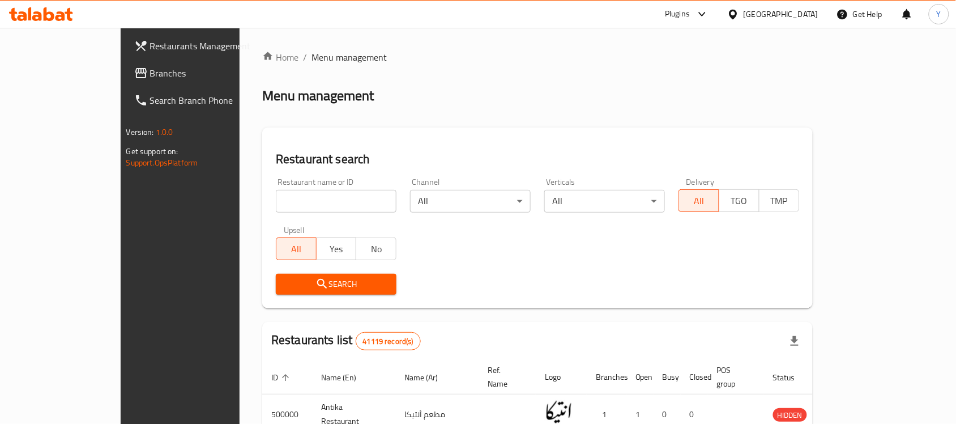
click at [293, 196] on input "search" at bounding box center [336, 201] width 121 height 23
paste input "699794"
type input "699794"
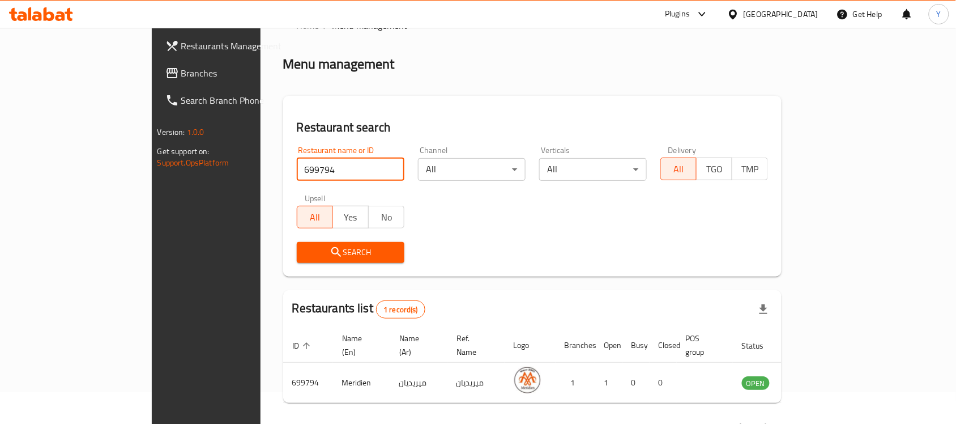
scroll to position [59, 0]
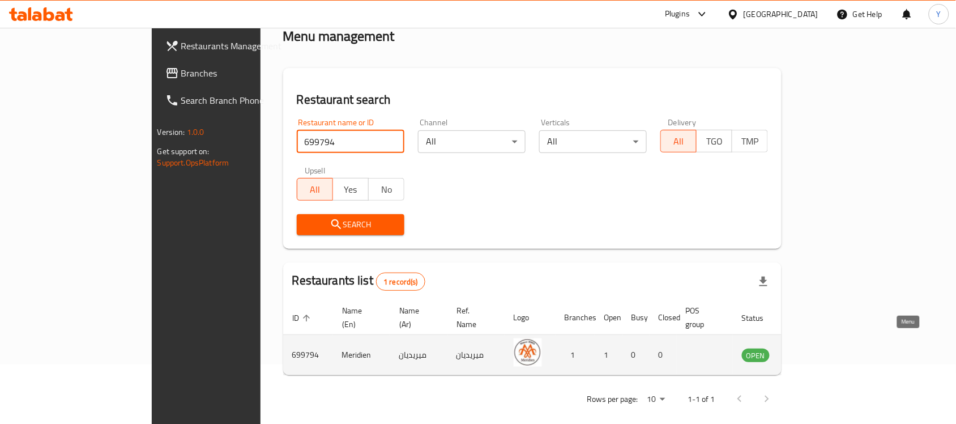
click at [814, 350] on icon "enhanced table" at bounding box center [808, 355] width 12 height 10
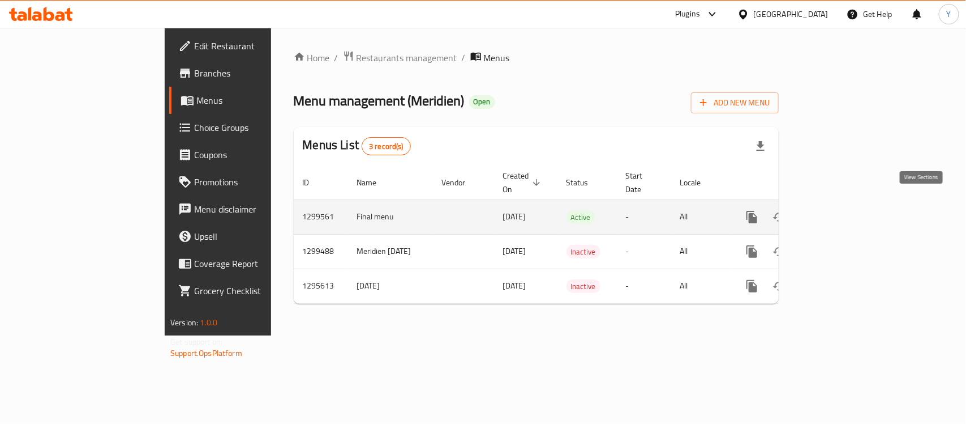
click at [841, 210] on icon "enhanced table" at bounding box center [834, 217] width 14 height 14
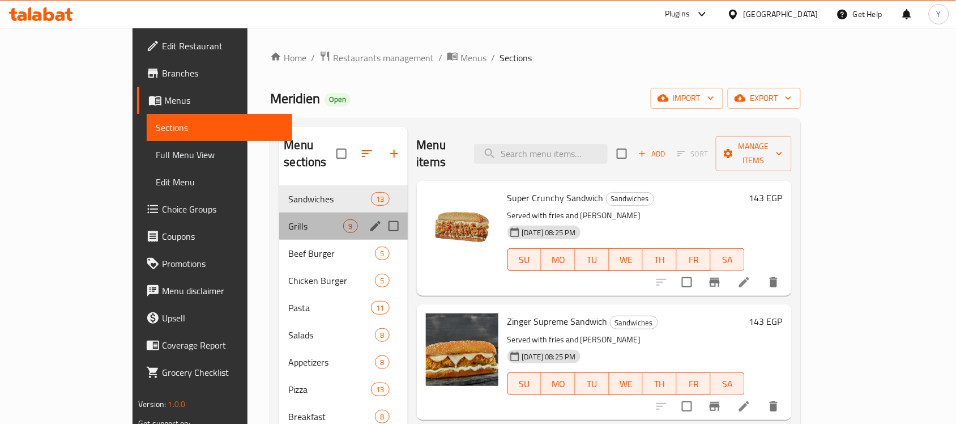
click at [279, 218] on div "Grills 9" at bounding box center [343, 225] width 128 height 27
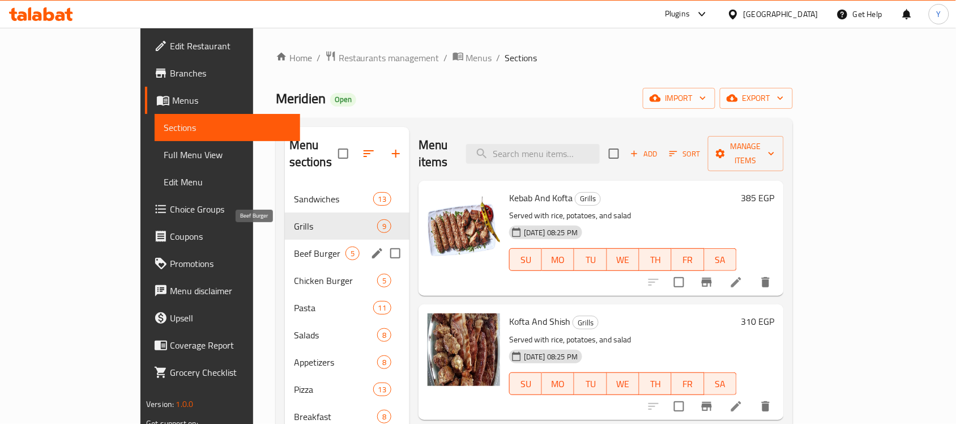
click at [294, 246] on span "Beef Burger" at bounding box center [320, 253] width 52 height 14
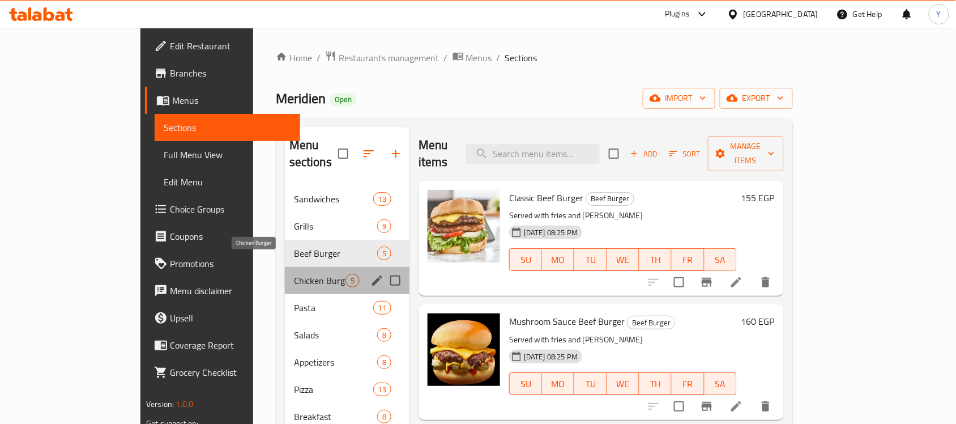
click at [294, 273] on span "Chicken Burger" at bounding box center [320, 280] width 52 height 14
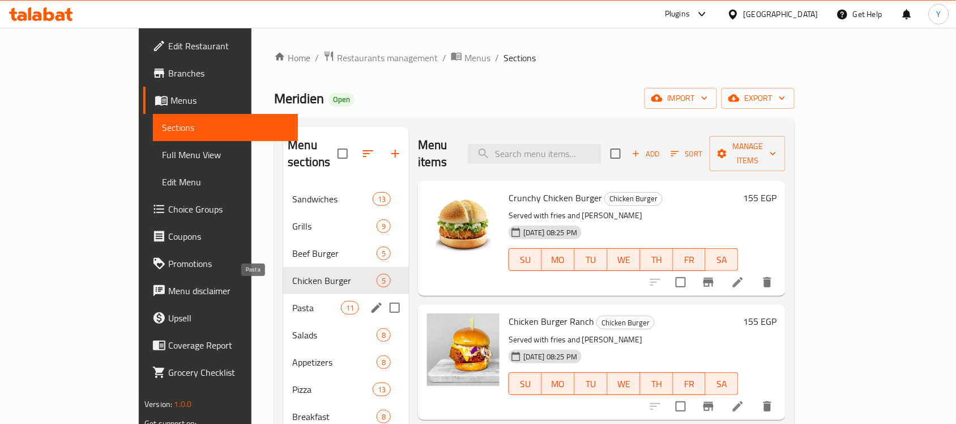
click at [292, 301] on span "Pasta" at bounding box center [316, 308] width 48 height 14
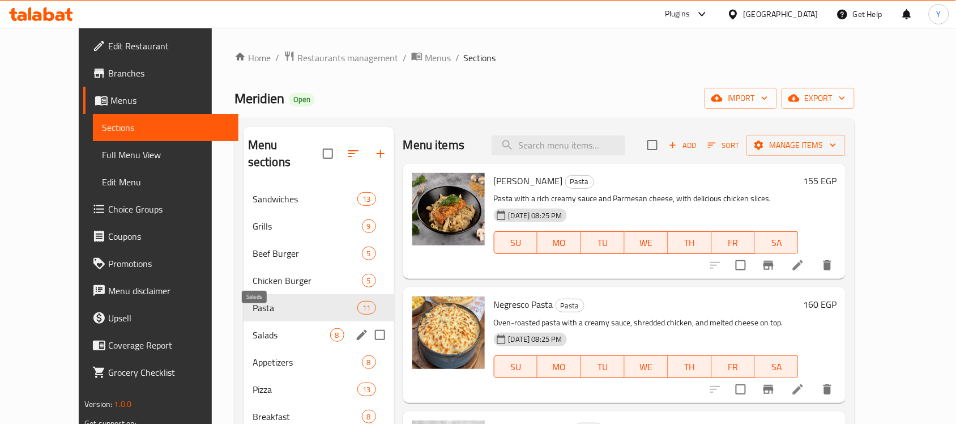
click at [253, 328] on span "Salads" at bounding box center [292, 335] width 78 height 14
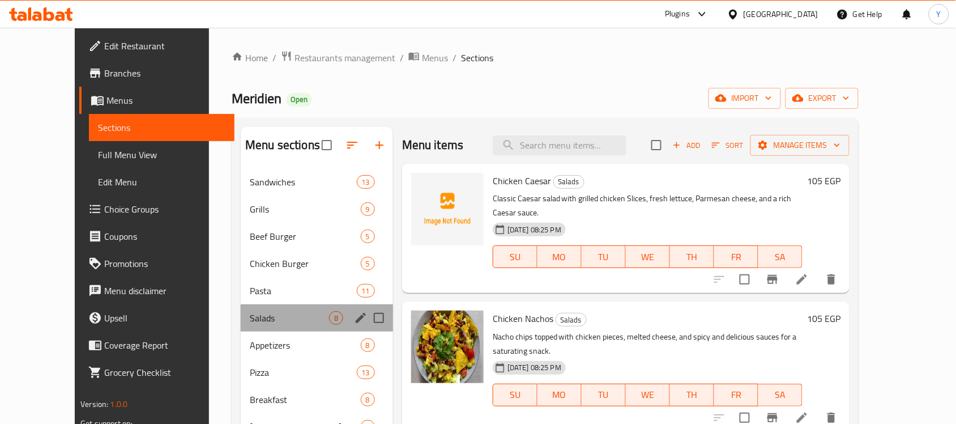
click at [250, 330] on div "Salads 8" at bounding box center [317, 317] width 152 height 27
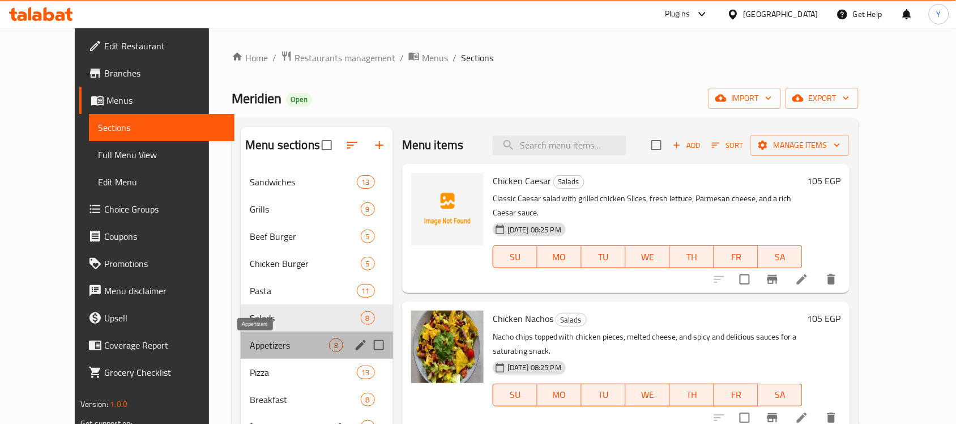
click at [250, 341] on span "Appetizers" at bounding box center [289, 345] width 79 height 14
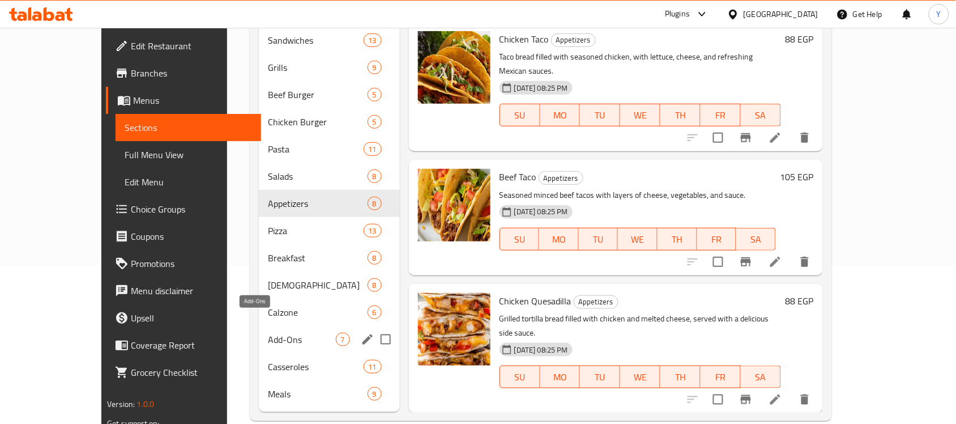
scroll to position [160, 0]
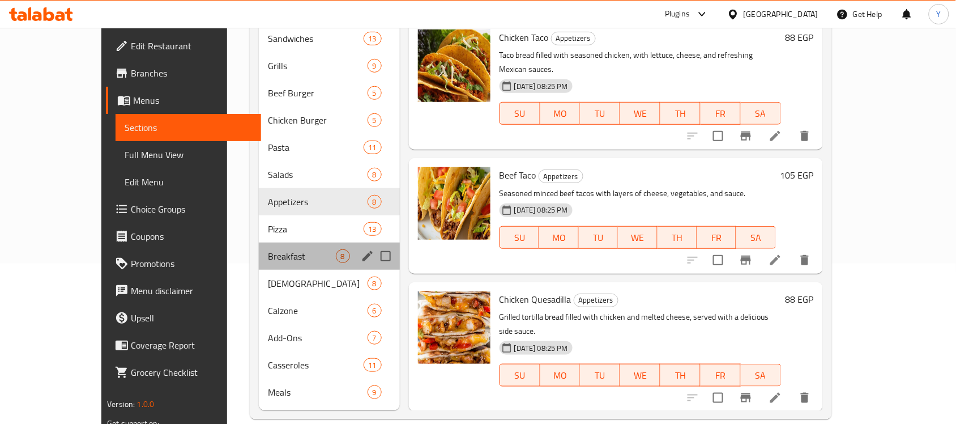
click at [264, 242] on div "Breakfast 8" at bounding box center [329, 255] width 141 height 27
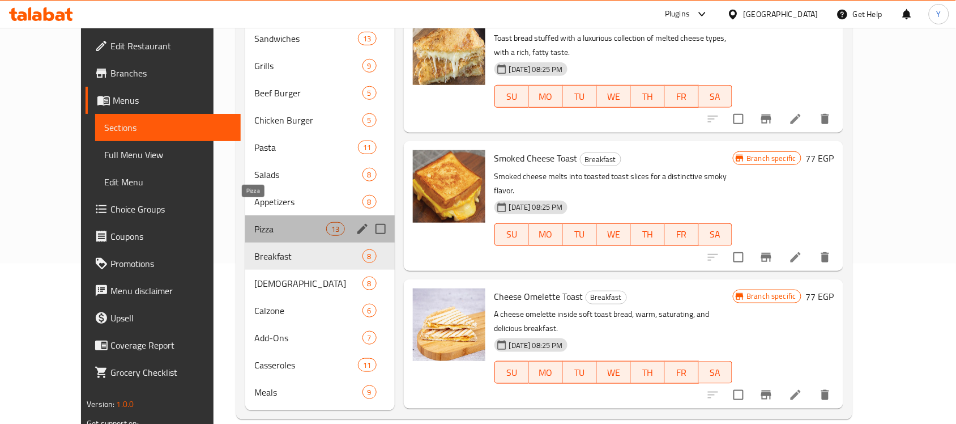
click at [255, 222] on span "Pizza" at bounding box center [290, 229] width 72 height 14
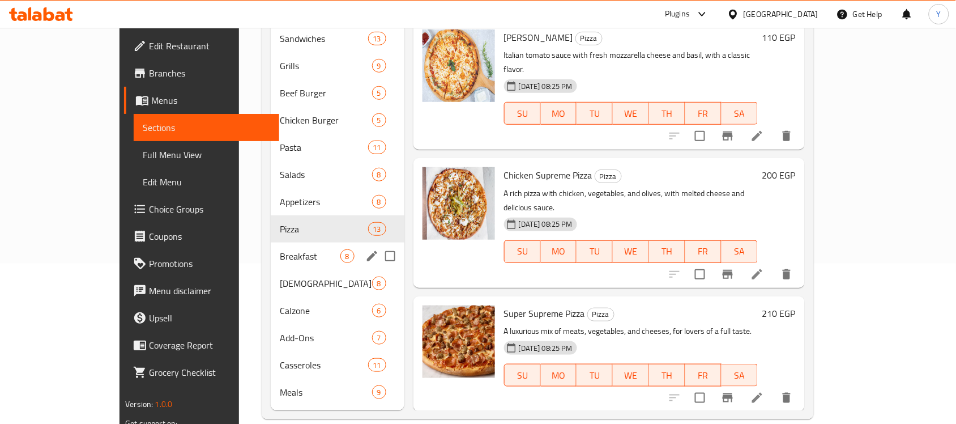
click at [271, 250] on div "Breakfast 8" at bounding box center [338, 255] width 134 height 27
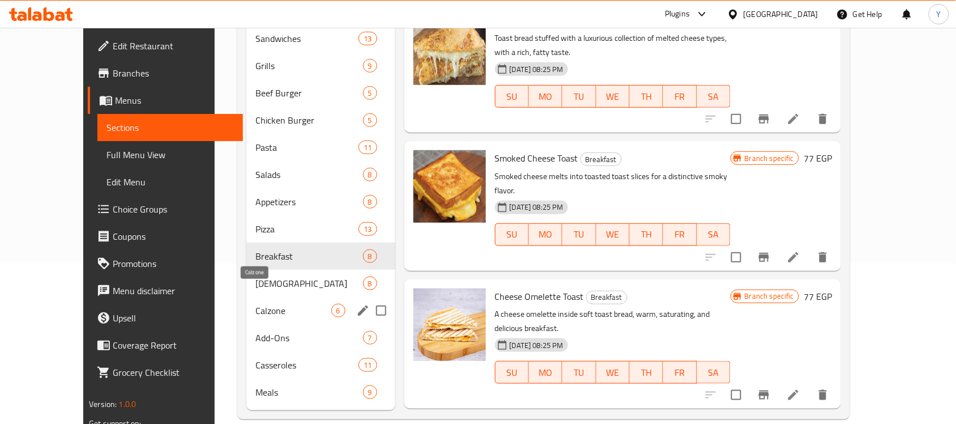
click at [255, 303] on span "Calzone" at bounding box center [292, 310] width 75 height 14
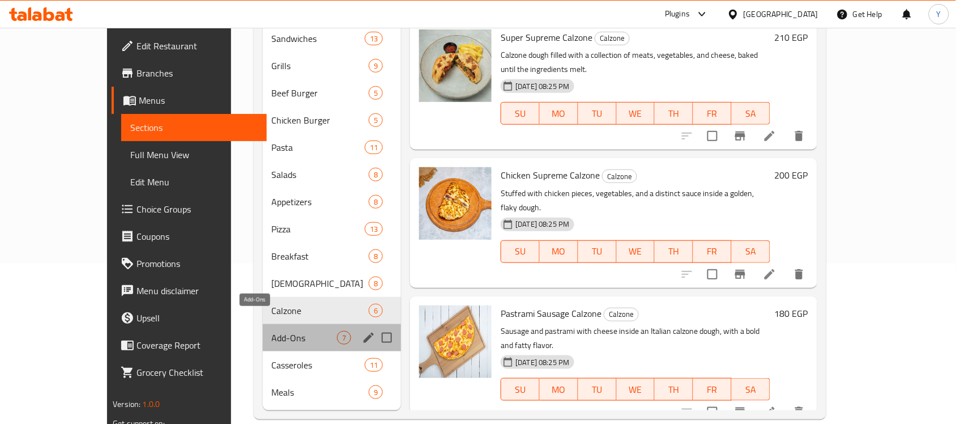
click at [272, 331] on span "Add-Ons" at bounding box center [305, 338] width 66 height 14
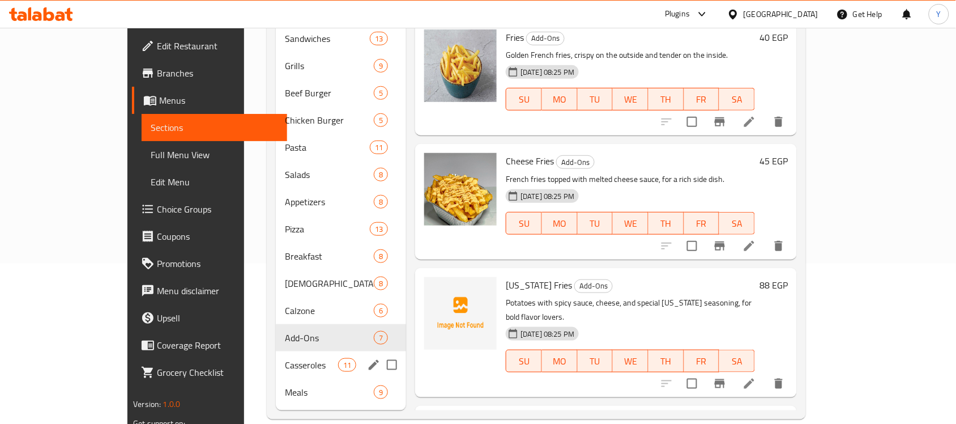
click at [276, 358] on div "Casseroles 11" at bounding box center [341, 364] width 130 height 27
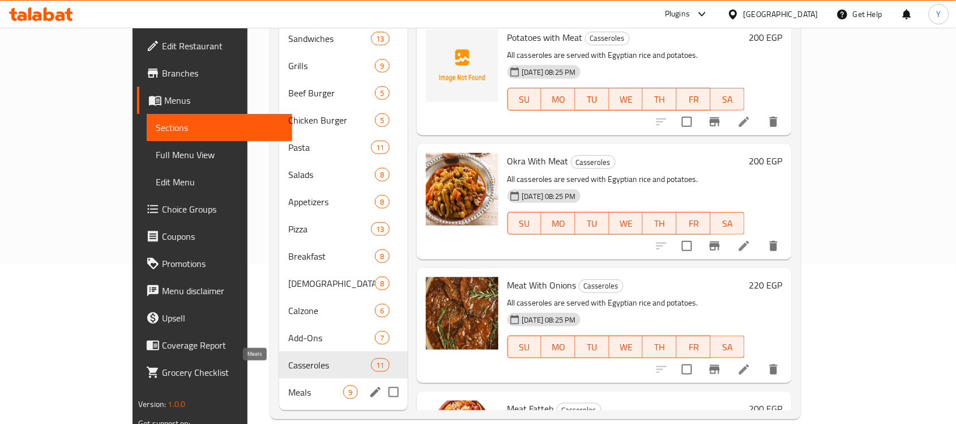
click at [288, 385] on span "Meals" at bounding box center [315, 392] width 55 height 14
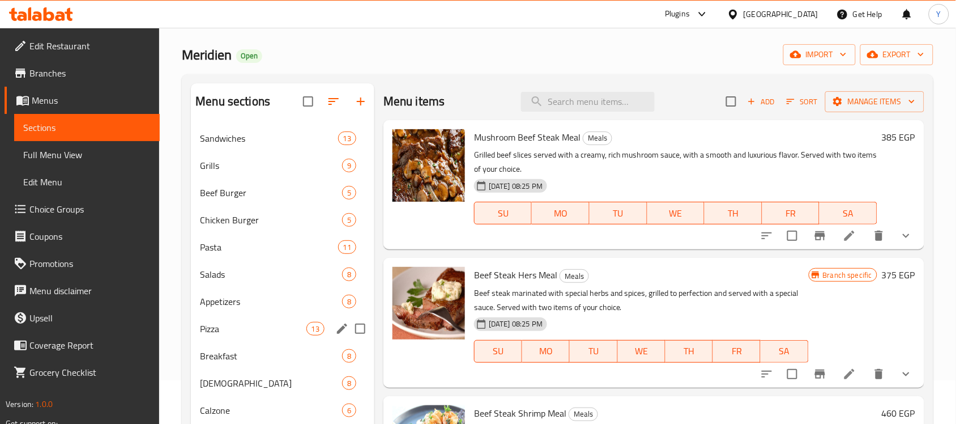
scroll to position [19, 0]
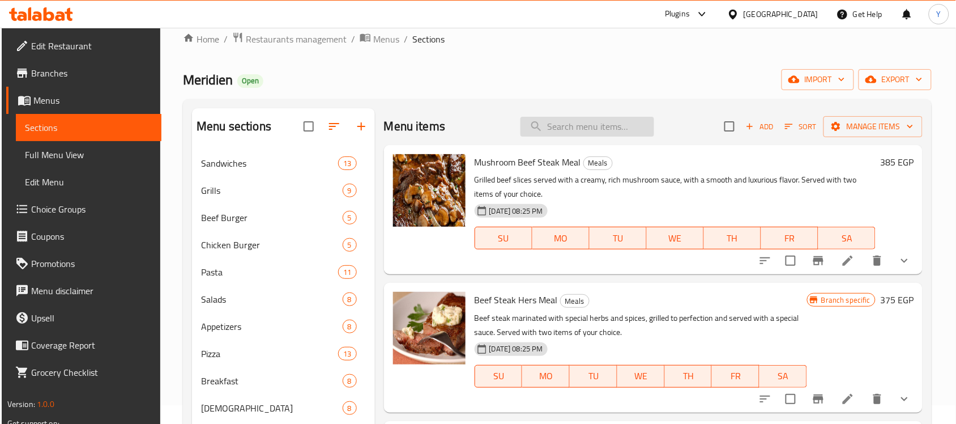
click at [570, 130] on input "search" at bounding box center [587, 127] width 134 height 20
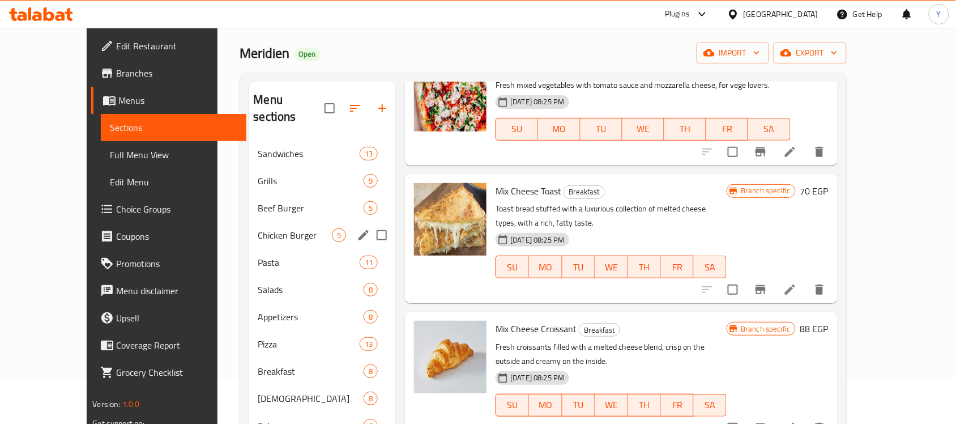
scroll to position [142, 0]
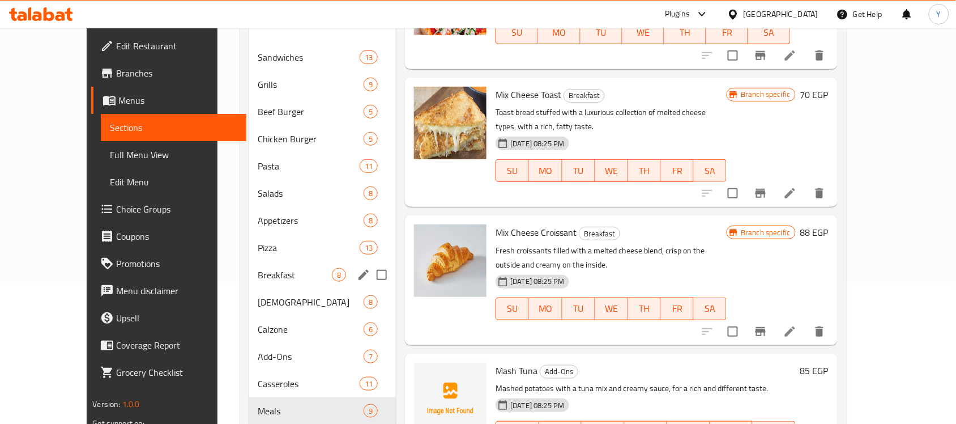
type input "mix"
click at [258, 268] on span "Breakfast" at bounding box center [295, 275] width 74 height 14
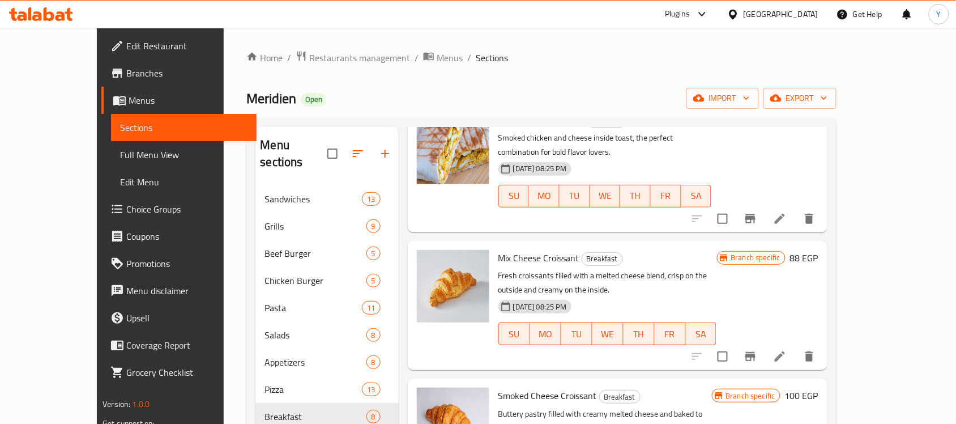
scroll to position [450, 0]
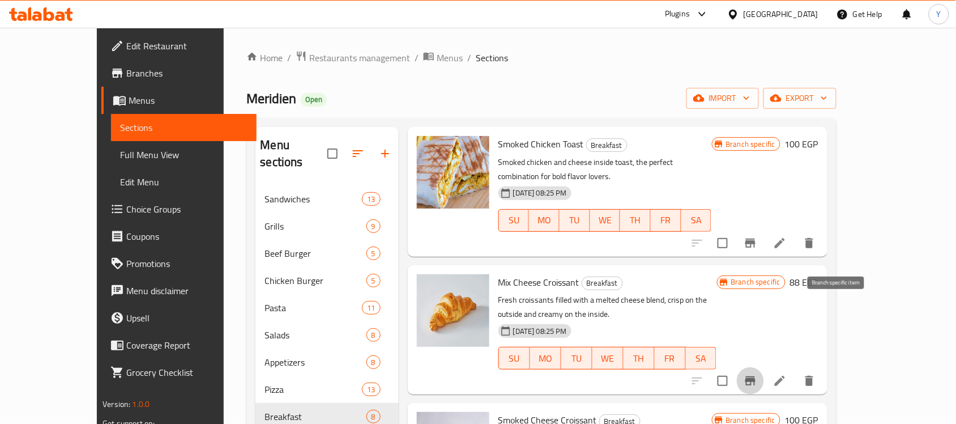
click at [764, 367] on button "Branch-specific-item" at bounding box center [750, 380] width 27 height 27
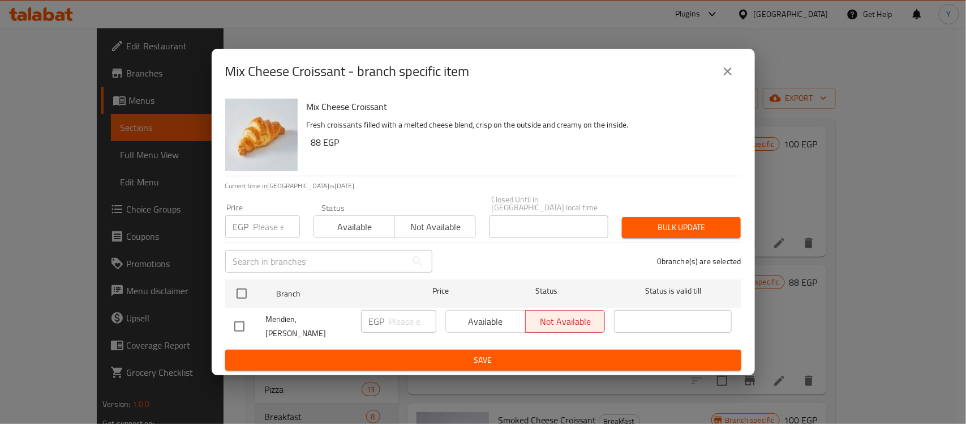
click at [715, 72] on button "close" at bounding box center [728, 71] width 27 height 27
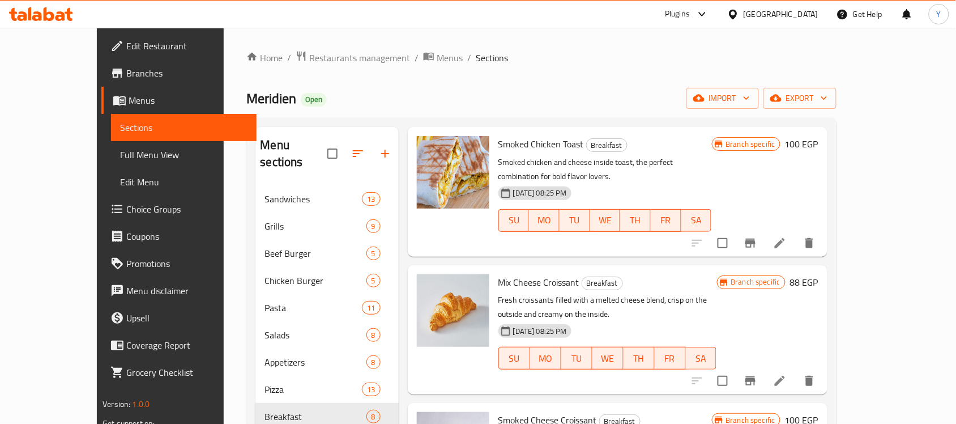
click at [818, 274] on h6 "88 EGP" at bounding box center [804, 282] width 28 height 16
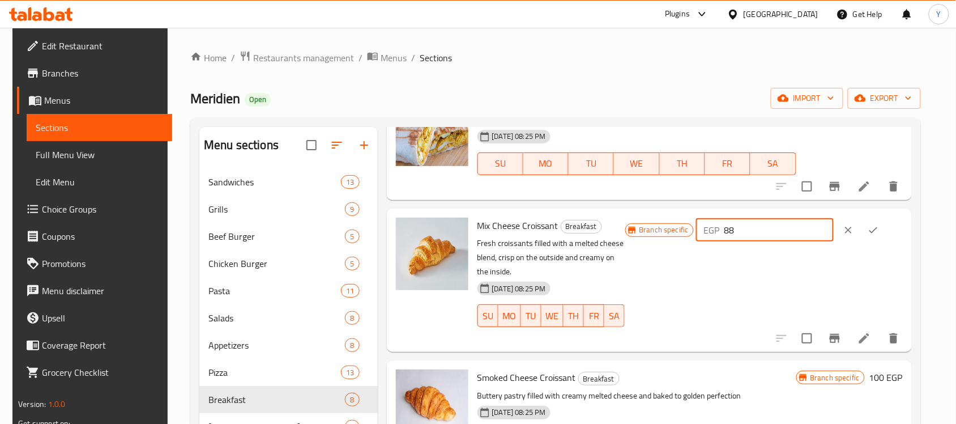
drag, startPoint x: 770, startPoint y: 228, endPoint x: 763, endPoint y: 227, distance: 7.4
click at [763, 227] on input "88" at bounding box center [778, 230] width 109 height 23
click at [692, 63] on ol "Home / Restaurants management / Menus / Sections" at bounding box center [555, 57] width 730 height 15
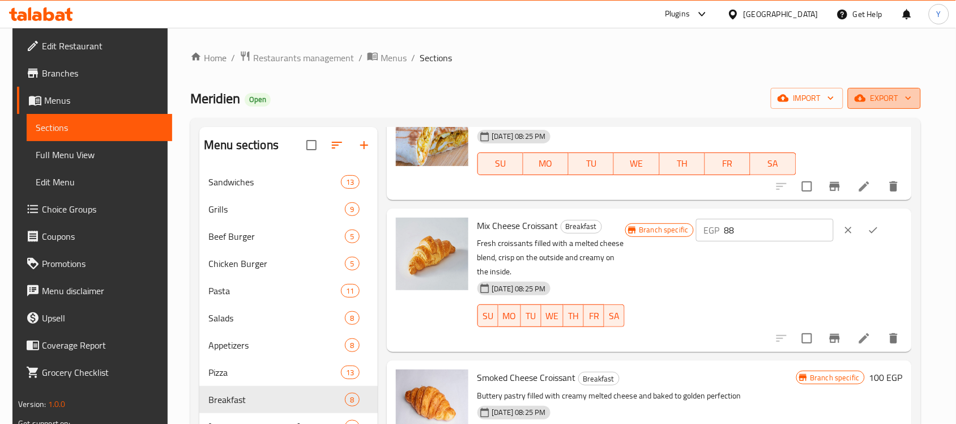
click at [904, 100] on span "export" at bounding box center [884, 98] width 55 height 14
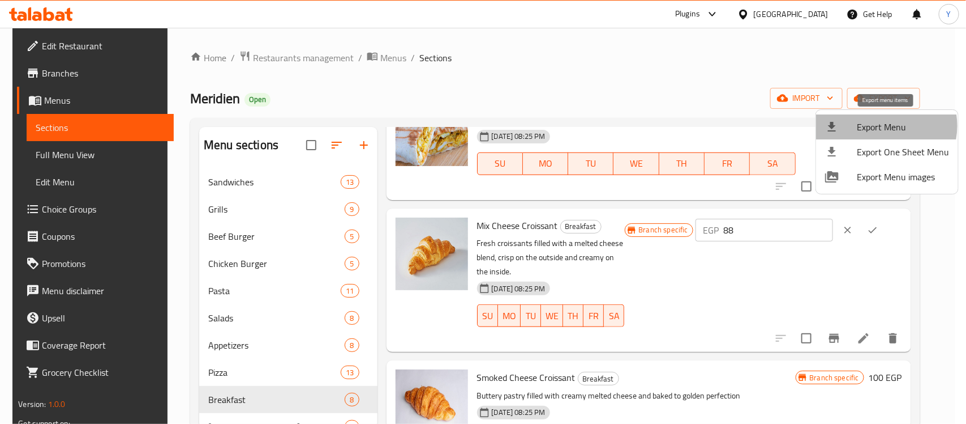
click at [881, 126] on span "Export Menu" at bounding box center [903, 127] width 92 height 14
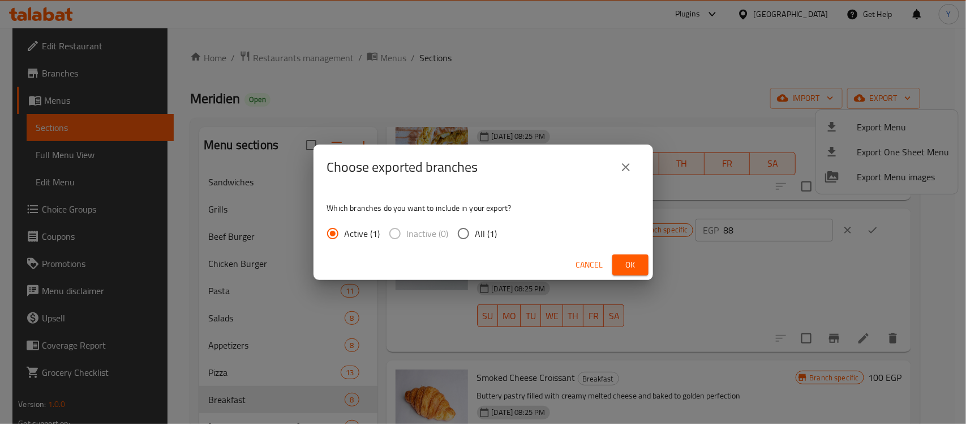
click at [485, 230] on span "All (1)" at bounding box center [487, 233] width 22 height 14
click at [476, 230] on input "All (1)" at bounding box center [464, 233] width 24 height 24
radio input "true"
click at [605, 252] on div "Cancel Ok" at bounding box center [484, 265] width 340 height 30
click at [624, 264] on span "Ok" at bounding box center [631, 265] width 18 height 14
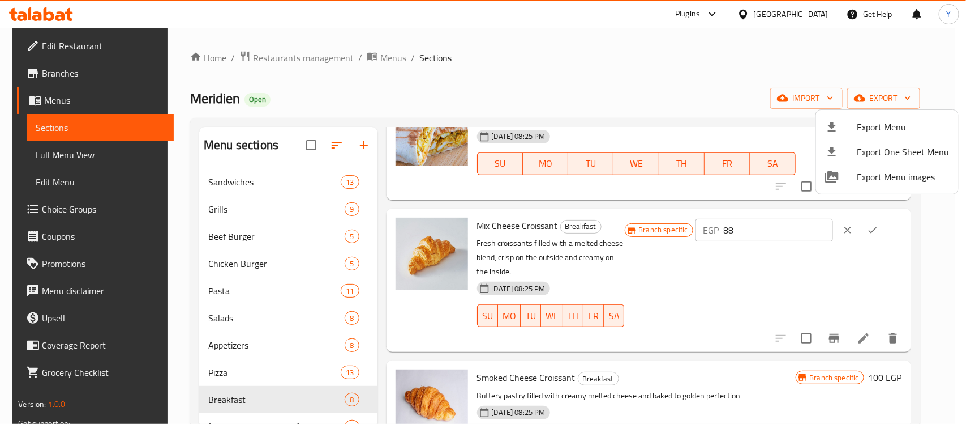
drag, startPoint x: 748, startPoint y: 91, endPoint x: 760, endPoint y: 83, distance: 13.8
click at [748, 91] on div at bounding box center [483, 212] width 966 height 424
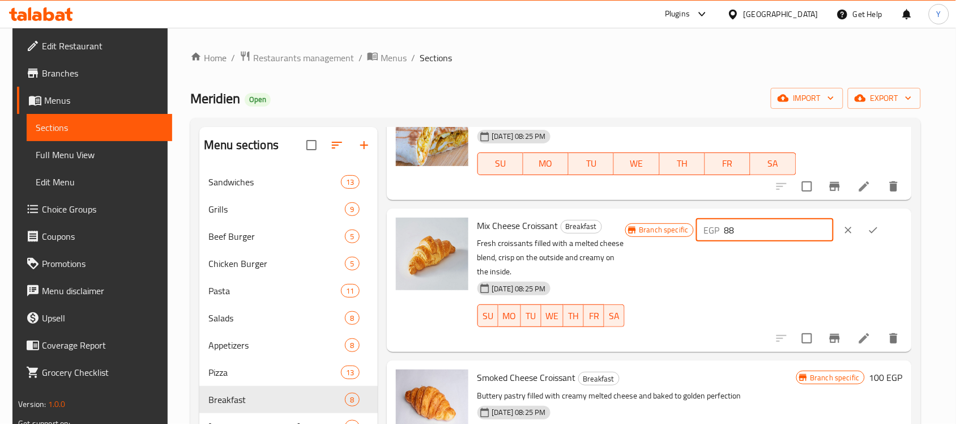
drag, startPoint x: 805, startPoint y: 232, endPoint x: 707, endPoint y: 224, distance: 98.9
click at [707, 224] on div "Branch specific EGP 88 ​" at bounding box center [763, 229] width 277 height 25
type input "95"
click at [852, 230] on icon "clear" at bounding box center [848, 229] width 7 height 7
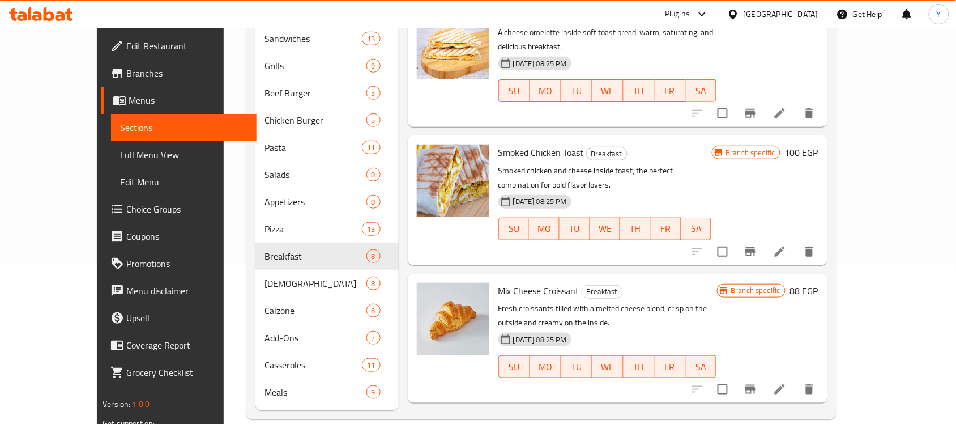
scroll to position [309, 0]
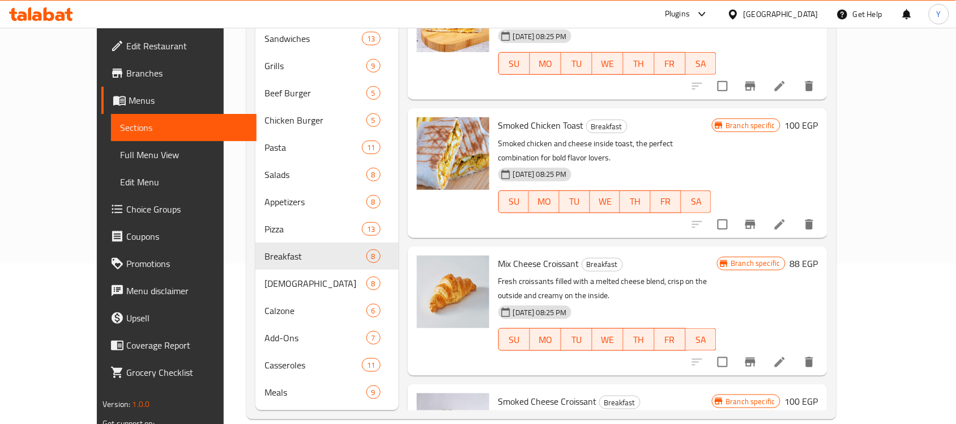
click at [818, 255] on h6 "88 EGP" at bounding box center [804, 263] width 28 height 16
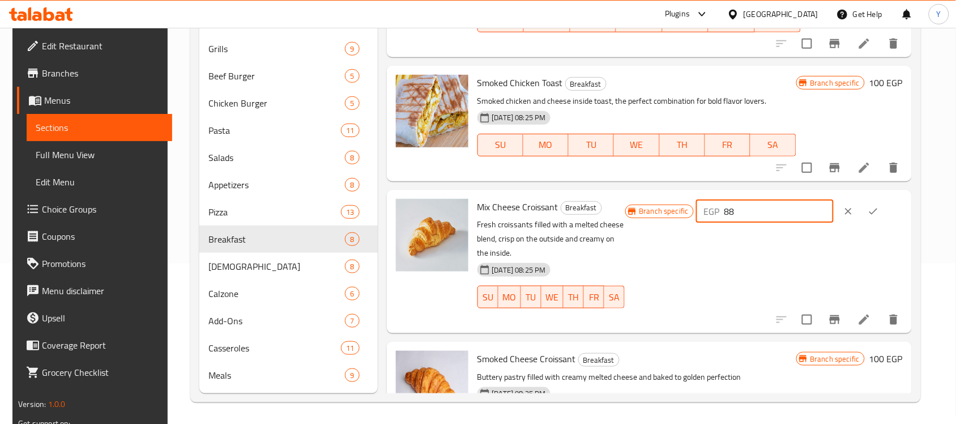
drag, startPoint x: 787, startPoint y: 203, endPoint x: 713, endPoint y: 207, distance: 73.7
click at [713, 207] on div "Branch specific EGP 88 ​" at bounding box center [763, 211] width 277 height 25
type input "95"
click at [880, 217] on button "ok" at bounding box center [873, 211] width 25 height 25
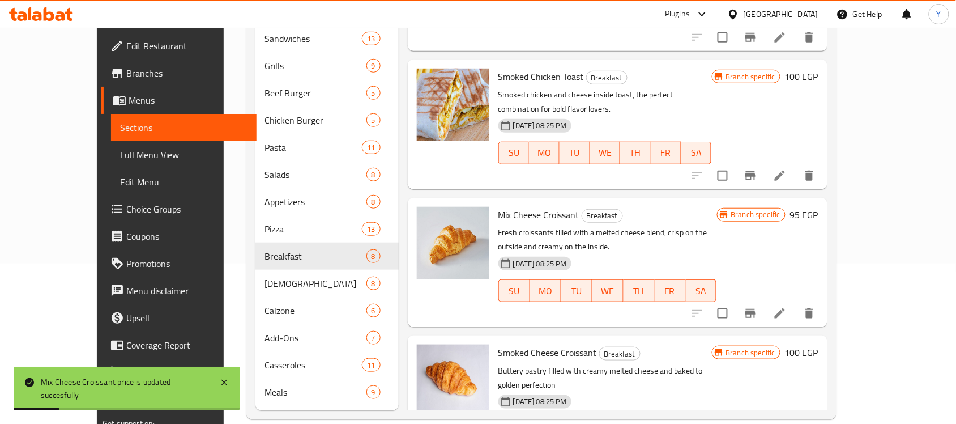
scroll to position [379, 0]
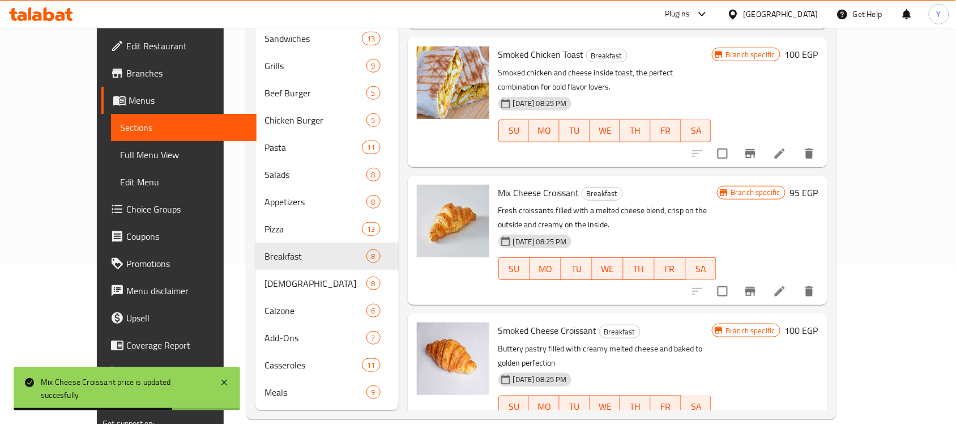
click at [818, 322] on h6 "100 EGP" at bounding box center [801, 330] width 33 height 16
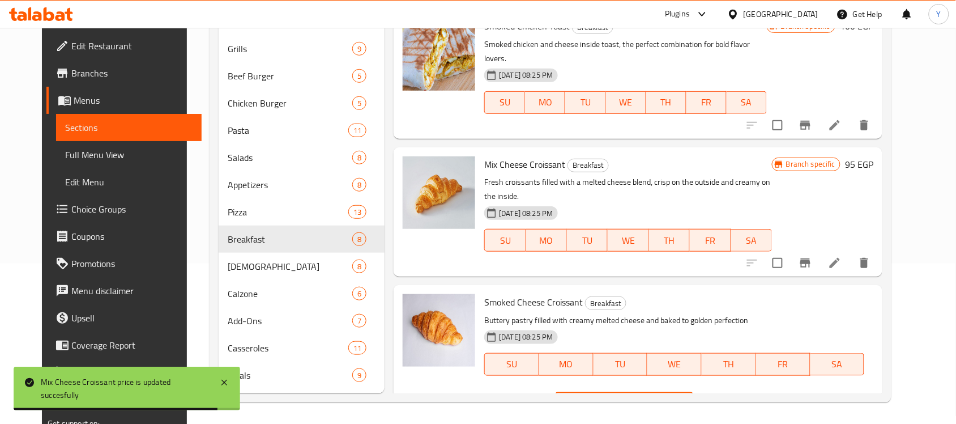
drag, startPoint x: 756, startPoint y: 270, endPoint x: 745, endPoint y: 275, distance: 12.4
click at [693, 392] on div "EGP 100 ​" at bounding box center [624, 403] width 138 height 23
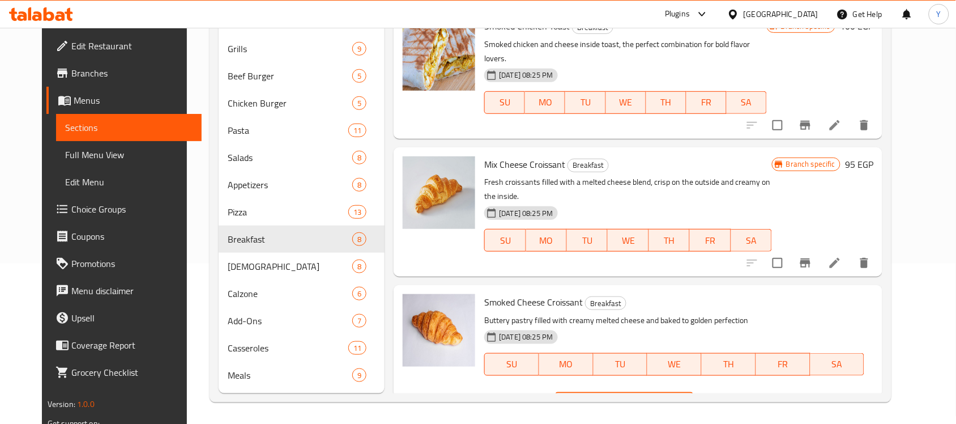
drag, startPoint x: 780, startPoint y: 265, endPoint x: 729, endPoint y: 266, distance: 51.0
click at [693, 392] on div "EGP 100 ​" at bounding box center [624, 403] width 138 height 23
type input "110"
click at [745, 391] on button "ok" at bounding box center [732, 403] width 25 height 25
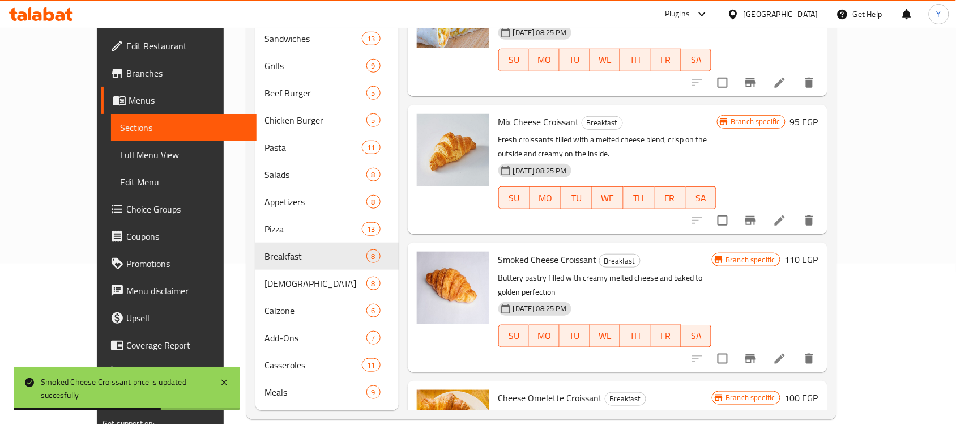
scroll to position [521, 0]
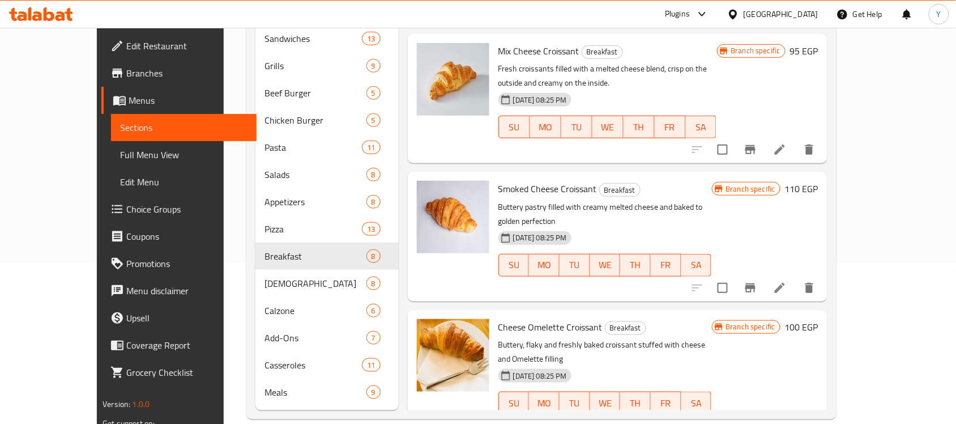
click at [818, 319] on h6 "100 EGP" at bounding box center [801, 327] width 33 height 16
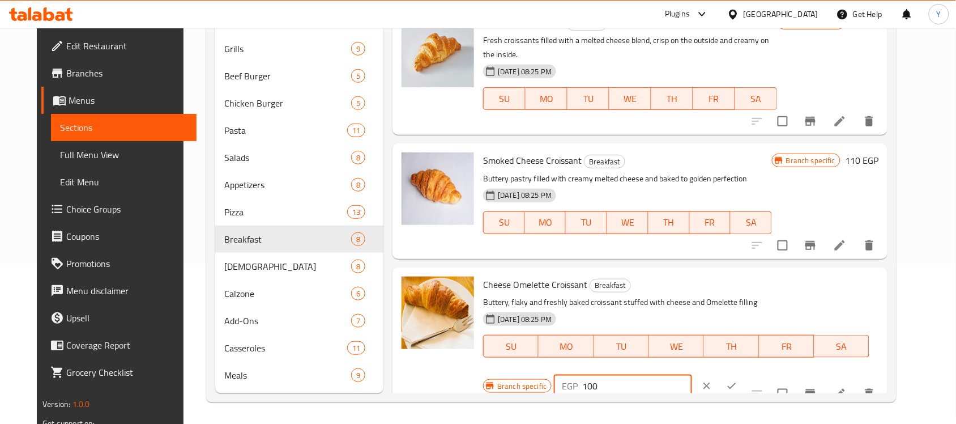
drag, startPoint x: 776, startPoint y: 247, endPoint x: 721, endPoint y: 245, distance: 55.0
click at [691, 374] on div "EGP 100 ​" at bounding box center [623, 385] width 138 height 23
type input "110"
click at [712, 380] on icon "clear" at bounding box center [706, 385] width 11 height 11
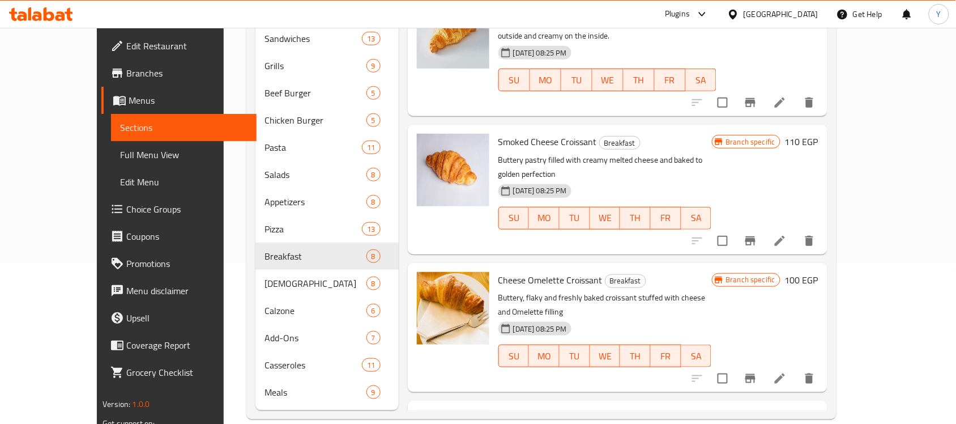
scroll to position [592, 0]
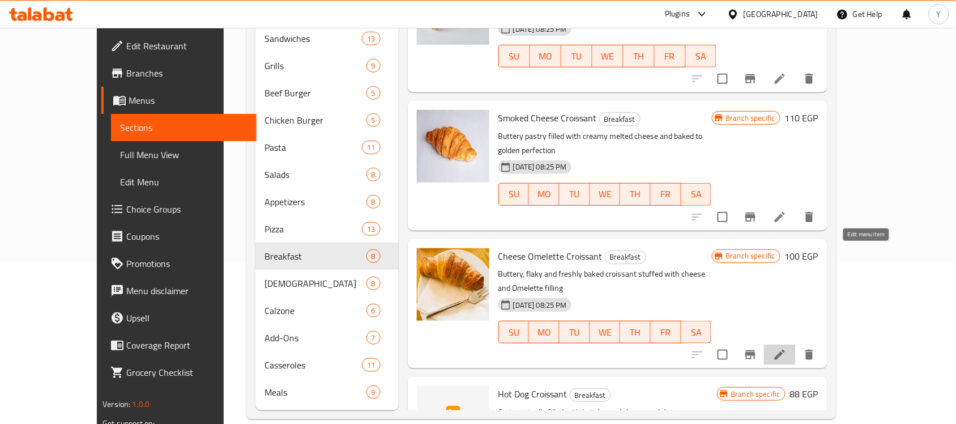
click at [785, 349] on icon at bounding box center [780, 354] width 10 height 10
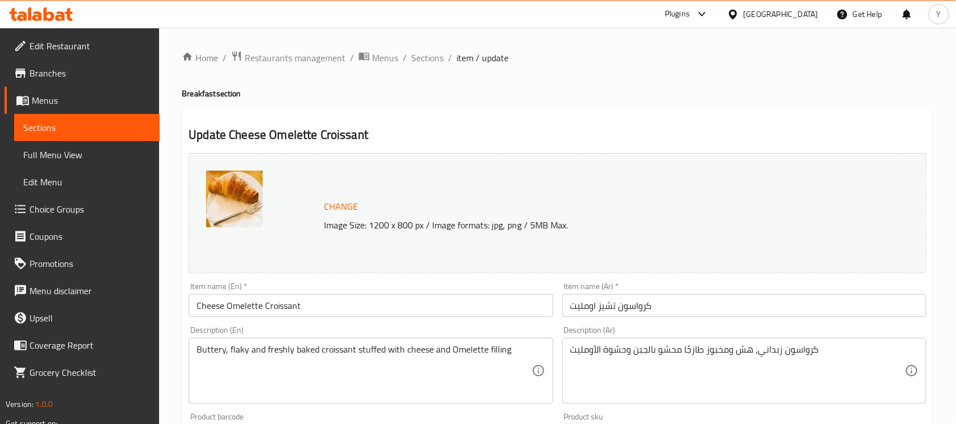
click at [206, 304] on input "Cheese Omelette Croissant" at bounding box center [371, 305] width 364 height 23
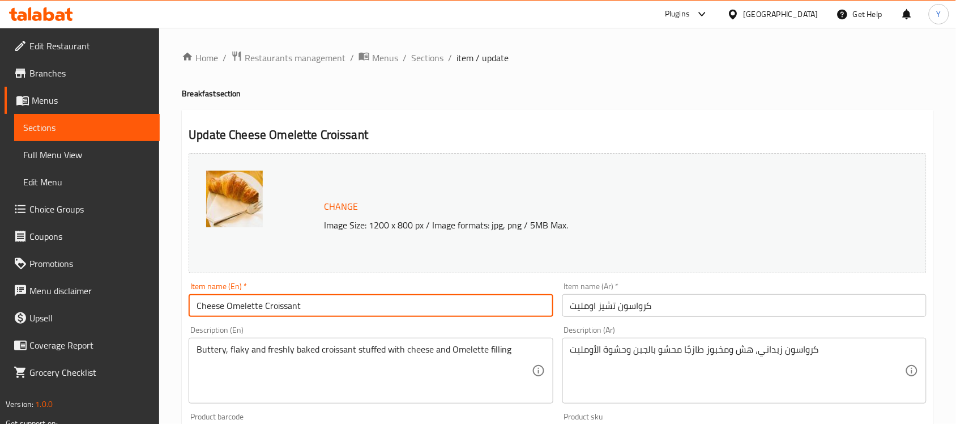
click at [206, 304] on input "Cheese Omelette Croissant" at bounding box center [371, 305] width 364 height 23
type input "Omelette Croissant"
click at [609, 304] on input "كرواسون تشيز اومليت" at bounding box center [744, 305] width 364 height 23
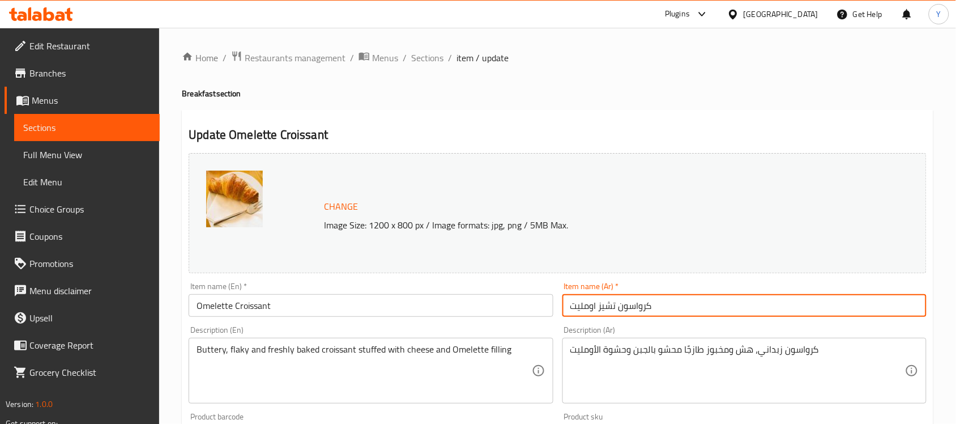
click at [609, 304] on input "كرواسون تشيز اومليت" at bounding box center [744, 305] width 364 height 23
type input "كرواسون اومليت"
click at [435, 60] on span "Sections" at bounding box center [427, 58] width 32 height 14
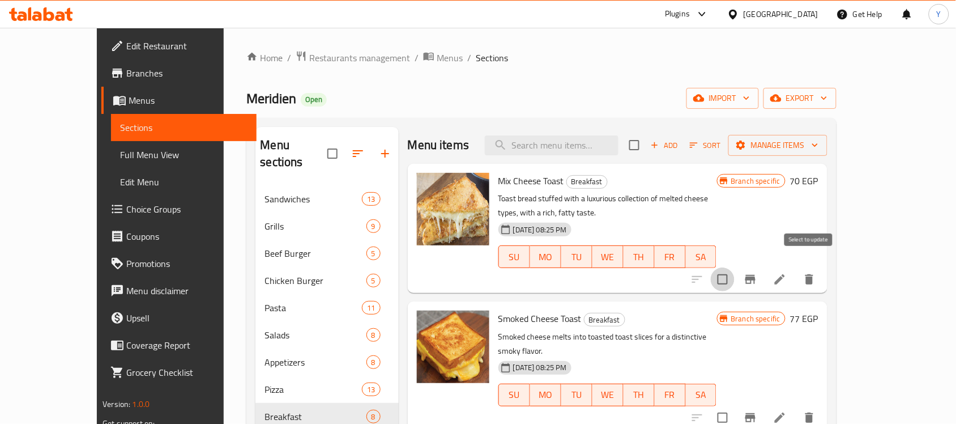
click at [734, 268] on input "checkbox" at bounding box center [723, 279] width 24 height 24
checkbox input "true"
click at [679, 151] on span "Add" at bounding box center [664, 145] width 31 height 13
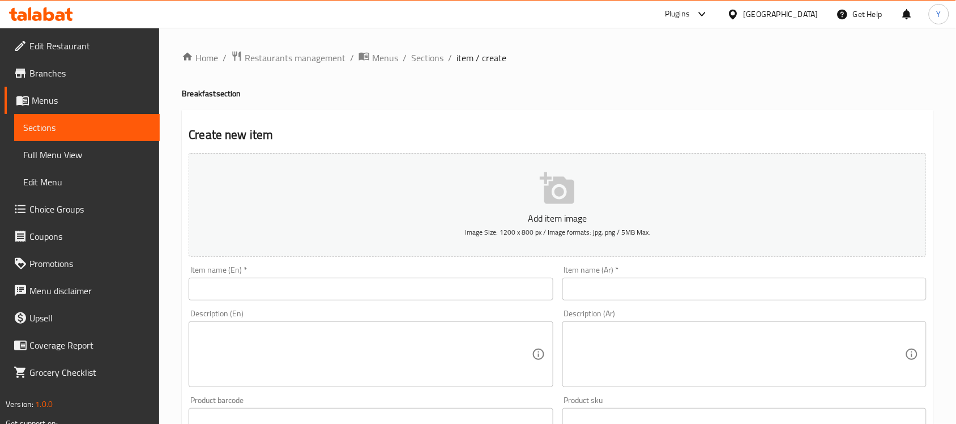
click at [340, 296] on input "text" at bounding box center [371, 288] width 364 height 23
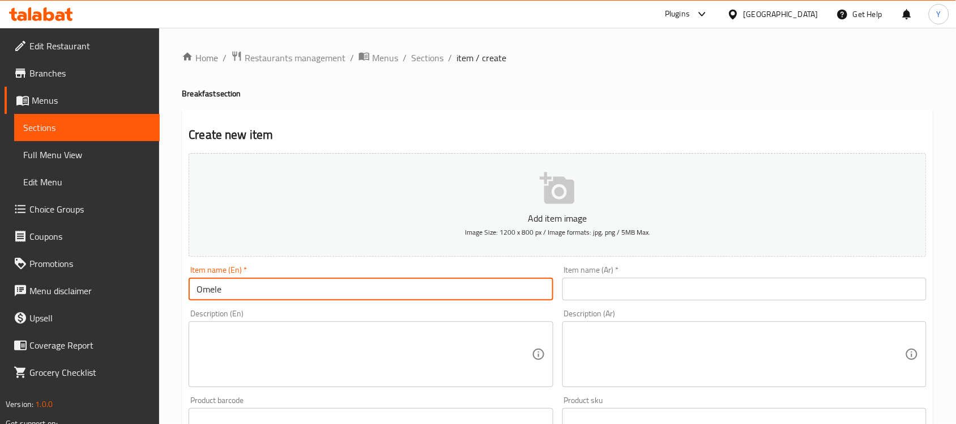
type input "Omelette Croissant"
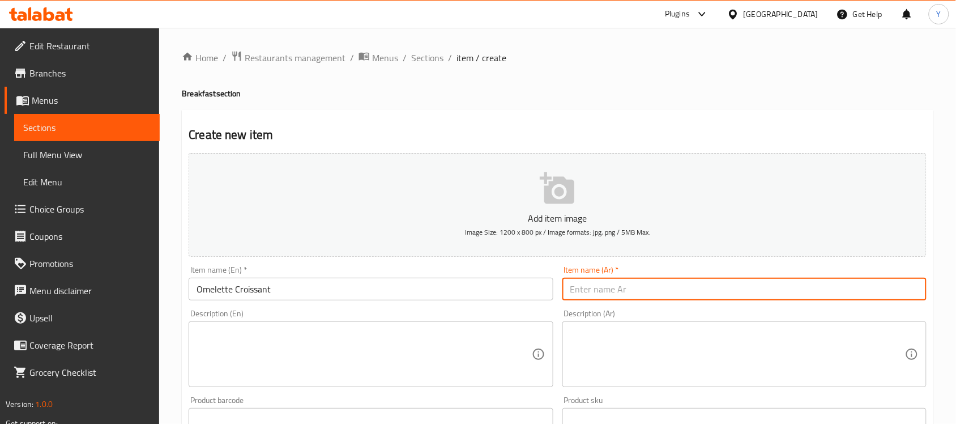
click at [568, 286] on input "text" at bounding box center [744, 288] width 364 height 23
type input "أ"
click at [572, 294] on input "كرواسون الزعتر" at bounding box center [744, 288] width 364 height 23
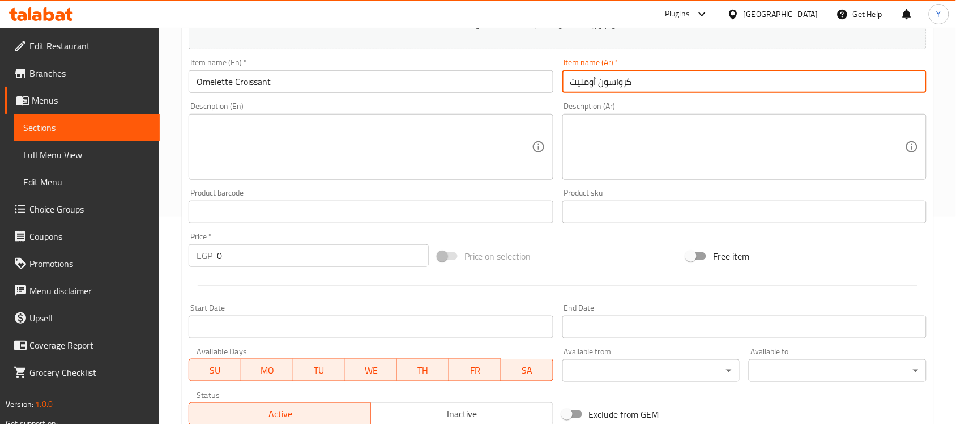
scroll to position [212, 0]
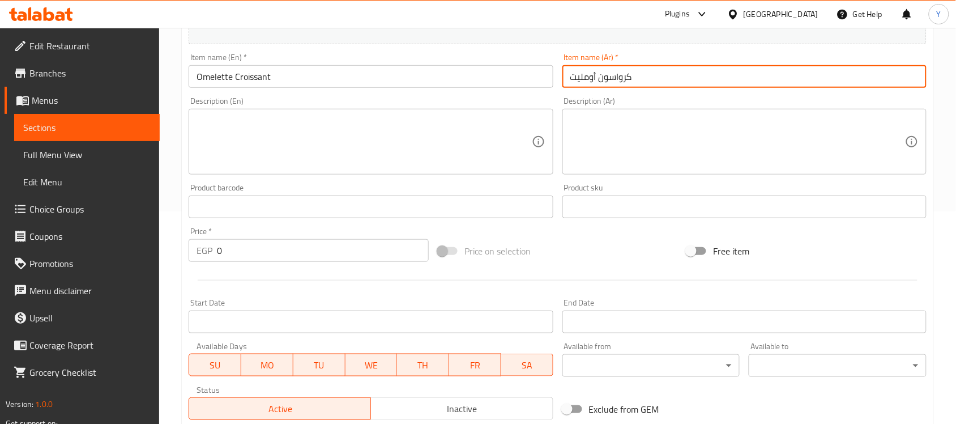
type input "كرواسون أومليت"
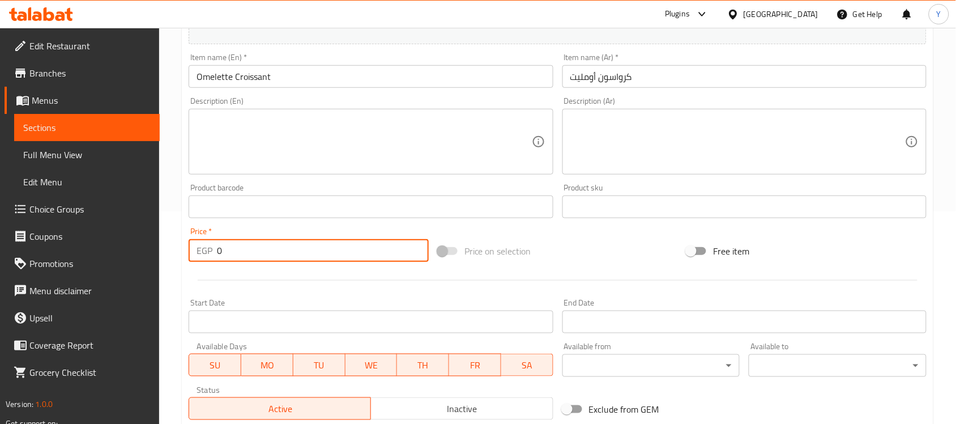
drag, startPoint x: 217, startPoint y: 250, endPoint x: 194, endPoint y: 251, distance: 23.2
click at [194, 251] on div "EGP 0 Price *" at bounding box center [309, 250] width 240 height 23
type input "110"
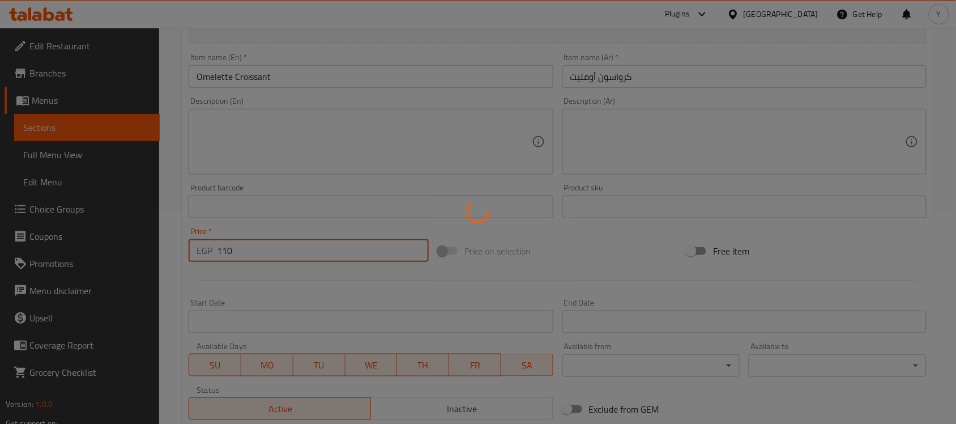
type input "0"
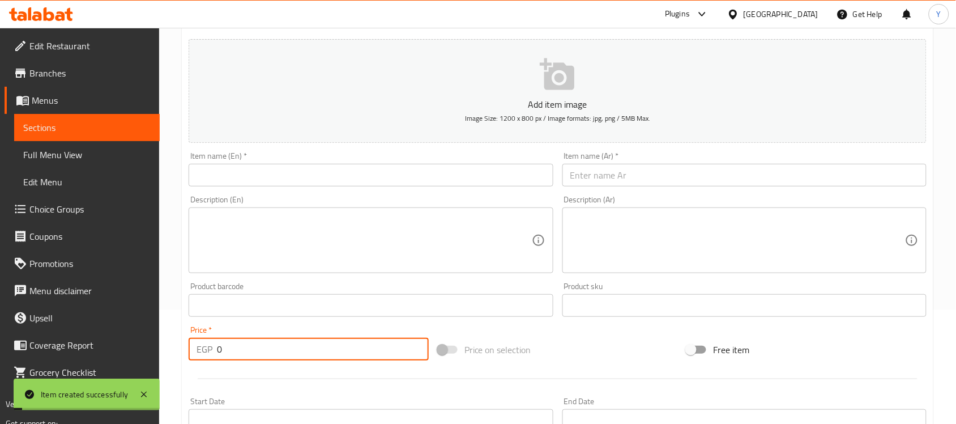
scroll to position [0, 0]
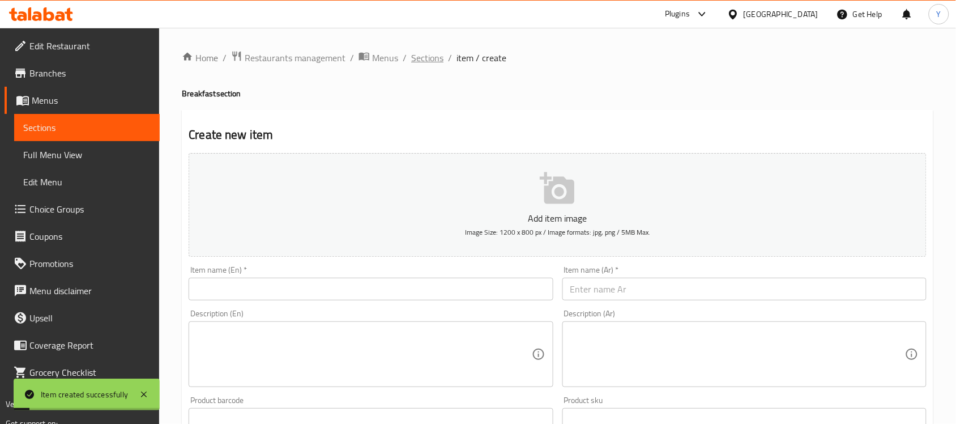
click at [426, 54] on span "Sections" at bounding box center [427, 58] width 32 height 14
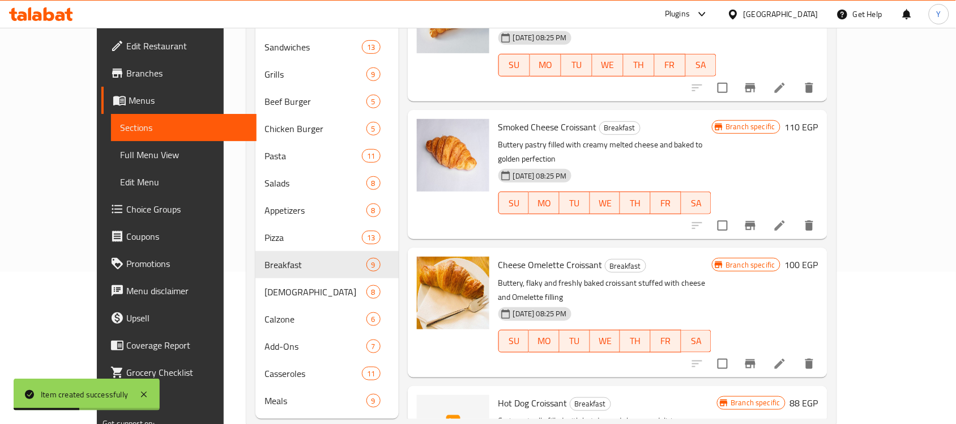
scroll to position [160, 0]
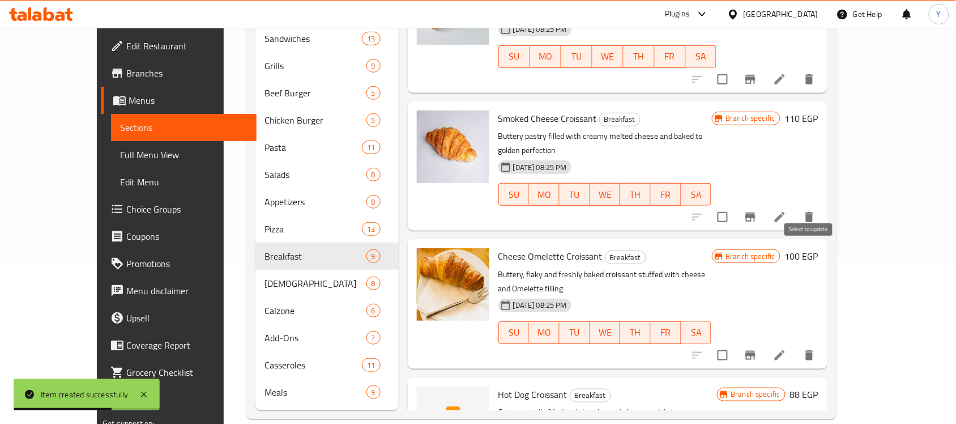
click at [734, 343] on input "checkbox" at bounding box center [723, 355] width 24 height 24
checkbox input "true"
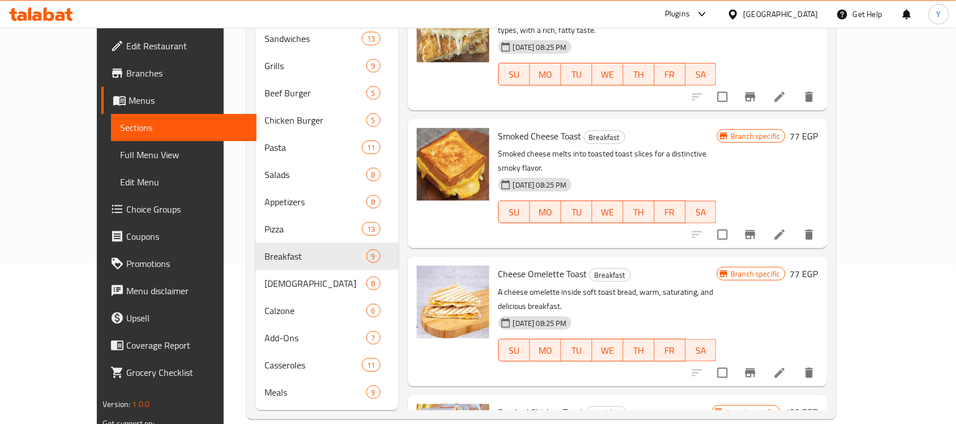
scroll to position [0, 0]
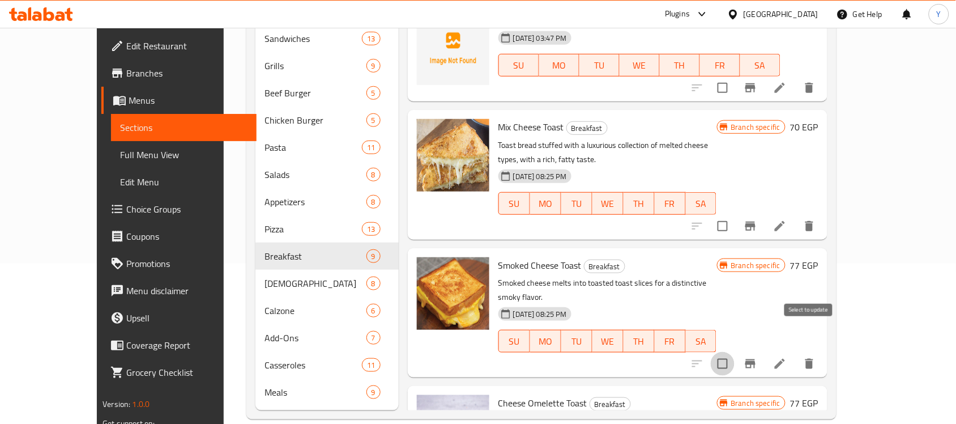
click at [734, 352] on input "checkbox" at bounding box center [723, 364] width 24 height 24
checkbox input "true"
click at [734, 216] on input "checkbox" at bounding box center [723, 226] width 24 height 24
checkbox input "true"
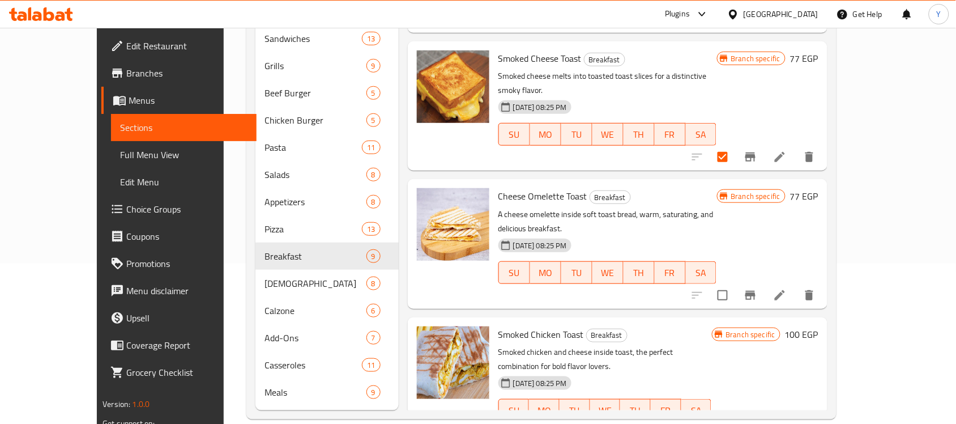
scroll to position [212, 0]
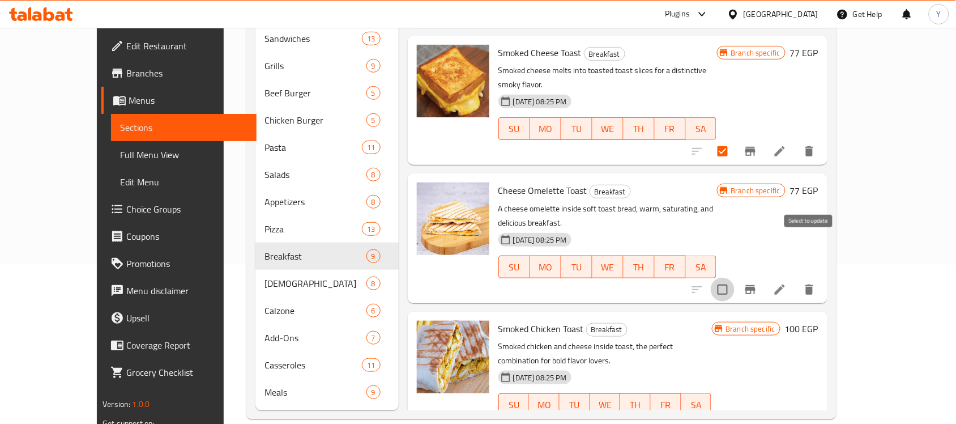
click at [734, 277] on input "checkbox" at bounding box center [723, 289] width 24 height 24
checkbox input "true"
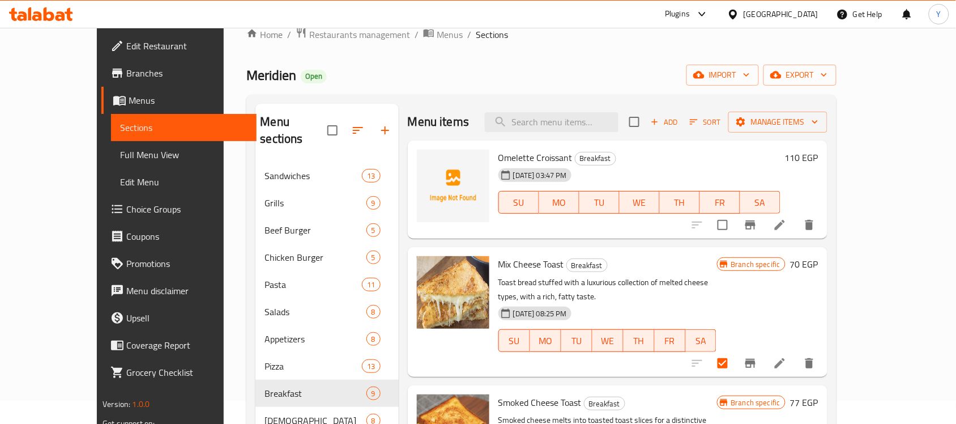
scroll to position [0, 0]
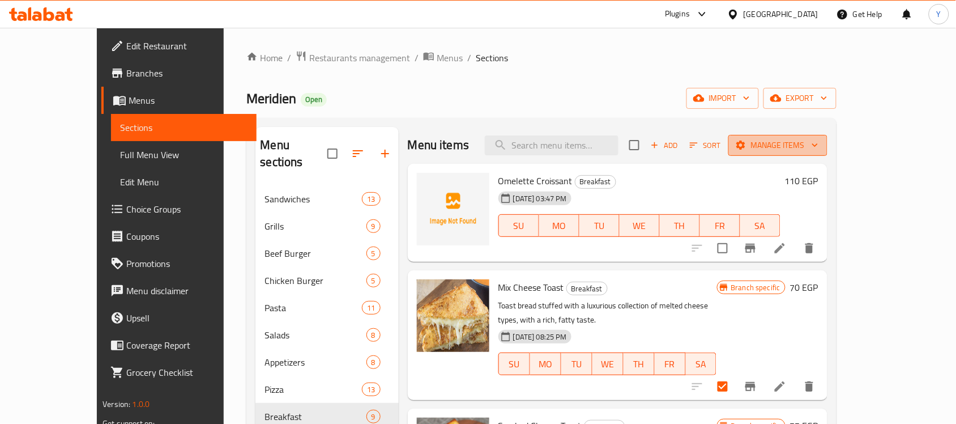
click at [818, 140] on span "Manage items" at bounding box center [777, 145] width 81 height 14
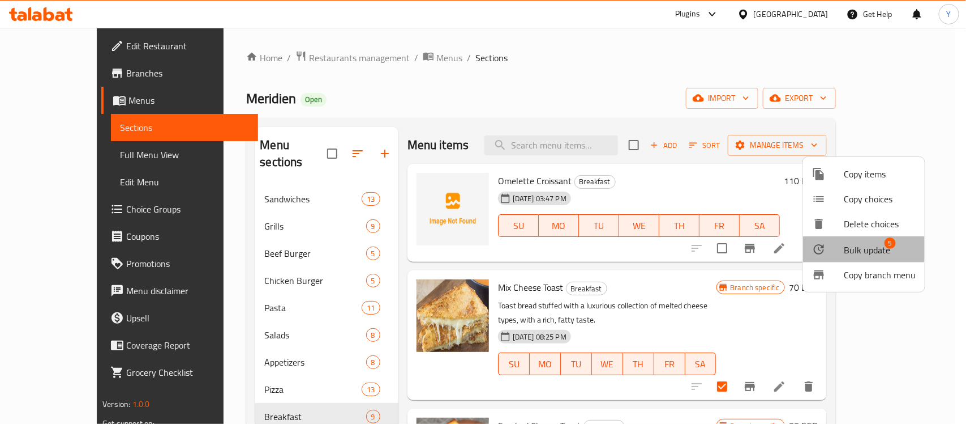
click at [840, 245] on div at bounding box center [828, 249] width 32 height 14
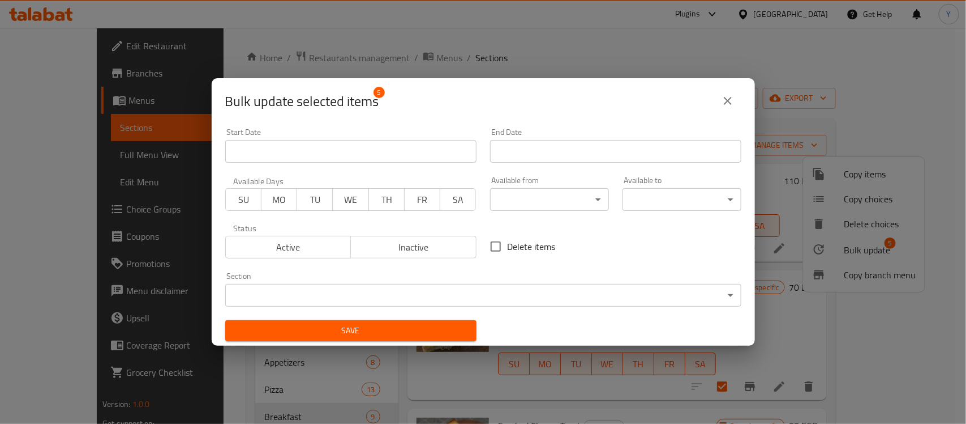
click at [398, 242] on span "Inactive" at bounding box center [414, 247] width 117 height 16
click at [392, 317] on div "Save" at bounding box center [351, 330] width 265 height 35
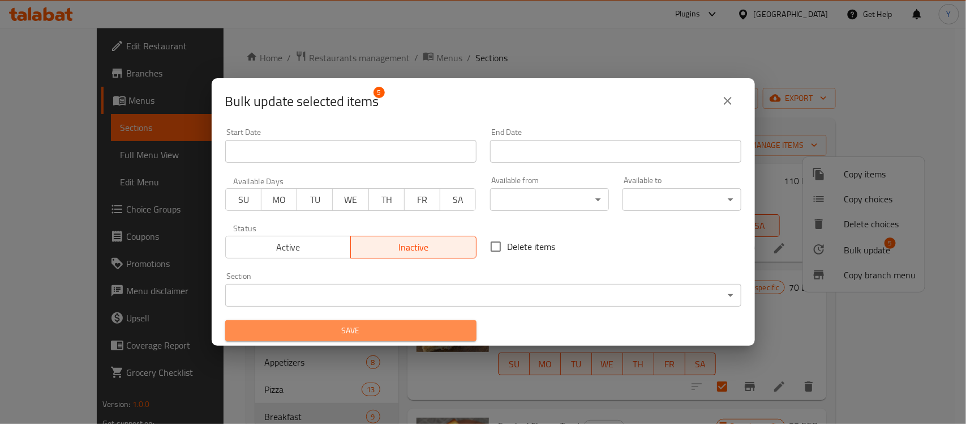
click at [394, 324] on span "Save" at bounding box center [350, 330] width 233 height 14
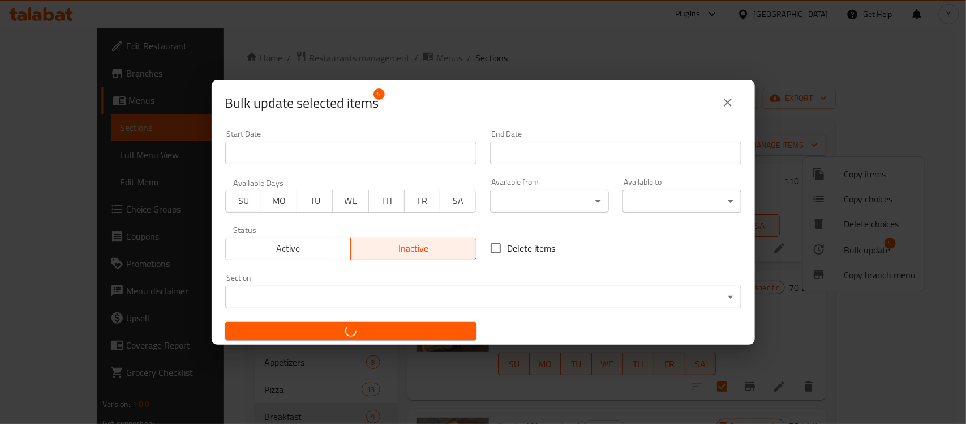
checkbox input "false"
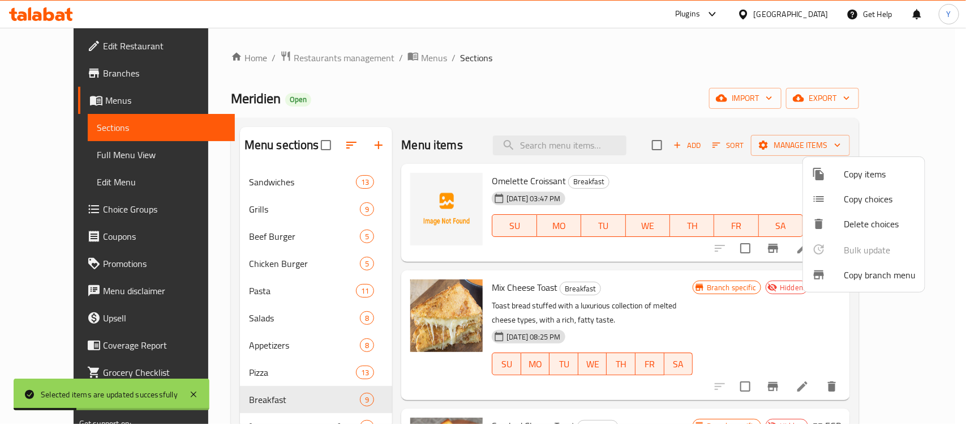
click at [670, 288] on div at bounding box center [483, 212] width 966 height 424
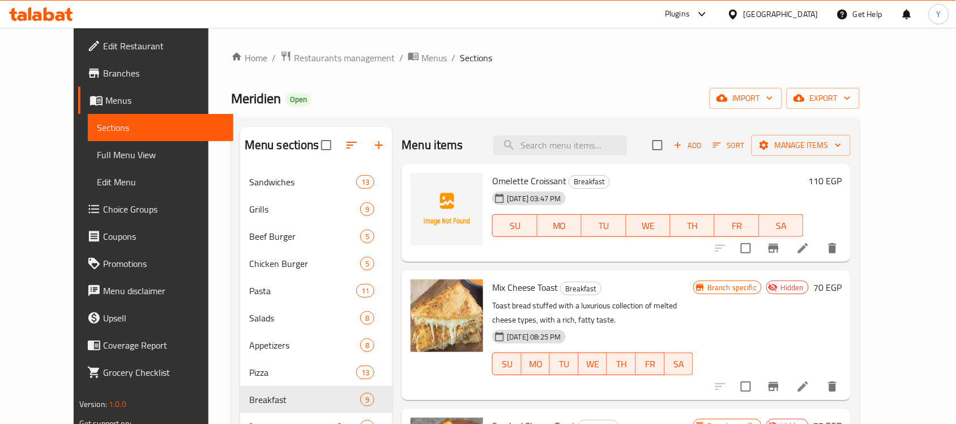
scroll to position [71, 0]
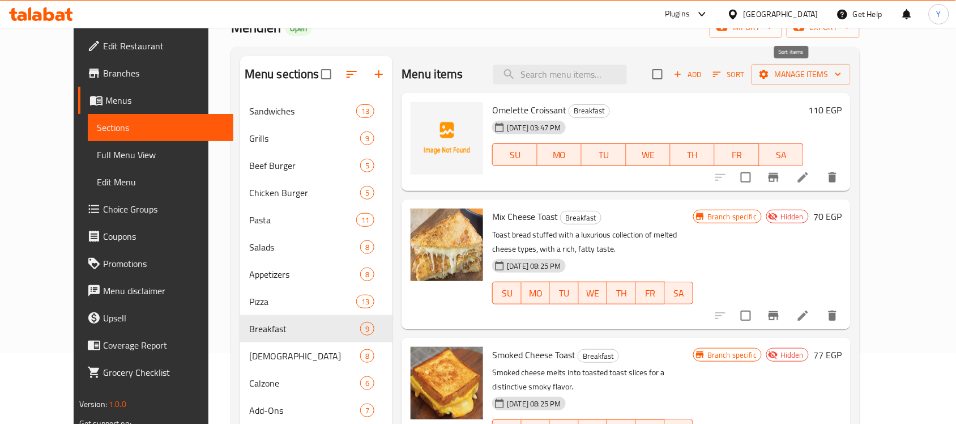
click at [744, 72] on span "Sort" at bounding box center [728, 74] width 31 height 13
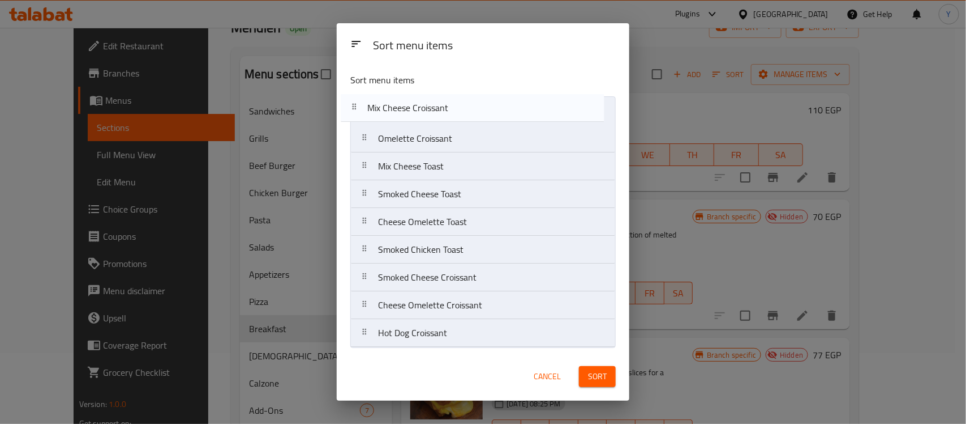
drag, startPoint x: 422, startPoint y: 259, endPoint x: 405, endPoint y: 102, distance: 157.7
click at [405, 102] on nav "Omelette Croissant Mix Cheese Toast Smoked Cheese Toast Cheese Omelette Toast S…" at bounding box center [483, 221] width 266 height 251
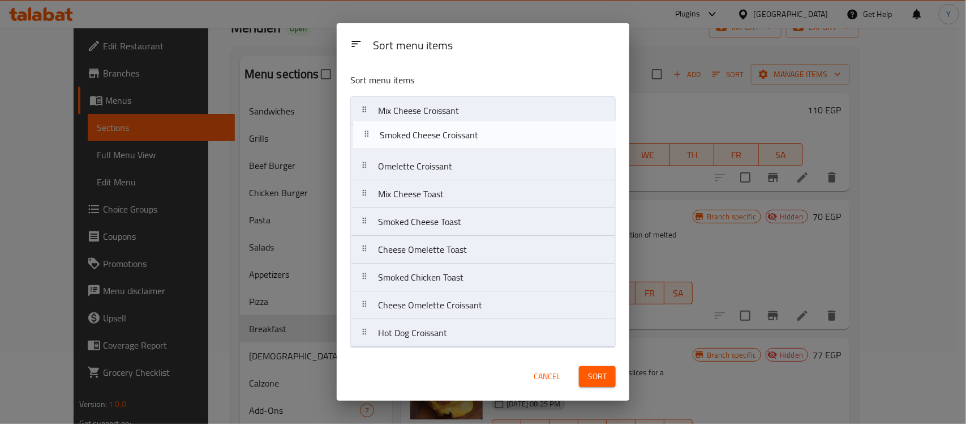
drag, startPoint x: 414, startPoint y: 285, endPoint x: 411, endPoint y: 139, distance: 146.1
click at [411, 139] on nav "Mix Cheese Croissant Omelette Croissant Mix Cheese Toast Smoked Cheese Toast Ch…" at bounding box center [483, 221] width 266 height 251
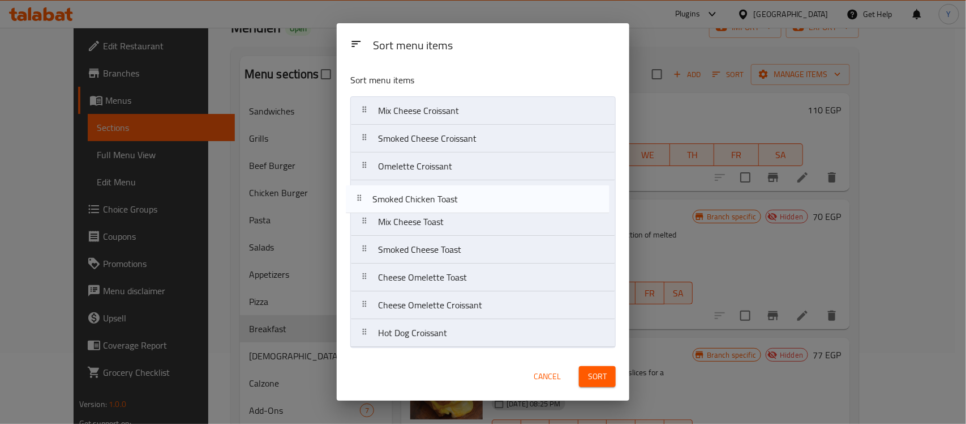
drag, startPoint x: 429, startPoint y: 286, endPoint x: 421, endPoint y: 206, distance: 80.8
click at [421, 206] on nav "Mix Cheese Croissant Smoked Cheese Croissant Omelette Croissant Mix Cheese Toas…" at bounding box center [483, 221] width 266 height 251
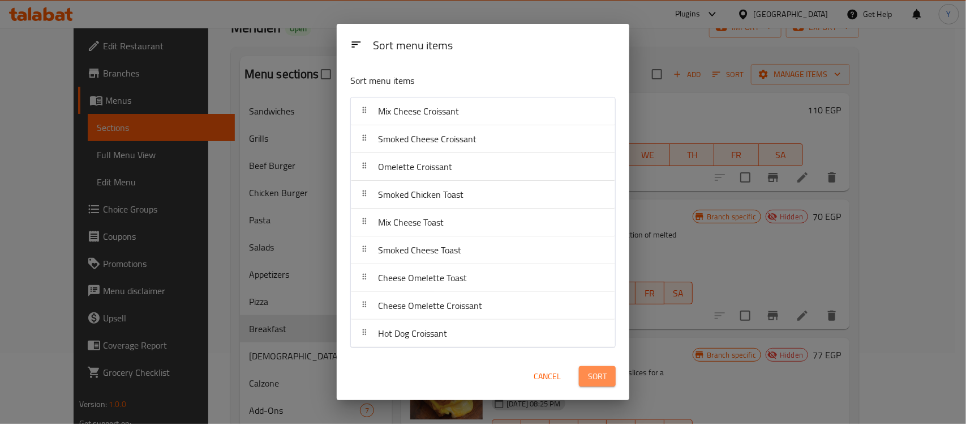
click at [581, 379] on button "Sort" at bounding box center [597, 376] width 37 height 21
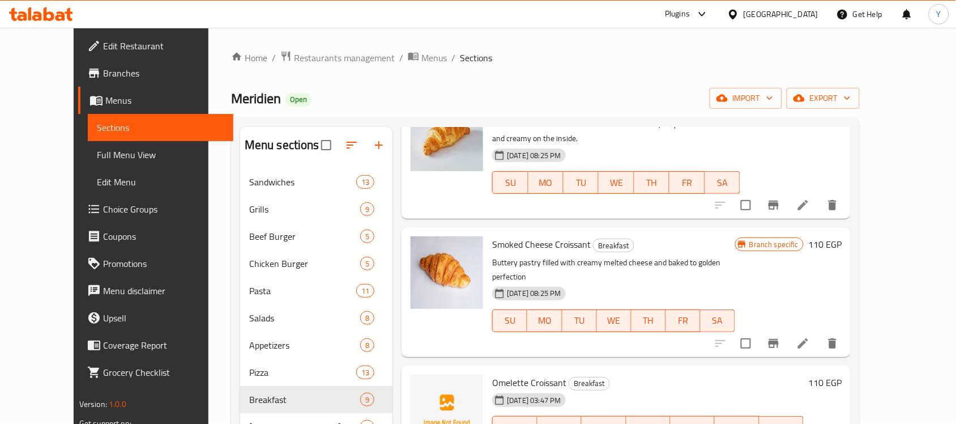
scroll to position [0, 0]
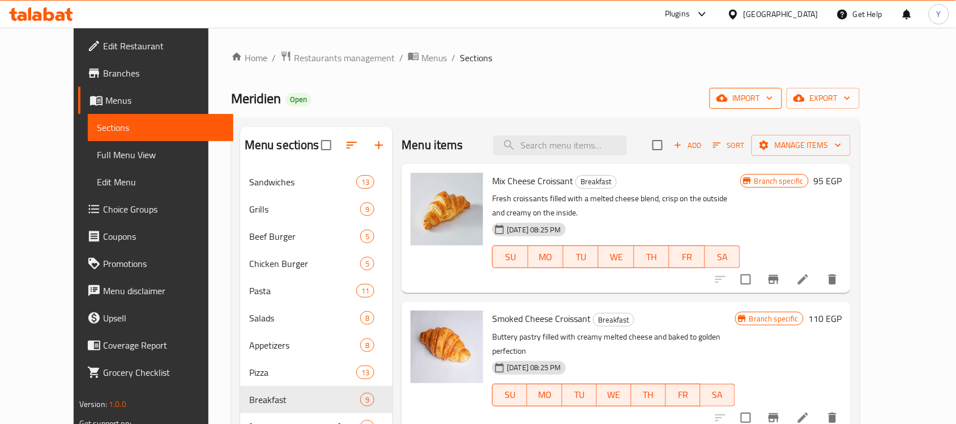
click at [773, 93] on span "import" at bounding box center [745, 98] width 54 height 14
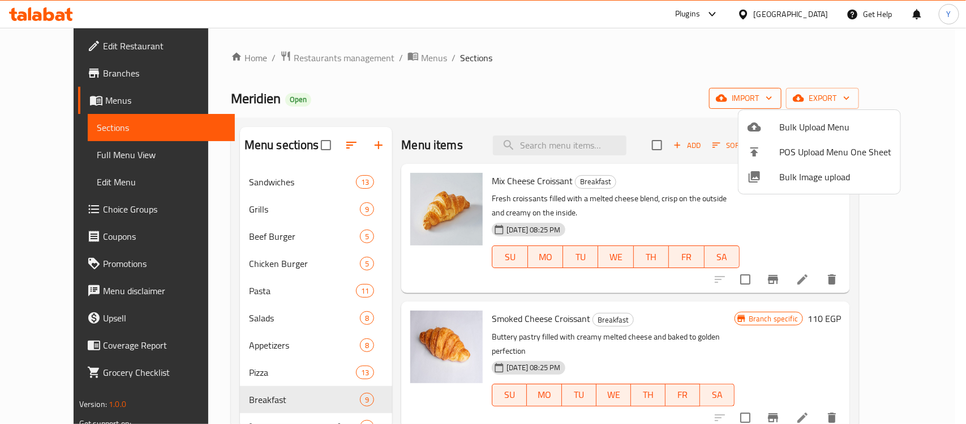
click at [813, 93] on div at bounding box center [483, 212] width 966 height 424
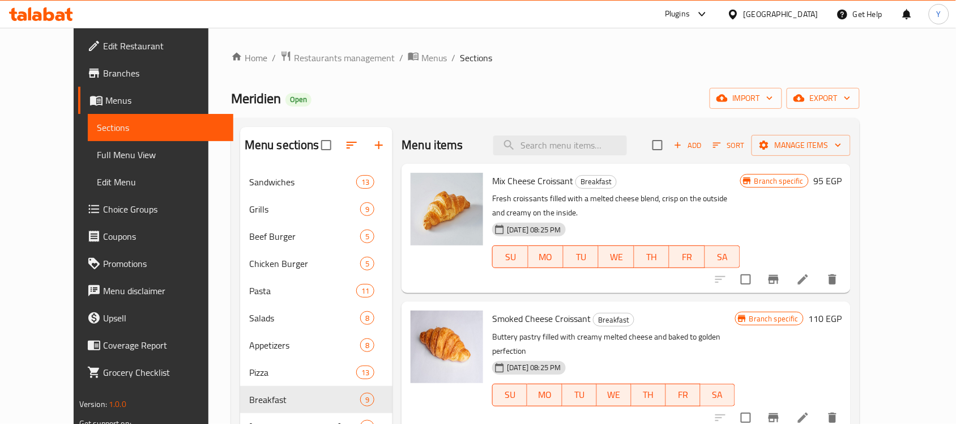
click at [661, 61] on ol "Home / Restaurants management / Menus / Sections" at bounding box center [545, 57] width 628 height 15
click at [669, 143] on input "checkbox" at bounding box center [657, 145] width 24 height 24
checkbox input "true"
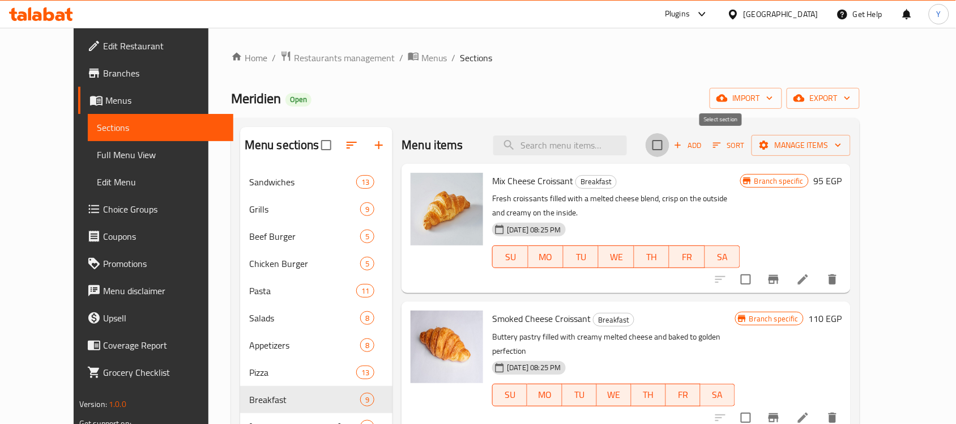
checkbox input "true"
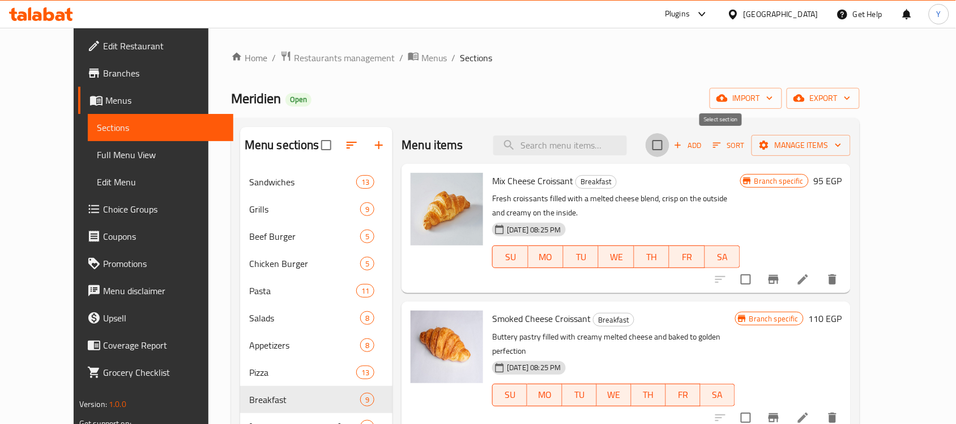
checkbox input "true"
click at [683, 150] on icon "button" at bounding box center [678, 145] width 10 height 10
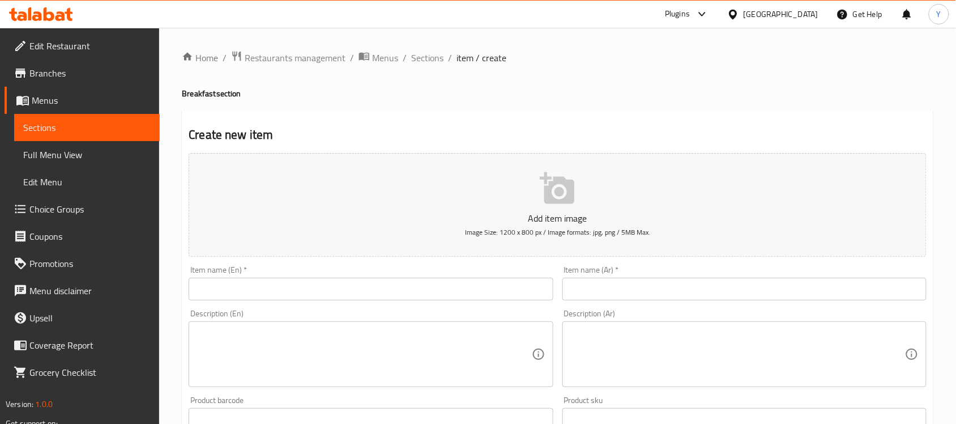
click at [460, 293] on input "text" at bounding box center [371, 288] width 364 height 23
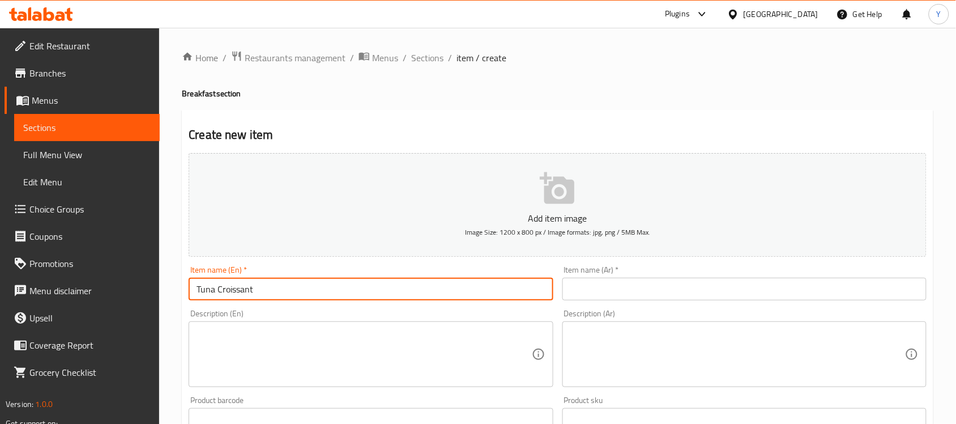
type input "Tuna Croissant"
drag, startPoint x: 644, startPoint y: 290, endPoint x: 634, endPoint y: 294, distance: 10.4
click at [644, 290] on input "text" at bounding box center [744, 288] width 364 height 23
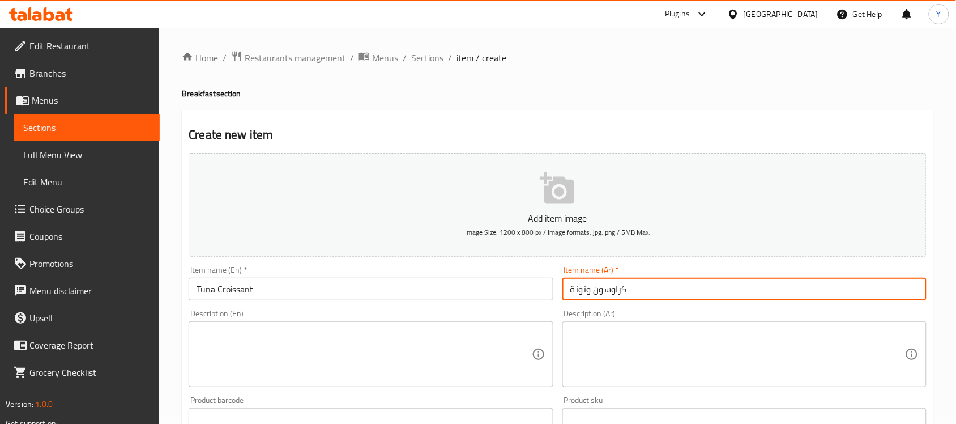
click at [589, 286] on input "كراوسون وتونة" at bounding box center [744, 288] width 364 height 23
click at [587, 287] on input "كراوسون وتونة" at bounding box center [744, 288] width 364 height 23
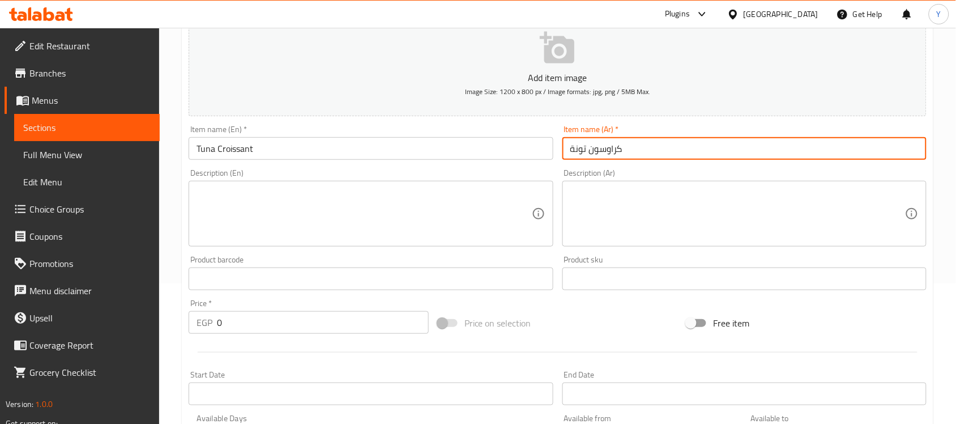
scroll to position [142, 0]
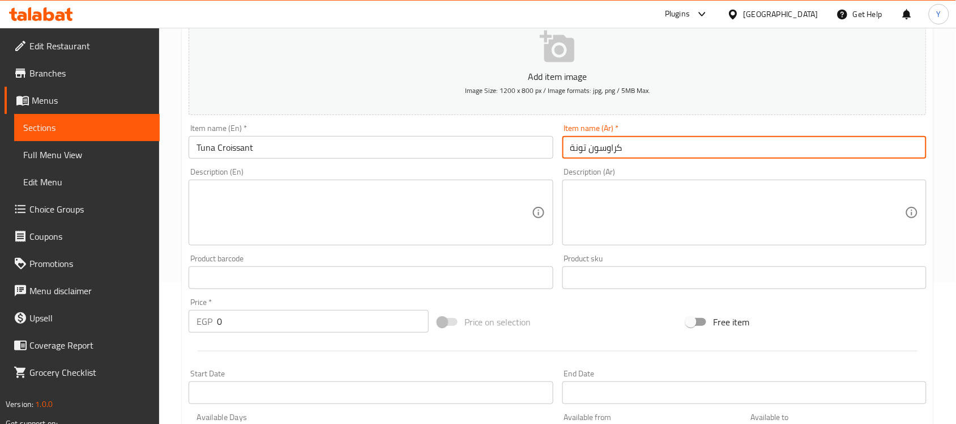
type input "كراوسون تونة"
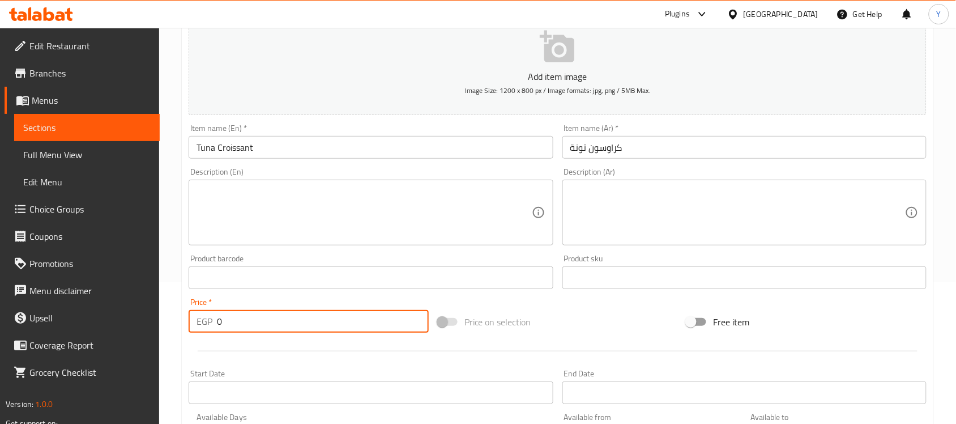
drag, startPoint x: 250, startPoint y: 317, endPoint x: 186, endPoint y: 323, distance: 64.8
click at [186, 323] on div "Price   * EGP 0 Price *" at bounding box center [308, 315] width 249 height 44
type input "115"
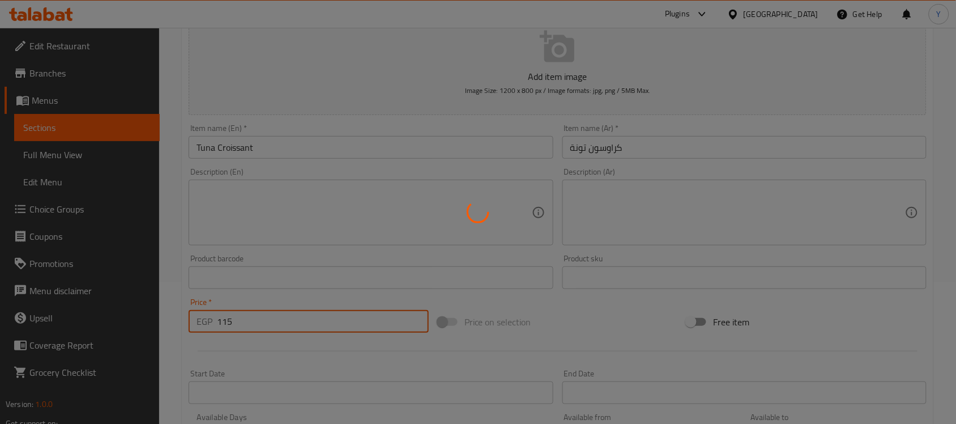
type input "0"
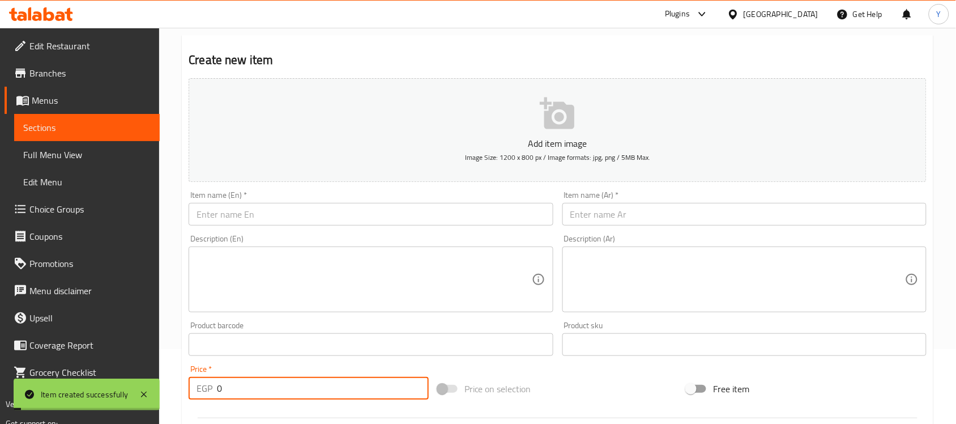
scroll to position [0, 0]
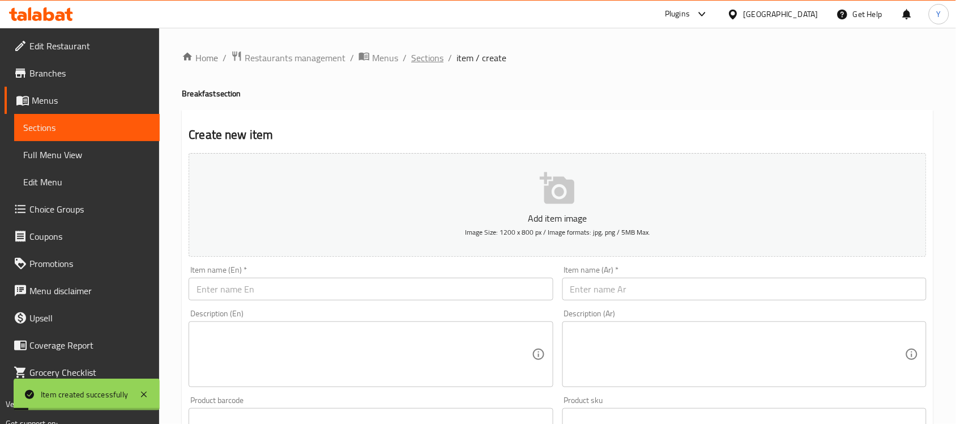
click at [440, 61] on span "Sections" at bounding box center [427, 58] width 32 height 14
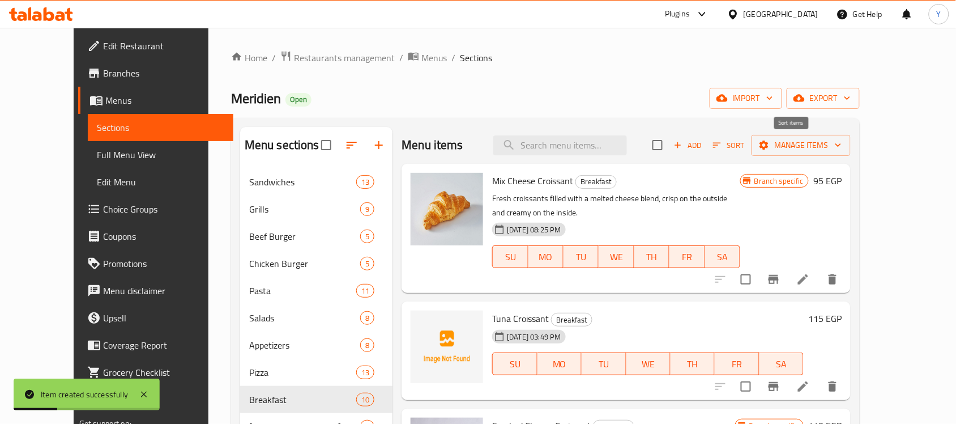
click at [744, 146] on span "Sort" at bounding box center [728, 145] width 31 height 13
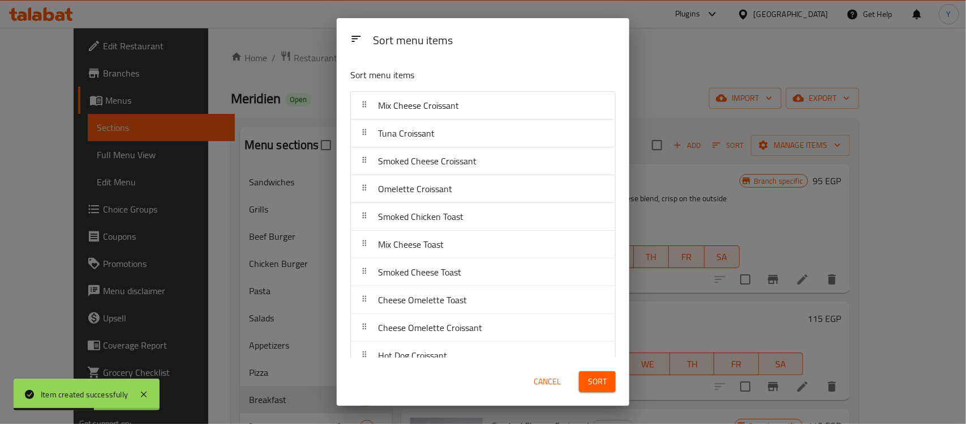
click at [538, 387] on span "Cancel" at bounding box center [547, 381] width 27 height 14
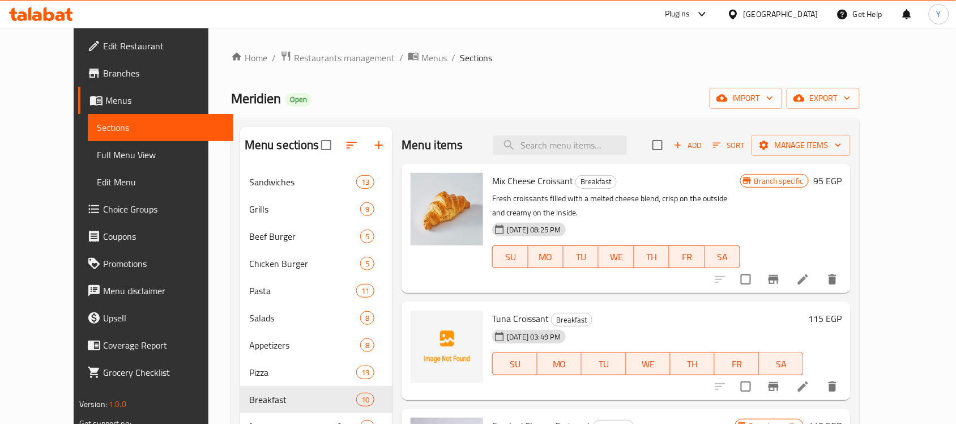
click at [751, 147] on span "Sort" at bounding box center [728, 145] width 46 height 18
click at [722, 145] on icon "button" at bounding box center [717, 145] width 10 height 10
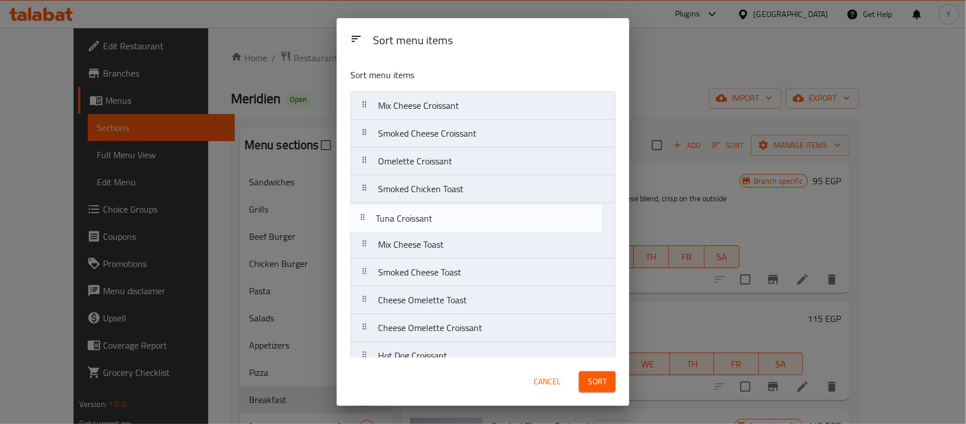
drag, startPoint x: 482, startPoint y: 135, endPoint x: 480, endPoint y: 228, distance: 92.9
click at [480, 228] on nav "Mix Cheese Croissant Tuna Croissant Smoked Cheese Croissant Omelette Croissant …" at bounding box center [483, 230] width 266 height 279
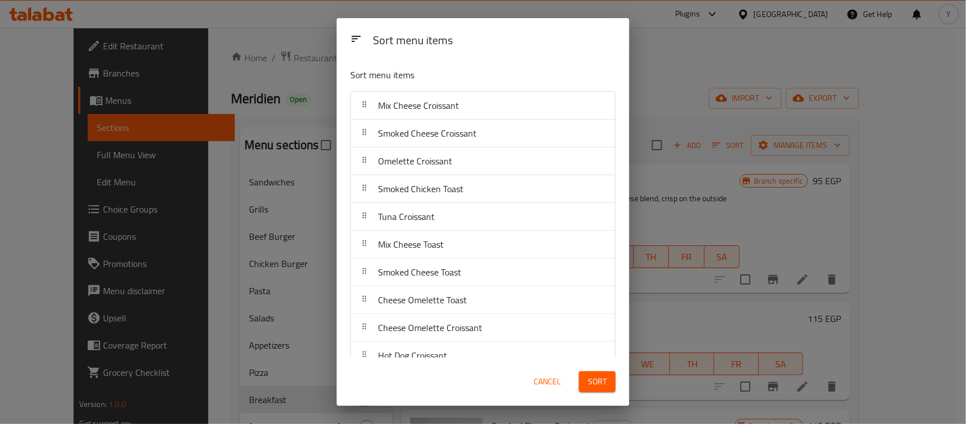
click at [611, 392] on button "Sort" at bounding box center [597, 381] width 37 height 21
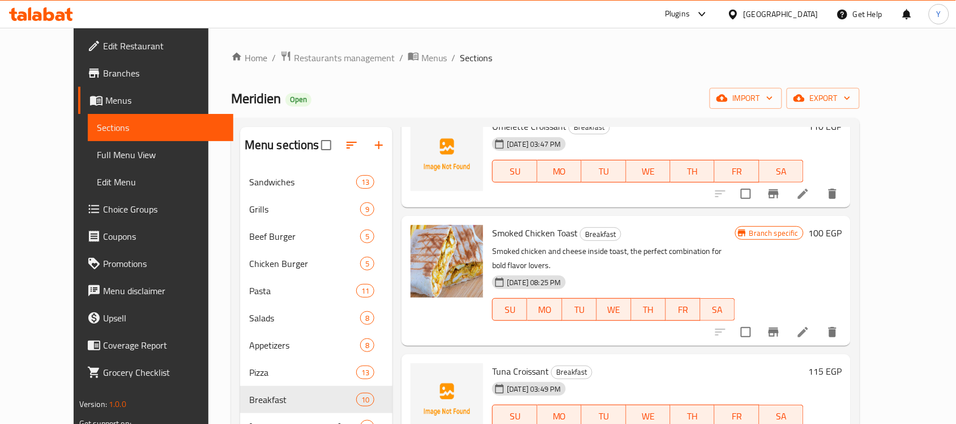
scroll to position [354, 0]
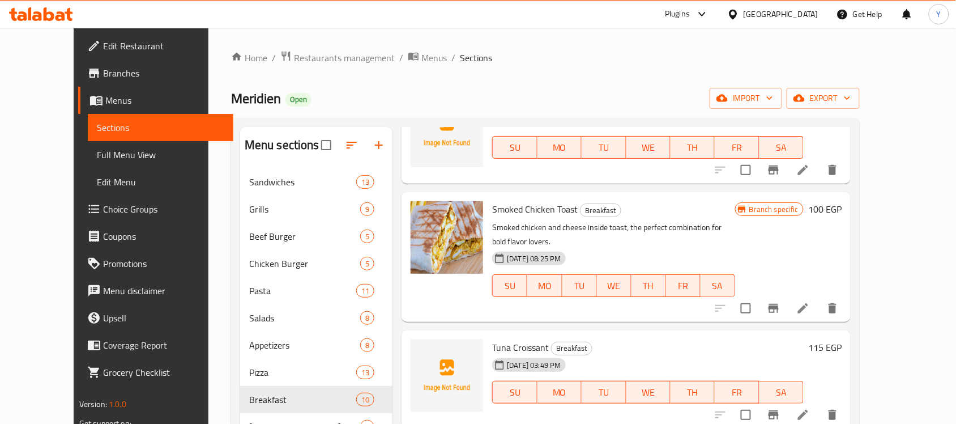
click at [841, 201] on h6 "100 EGP" at bounding box center [824, 209] width 33 height 16
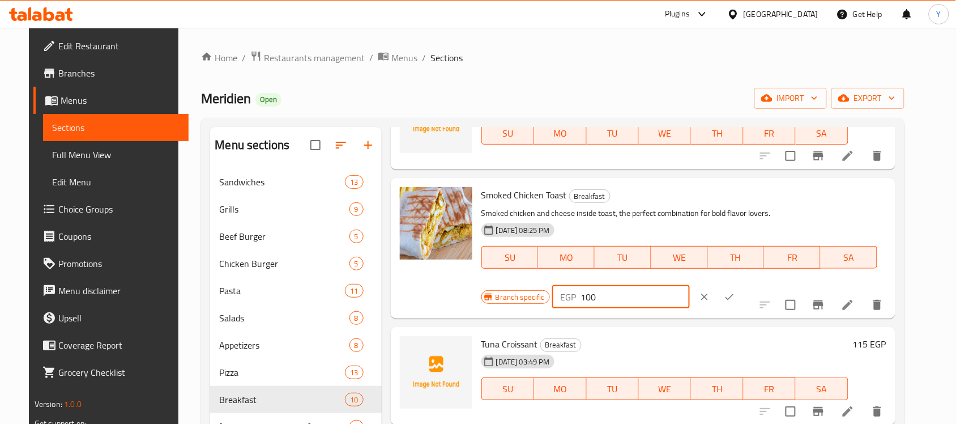
click at [690, 285] on div "EGP 100 ​" at bounding box center [621, 296] width 138 height 23
type input "125"
click at [742, 284] on button "ok" at bounding box center [729, 296] width 25 height 25
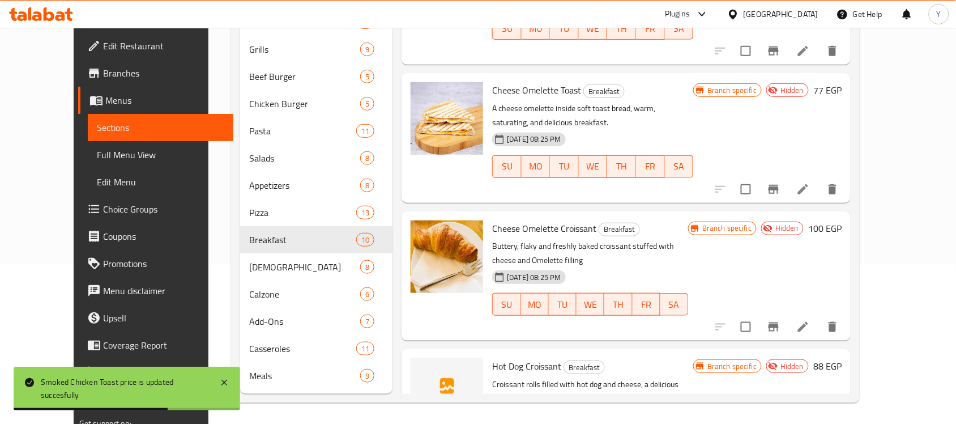
scroll to position [160, 0]
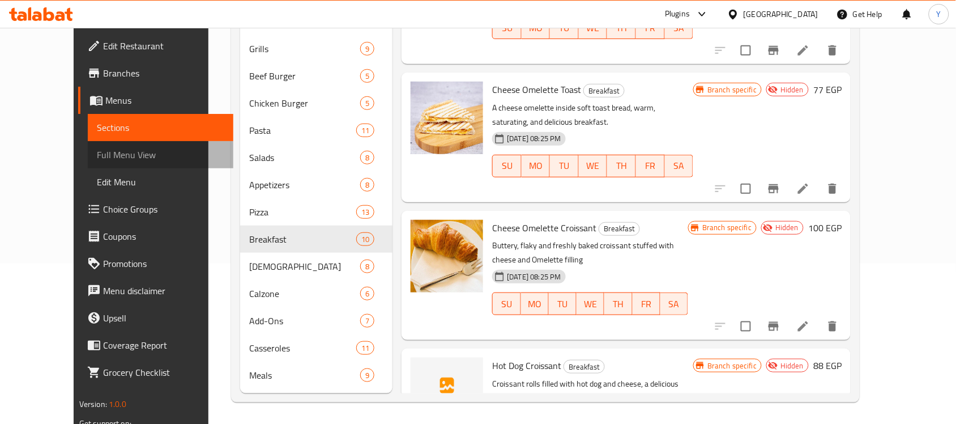
click at [102, 161] on link "Full Menu View" at bounding box center [161, 154] width 146 height 27
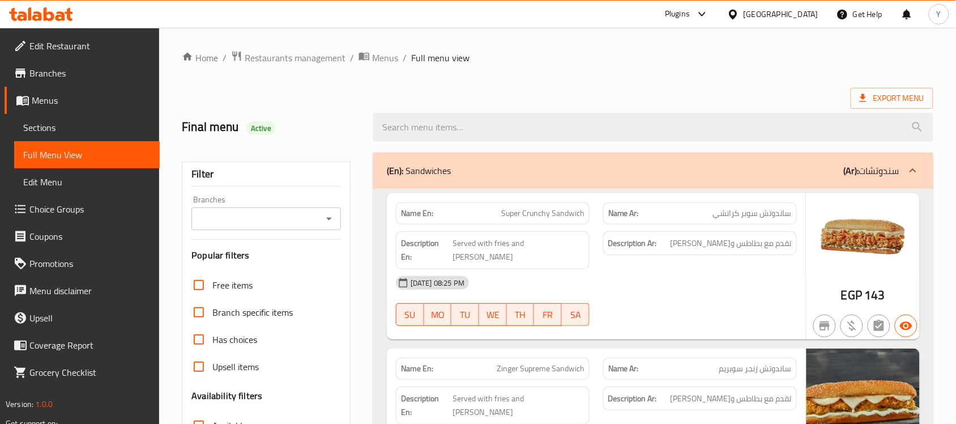
click at [899, 103] on span "Export Menu" at bounding box center [891, 98] width 65 height 14
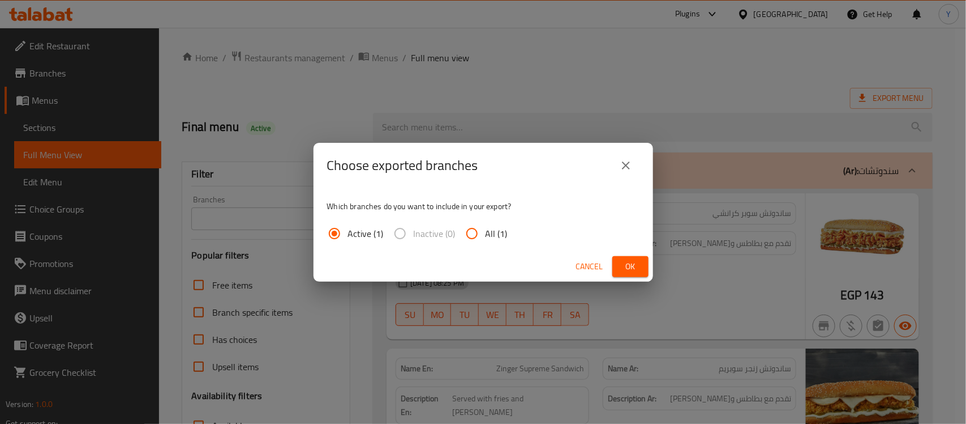
click at [490, 232] on span "All (1)" at bounding box center [497, 233] width 22 height 14
click at [486, 232] on input "All (1)" at bounding box center [472, 233] width 27 height 27
radio input "true"
click at [624, 267] on span "Ok" at bounding box center [631, 266] width 18 height 14
click at [202, 68] on div "Choose exported branches Which branches do you want to include in your export? …" at bounding box center [483, 212] width 966 height 424
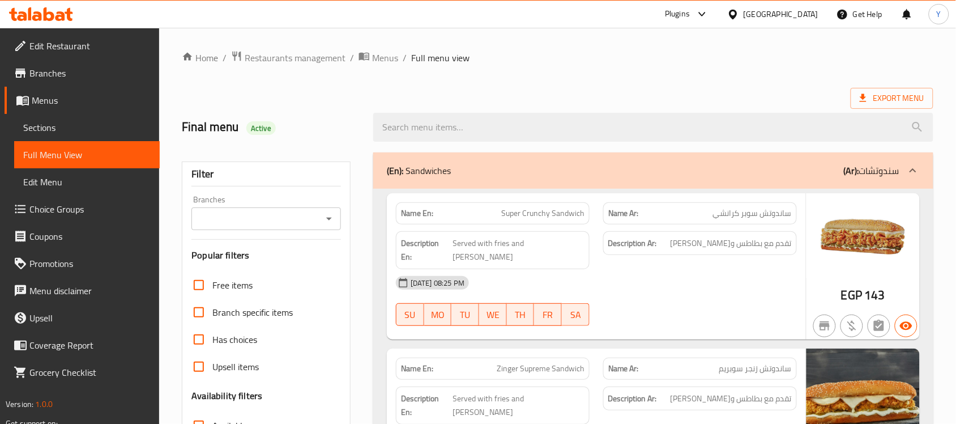
click at [92, 74] on span "Branches" at bounding box center [89, 73] width 121 height 14
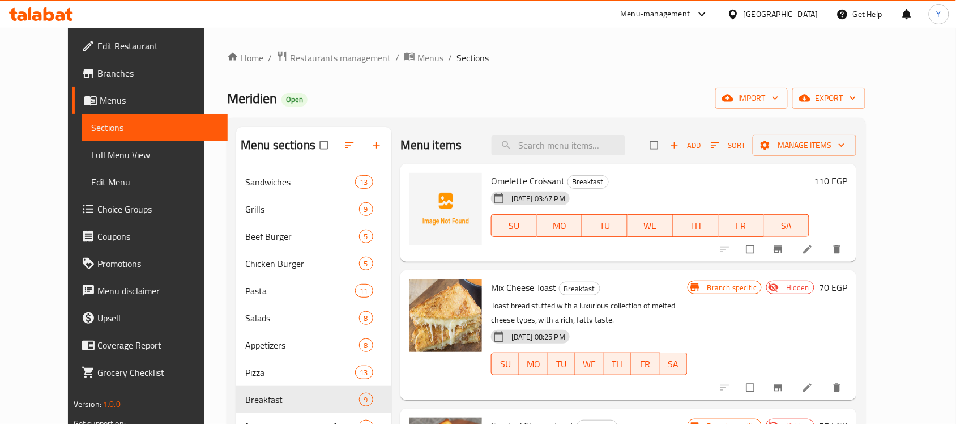
click at [91, 152] on span "Full Menu View" at bounding box center [154, 155] width 127 height 14
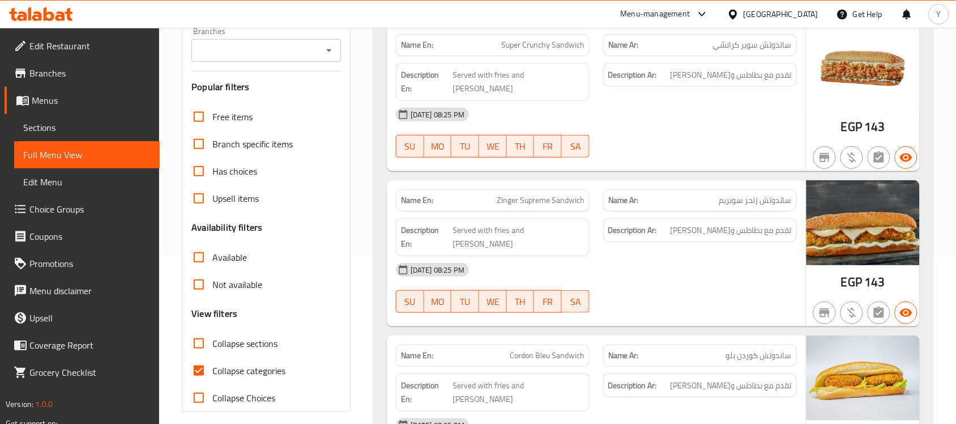
scroll to position [283, 0]
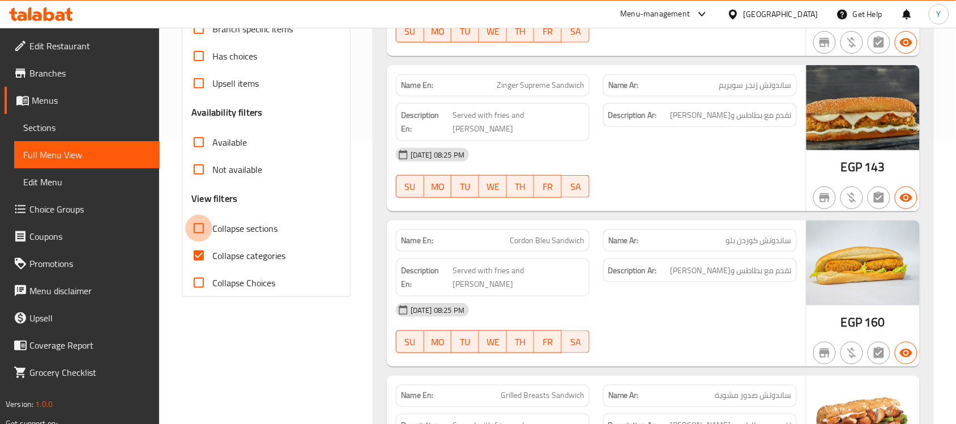
click at [205, 230] on input "Collapse sections" at bounding box center [198, 228] width 27 height 27
checkbox input "true"
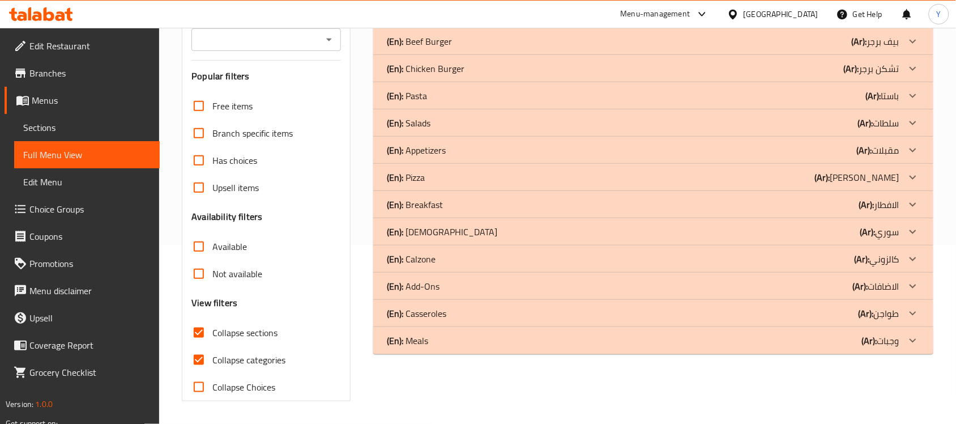
scroll to position [179, 0]
click at [196, 236] on input "Available" at bounding box center [198, 246] width 27 height 27
checkbox input "true"
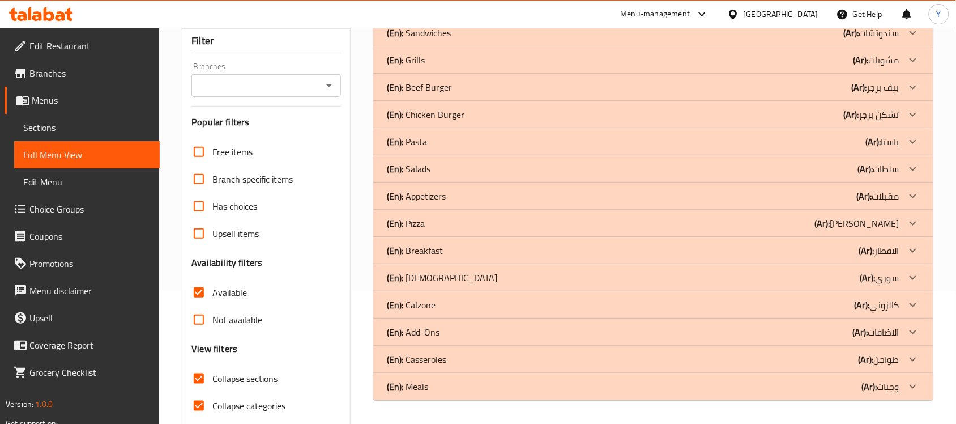
scroll to position [108, 0]
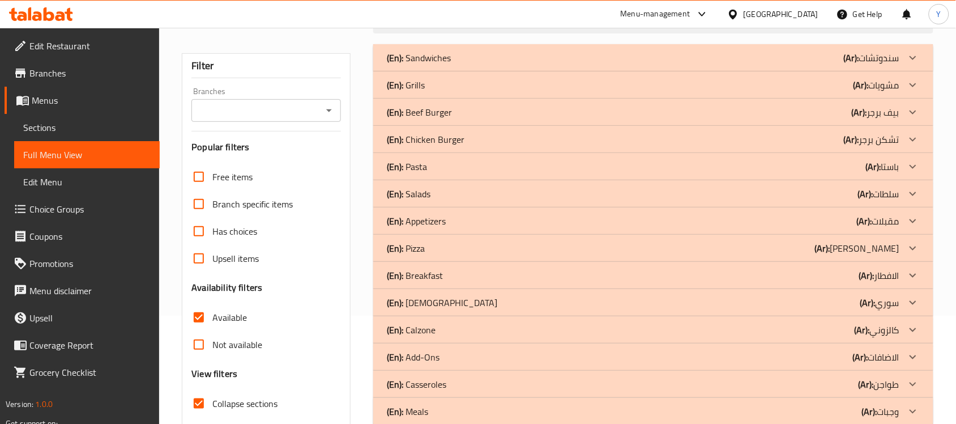
click at [869, 46] on div "(En): Sandwiches (Ar): سندوتشات" at bounding box center [653, 57] width 560 height 27
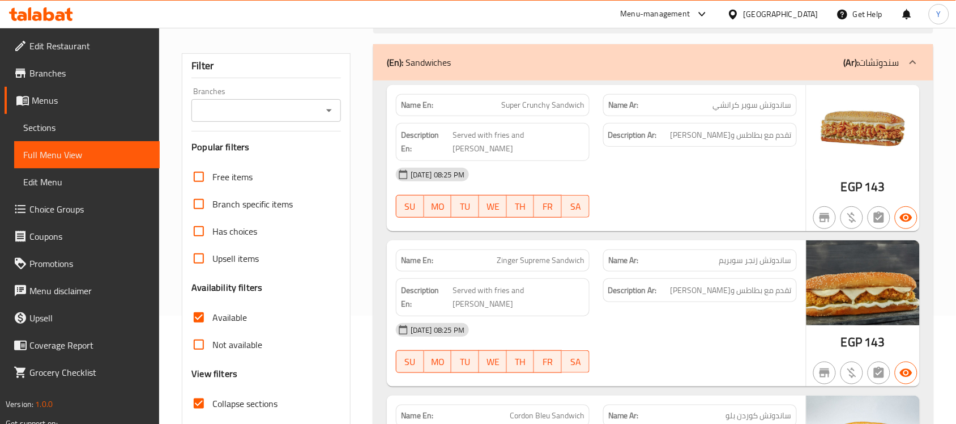
click at [845, 59] on b "(Ar):" at bounding box center [851, 62] width 15 height 17
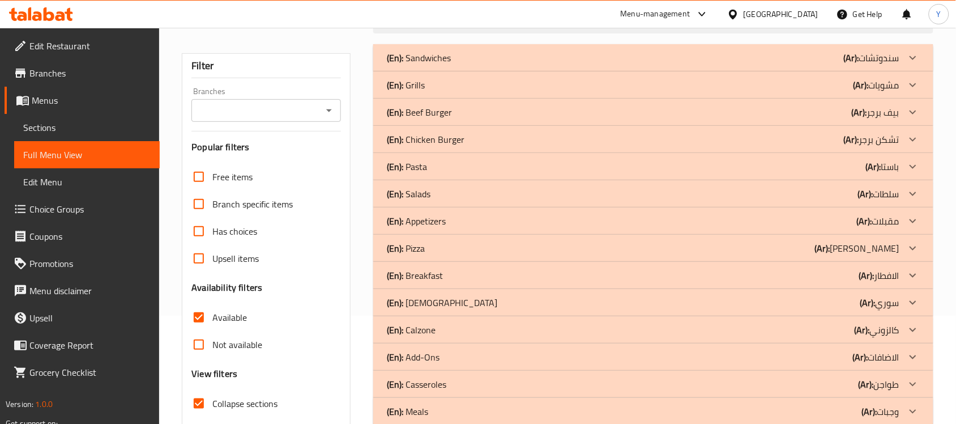
click at [852, 281] on div "(En): Breakfast (Ar): الافطار" at bounding box center [643, 275] width 512 height 14
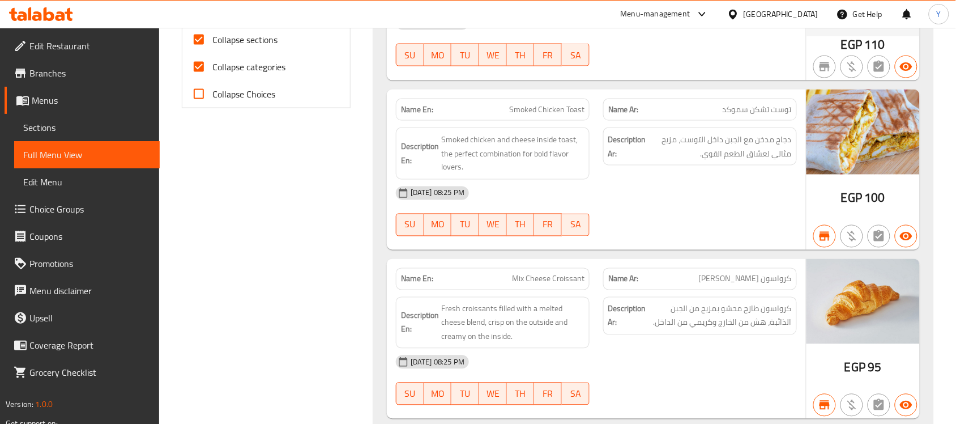
scroll to position [462, 0]
